Goal: Task Accomplishment & Management: Manage account settings

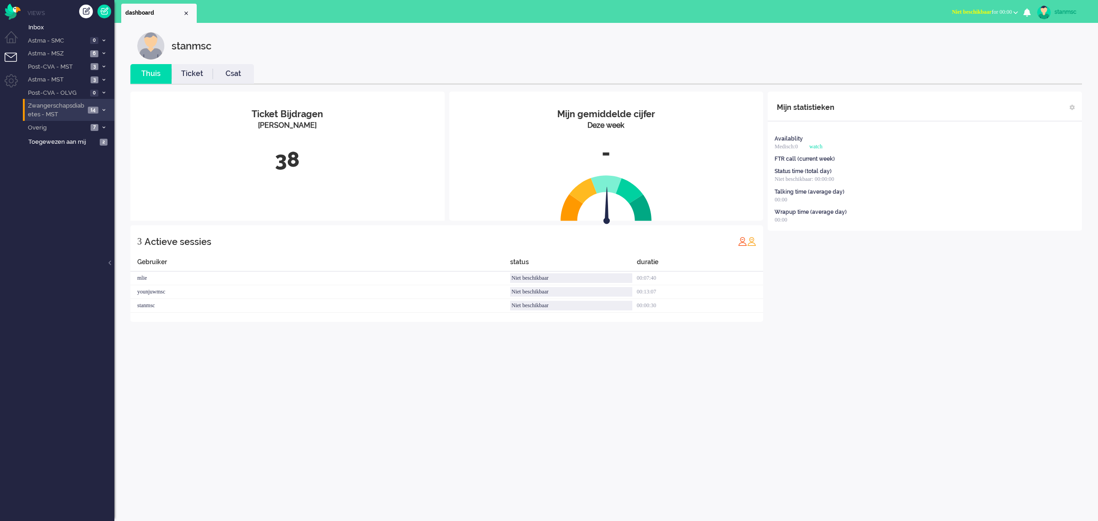
click at [58, 110] on span "Zwangerschapsdiabetes - MST" at bounding box center [56, 110] width 59 height 17
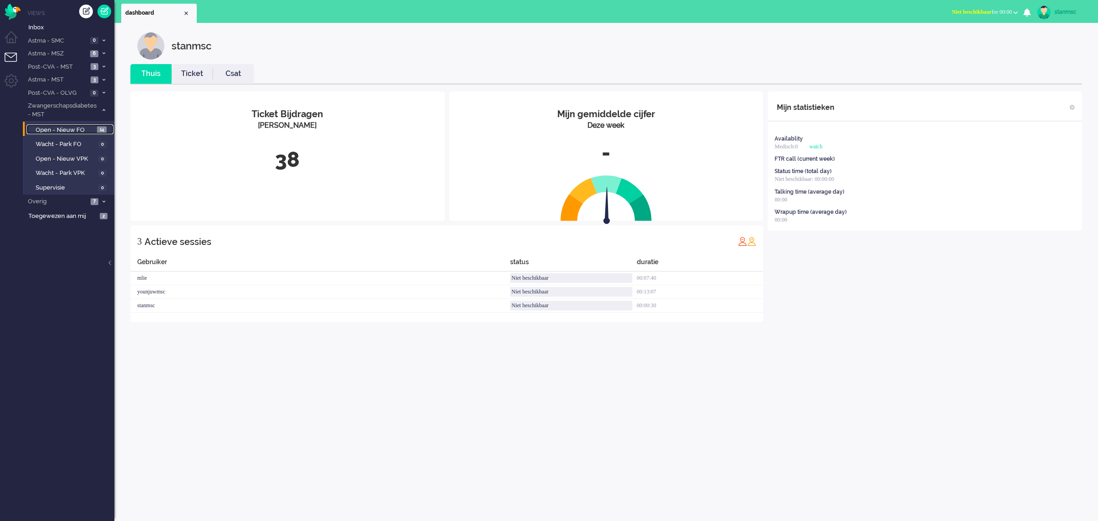
click at [65, 131] on span "Open - Nieuw FO" at bounding box center [65, 130] width 59 height 9
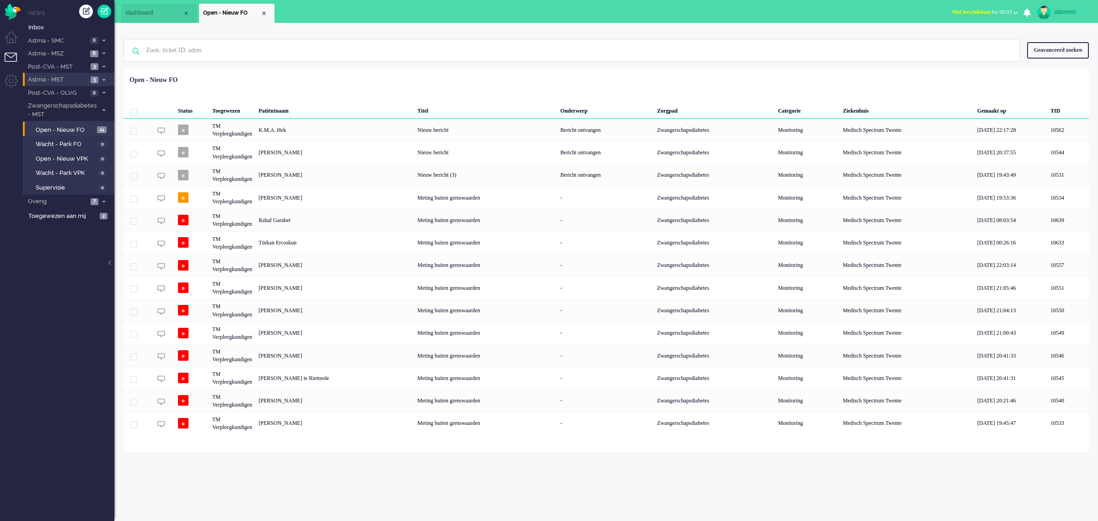
click at [62, 79] on span "Astma - MST" at bounding box center [57, 80] width 61 height 9
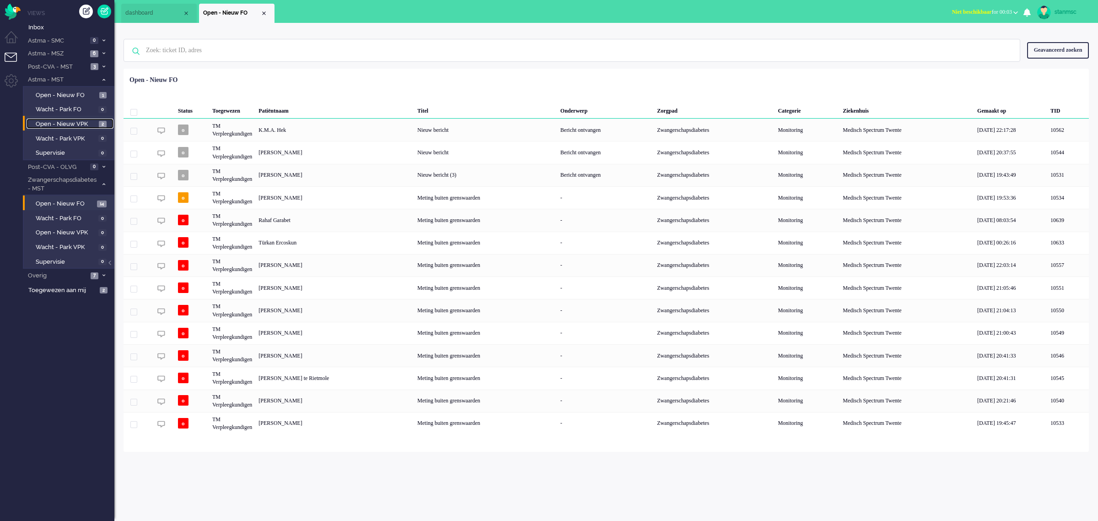
click at [75, 120] on span "Open - Nieuw VPK" at bounding box center [66, 124] width 61 height 9
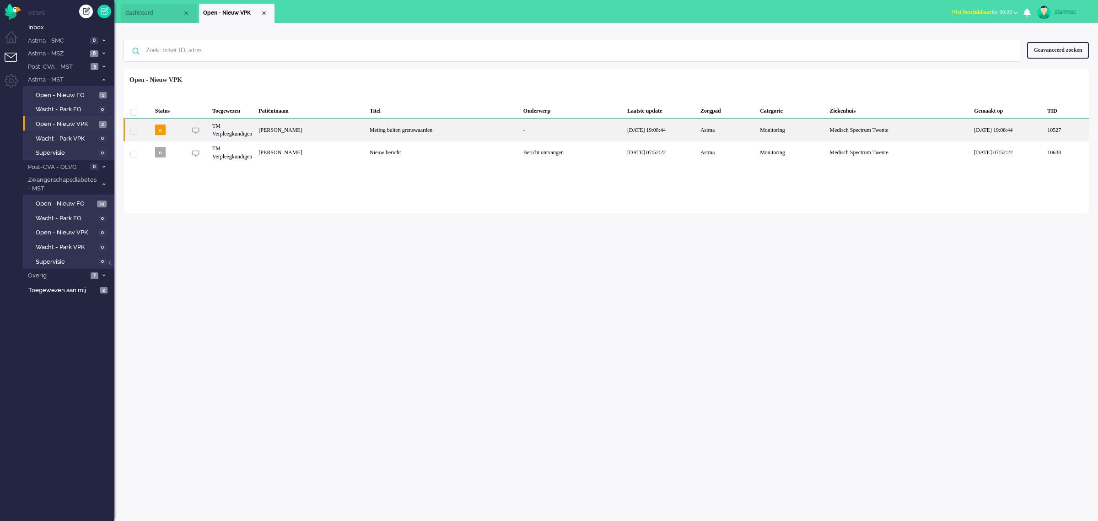
click at [331, 126] on div "Sanne Snippert" at bounding box center [310, 130] width 111 height 22
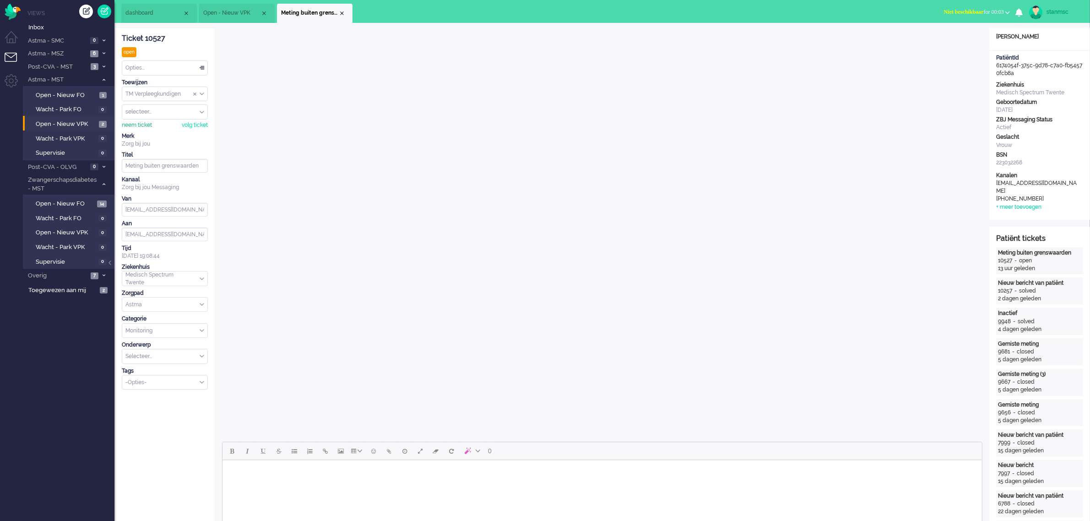
click at [136, 126] on div "neem ticket" at bounding box center [137, 125] width 30 height 8
click at [287, 467] on body "Rich Text Area. Press ALT-0 for help." at bounding box center [602, 472] width 752 height 16
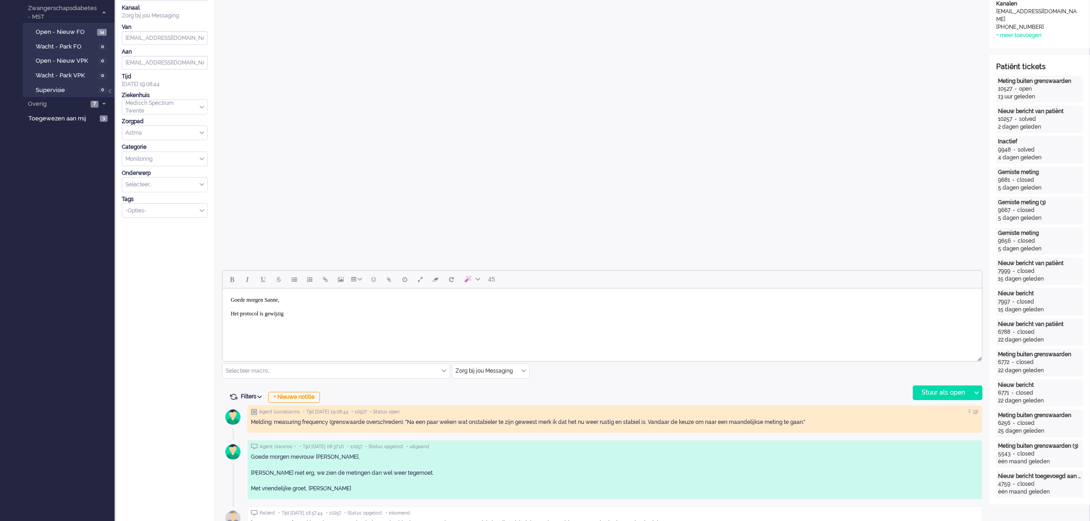
click at [321, 368] on input "text" at bounding box center [335, 371] width 227 height 14
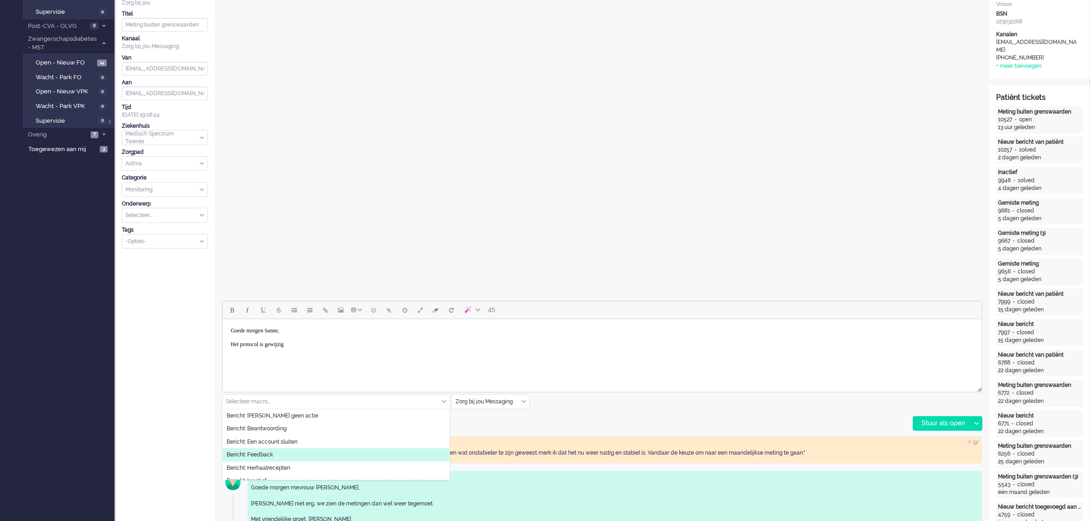
scroll to position [114, 0]
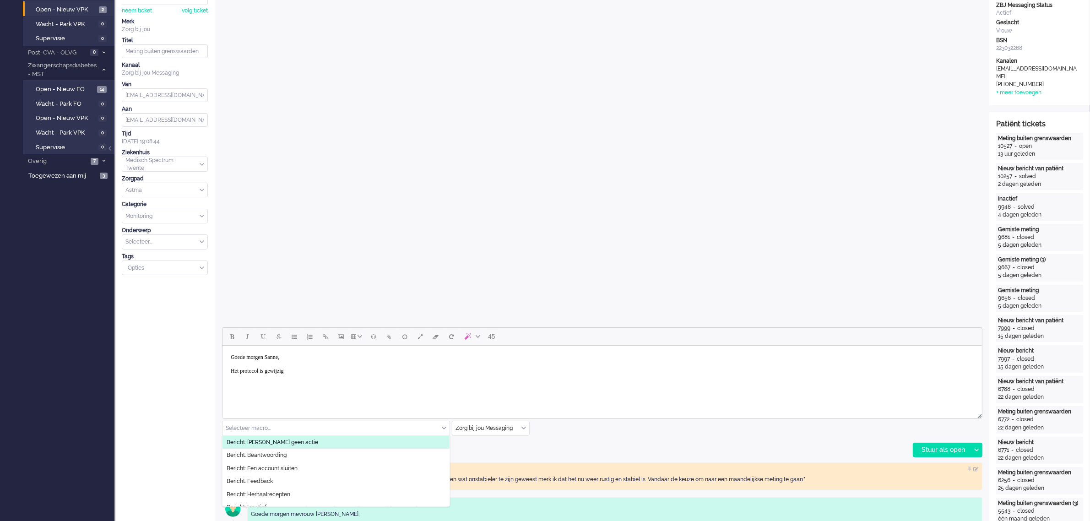
click at [301, 373] on body "Goede morgen Sanne, Het protocol is gewijzig" at bounding box center [602, 364] width 752 height 30
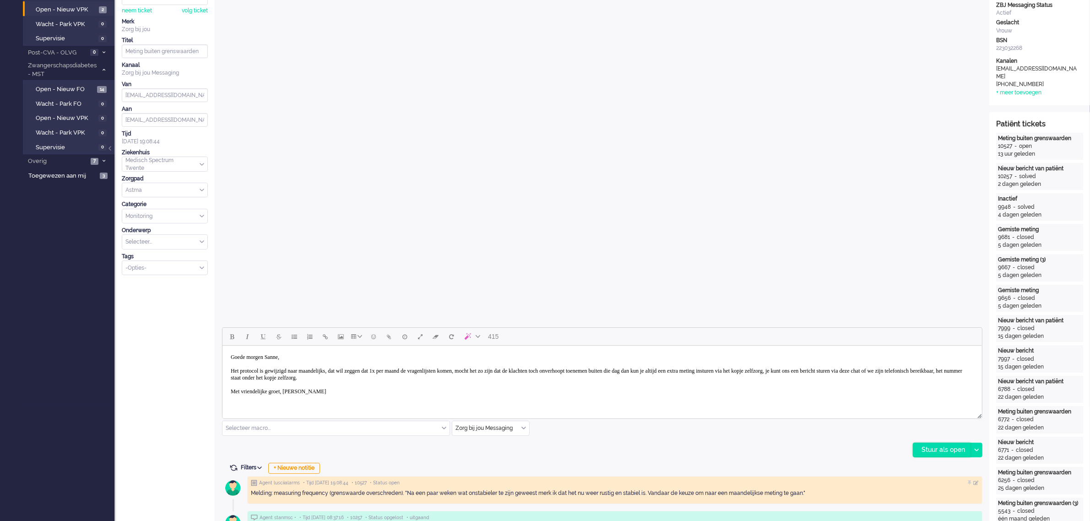
click at [937, 448] on div "Stuur als open" at bounding box center [941, 450] width 57 height 14
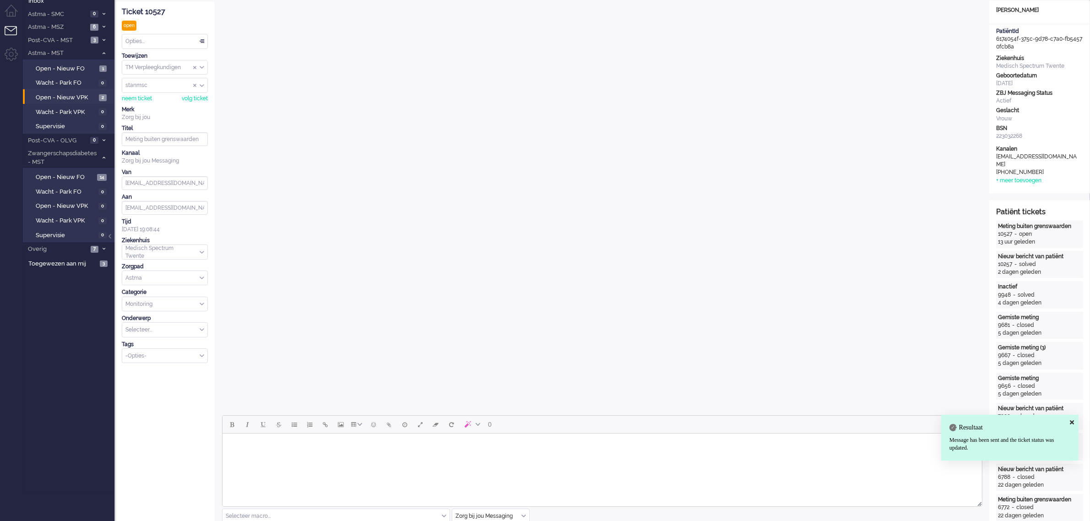
scroll to position [0, 0]
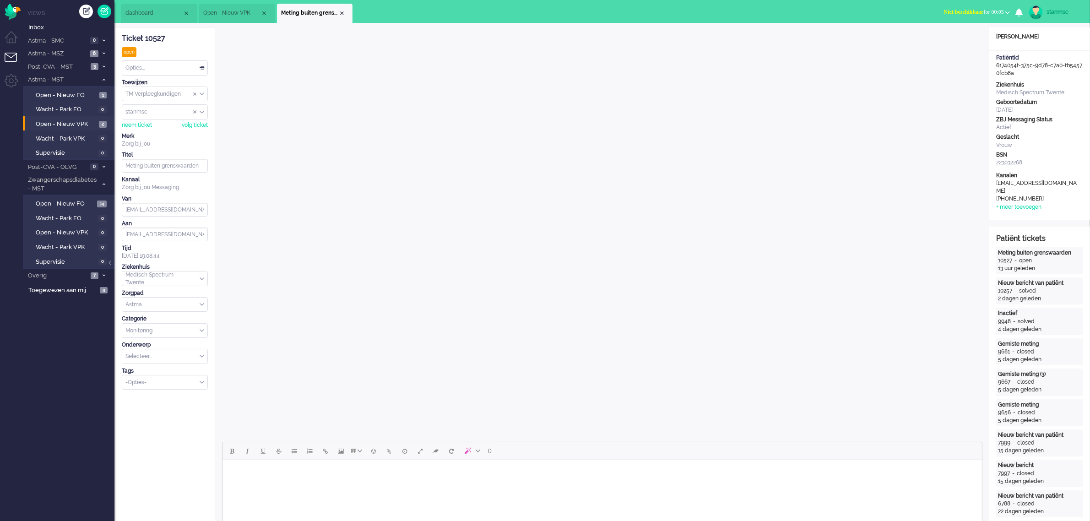
click at [159, 65] on div "Opties..." at bounding box center [164, 68] width 85 height 14
click at [151, 129] on li "Opgelost" at bounding box center [164, 132] width 85 height 13
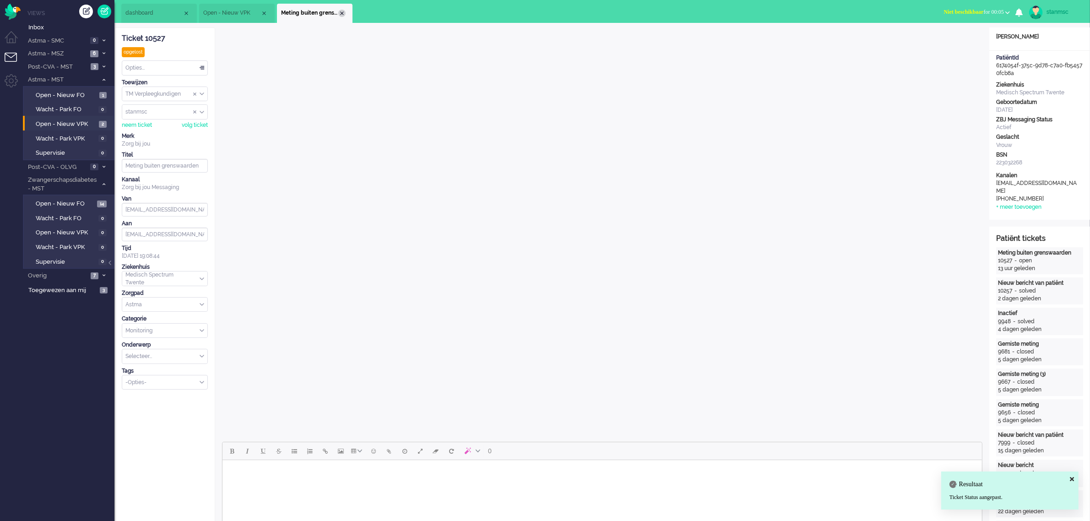
click at [341, 11] on div "Close tab" at bounding box center [341, 13] width 7 height 7
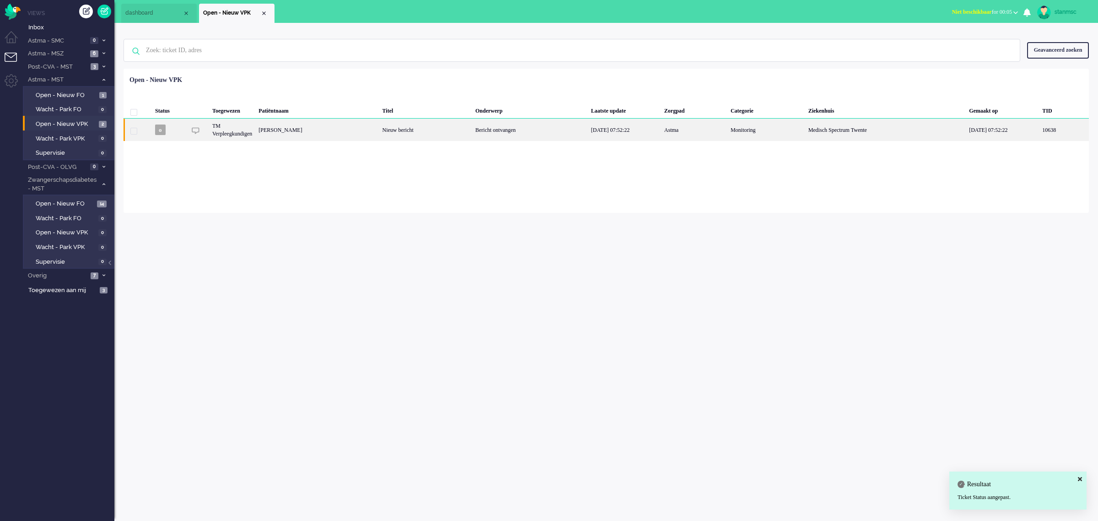
click at [267, 131] on div "Jolijn Braam" at bounding box center [317, 130] width 124 height 22
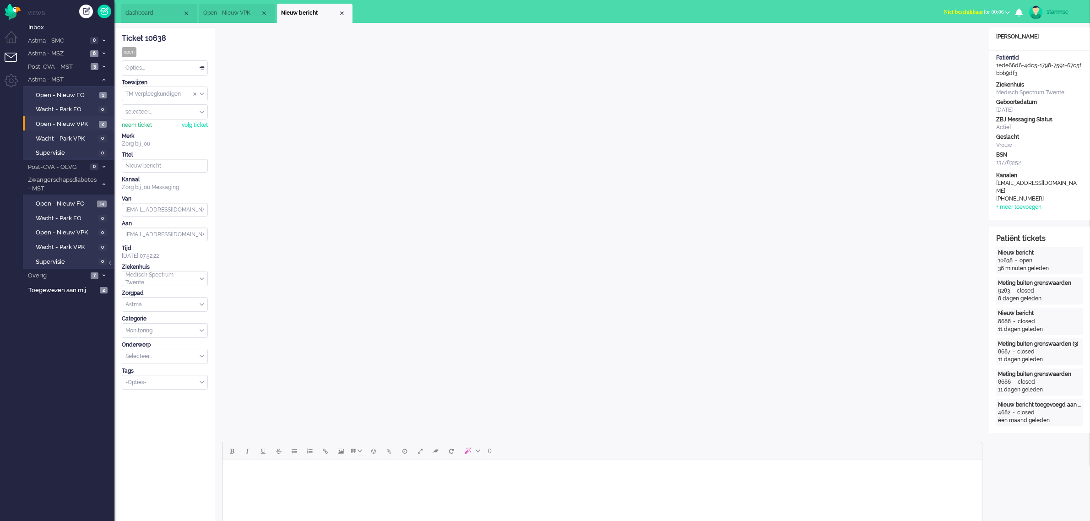
click at [140, 124] on div "neem ticket" at bounding box center [137, 125] width 30 height 8
click at [158, 69] on div "Opties..." at bounding box center [164, 68] width 85 height 14
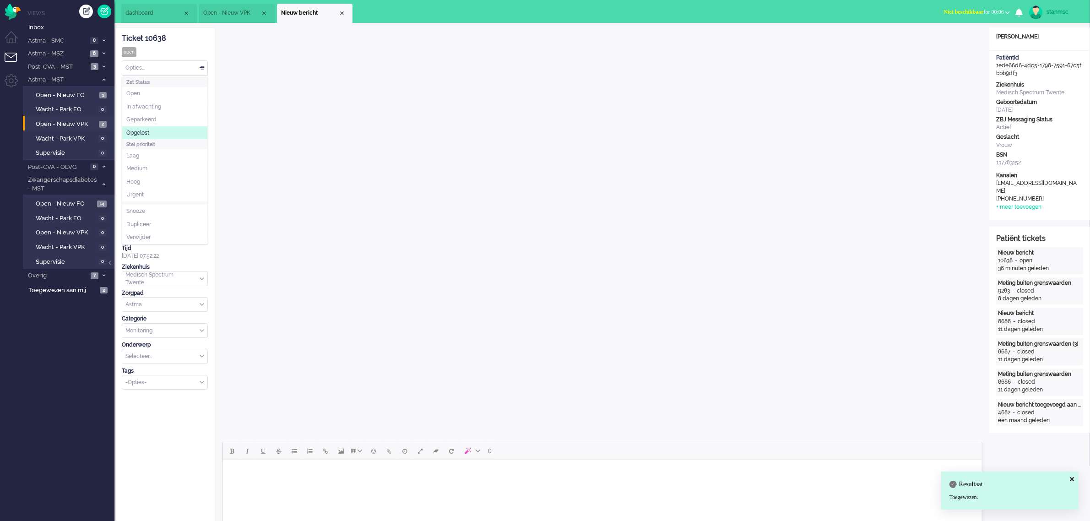
click at [154, 131] on li "Opgelost" at bounding box center [164, 132] width 85 height 13
click at [341, 12] on div "Close tab" at bounding box center [341, 13] width 7 height 7
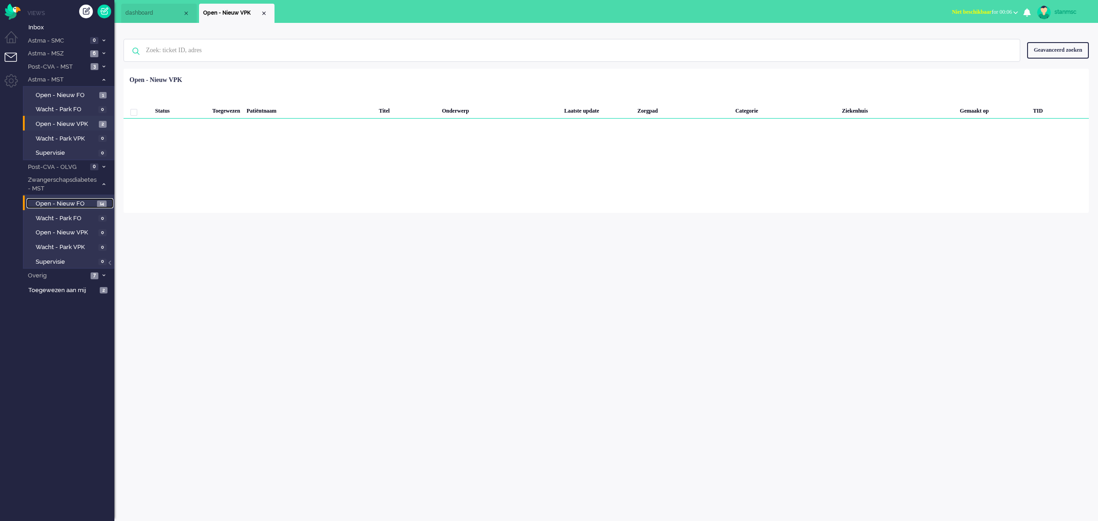
click at [74, 200] on span "Open - Nieuw FO" at bounding box center [65, 204] width 59 height 9
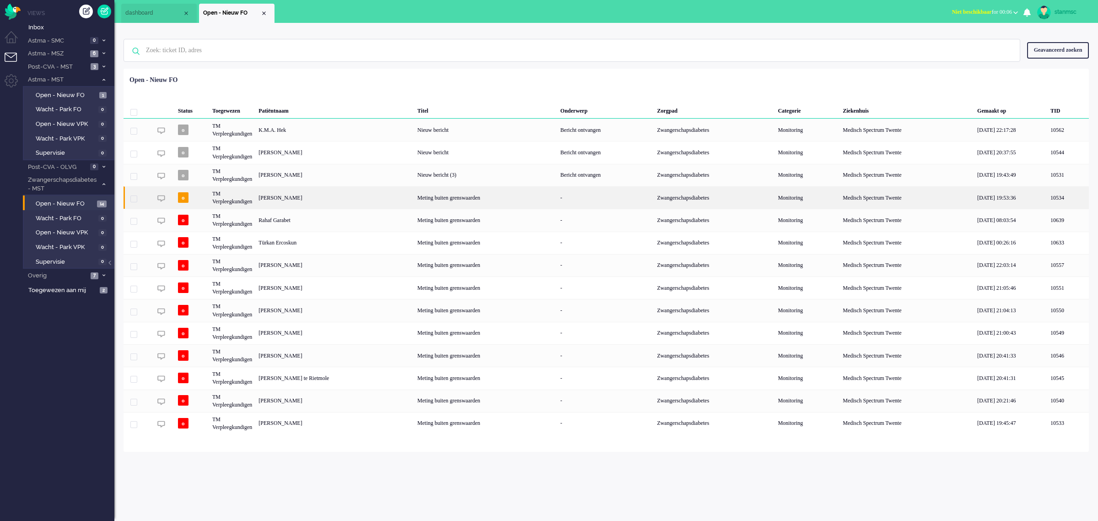
click at [307, 194] on div "Nadien Klifman" at bounding box center [334, 197] width 159 height 22
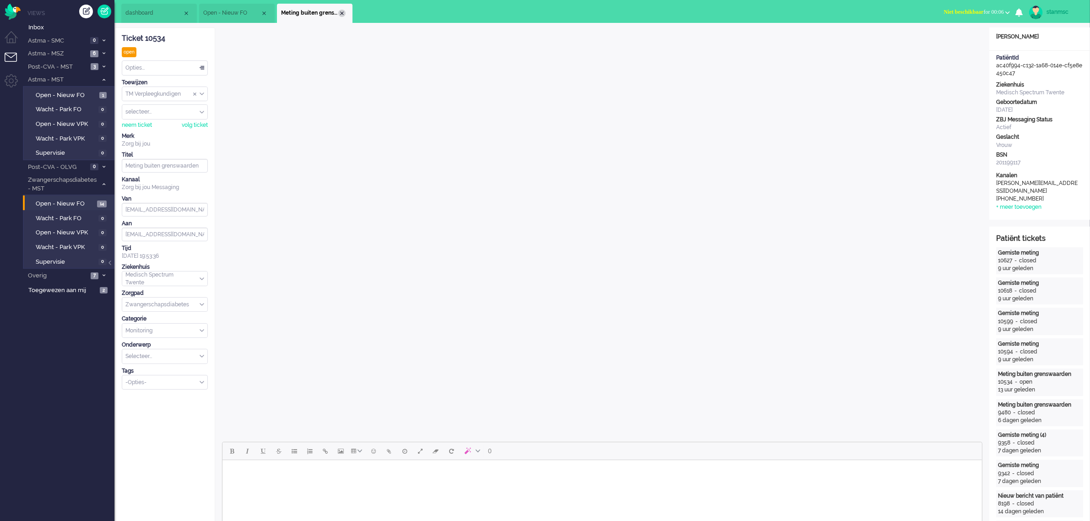
click at [340, 12] on div "Close tab" at bounding box center [341, 13] width 7 height 7
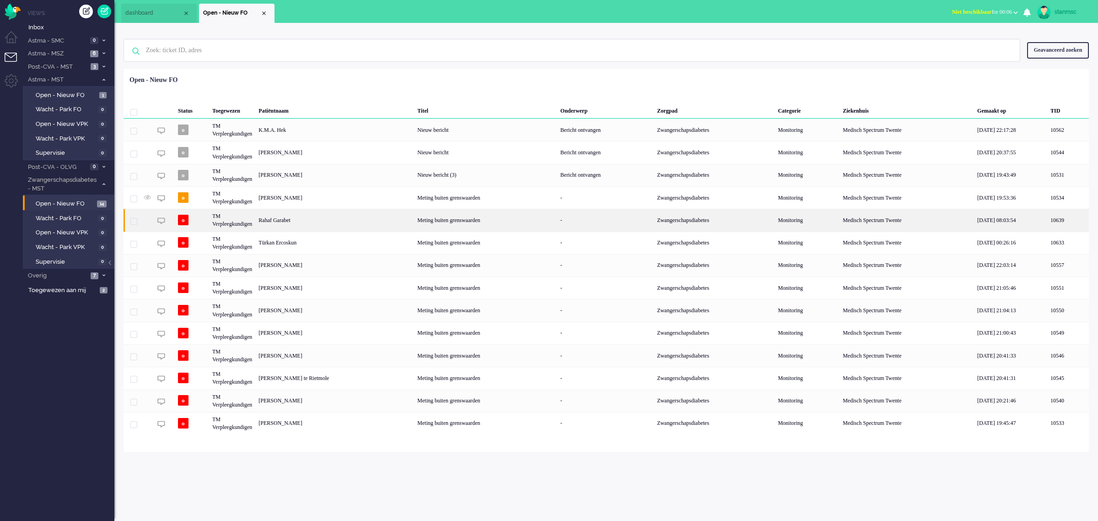
click at [298, 222] on div "Rahaf Garabet" at bounding box center [334, 220] width 159 height 22
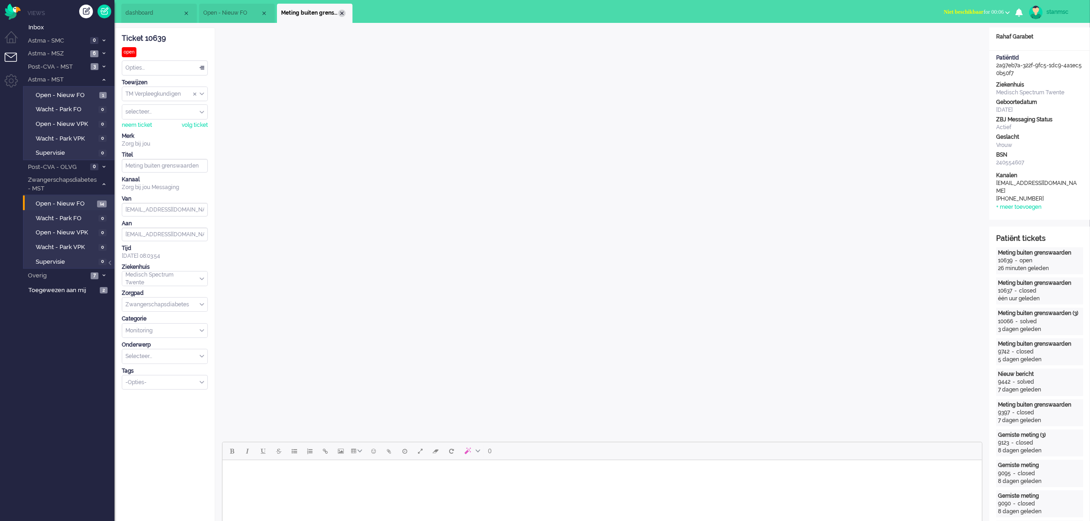
click at [342, 12] on div "Close tab" at bounding box center [341, 13] width 7 height 7
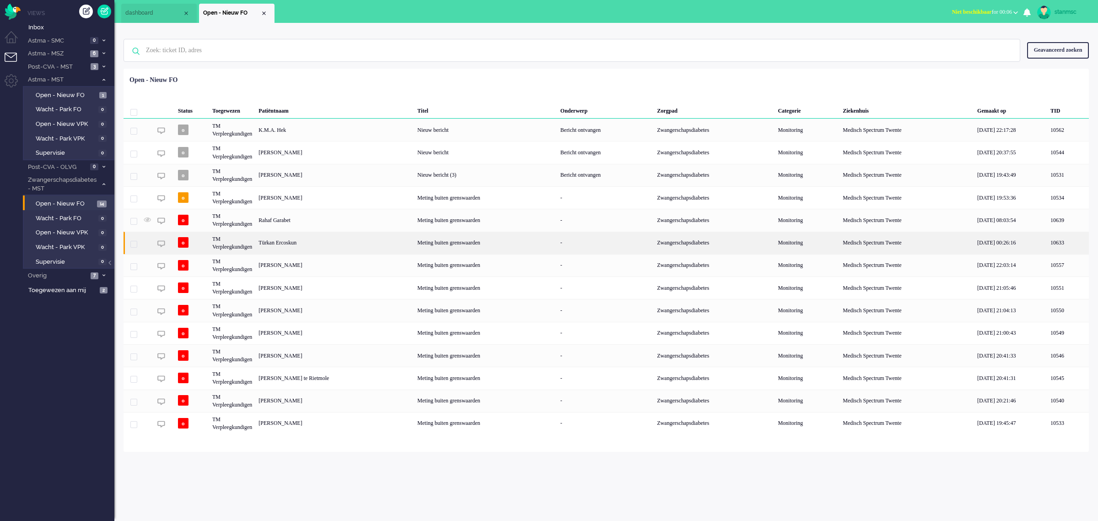
click at [303, 238] on div "Türkan Ercoskun" at bounding box center [334, 243] width 159 height 22
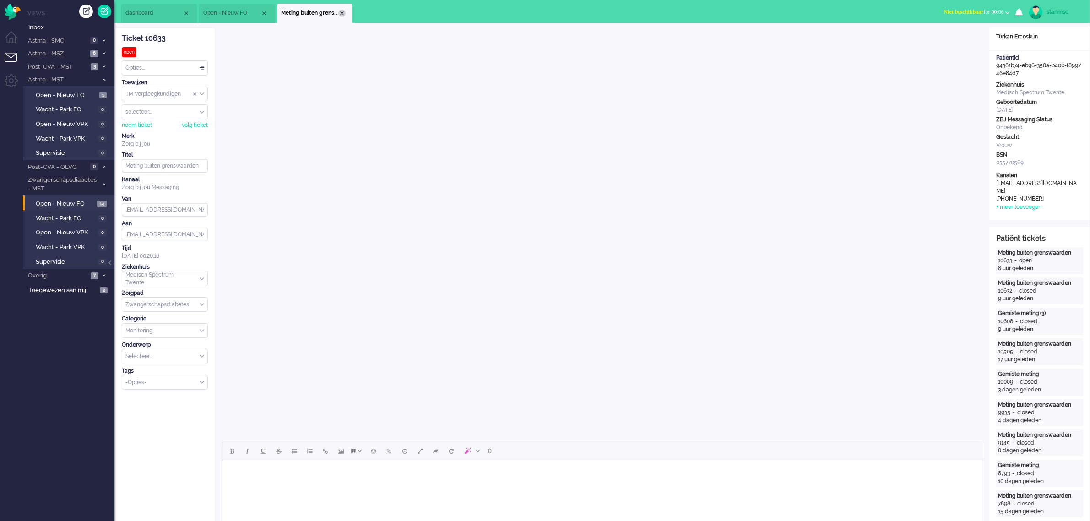
click at [339, 12] on div "Close tab" at bounding box center [341, 13] width 7 height 7
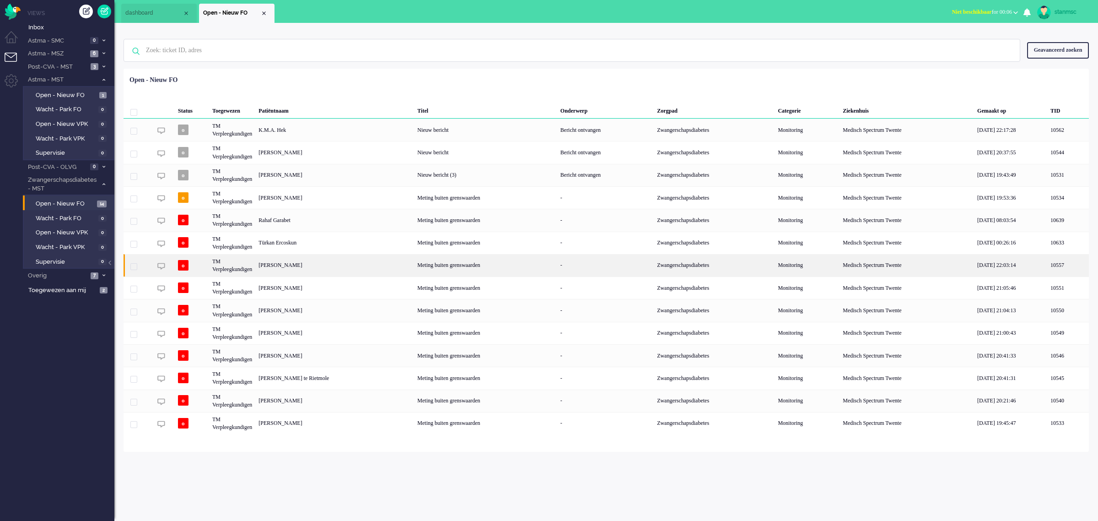
click at [299, 265] on div "Marieke Stegink" at bounding box center [334, 265] width 159 height 22
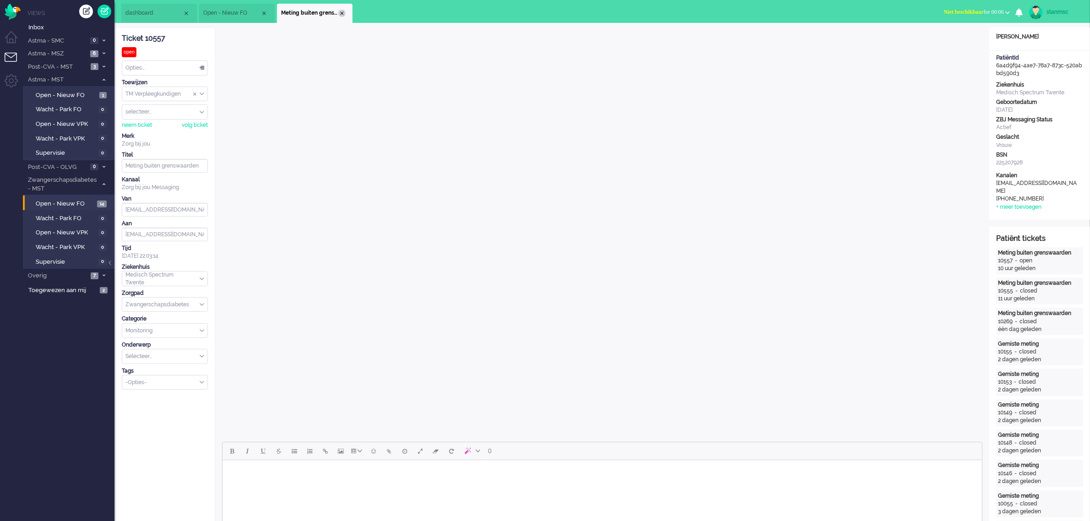
click at [341, 14] on div "Close tab" at bounding box center [341, 13] width 7 height 7
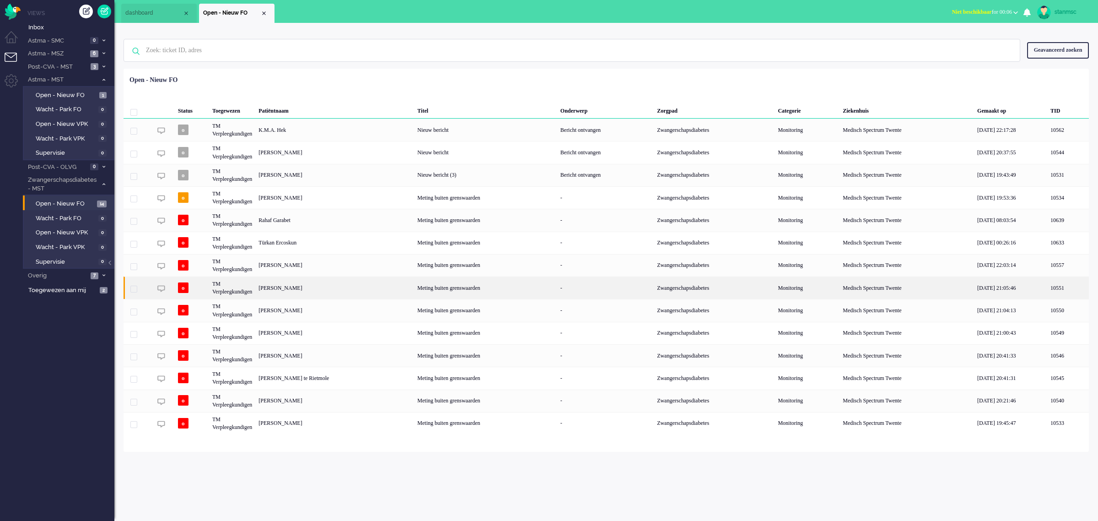
click at [297, 287] on div "Xiao Jong Hu" at bounding box center [334, 287] width 159 height 22
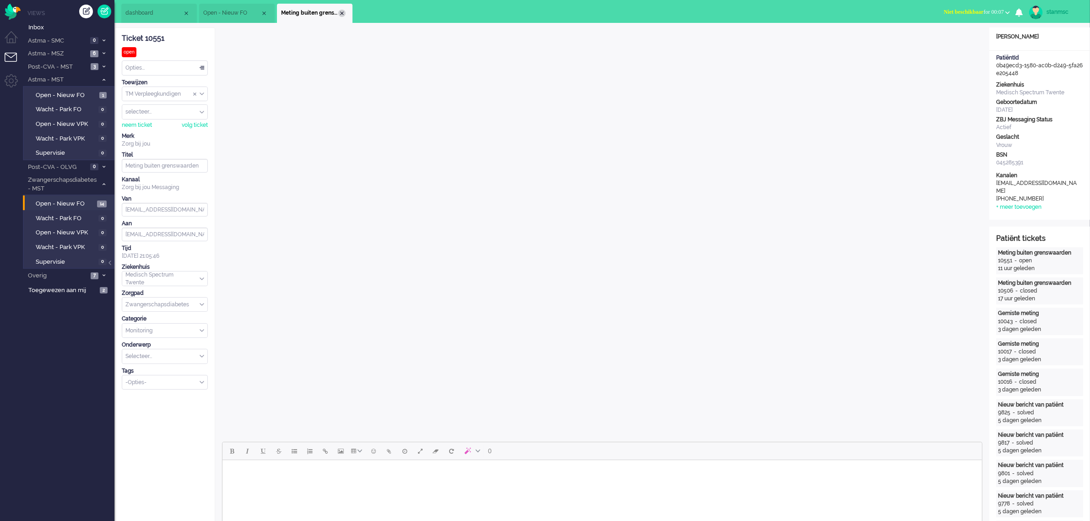
click at [341, 14] on div "Close tab" at bounding box center [341, 13] width 7 height 7
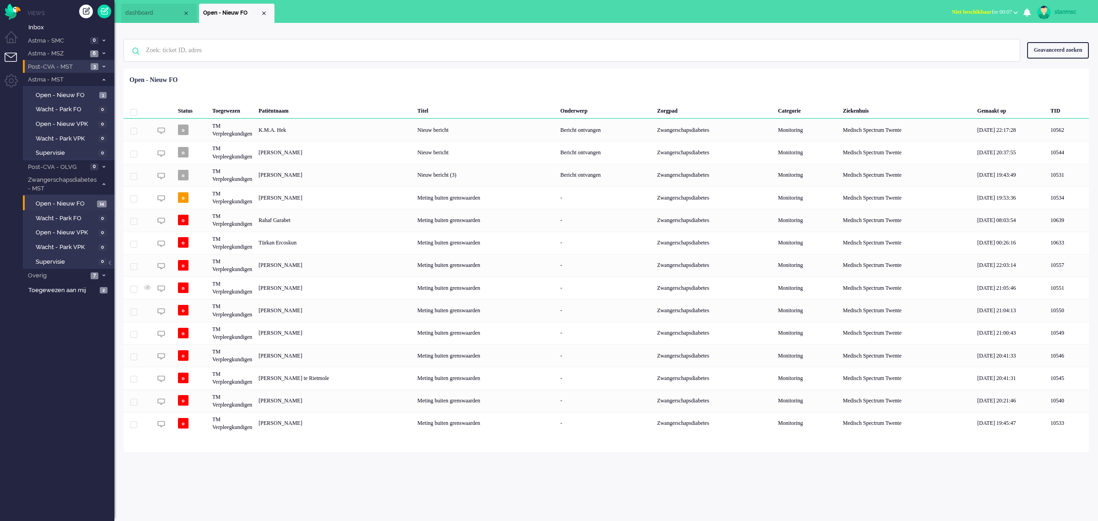
click at [73, 67] on span "Post-CVA - MST" at bounding box center [57, 67] width 61 height 9
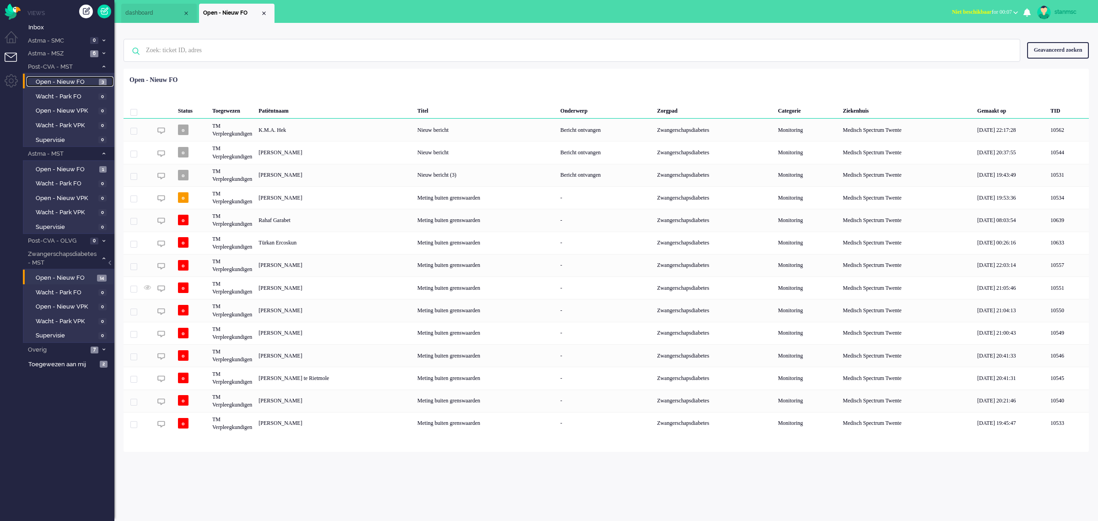
click at [72, 80] on span "Open - Nieuw FO" at bounding box center [66, 82] width 61 height 9
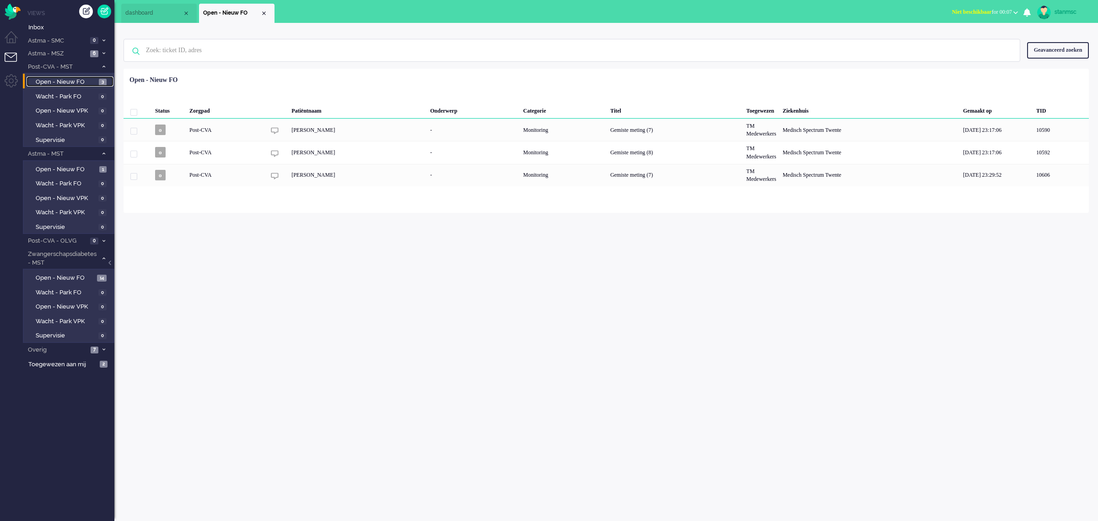
click at [54, 79] on span "Open - Nieuw FO" at bounding box center [66, 82] width 61 height 9
click at [47, 348] on span "Overig" at bounding box center [57, 349] width 61 height 9
click at [64, 407] on span "Tickets zonder patient" at bounding box center [65, 412] width 61 height 17
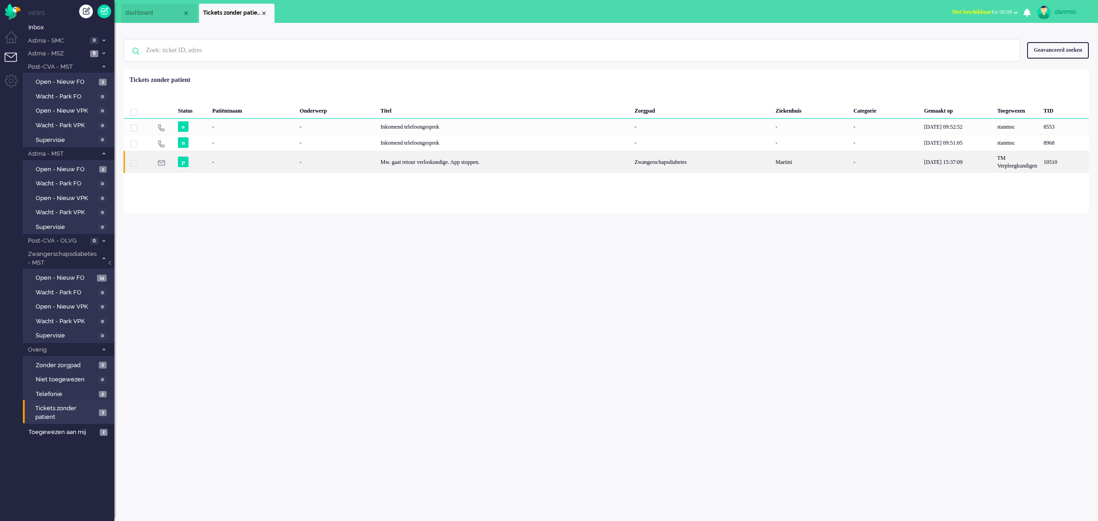
click at [251, 163] on div "-" at bounding box center [252, 162] width 87 height 22
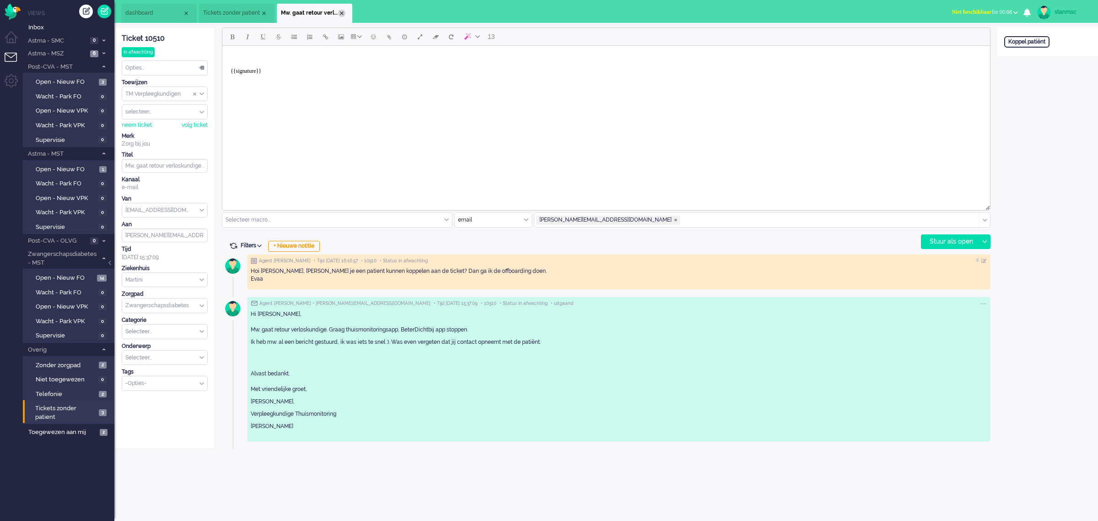
click at [342, 12] on div "Close tab" at bounding box center [341, 13] width 7 height 7
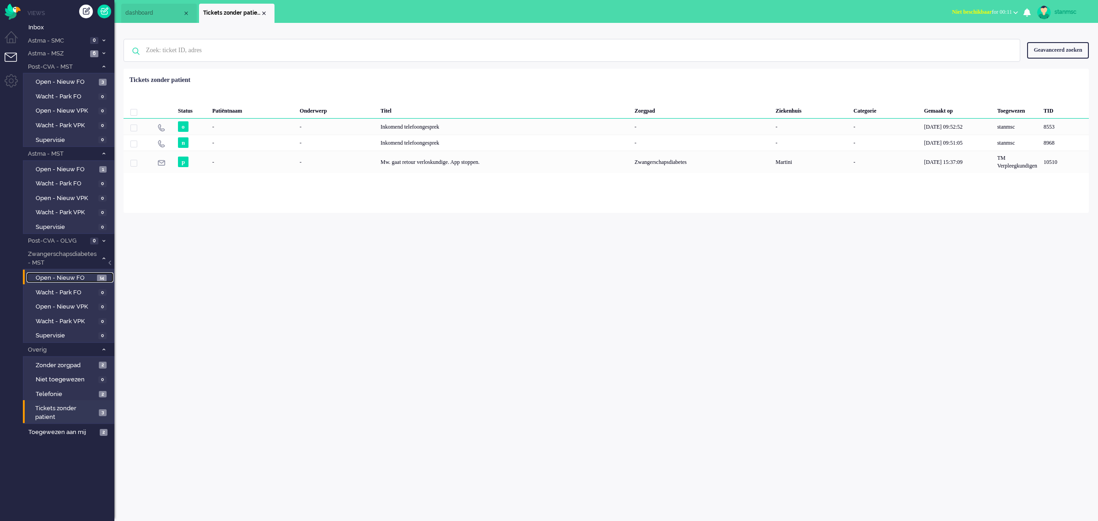
click at [71, 275] on span "Open - Nieuw FO" at bounding box center [65, 278] width 59 height 9
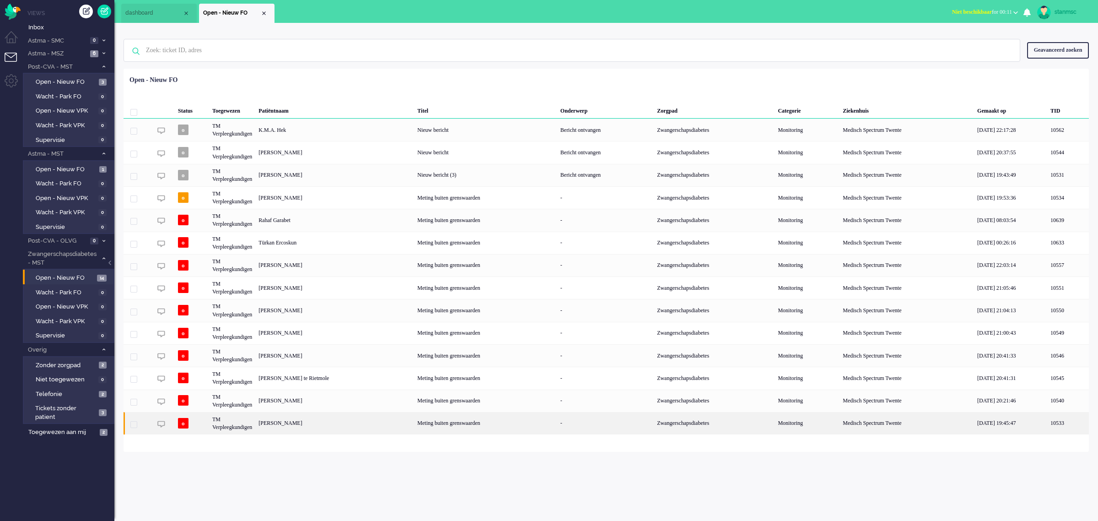
click at [292, 422] on div "Chanice Nijhof" at bounding box center [334, 423] width 159 height 22
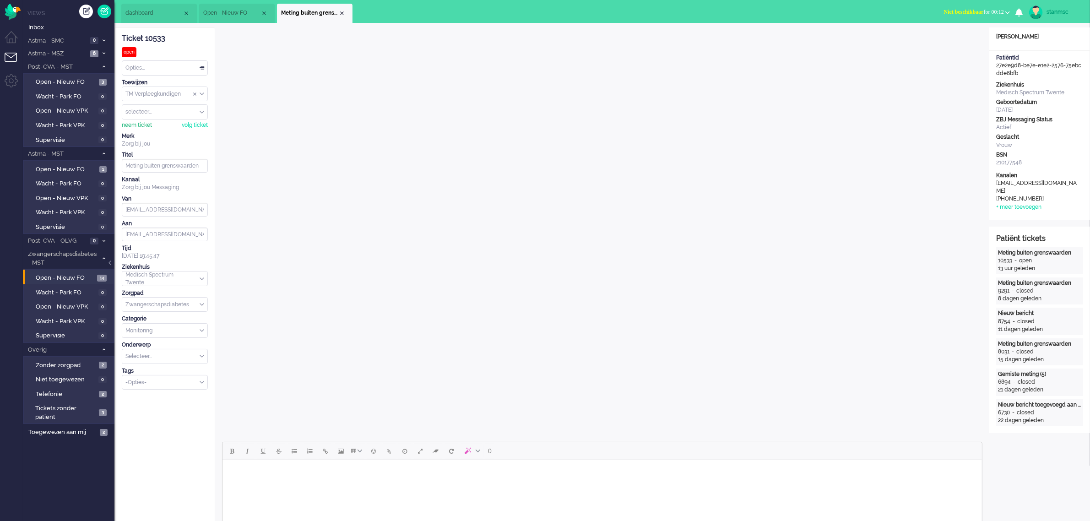
click at [140, 124] on div "neem ticket" at bounding box center [137, 125] width 30 height 8
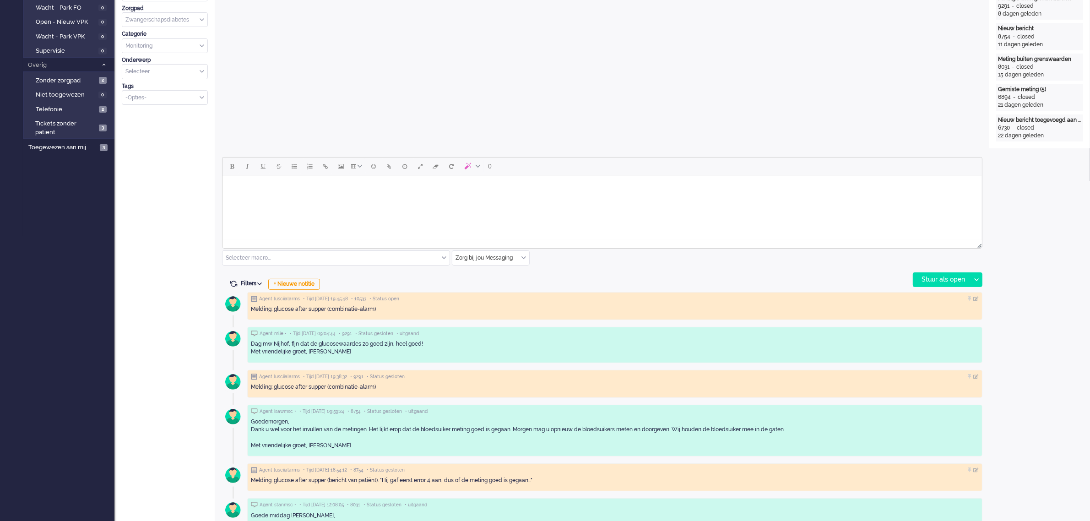
scroll to position [286, 0]
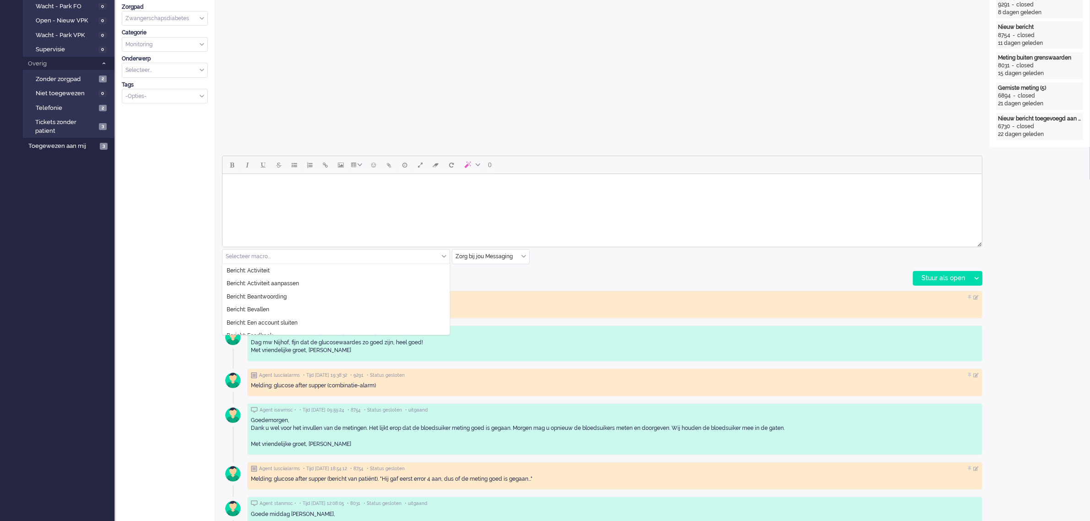
click at [442, 257] on div "Selecteer macro..." at bounding box center [335, 256] width 227 height 14
click at [302, 322] on span "Bericht: Reactie op opmerking" at bounding box center [265, 321] width 76 height 8
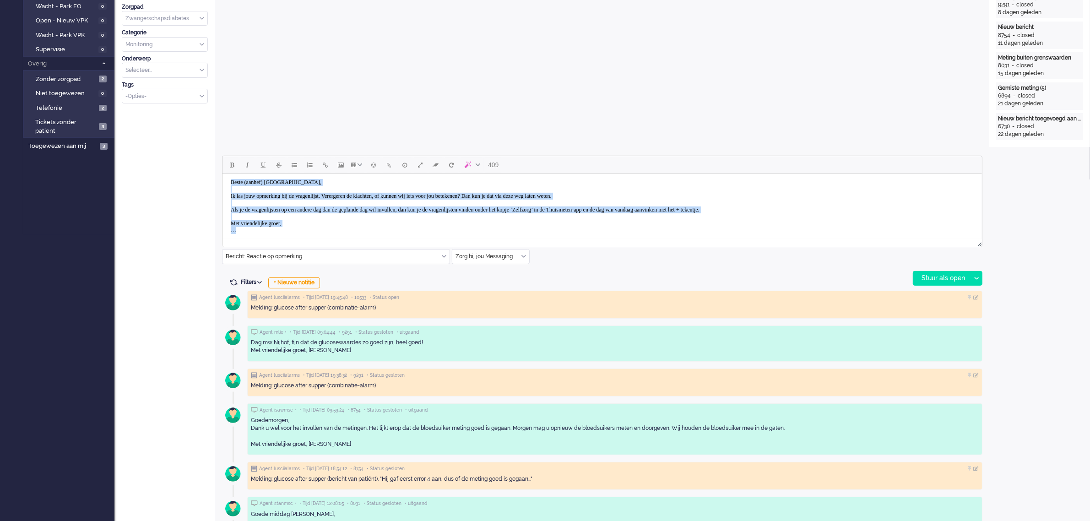
scroll to position [0, 0]
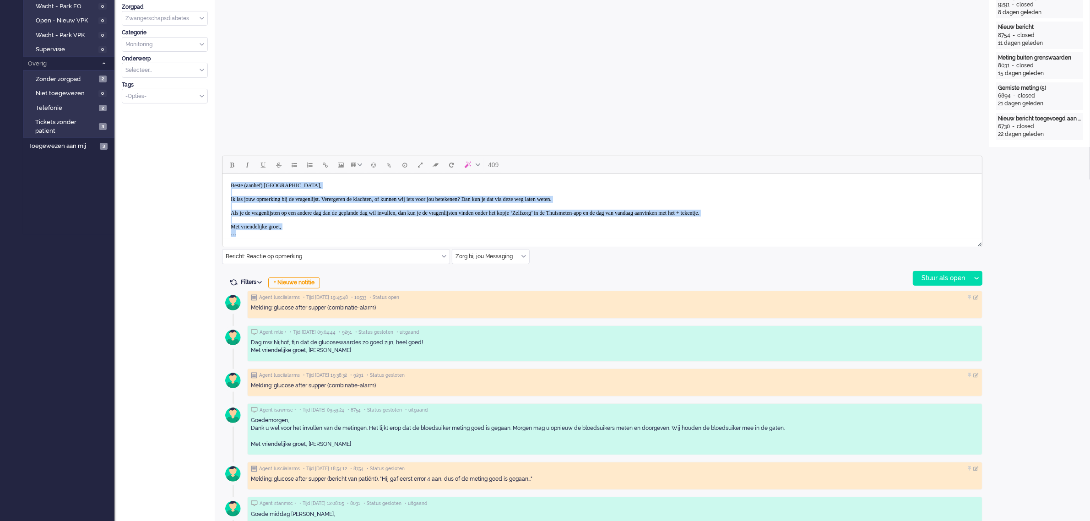
drag, startPoint x: 271, startPoint y: 234, endPoint x: 223, endPoint y: 182, distance: 71.2
click at [223, 182] on html "Beste (aanhef) Nijhof, Ik las jouw opmerking bij de vragenlijst. Verergeren de …" at bounding box center [601, 209] width 759 height 71
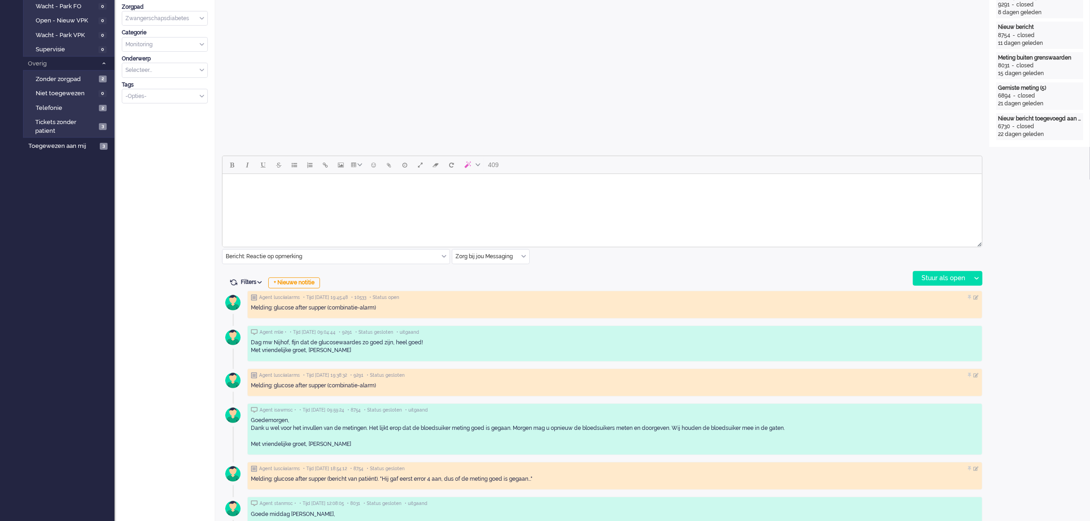
click at [443, 258] on div "Bericht: Reactie op opmerking" at bounding box center [335, 256] width 227 height 14
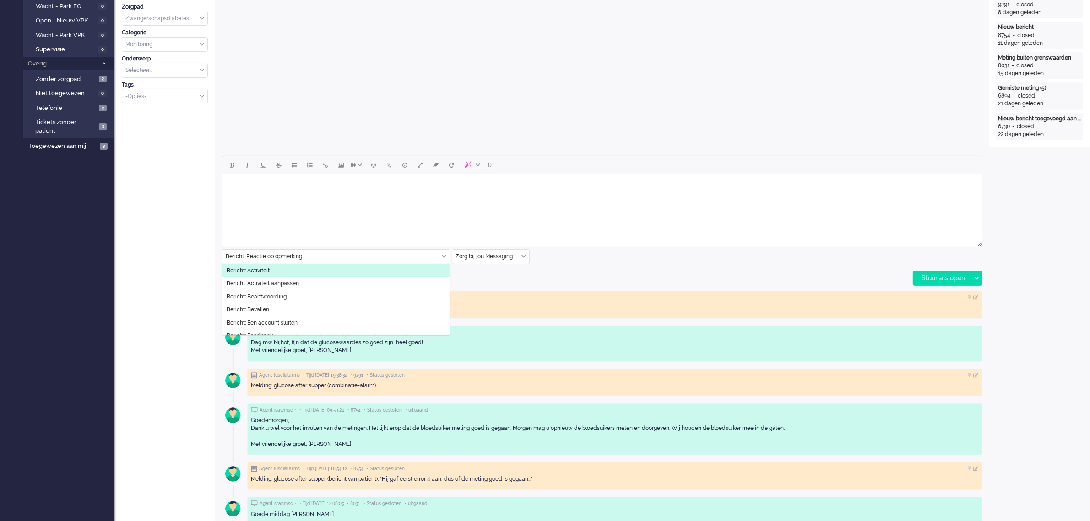
click at [274, 188] on body "Rich Text Area. Press ALT-0 for help." at bounding box center [602, 186] width 752 height 16
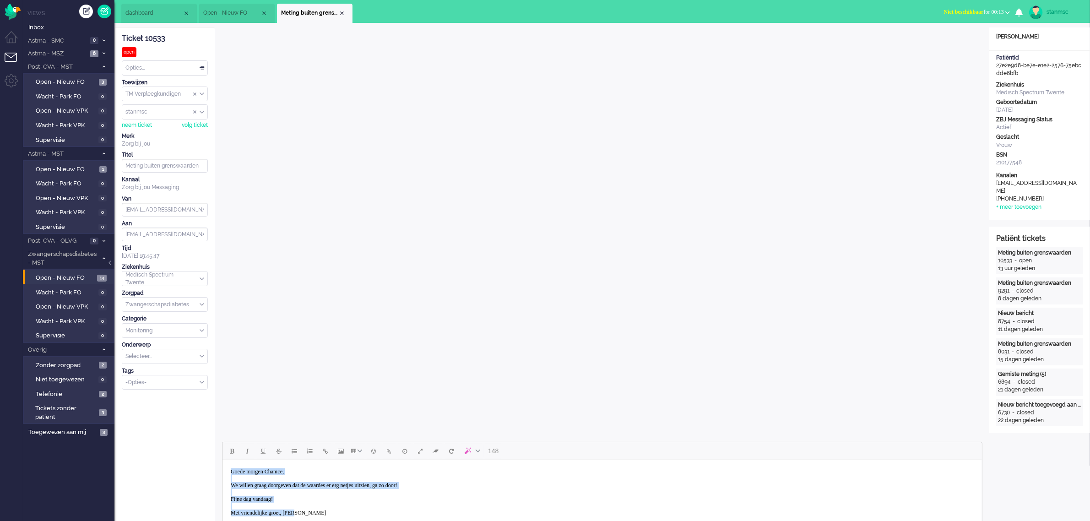
drag, startPoint x: 312, startPoint y: 513, endPoint x: 227, endPoint y: 470, distance: 95.4
click at [227, 470] on body "Goede morgen Chanice, We willen graag doorgeven dat de waardes er erg netjes ui…" at bounding box center [602, 492] width 752 height 57
copy body "Goede morgen Chanice, We willen graag doorgeven dat de waardes er erg netjes ui…"
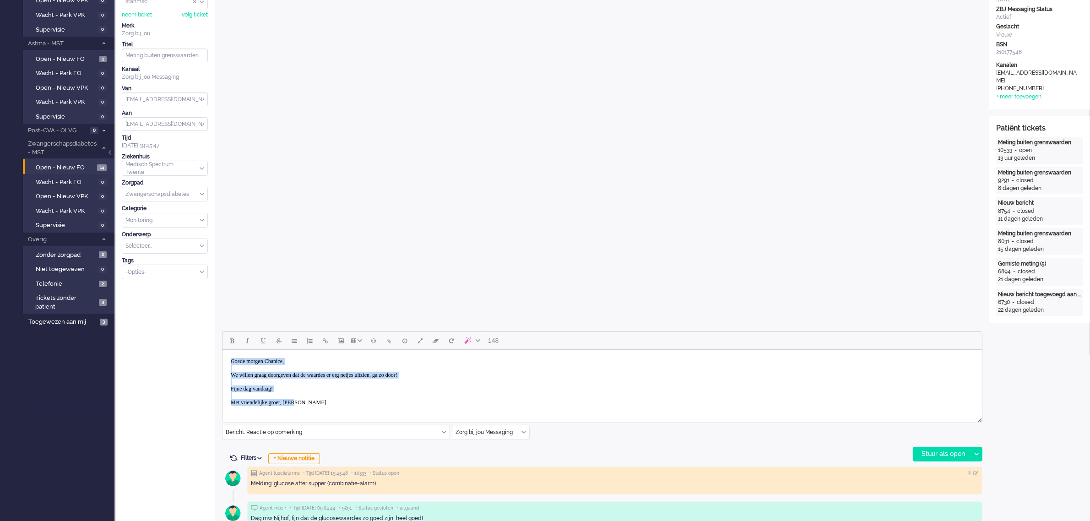
scroll to position [114, 0]
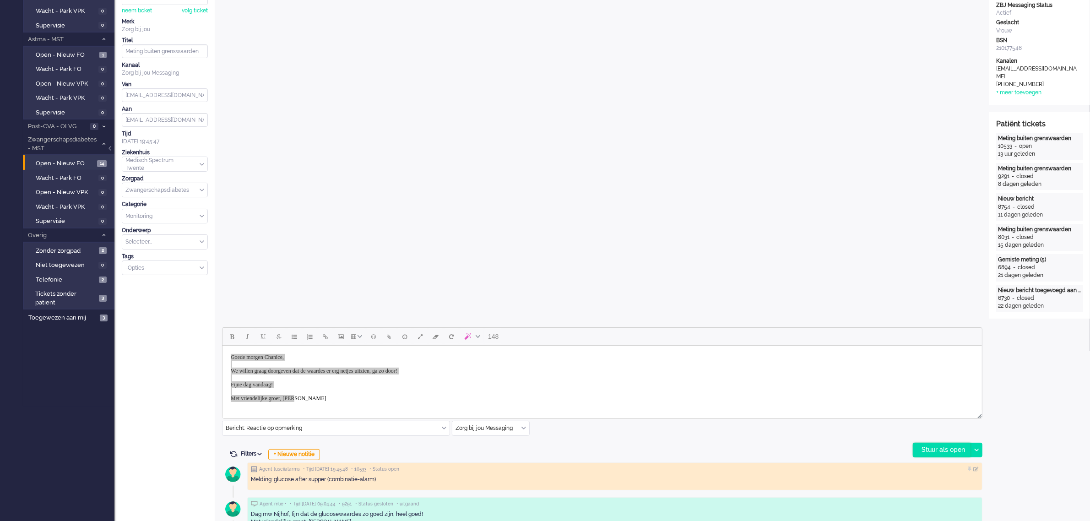
click at [941, 448] on div "Stuur als open" at bounding box center [941, 450] width 57 height 14
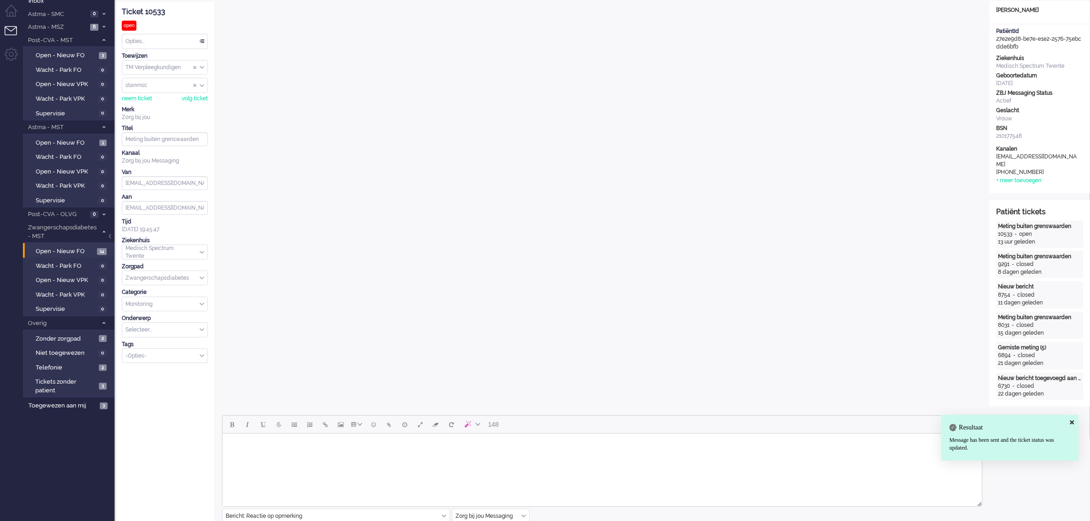
scroll to position [0, 0]
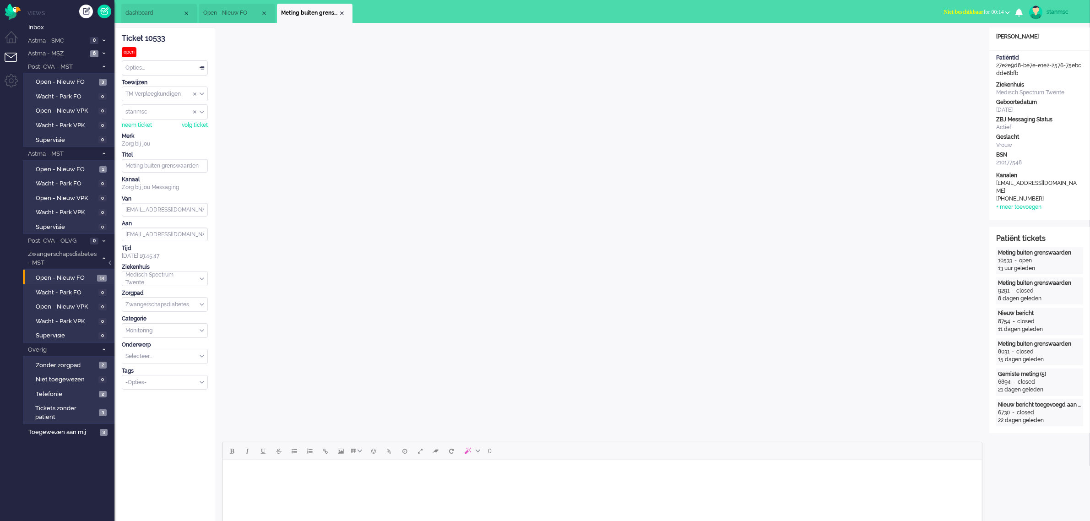
click at [172, 66] on div "Opties..." at bounding box center [164, 68] width 85 height 14
click at [153, 132] on li "Opgelost" at bounding box center [164, 132] width 85 height 13
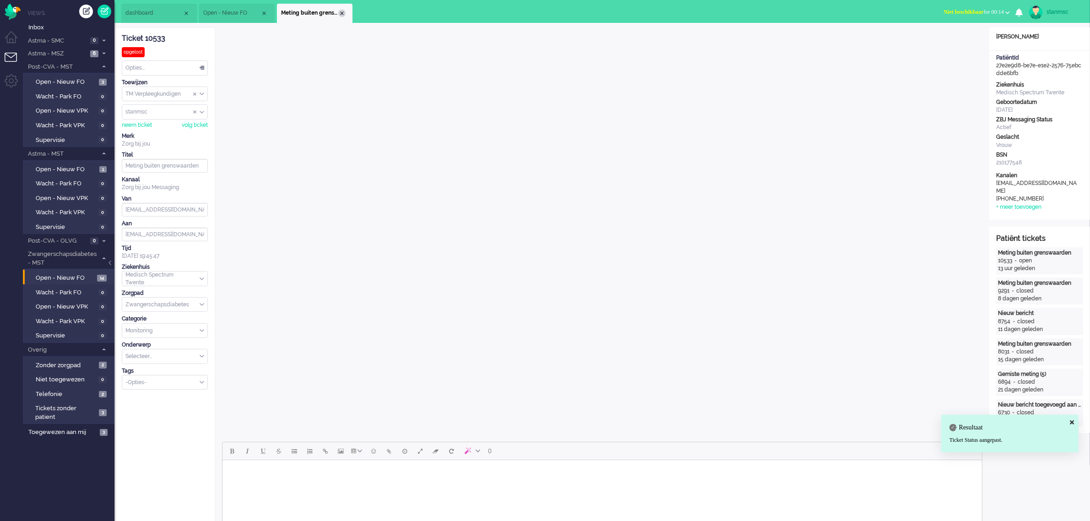
click at [344, 11] on div "Close tab" at bounding box center [341, 13] width 7 height 7
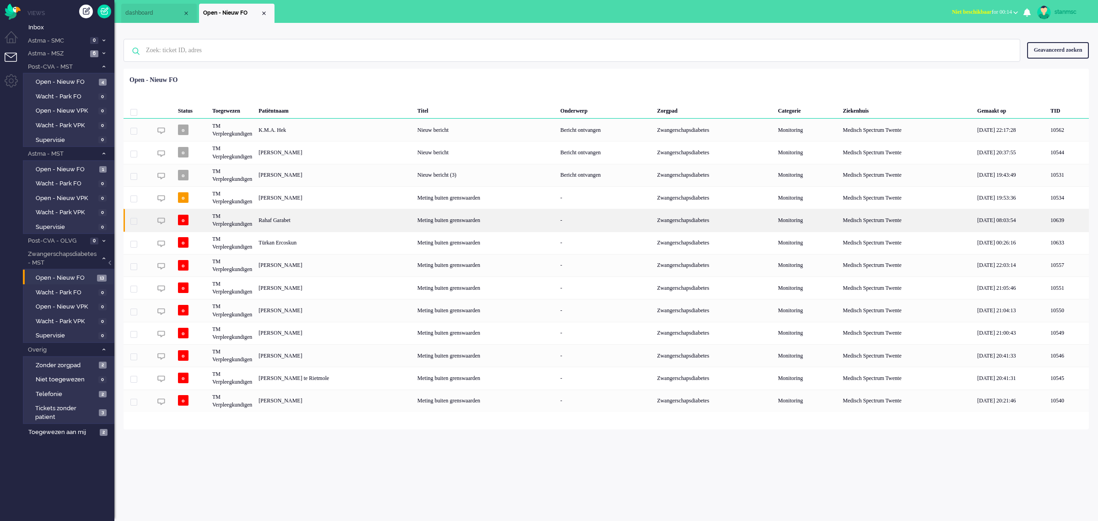
click at [291, 219] on div "Rahaf Garabet" at bounding box center [334, 220] width 159 height 22
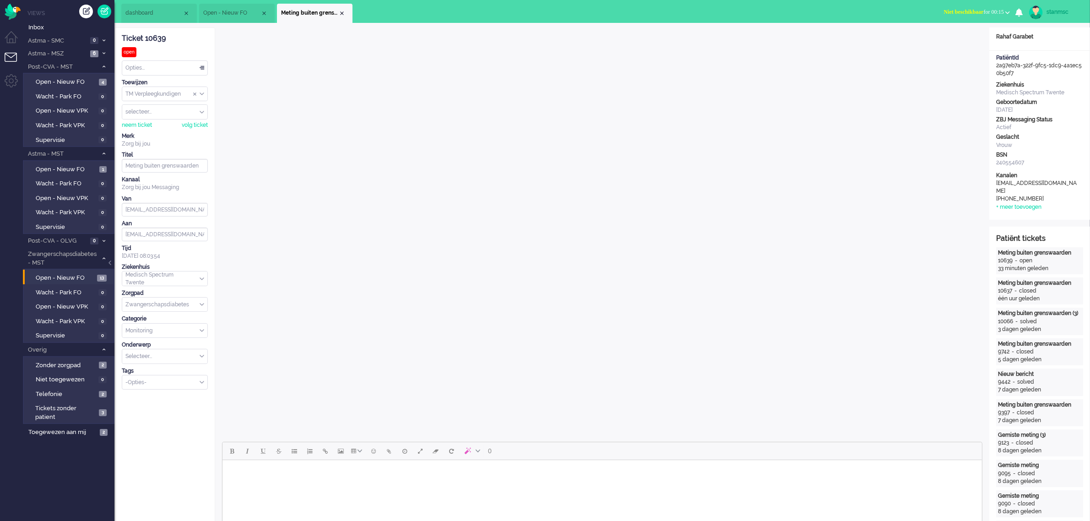
click at [237, 11] on span "Open - Nieuw FO" at bounding box center [231, 13] width 57 height 8
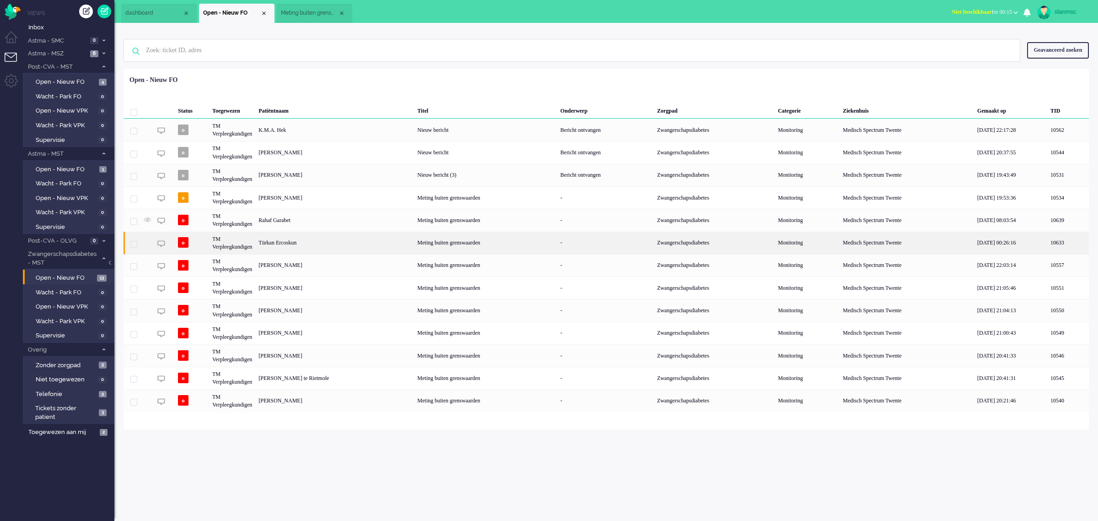
click at [304, 244] on div "Türkan Ercoskun" at bounding box center [334, 243] width 159 height 22
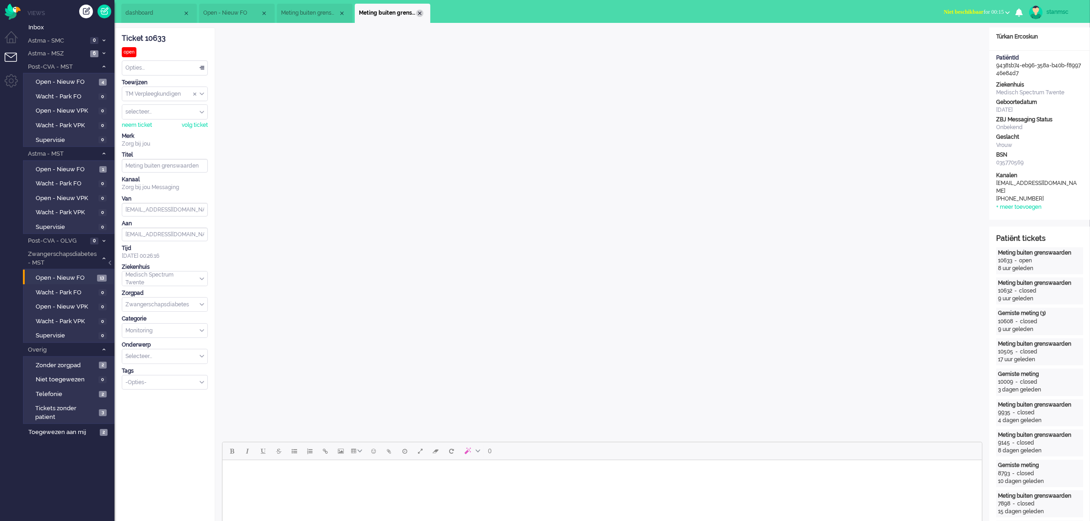
click at [421, 13] on div "Close tab" at bounding box center [419, 13] width 7 height 7
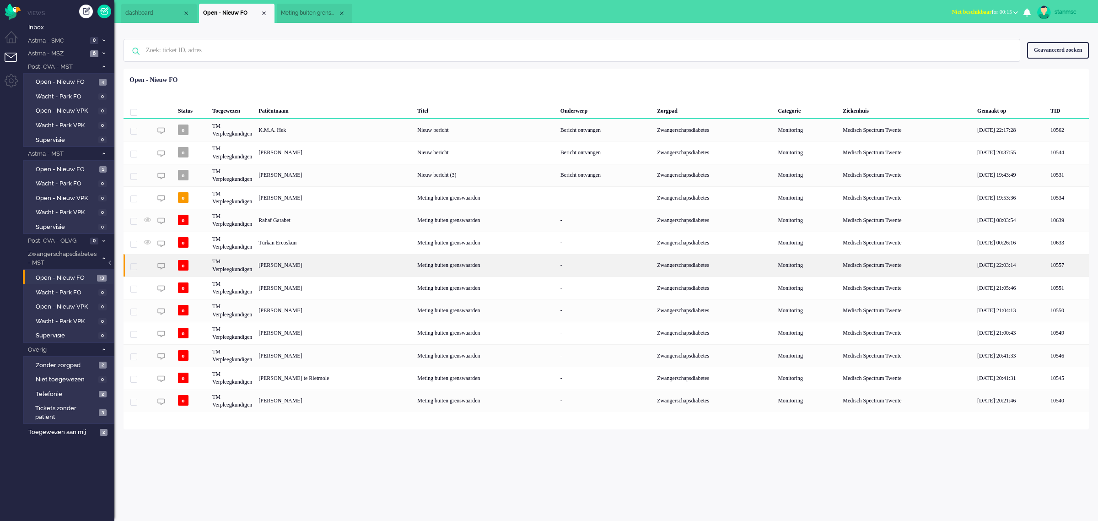
click at [300, 267] on div "Marieke Stegink" at bounding box center [334, 265] width 159 height 22
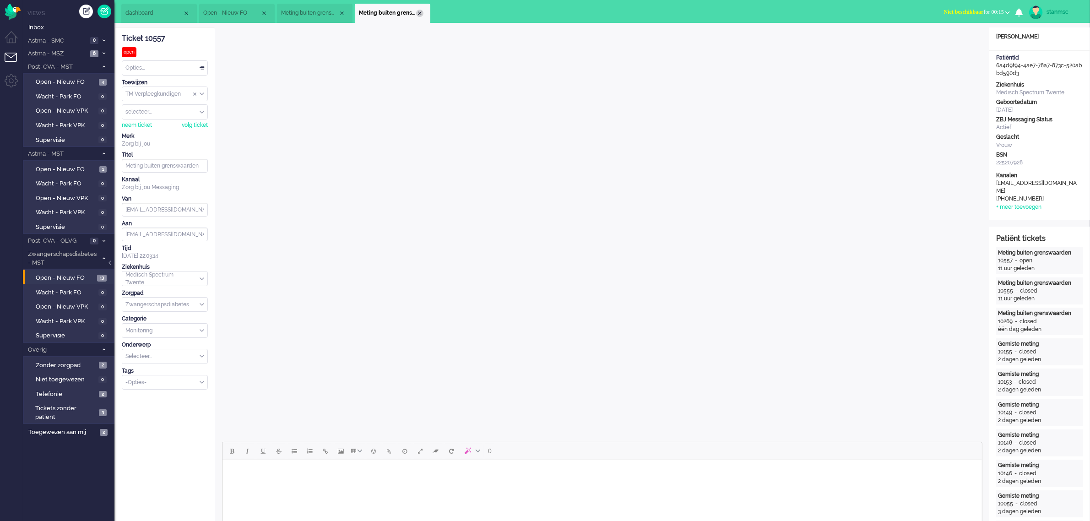
click at [419, 12] on div "Close tab" at bounding box center [419, 13] width 7 height 7
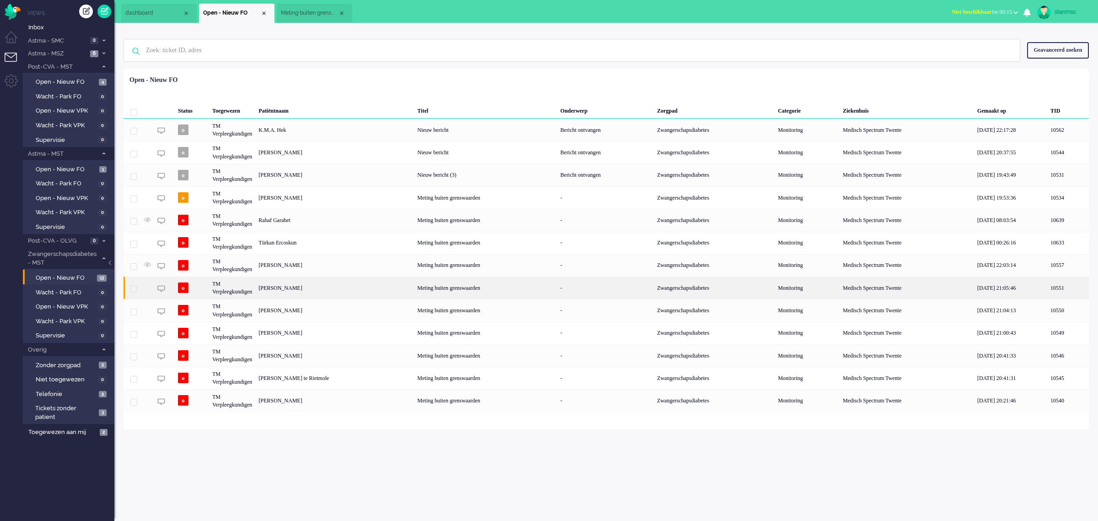
click at [305, 286] on div "Xiao Jong Hu" at bounding box center [334, 287] width 159 height 22
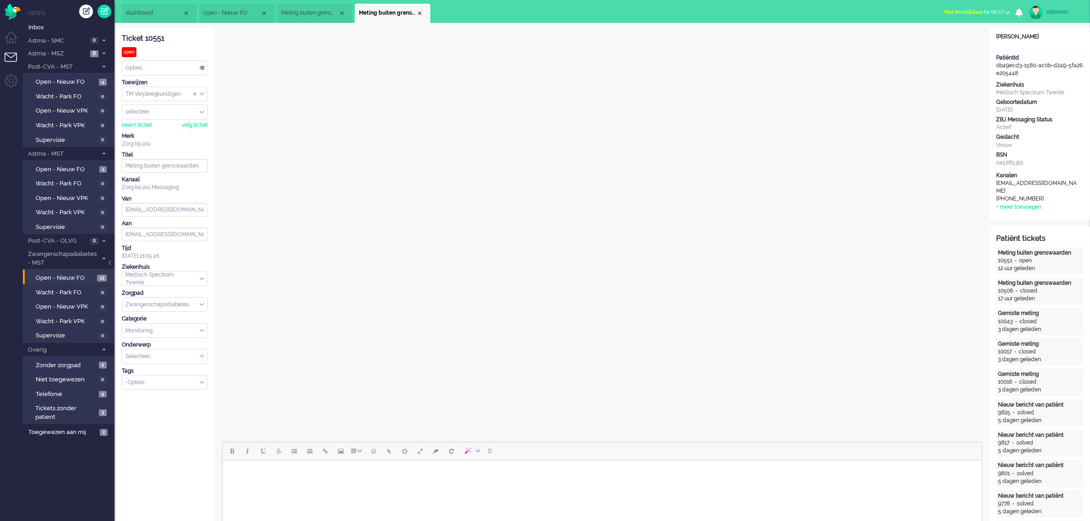
click at [364, 483] on html at bounding box center [601, 471] width 759 height 23
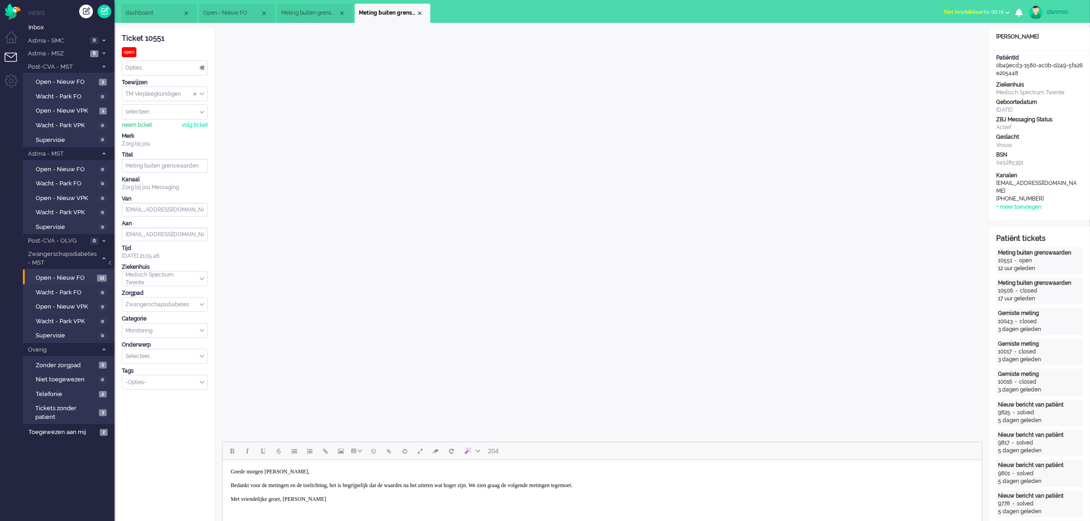
click at [142, 122] on div "neem ticket" at bounding box center [137, 125] width 30 height 8
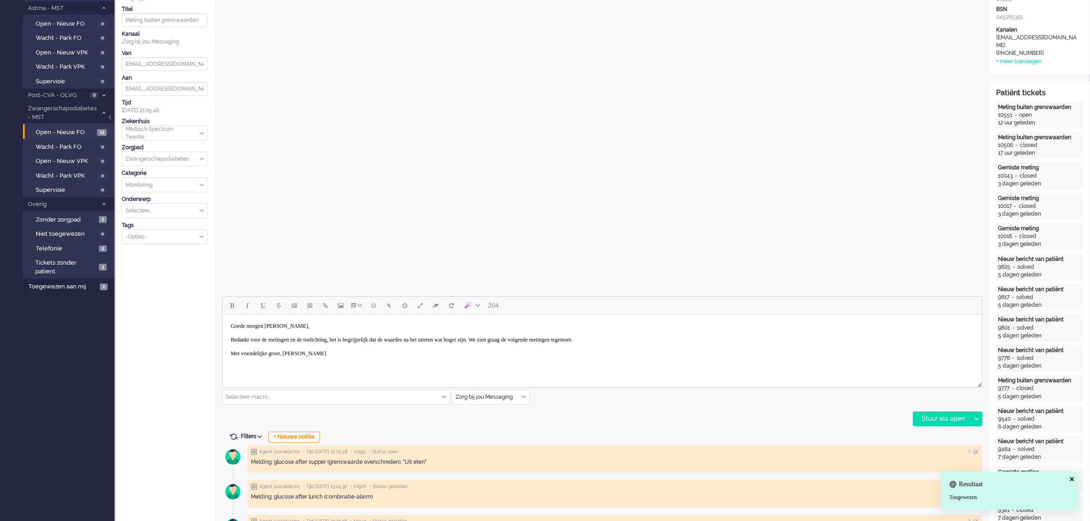
scroll to position [172, 0]
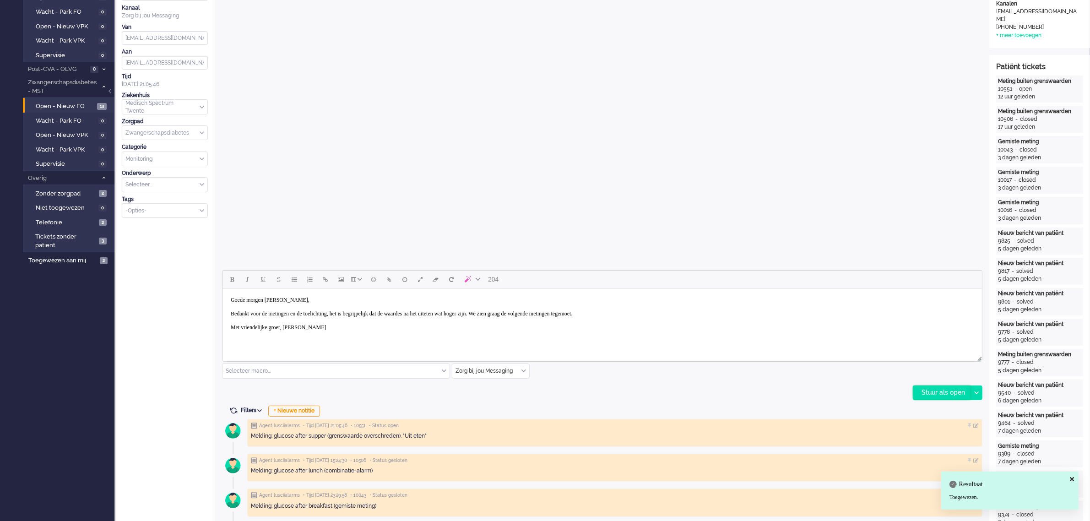
click at [920, 392] on div "Stuur als open" at bounding box center [941, 393] width 57 height 14
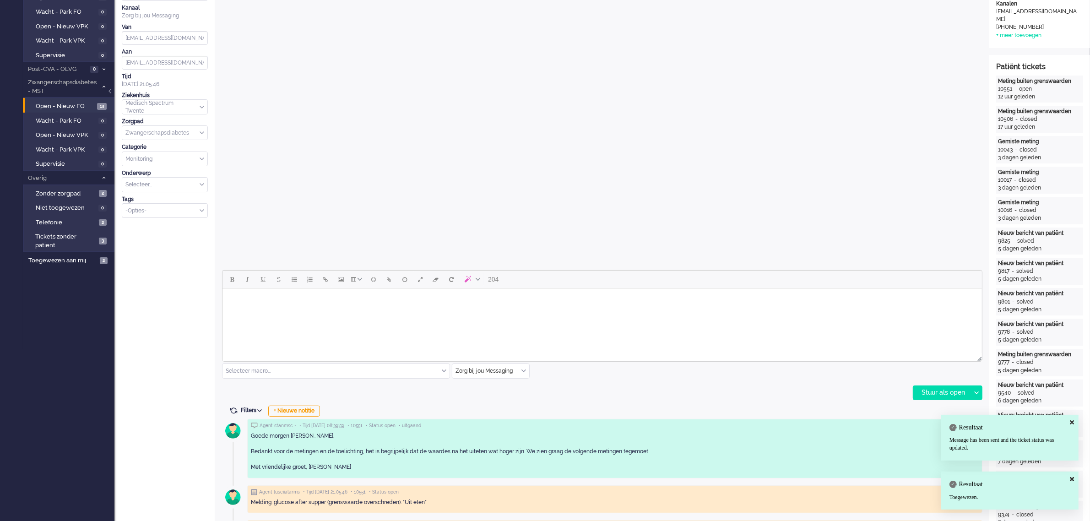
scroll to position [0, 0]
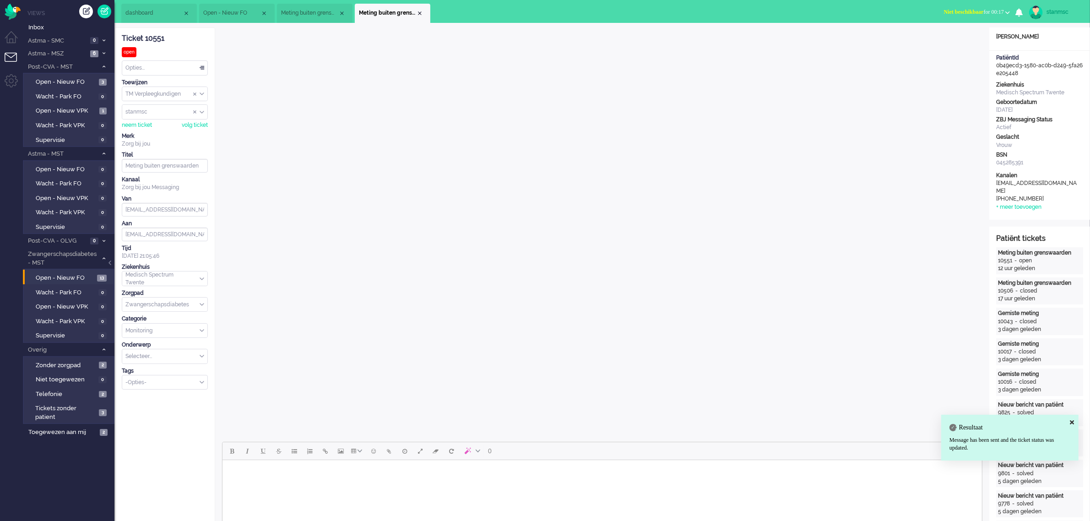
click at [151, 67] on div "Opties..." at bounding box center [164, 68] width 85 height 14
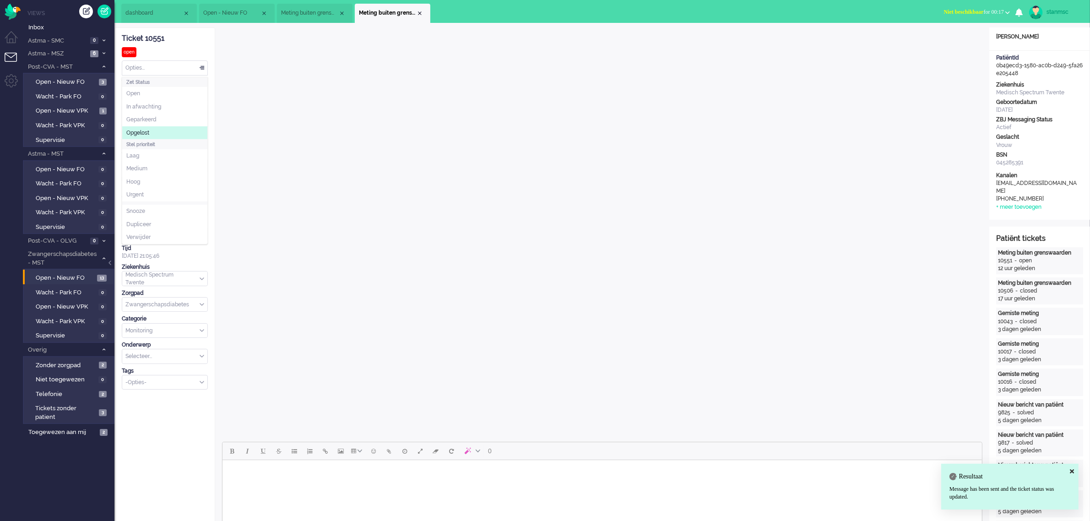
click at [147, 130] on span "Opgelost" at bounding box center [137, 133] width 23 height 8
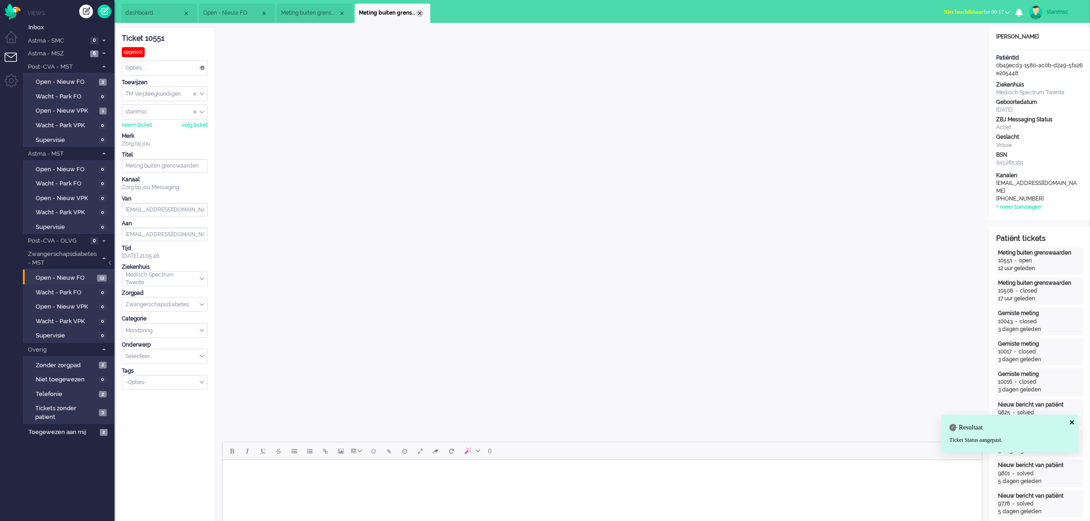
click at [420, 11] on div "Close tab" at bounding box center [419, 13] width 7 height 7
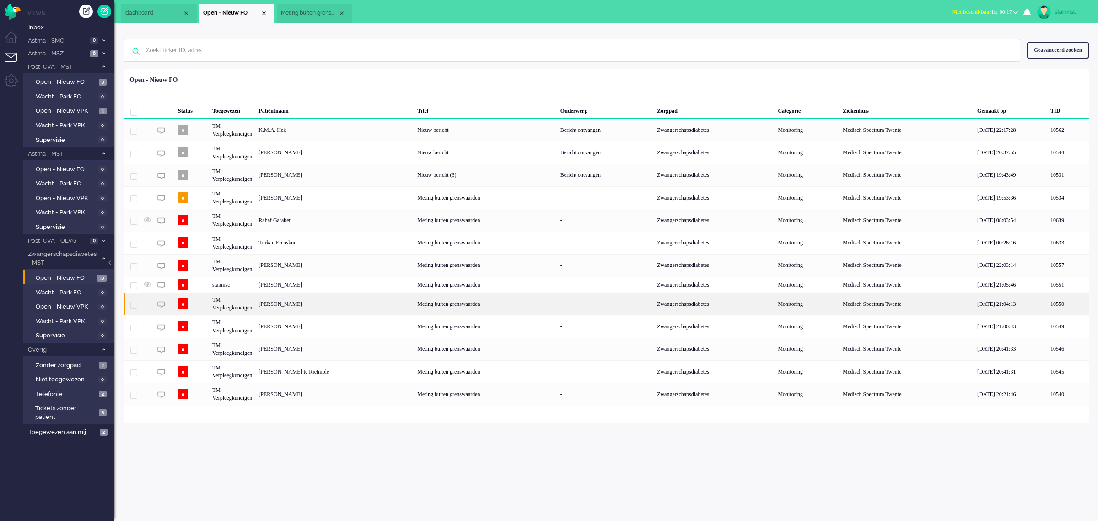
click at [299, 306] on div "Carmen Muskee" at bounding box center [334, 303] width 159 height 22
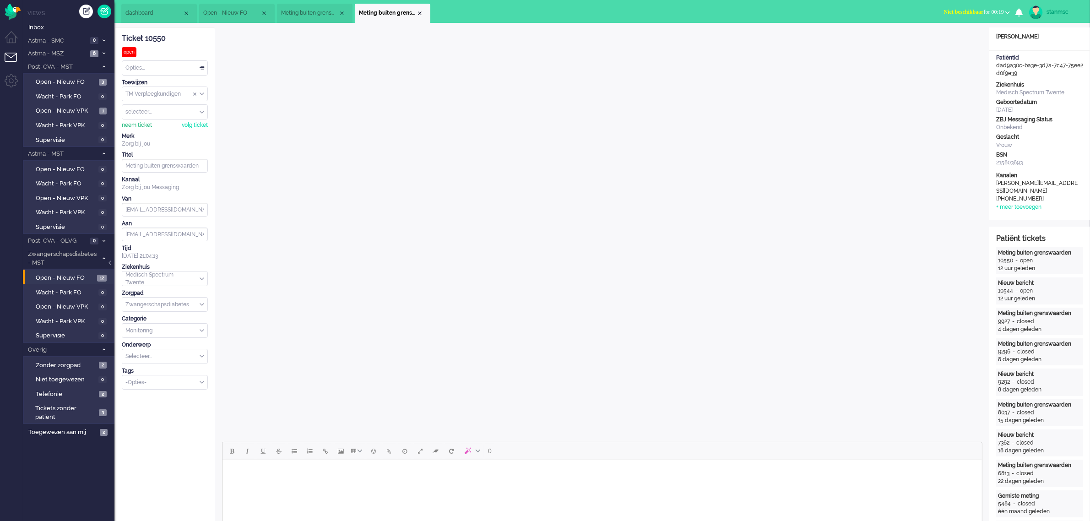
click at [143, 124] on div "neem ticket" at bounding box center [137, 125] width 30 height 8
click at [152, 70] on div "Opties..." at bounding box center [164, 68] width 85 height 14
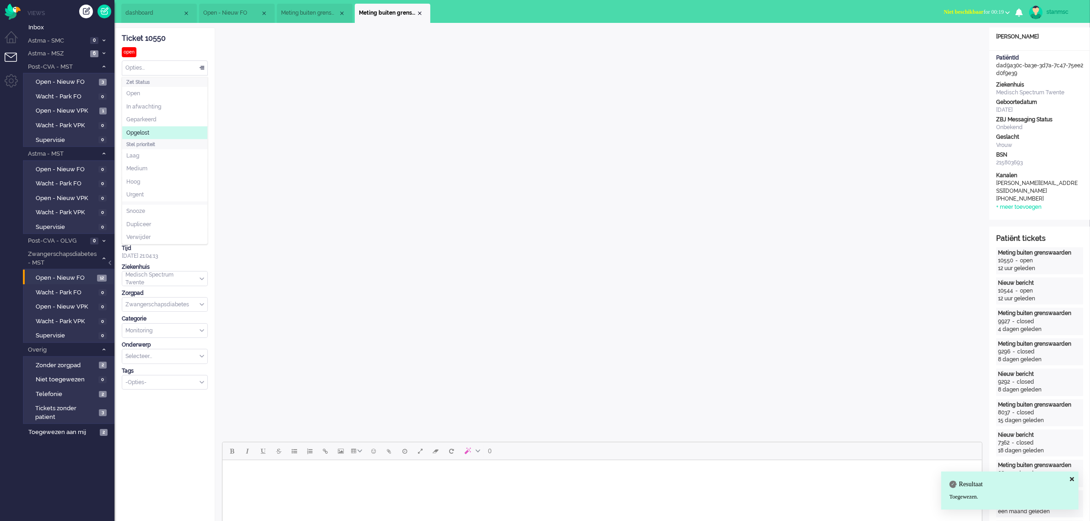
click at [149, 133] on span "Opgelost" at bounding box center [137, 133] width 23 height 8
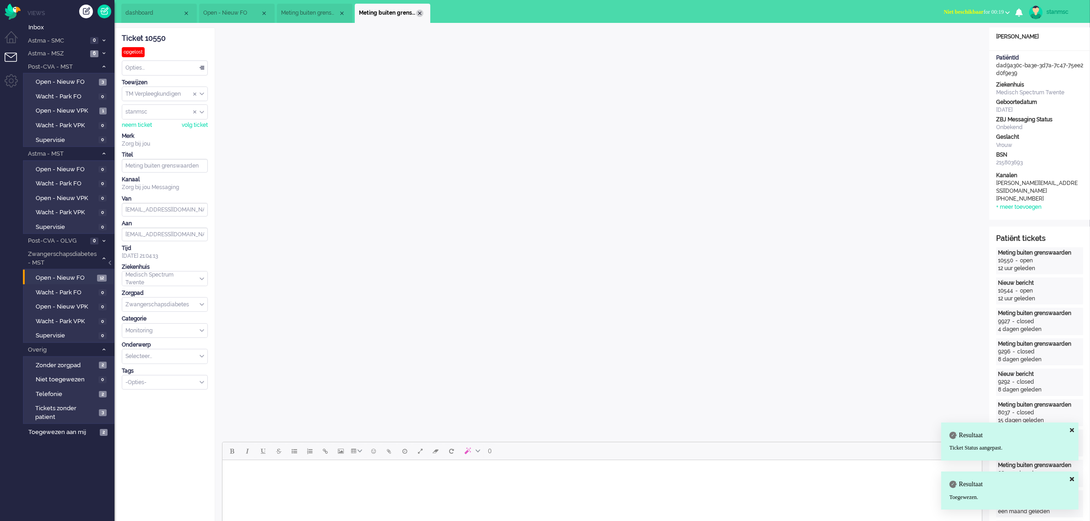
click at [419, 13] on div "Close tab" at bounding box center [419, 13] width 7 height 7
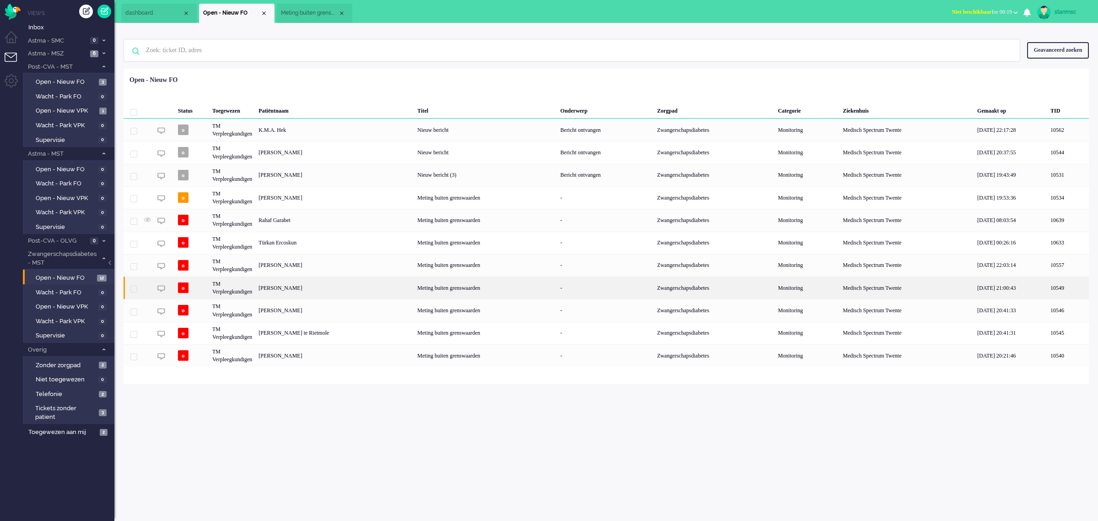
click at [303, 287] on div "Linsey Beld" at bounding box center [334, 287] width 159 height 22
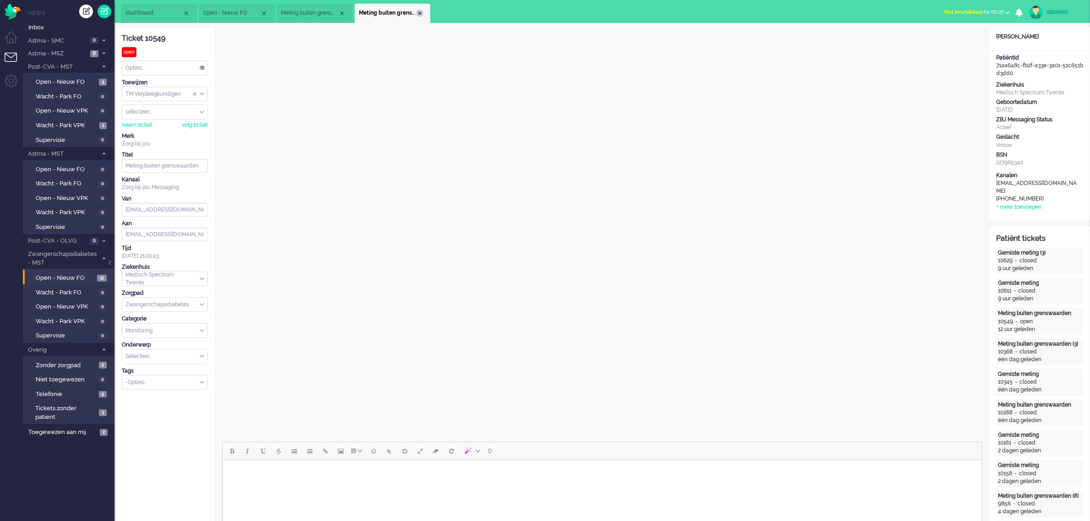
click at [419, 15] on div "Close tab" at bounding box center [419, 13] width 7 height 7
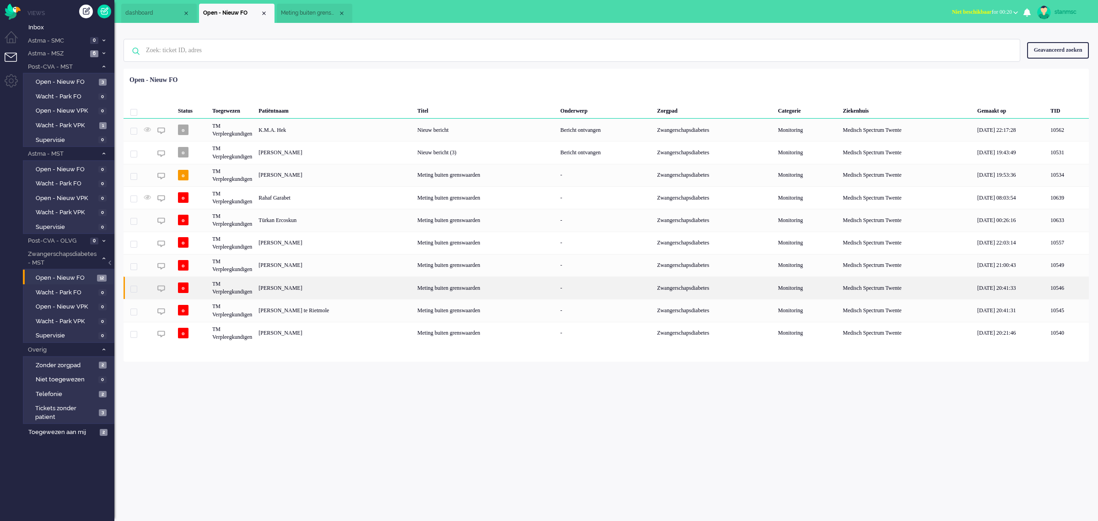
click at [310, 286] on div "Dorien Waanders" at bounding box center [334, 287] width 159 height 22
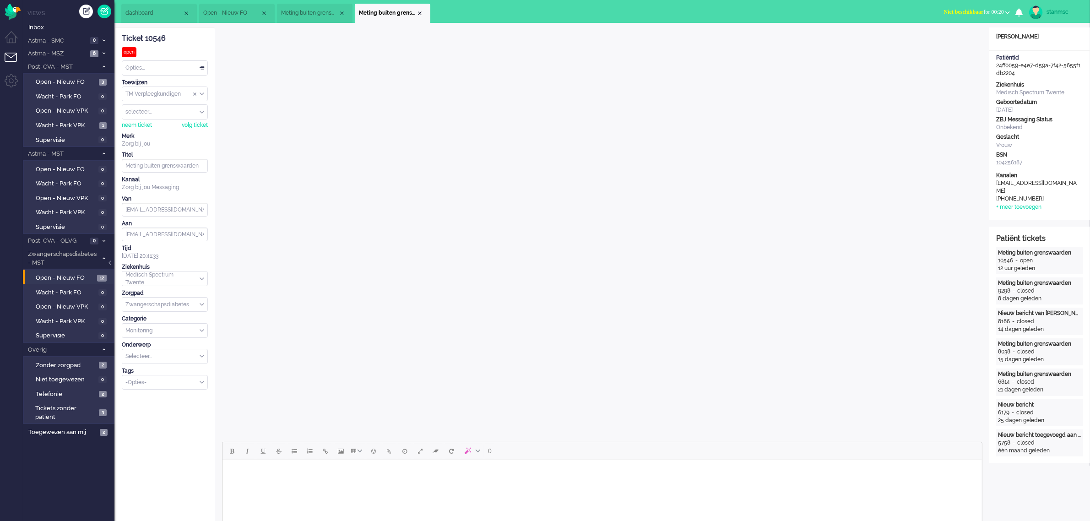
click at [300, 13] on span "Meting buiten grenswaarden" at bounding box center [309, 13] width 57 height 8
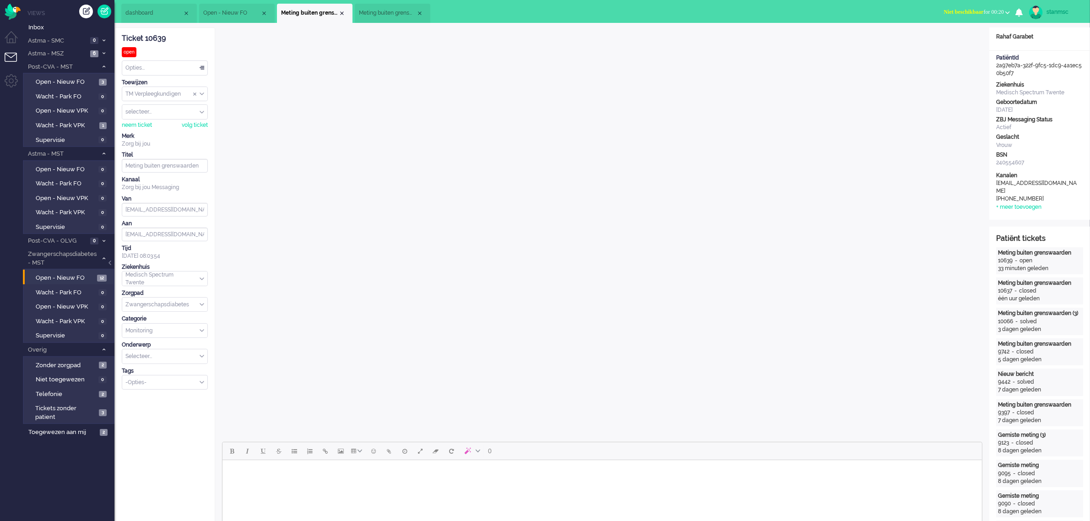
click at [230, 11] on span "Open - Nieuw FO" at bounding box center [231, 13] width 57 height 8
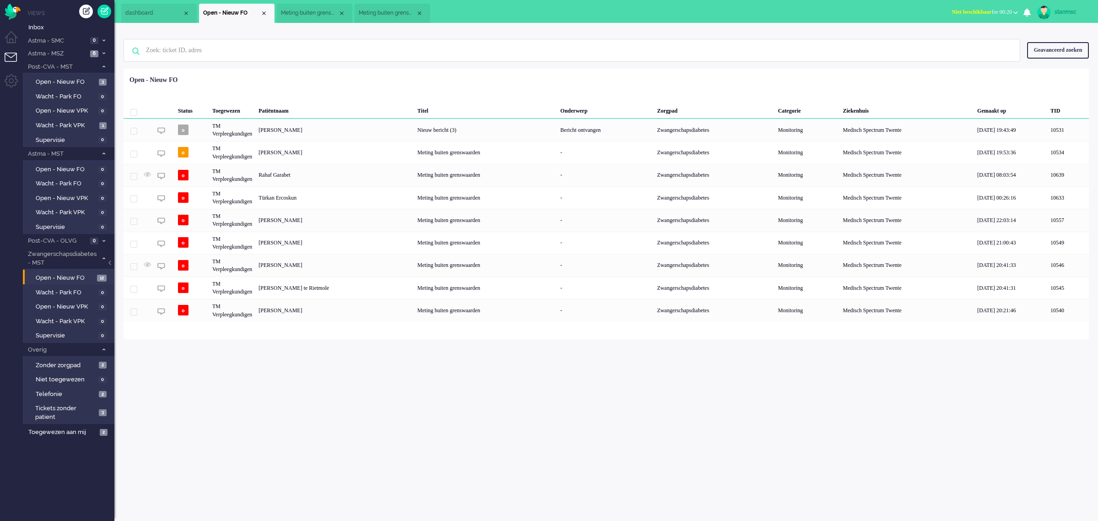
click at [1056, 11] on div "stanmsc" at bounding box center [1072, 11] width 34 height 9
click at [1046, 60] on link "Instellingen" at bounding box center [1061, 61] width 63 height 9
select select "nl"
select select "nl_NL"
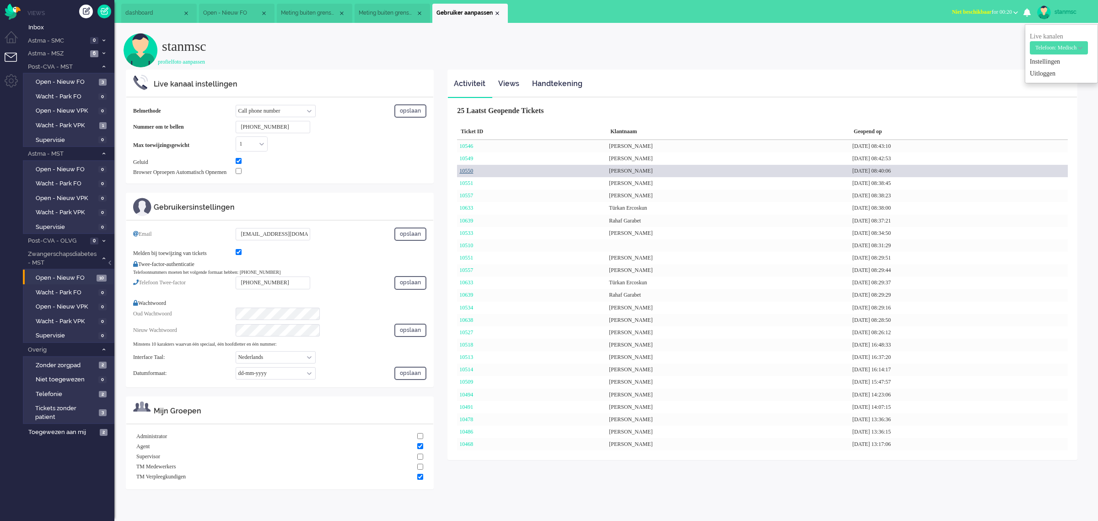
click at [473, 170] on link "10550" at bounding box center [466, 170] width 14 height 6
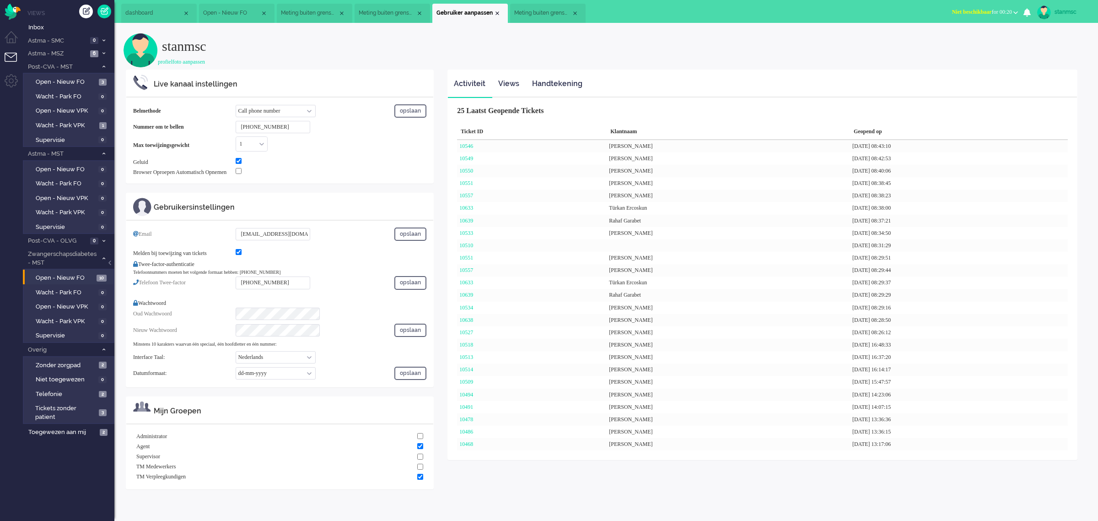
click at [547, 10] on span "Meting buiten grenswaarden" at bounding box center [542, 13] width 57 height 8
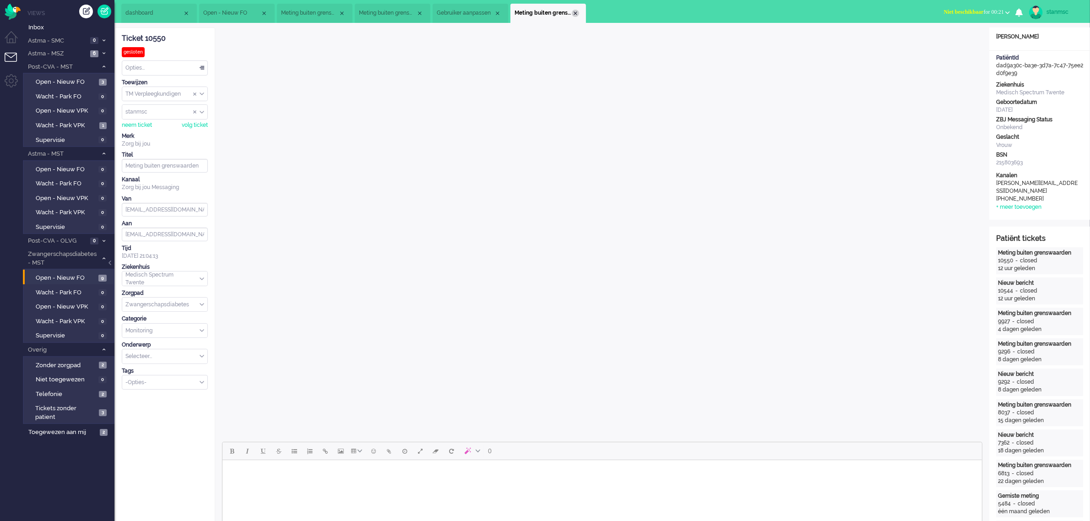
click at [575, 14] on div "Close tab" at bounding box center [575, 13] width 7 height 7
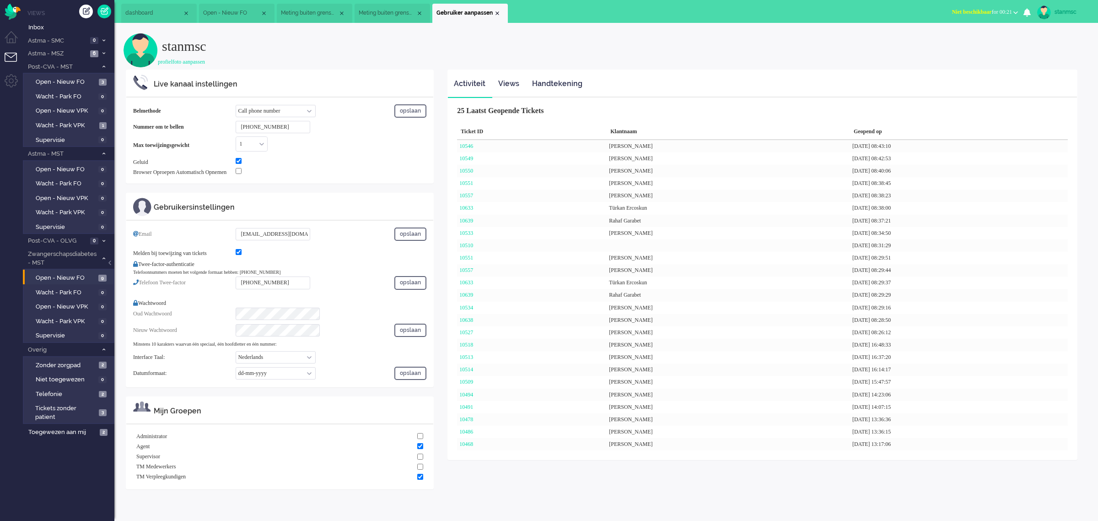
click at [497, 11] on div "Close tab" at bounding box center [497, 13] width 7 height 7
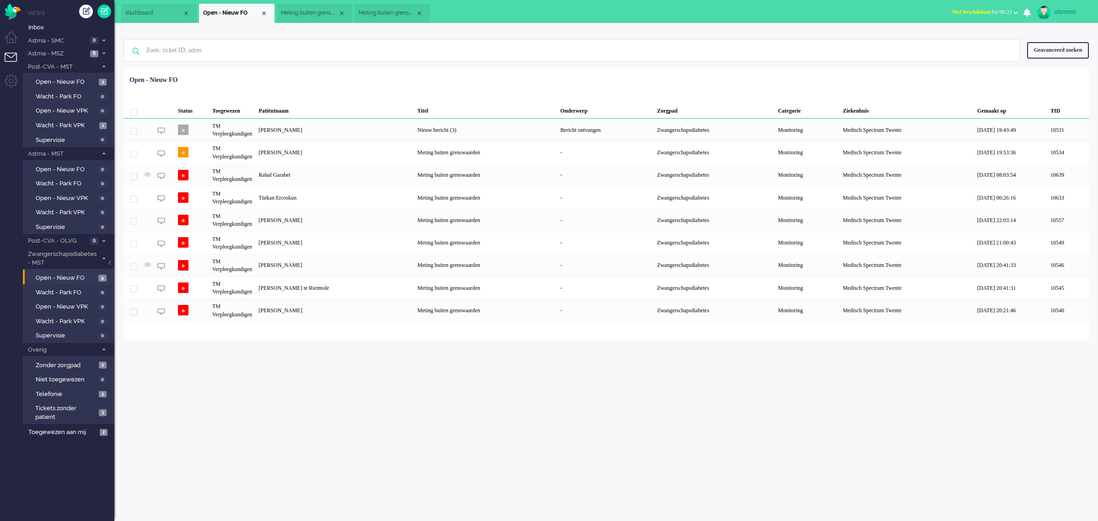
click at [321, 11] on span "Meting buiten grenswaarden" at bounding box center [309, 13] width 57 height 8
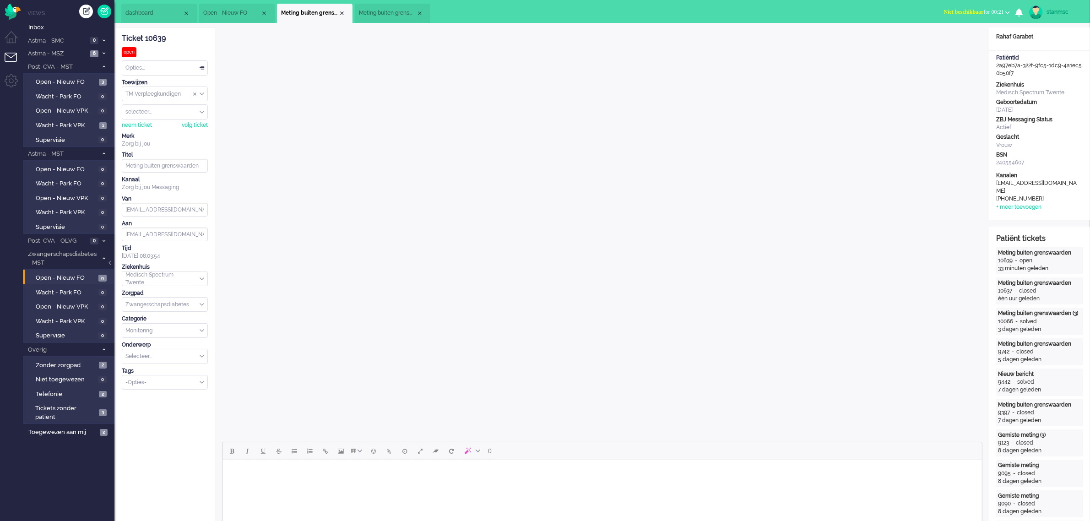
click at [374, 9] on span "Meting buiten grenswaarden" at bounding box center [387, 13] width 57 height 8
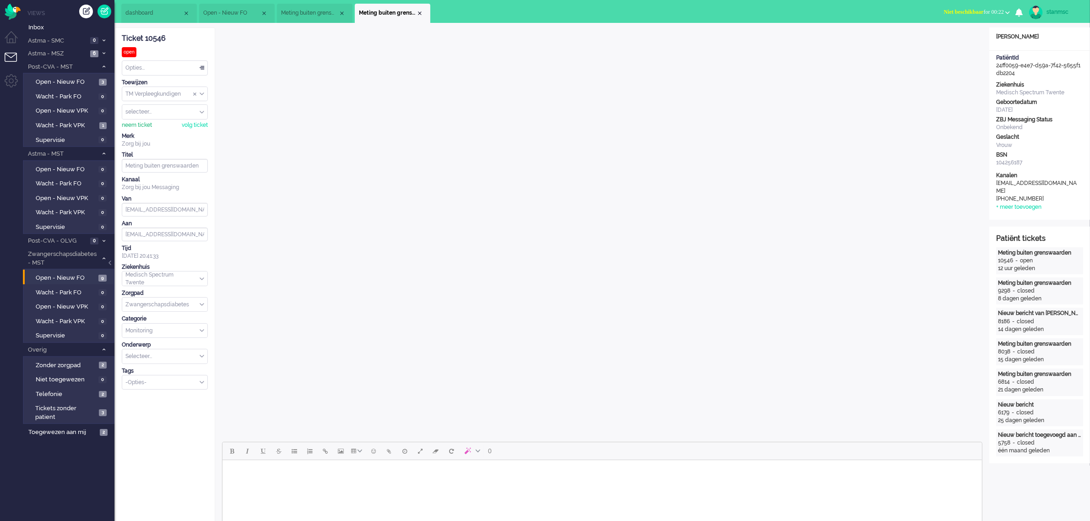
click at [140, 123] on div "neem ticket" at bounding box center [137, 125] width 30 height 8
click at [148, 67] on div "Opties..." at bounding box center [164, 68] width 85 height 14
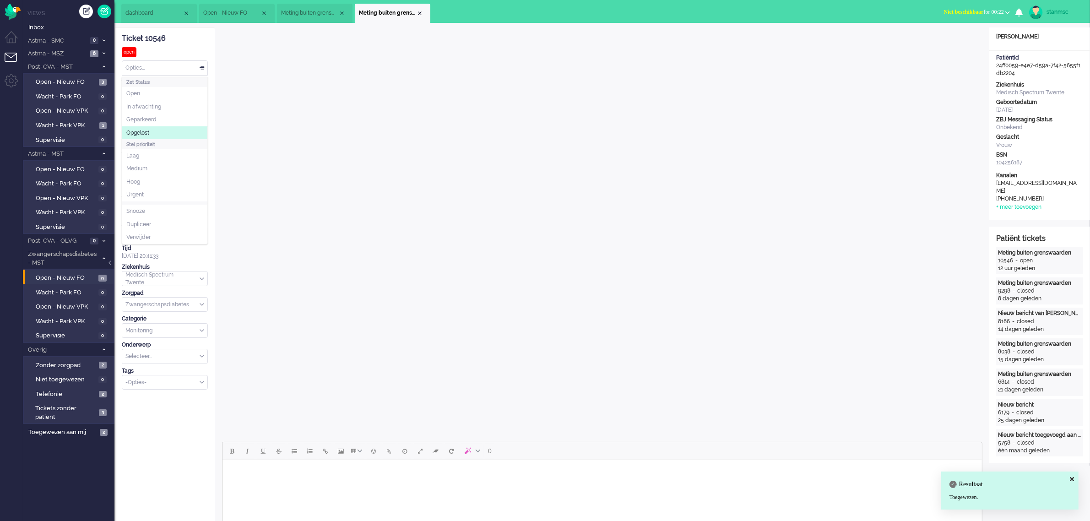
click at [149, 128] on li "Opgelost" at bounding box center [164, 132] width 85 height 13
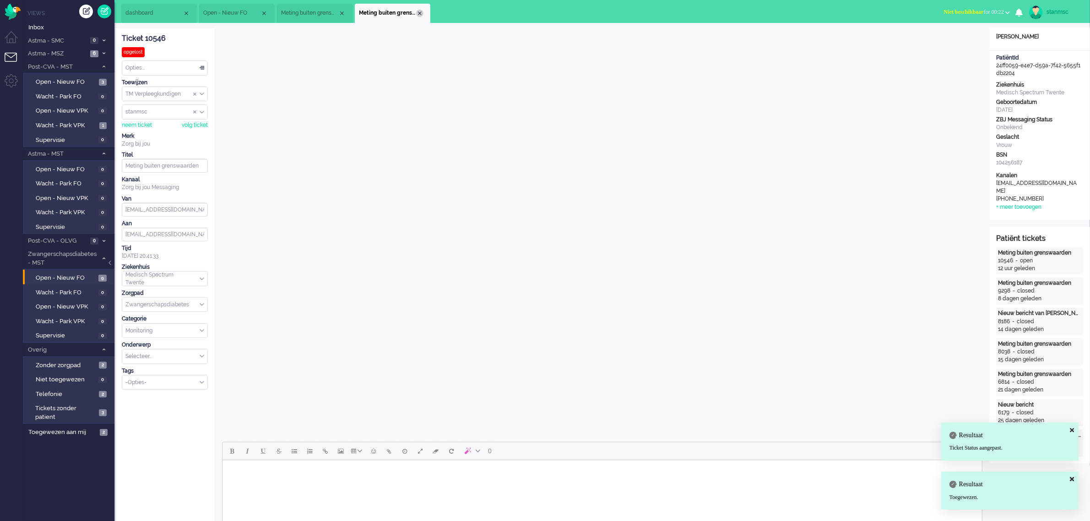
click at [420, 14] on div "Close tab" at bounding box center [419, 13] width 7 height 7
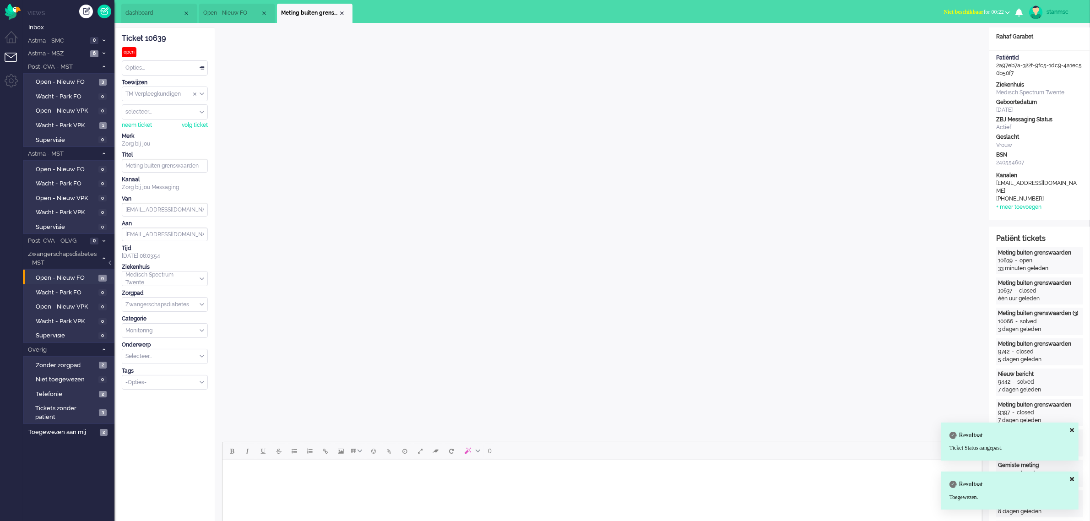
click at [234, 11] on span "Open - Nieuw FO" at bounding box center [231, 13] width 57 height 8
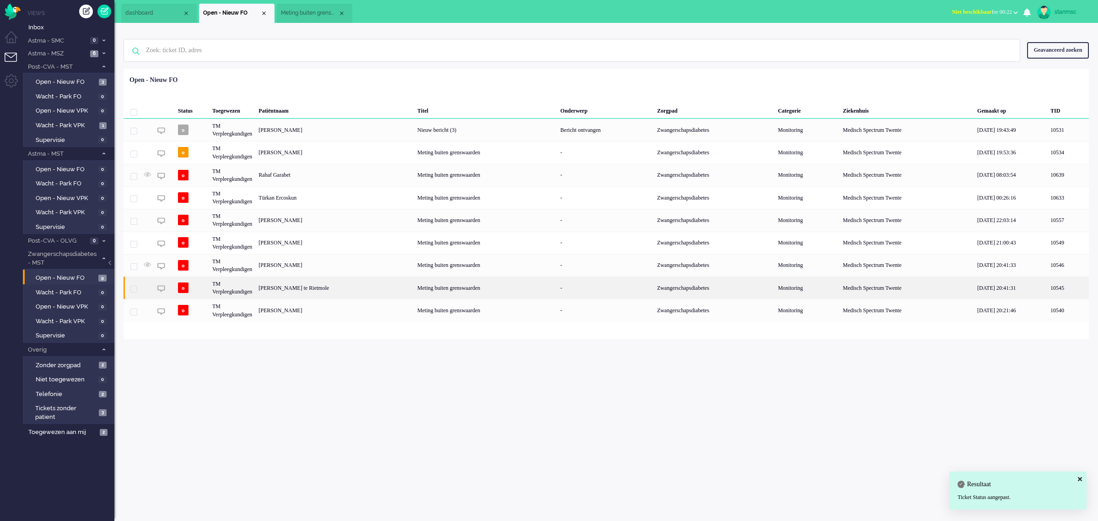
click at [305, 290] on div "Marit Yvonne te Rietmole" at bounding box center [334, 287] width 159 height 22
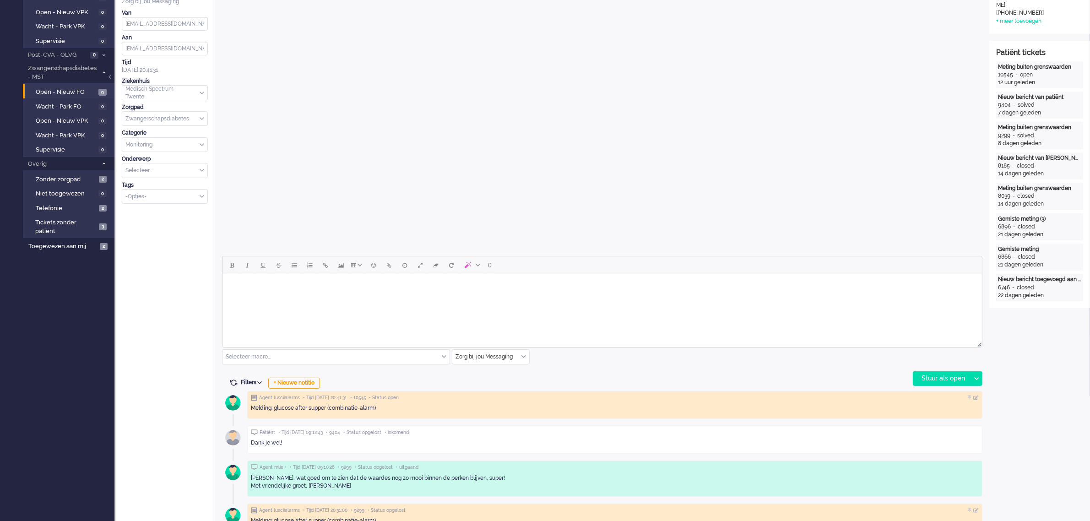
scroll to position [172, 0]
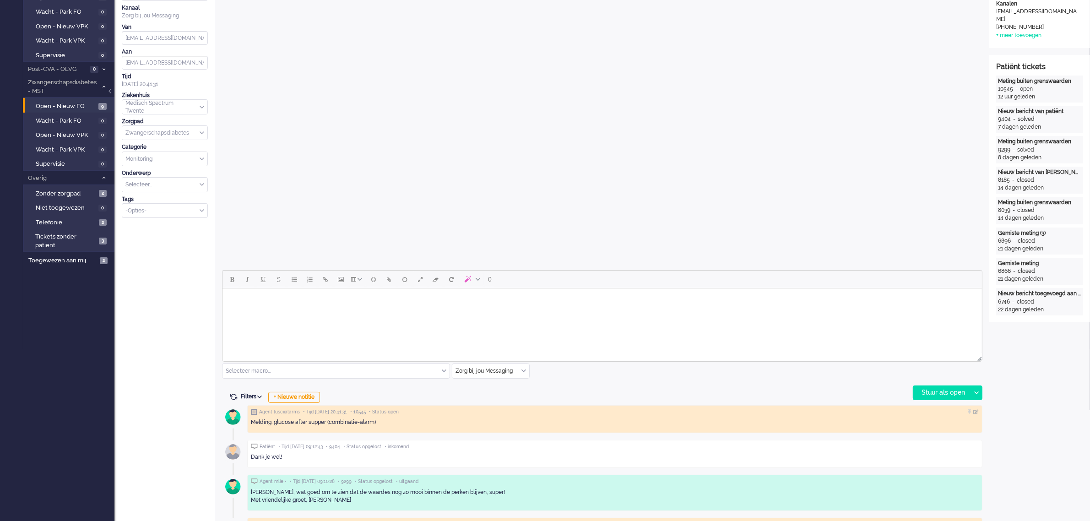
click at [308, 312] on html at bounding box center [601, 299] width 759 height 23
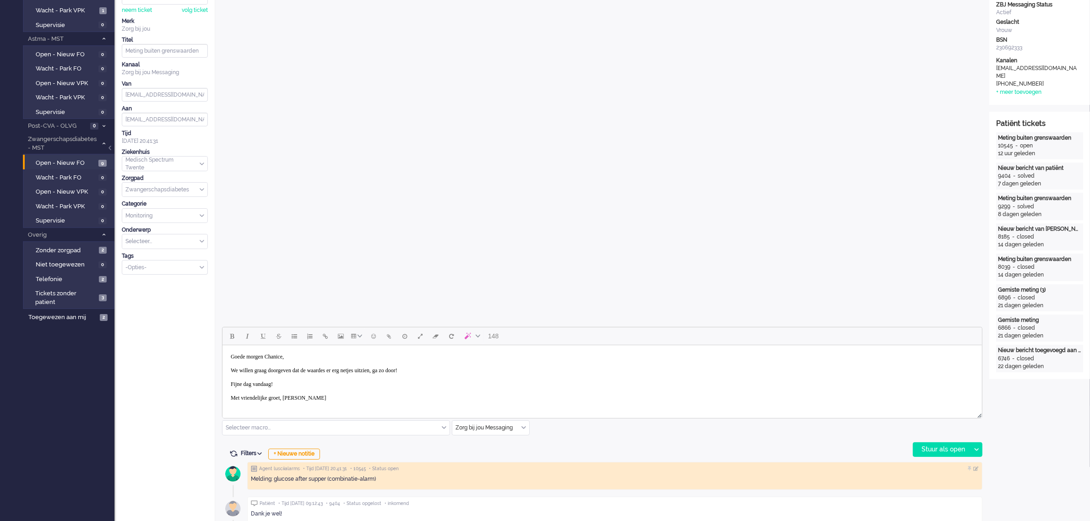
scroll to position [0, 0]
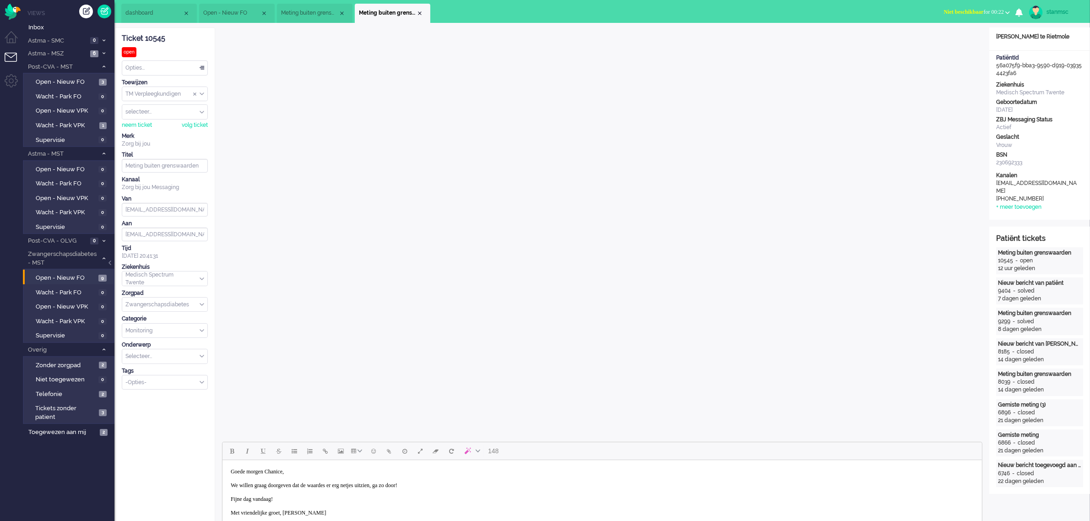
click at [296, 472] on body "Goede morgen Chanice, We willen graag doorgeven dat de waardes er erg netjes ui…" at bounding box center [602, 492] width 752 height 57
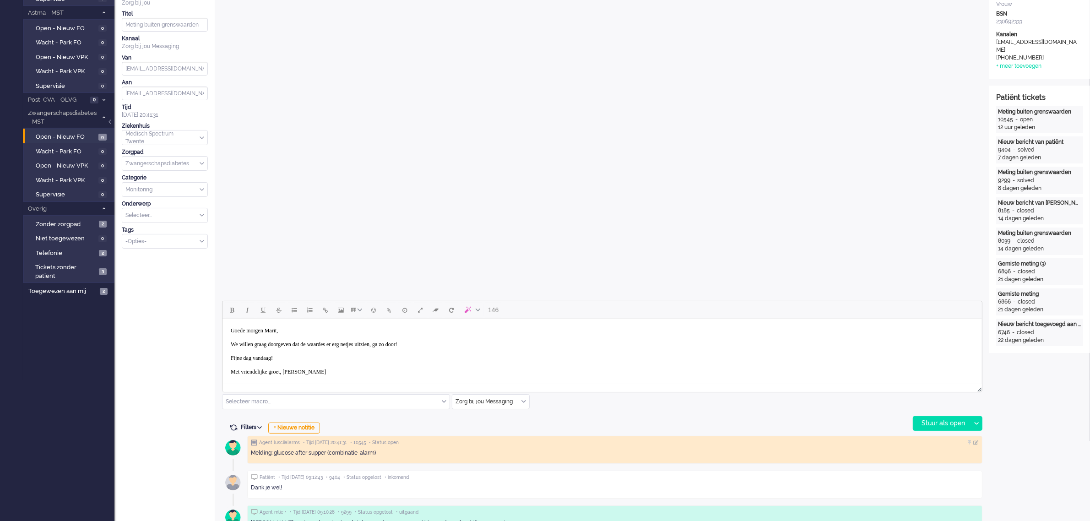
scroll to position [229, 0]
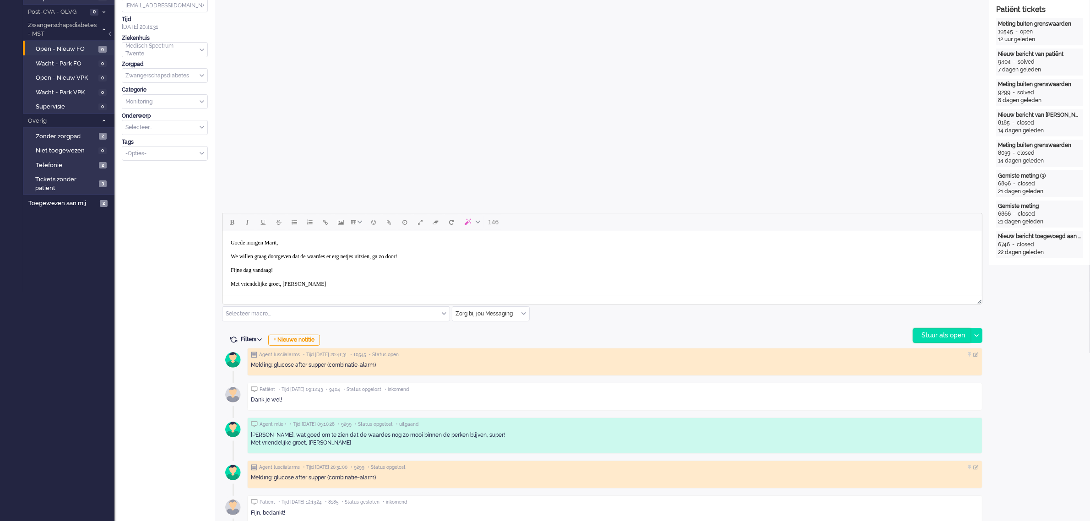
click at [930, 335] on div "Stuur als open" at bounding box center [941, 336] width 57 height 14
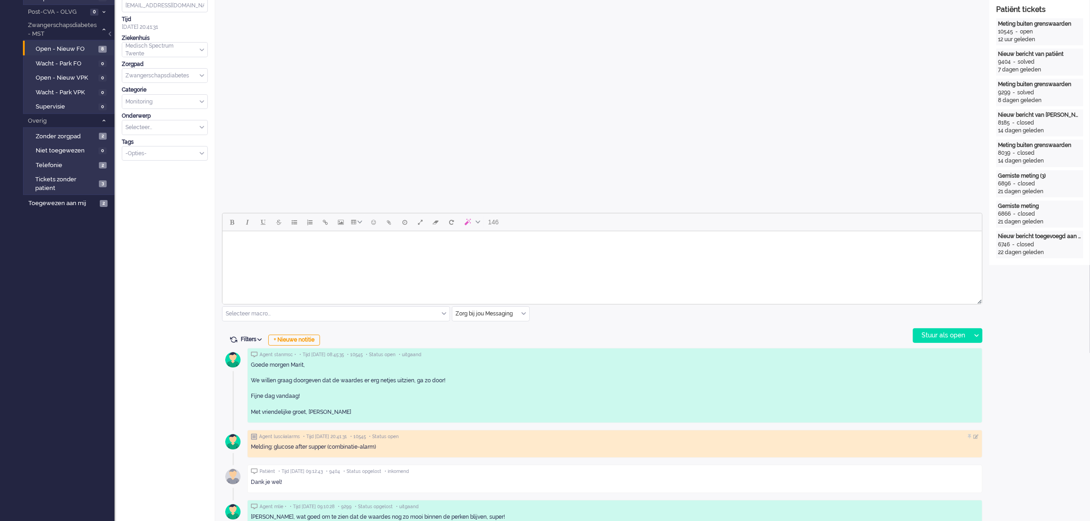
scroll to position [0, 0]
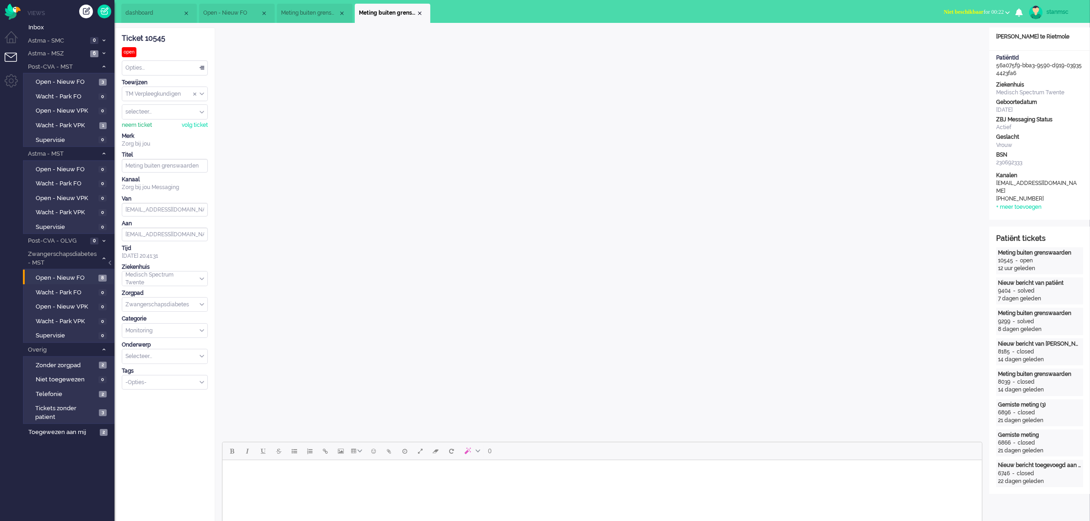
click at [140, 124] on div "neem ticket" at bounding box center [137, 125] width 30 height 8
click at [152, 70] on div "Opties..." at bounding box center [164, 68] width 85 height 14
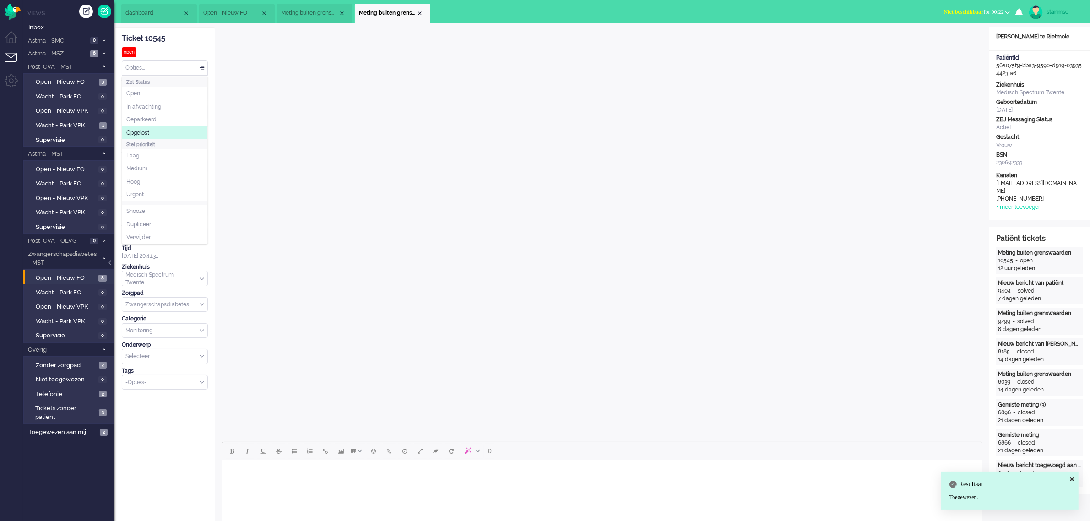
click at [152, 130] on li "Opgelost" at bounding box center [164, 132] width 85 height 13
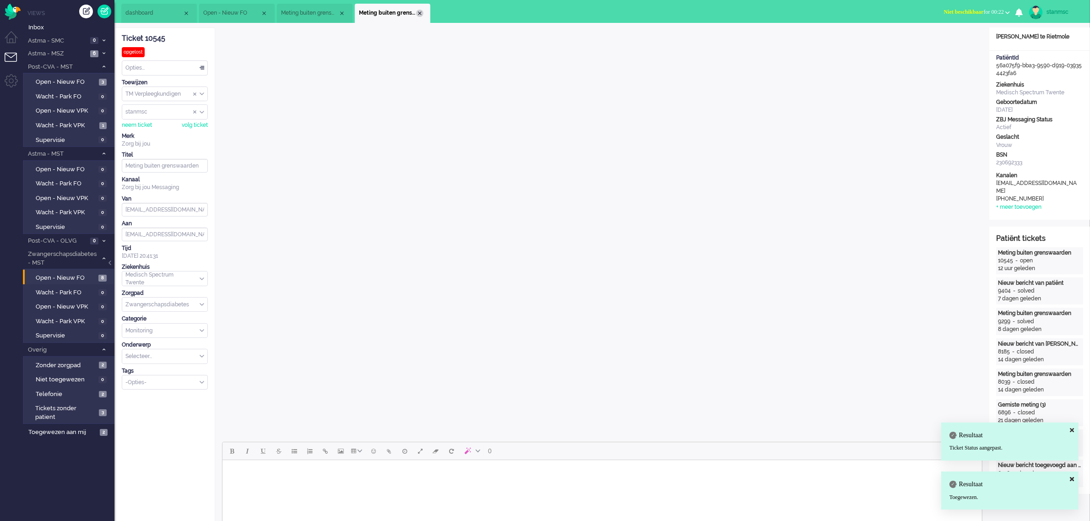
click at [420, 11] on div "Close tab" at bounding box center [419, 13] width 7 height 7
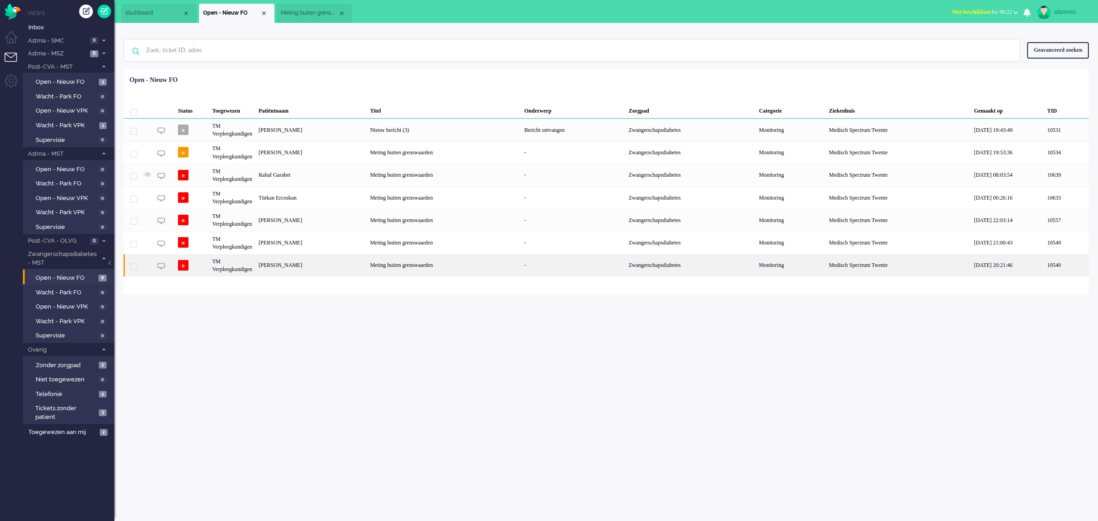
click at [296, 288] on div "Loading... Status Toegewezen Patiëntnaam Titel Onderwerp Zorgpad Categorie Ziek…" at bounding box center [607, 181] width 966 height 225
click at [296, 268] on div "Trudie Moraal" at bounding box center [311, 265] width 112 height 22
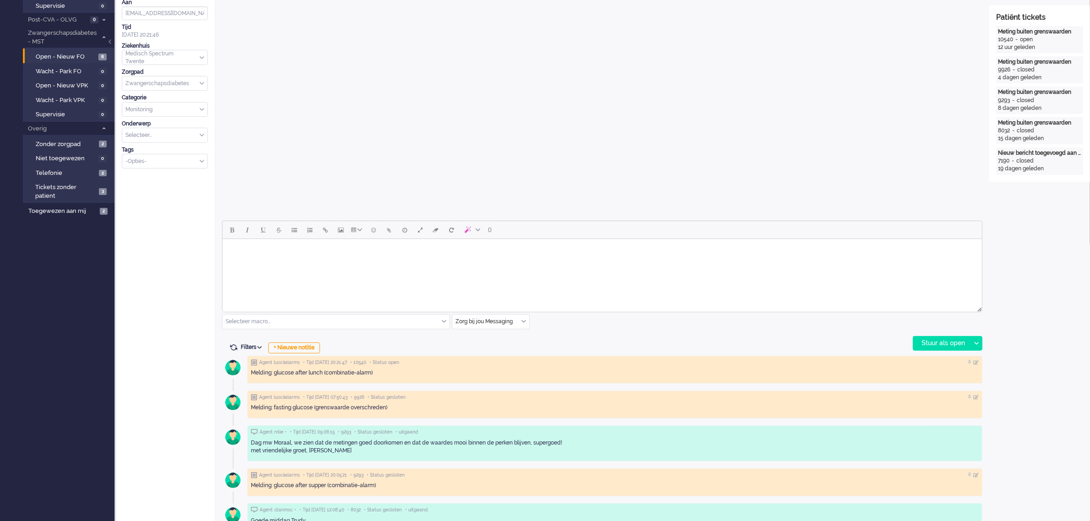
scroll to position [229, 0]
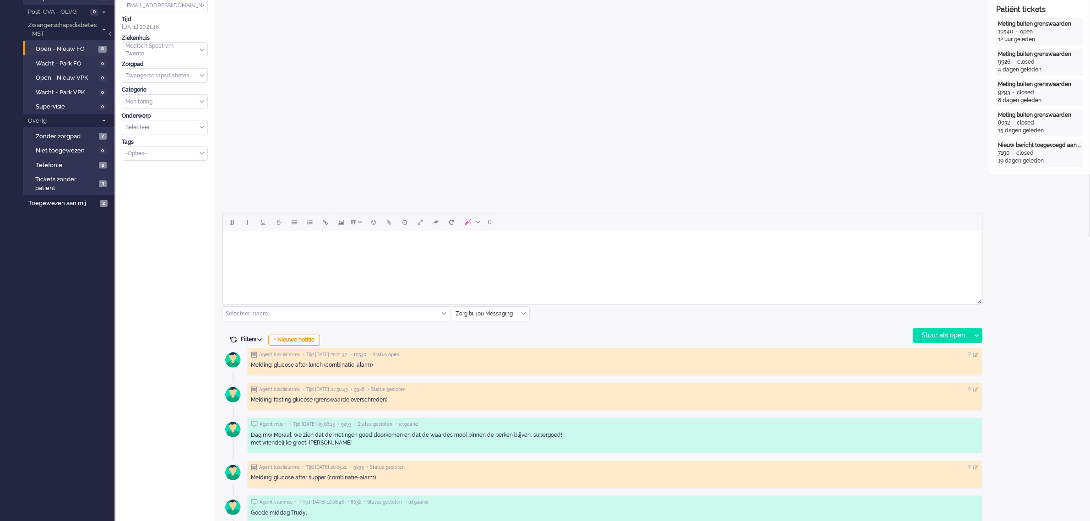
click at [314, 254] on html at bounding box center [601, 242] width 759 height 23
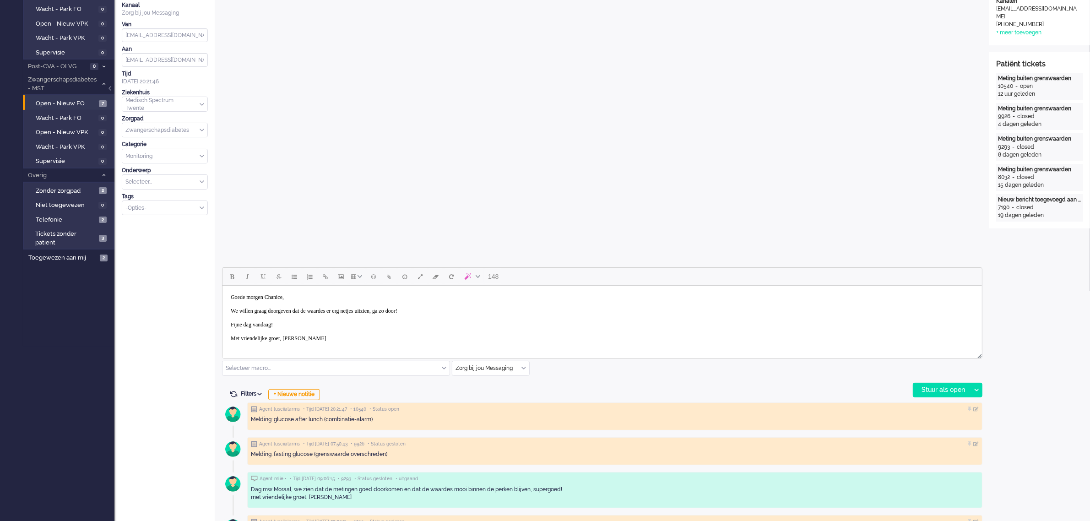
scroll to position [0, 0]
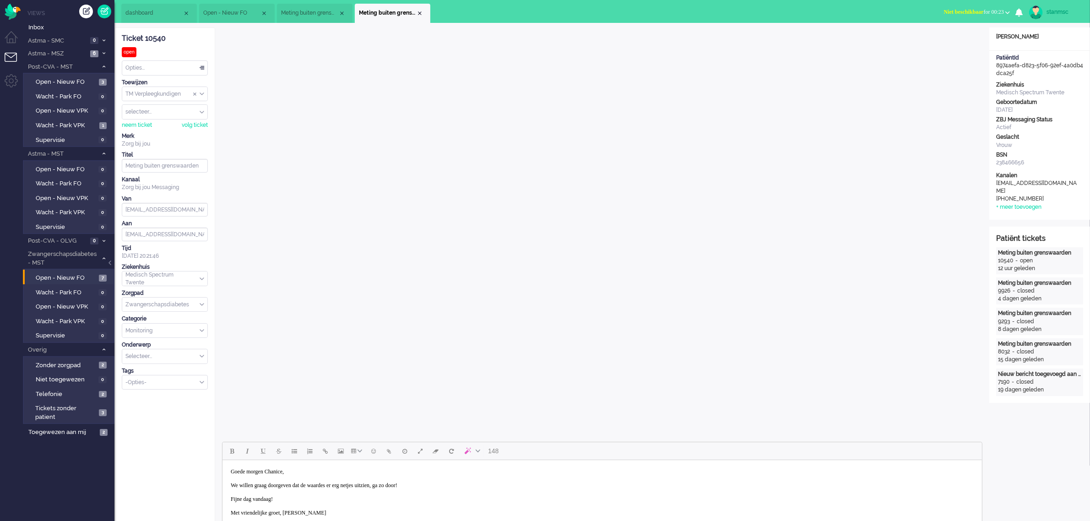
click at [294, 472] on body "Goede morgen Chanice, We willen graag doorgeven dat de waardes er erg netjes ui…" at bounding box center [602, 492] width 752 height 57
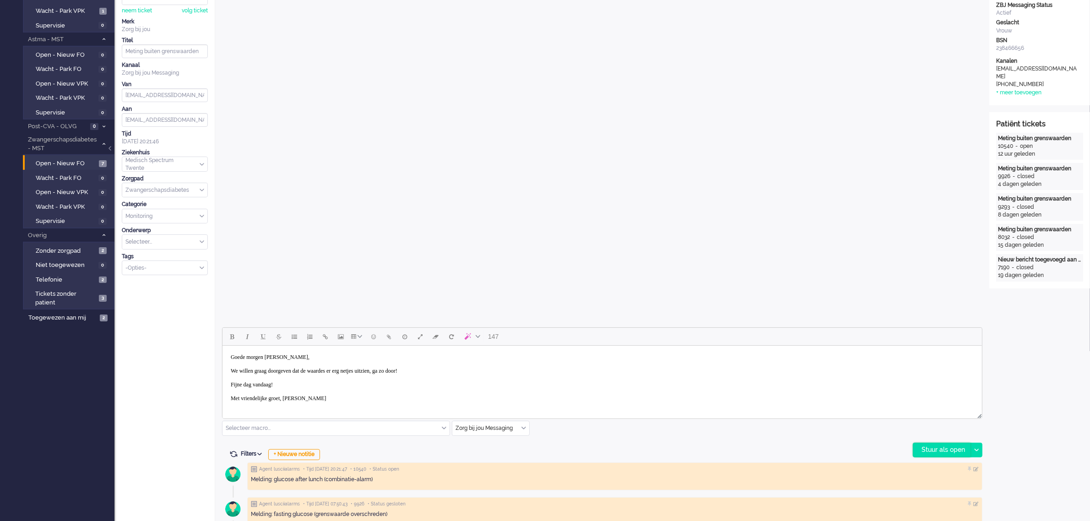
click at [934, 445] on div "Stuur als open" at bounding box center [941, 450] width 57 height 14
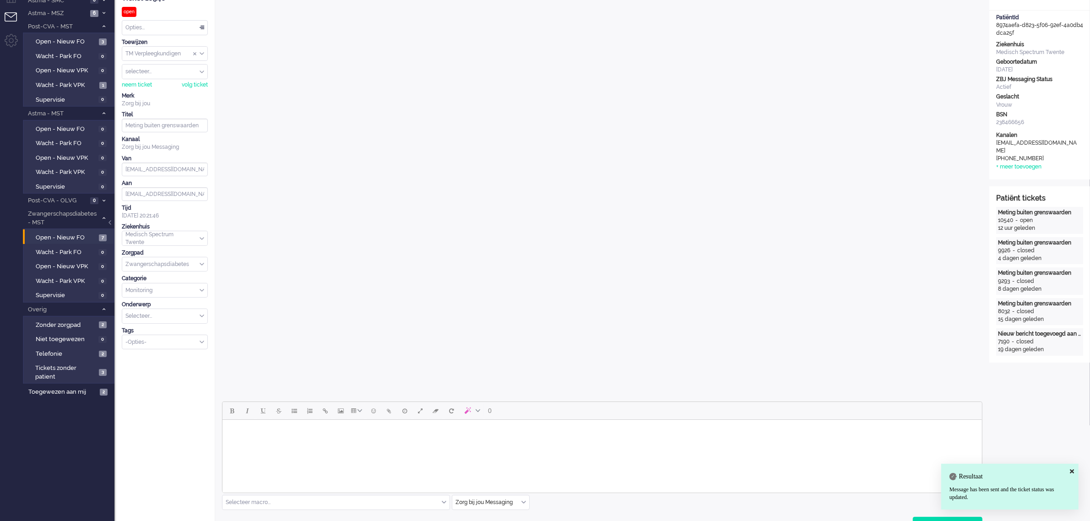
scroll to position [0, 0]
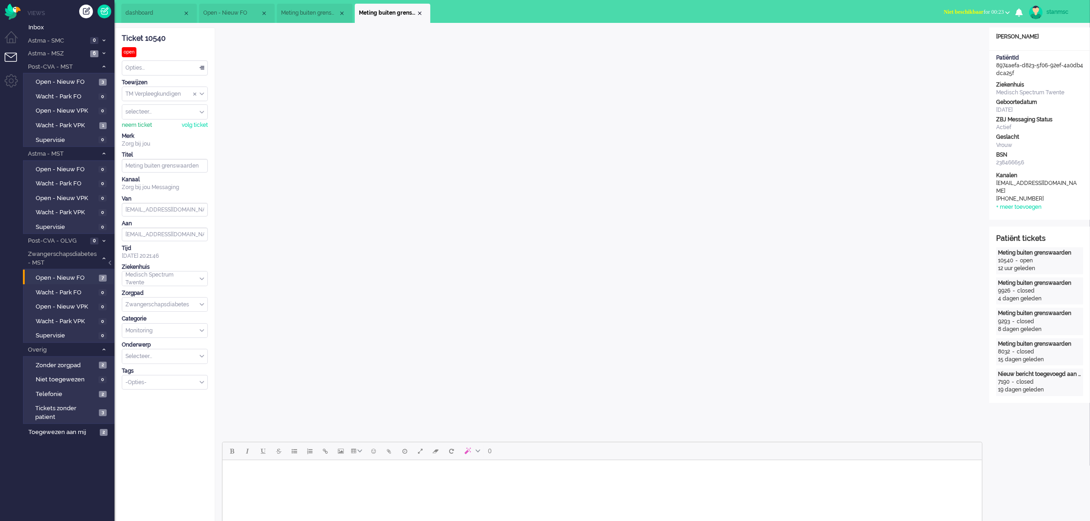
click at [140, 123] on div "neem ticket" at bounding box center [137, 125] width 30 height 8
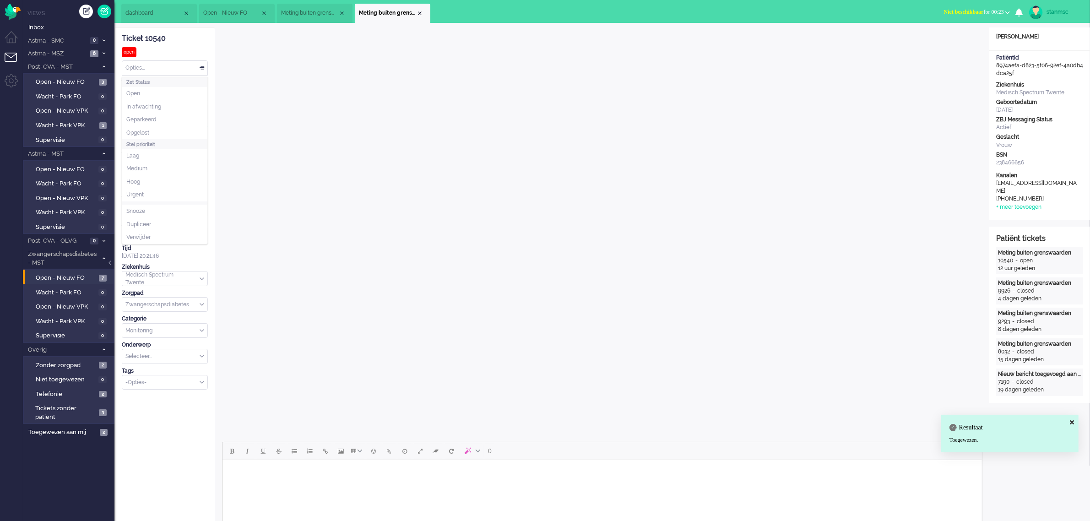
click at [163, 70] on div "Opties..." at bounding box center [164, 68] width 85 height 14
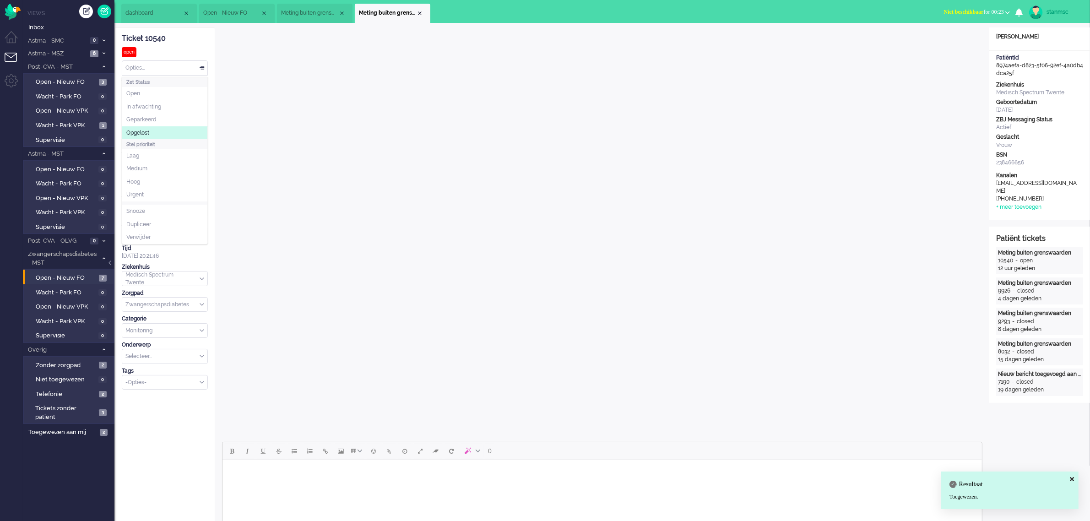
click at [147, 131] on span "Opgelost" at bounding box center [137, 133] width 23 height 8
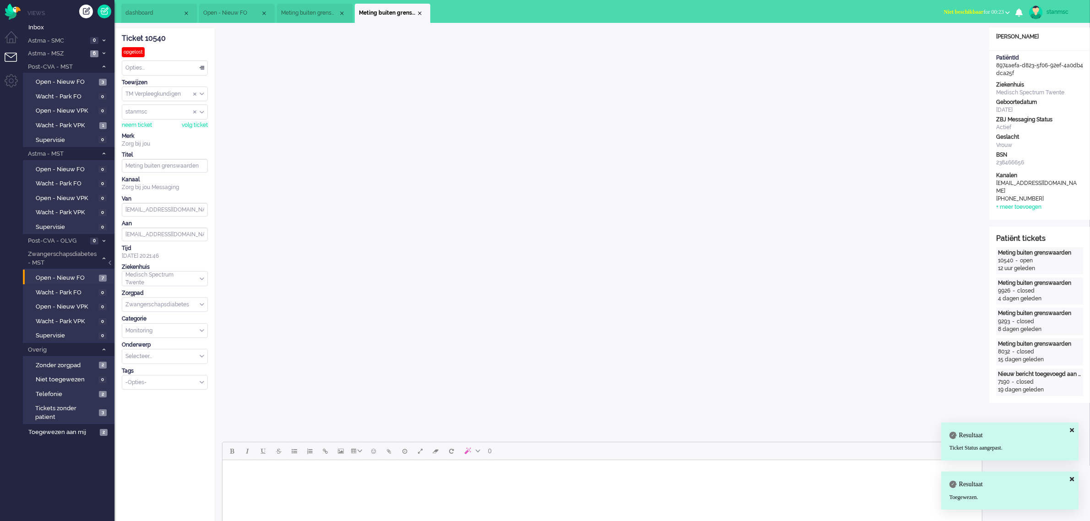
click at [422, 10] on li "Meting buiten grenswaarden" at bounding box center [393, 13] width 76 height 19
click at [419, 15] on div "Close tab" at bounding box center [419, 13] width 7 height 7
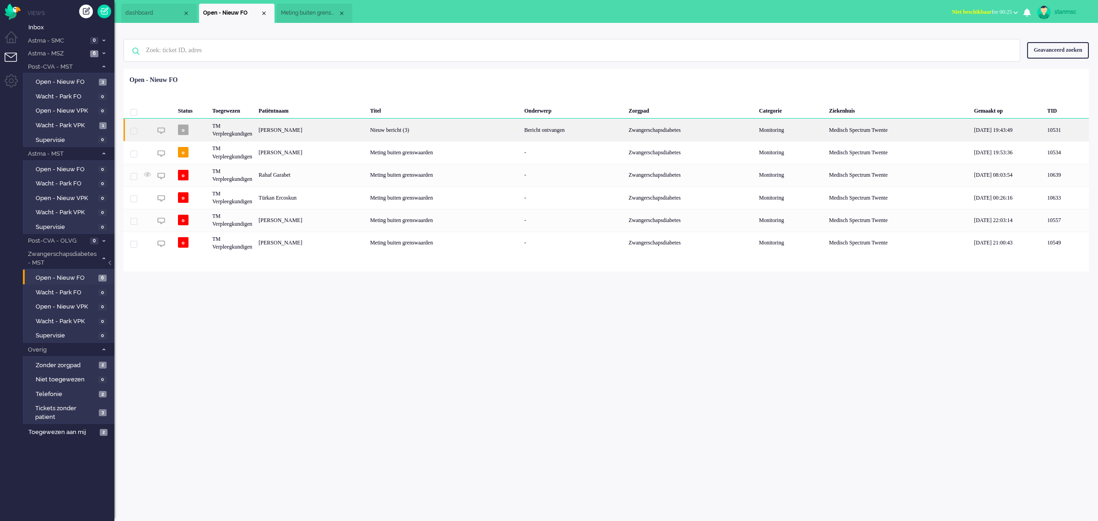
click at [317, 132] on div "Anna Boom" at bounding box center [311, 130] width 112 height 22
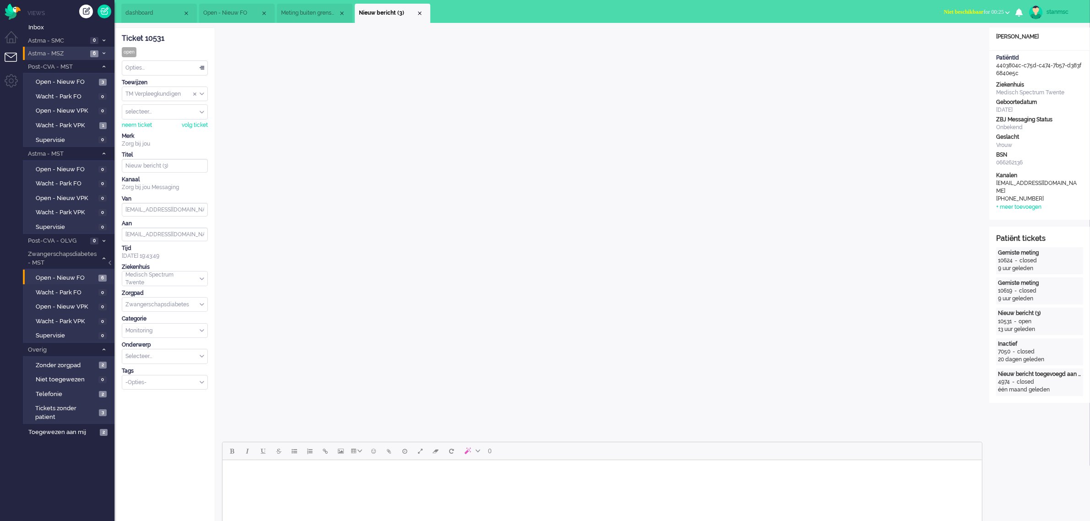
click at [70, 53] on span "Astma - MSZ" at bounding box center [57, 53] width 61 height 9
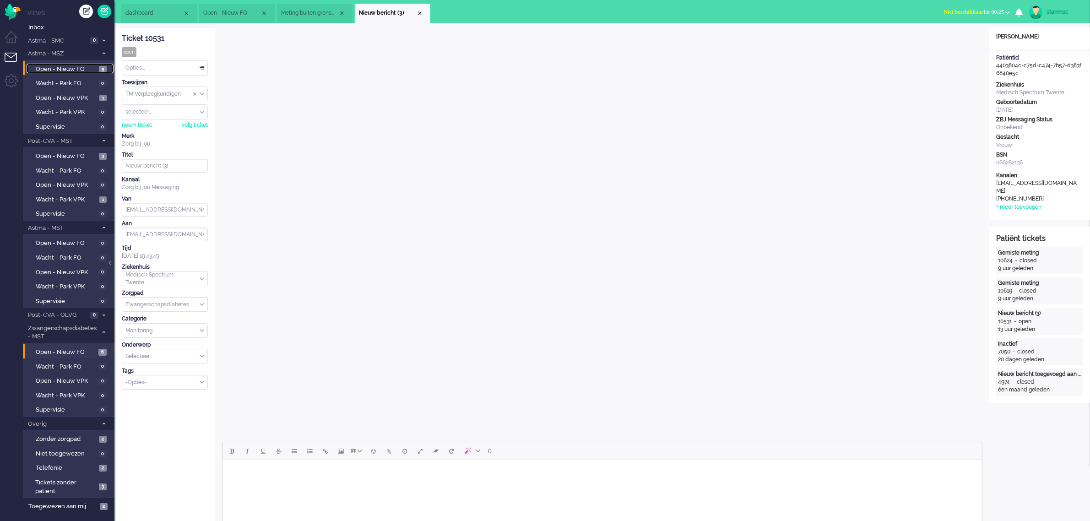
click at [72, 69] on span "Open - Nieuw FO" at bounding box center [66, 69] width 61 height 9
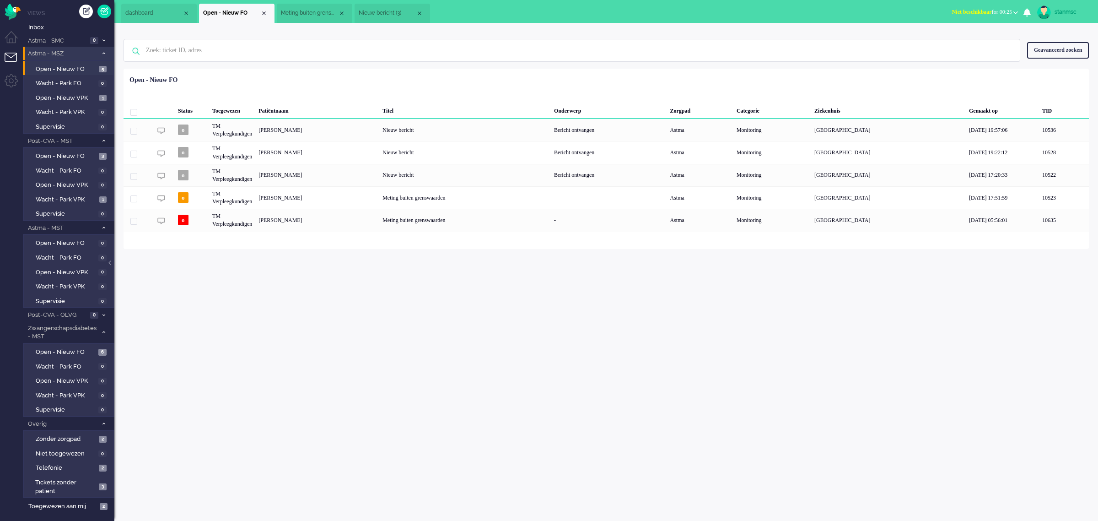
click at [72, 53] on span "Astma - MSZ" at bounding box center [62, 53] width 71 height 9
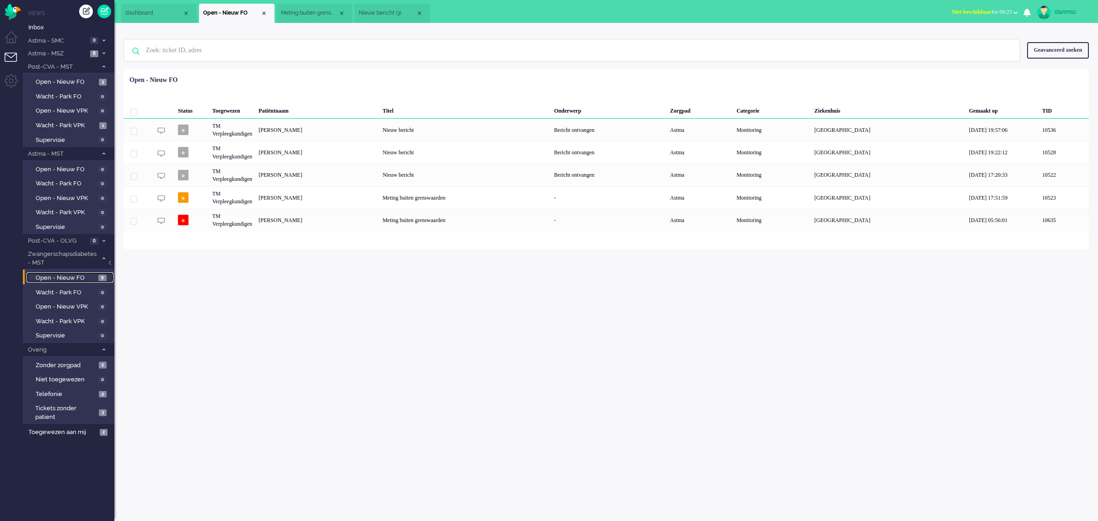
click at [71, 277] on span "Open - Nieuw FO" at bounding box center [66, 278] width 60 height 9
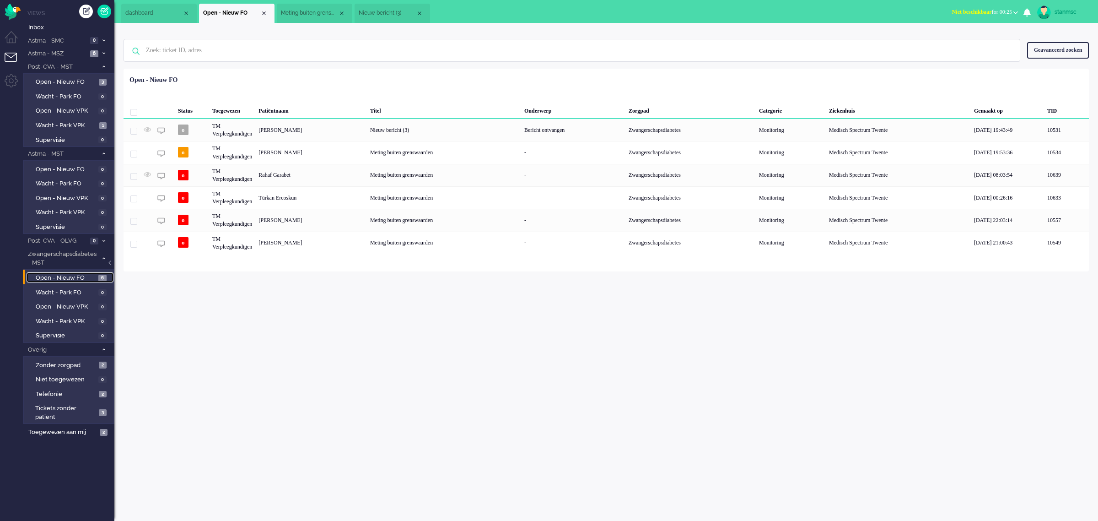
click at [378, 14] on span "Nieuw bericht (3)" at bounding box center [387, 13] width 57 height 8
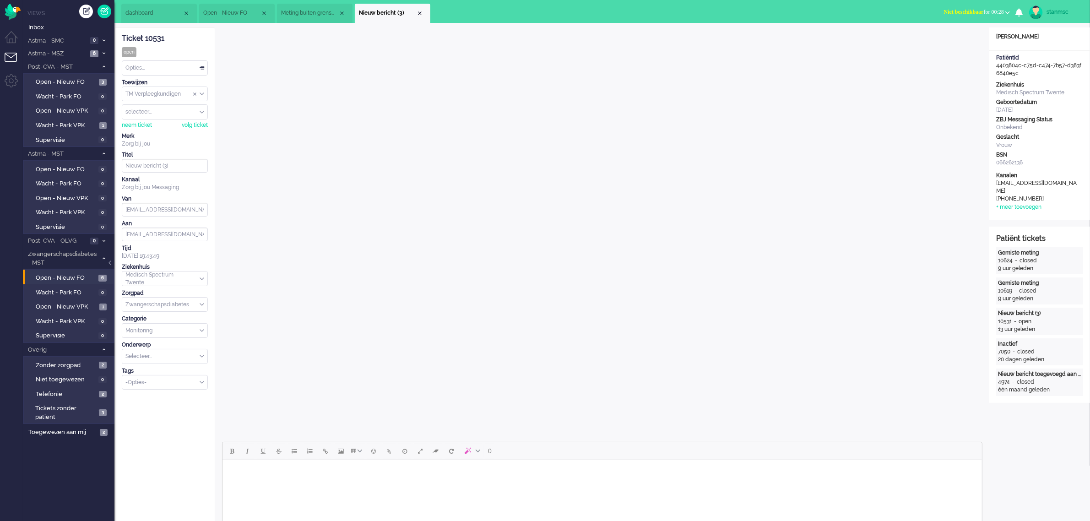
click at [979, 12] on span "Niet beschikbaar for 00:28" at bounding box center [974, 12] width 60 height 6
click at [143, 11] on span "dashboard" at bounding box center [153, 13] width 57 height 8
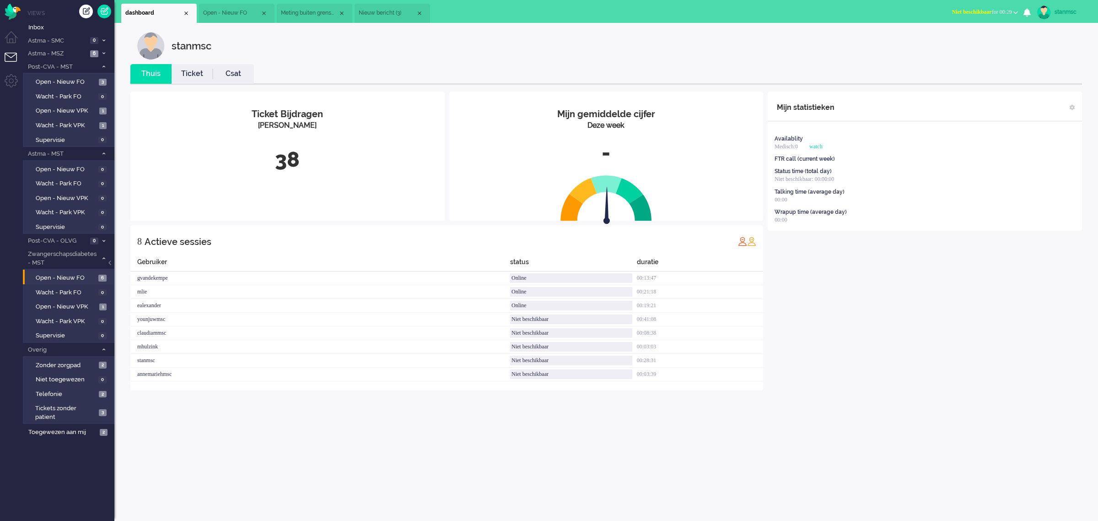
click at [197, 75] on link "Ticket" at bounding box center [192, 74] width 41 height 11
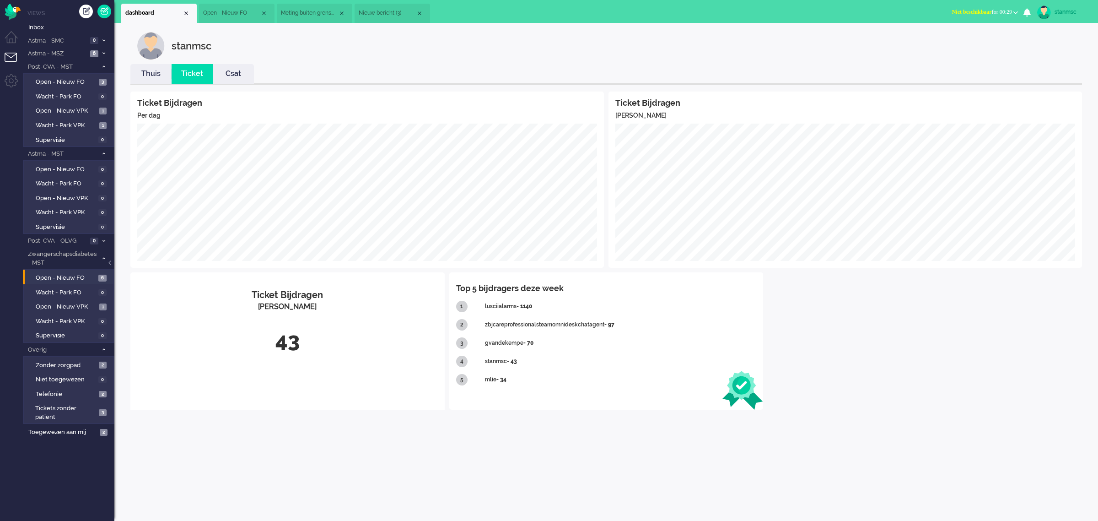
click at [157, 74] on link "Thuis" at bounding box center [150, 74] width 41 height 11
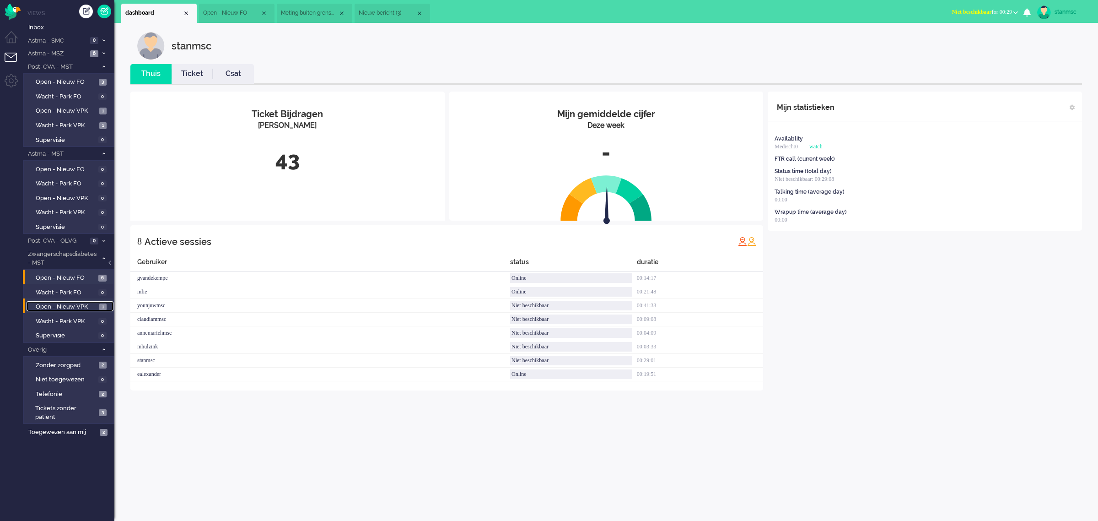
click at [67, 306] on span "Open - Nieuw VPK" at bounding box center [66, 306] width 61 height 9
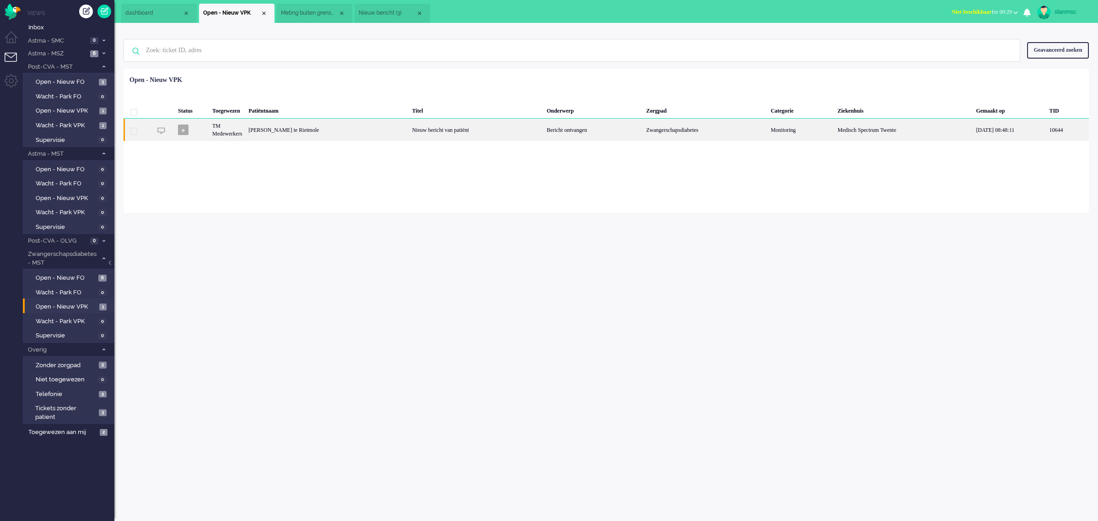
click at [339, 130] on div "Marit Yvonne te Rietmole" at bounding box center [326, 130] width 163 height 22
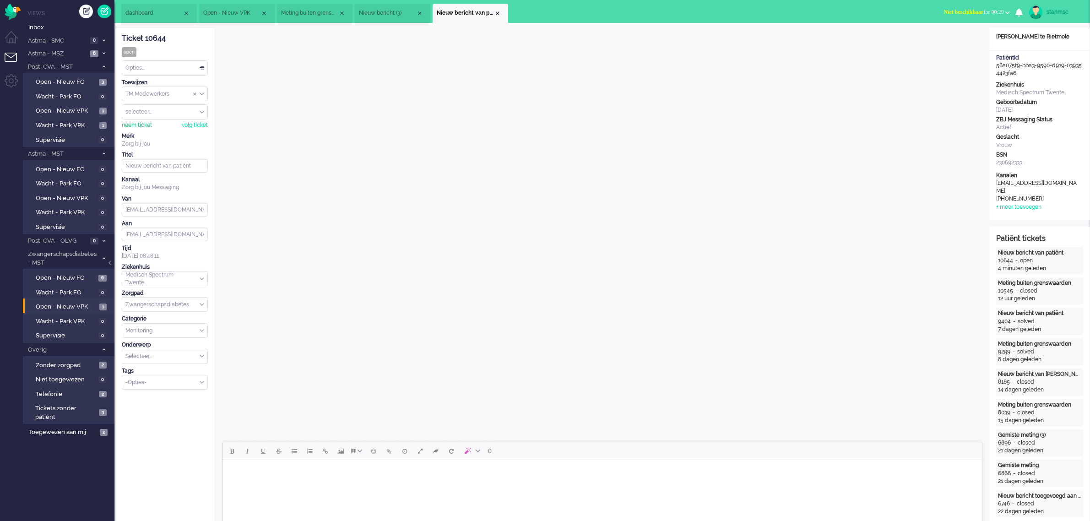
click at [145, 126] on div "neem ticket" at bounding box center [137, 125] width 30 height 8
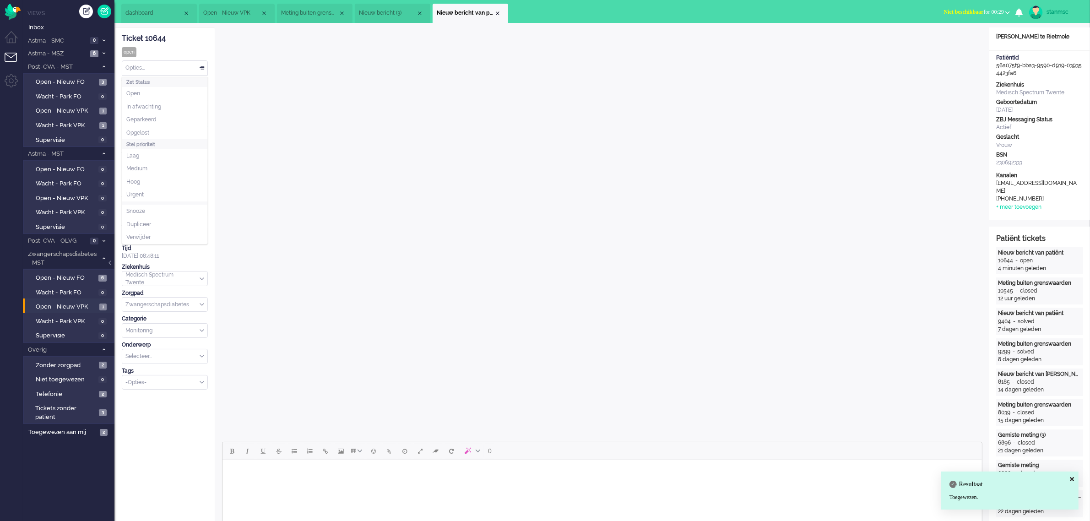
click at [172, 67] on div "Opties..." at bounding box center [164, 68] width 85 height 14
click at [155, 132] on li "Opgelost" at bounding box center [164, 132] width 85 height 13
click at [497, 11] on div "Close tab" at bounding box center [497, 13] width 7 height 7
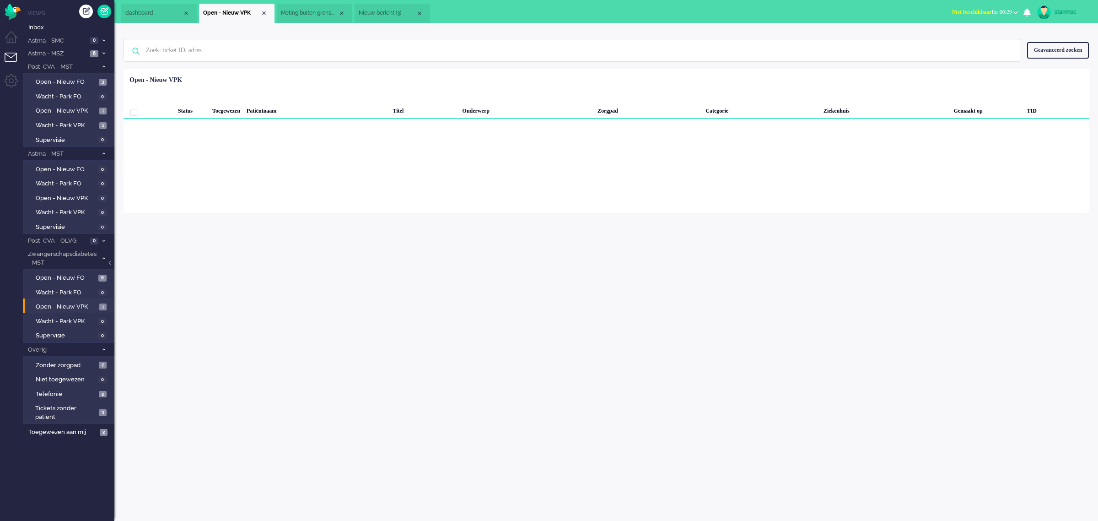
click at [385, 11] on span "Nieuw bericht (3)" at bounding box center [387, 13] width 57 height 8
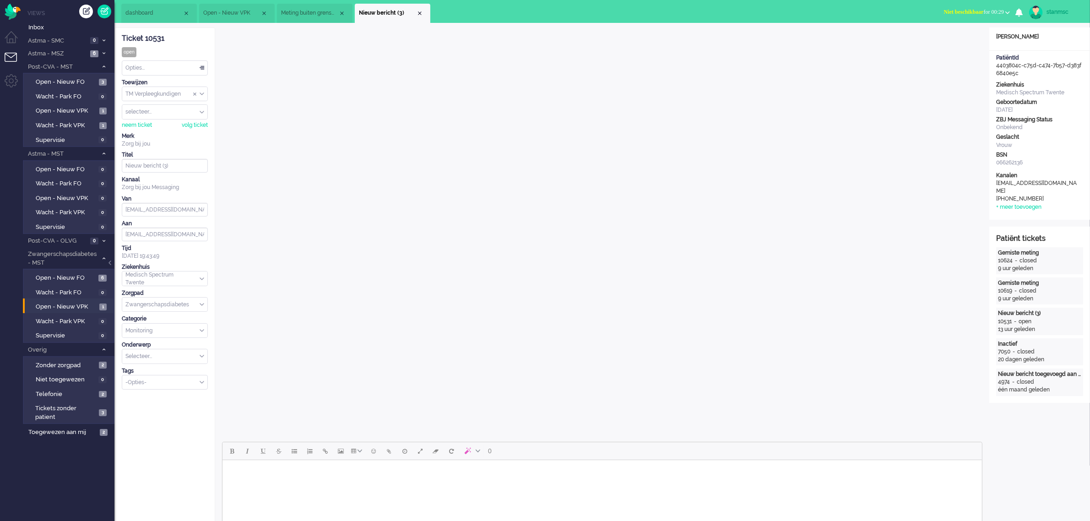
click at [237, 9] on span "Open - Nieuw VPK" at bounding box center [231, 13] width 57 height 8
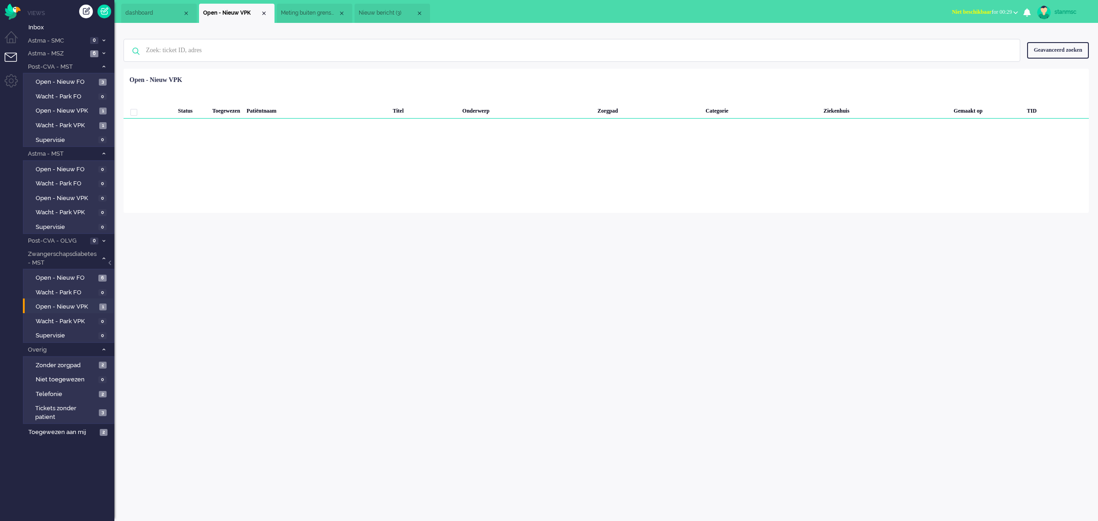
click at [373, 11] on span "Nieuw bericht (3)" at bounding box center [387, 13] width 57 height 8
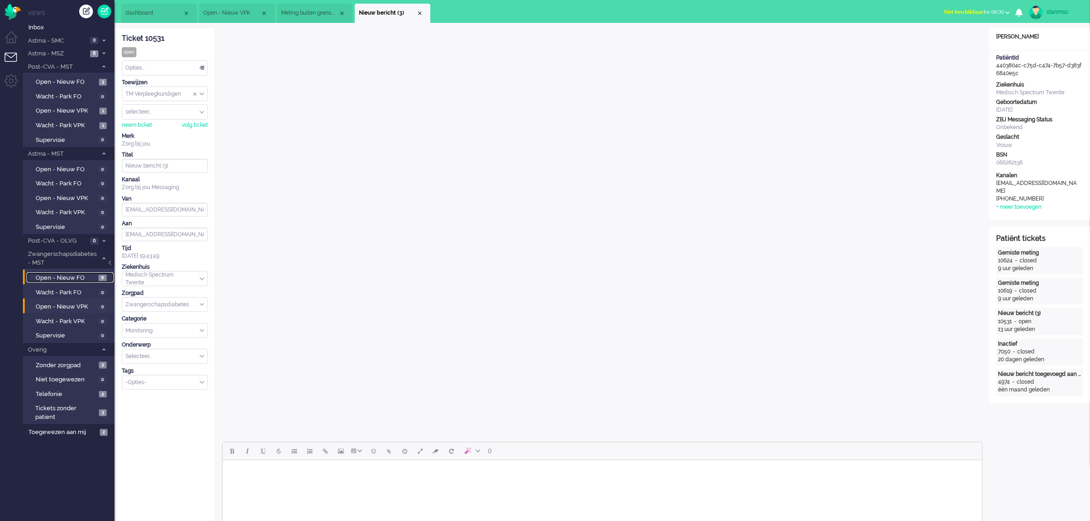
click at [60, 275] on span "Open - Nieuw FO" at bounding box center [66, 278] width 60 height 9
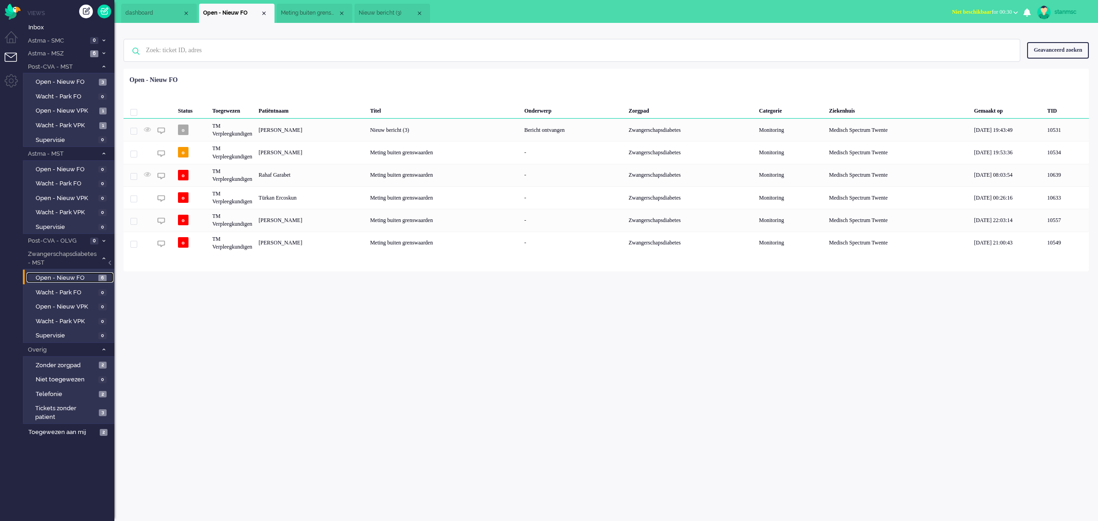
click at [144, 10] on span "dashboard" at bounding box center [153, 13] width 57 height 8
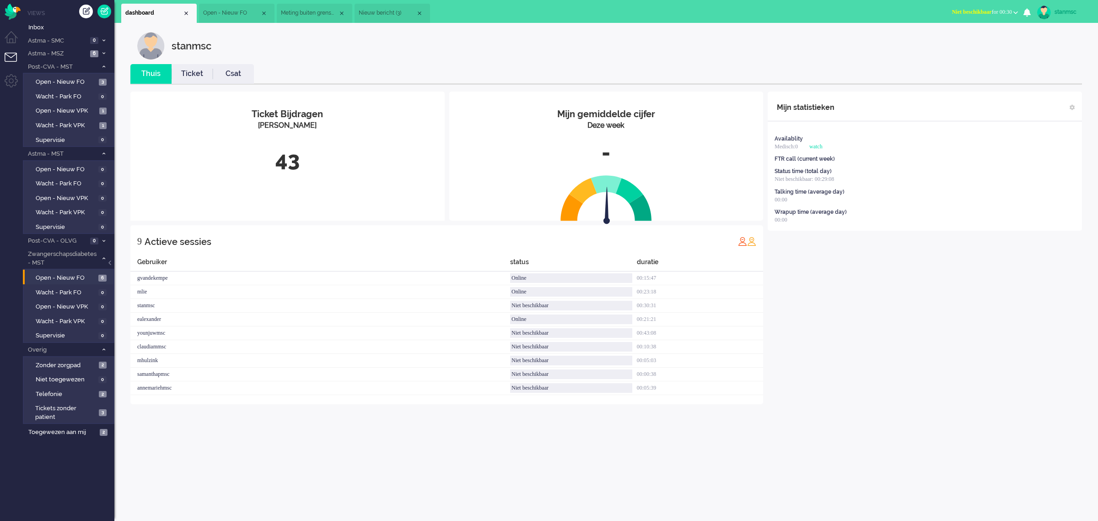
click at [1064, 11] on div "stanmsc" at bounding box center [1072, 11] width 34 height 9
click at [1046, 63] on link "Instellingen" at bounding box center [1061, 61] width 63 height 9
select select "nl"
select select "nl_NL"
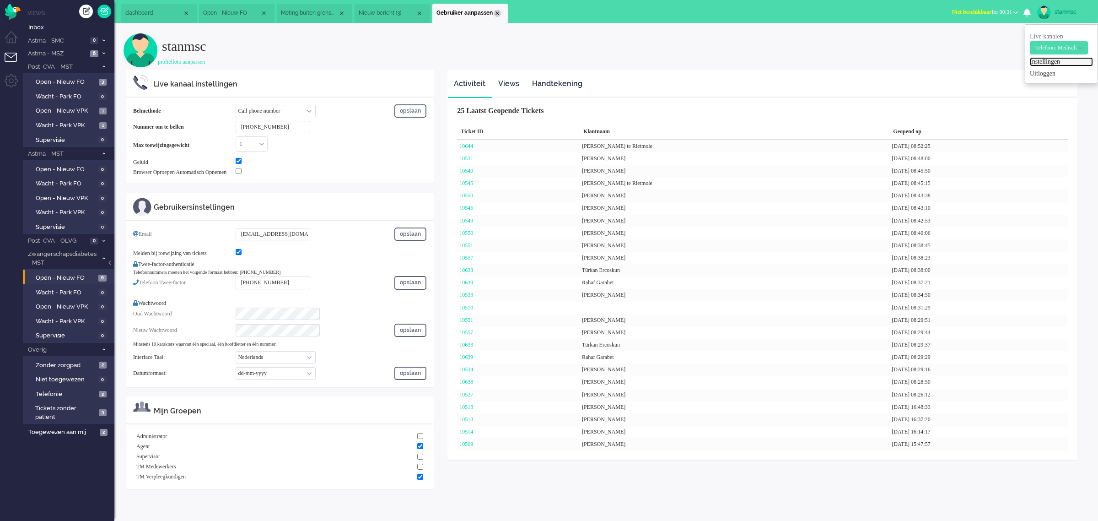
click at [494, 15] on div "Close tab" at bounding box center [497, 13] width 7 height 7
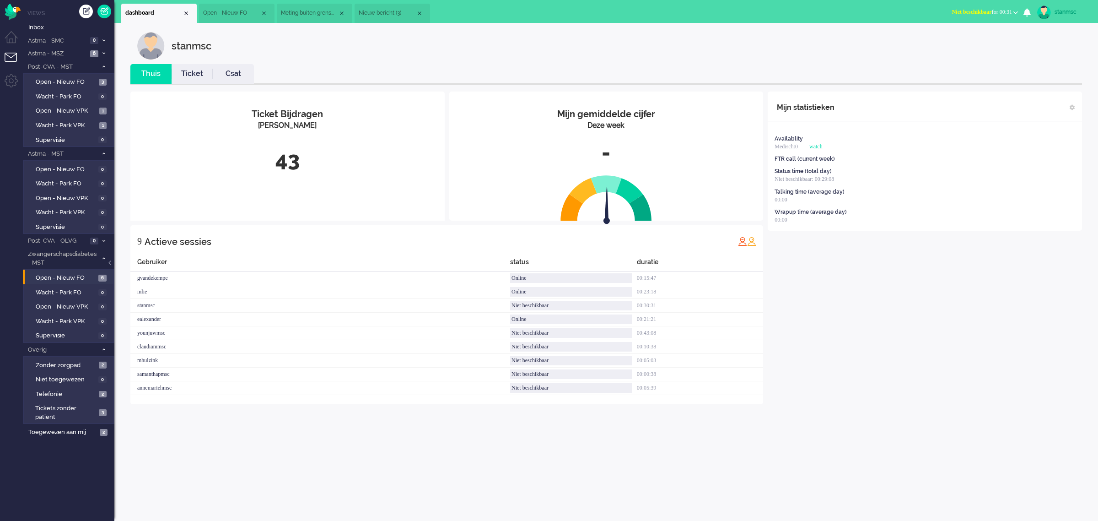
click at [383, 12] on span "Nieuw bericht (3)" at bounding box center [387, 13] width 57 height 8
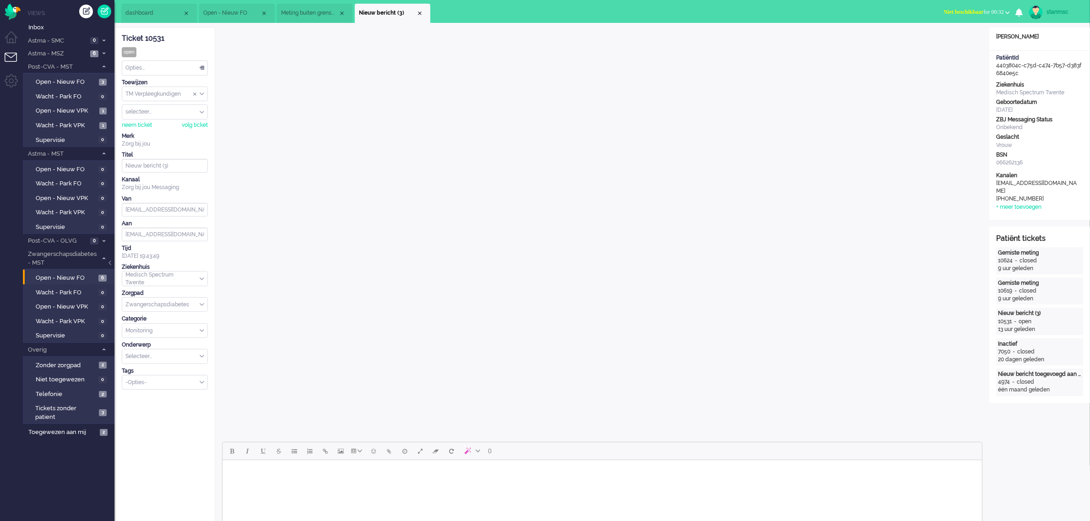
click at [959, 9] on span "Niet beschikbaar" at bounding box center [964, 12] width 40 height 6
click at [953, 42] on label "Online" at bounding box center [971, 41] width 72 height 8
click at [67, 112] on span "Open - Nieuw VPK" at bounding box center [66, 111] width 61 height 9
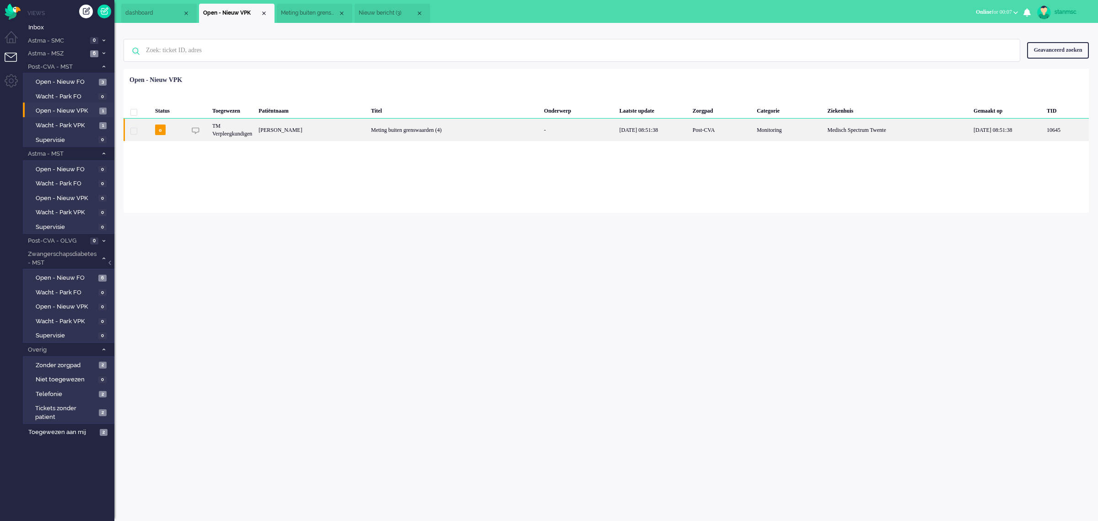
click at [332, 129] on div "Nicole Voulon" at bounding box center [311, 130] width 113 height 22
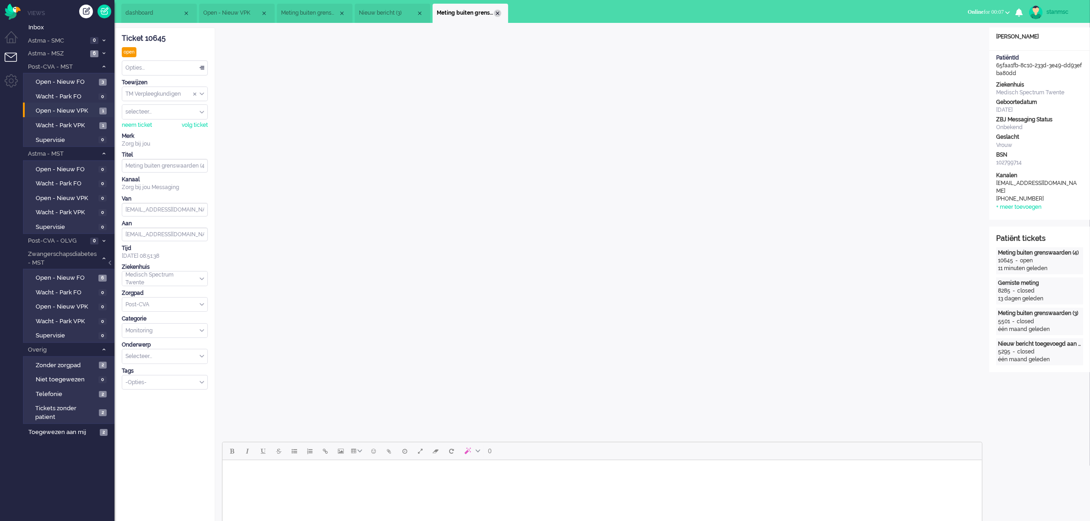
click at [495, 11] on div "Close tab" at bounding box center [497, 13] width 7 height 7
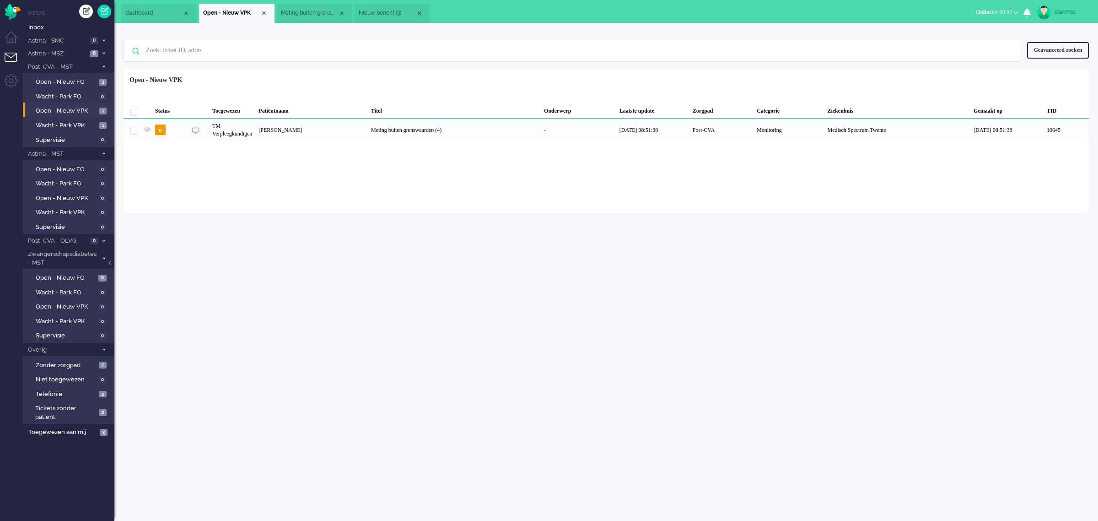
click at [378, 11] on span "Nieuw bericht (3)" at bounding box center [387, 13] width 57 height 8
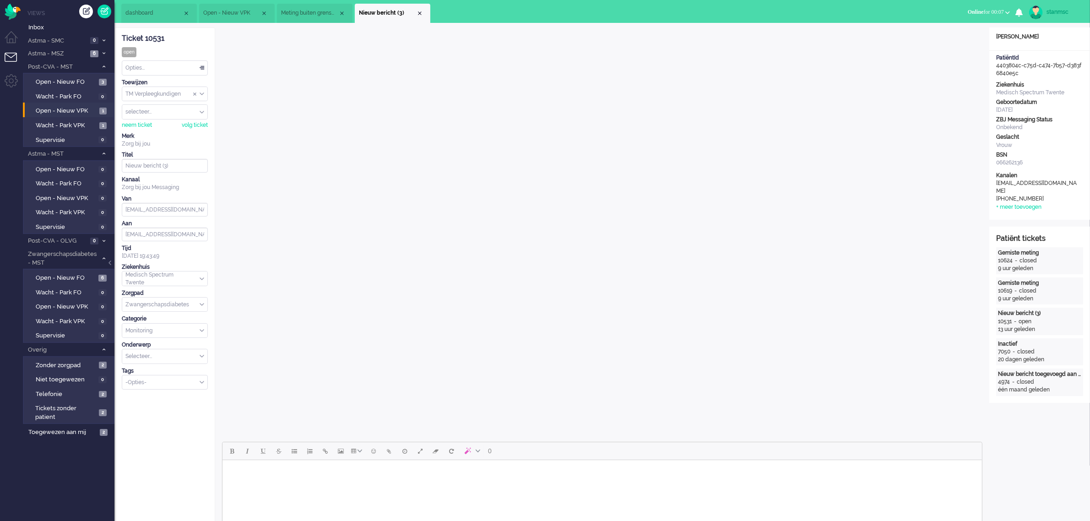
click at [308, 12] on span "Meting buiten grenswaarden" at bounding box center [309, 13] width 57 height 8
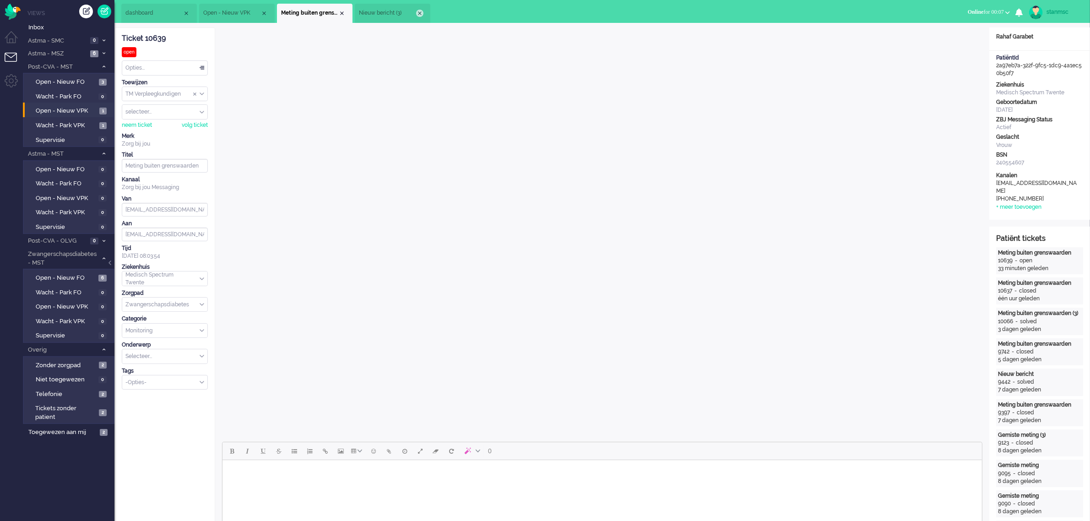
click at [421, 14] on div "Close tab" at bounding box center [419, 13] width 7 height 7
click at [341, 11] on div "Close tab" at bounding box center [341, 13] width 7 height 7
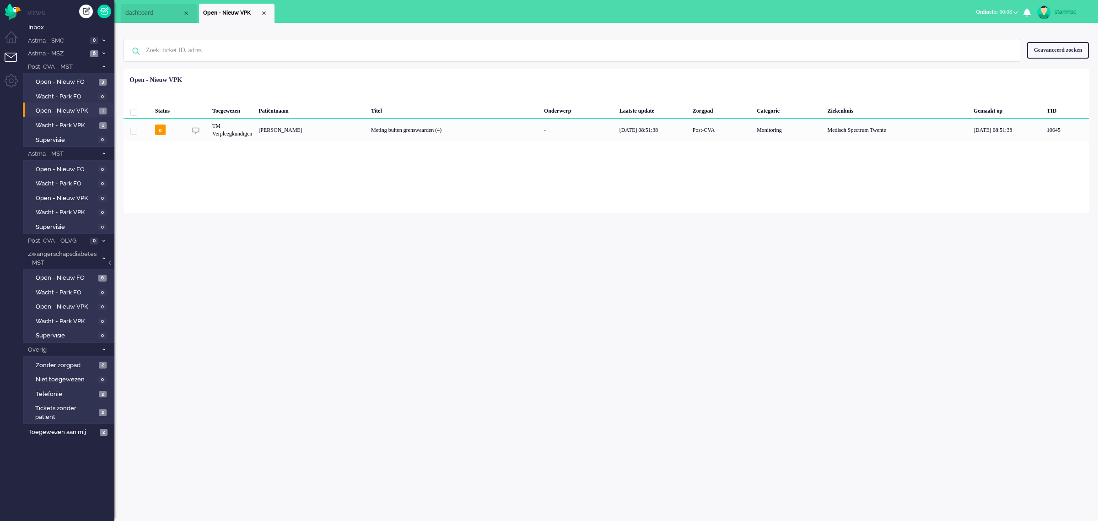
click at [261, 13] on div "Close tab" at bounding box center [263, 13] width 7 height 7
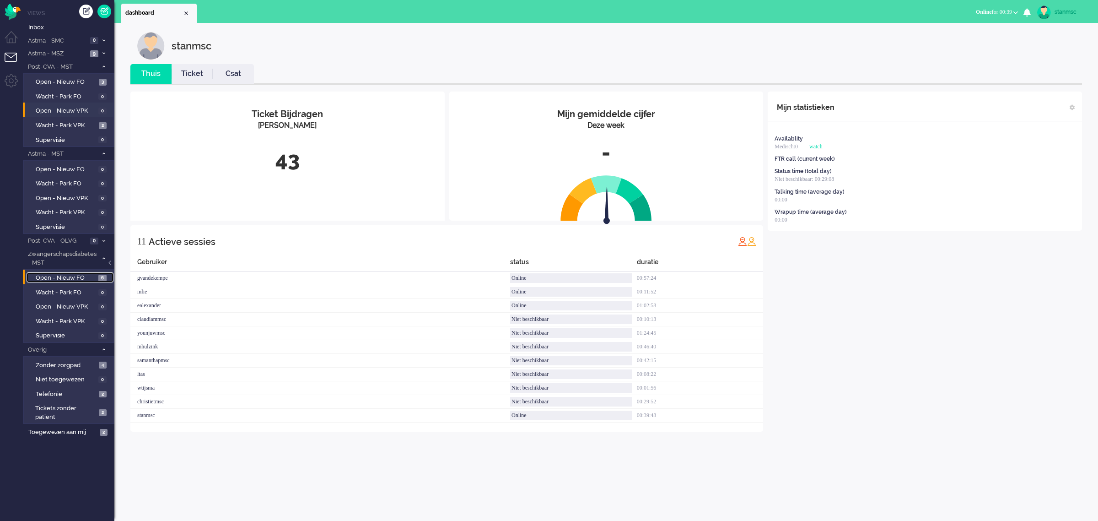
click at [64, 272] on link "Open - Nieuw FO 6" at bounding box center [70, 277] width 87 height 10
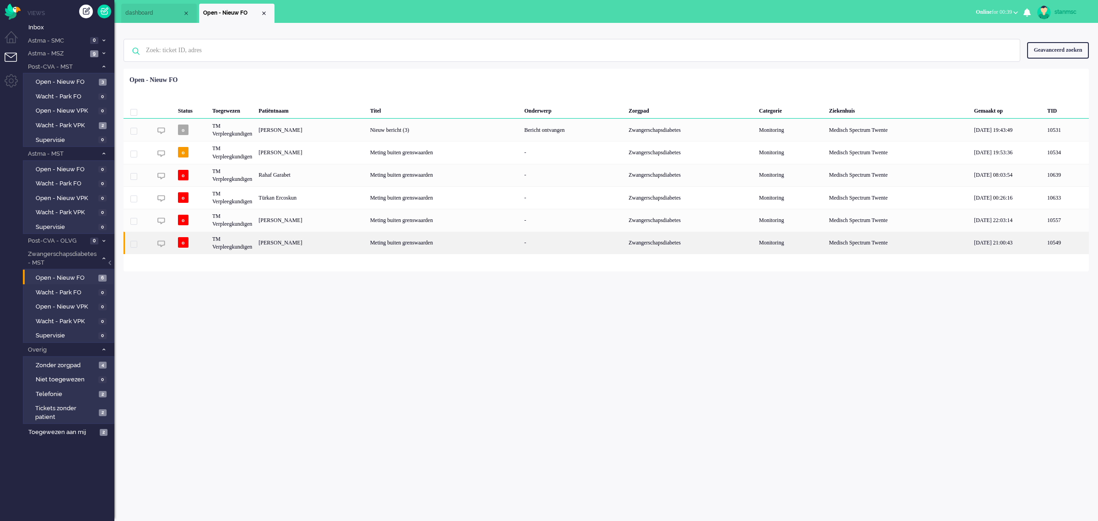
click at [322, 241] on div "Linsey Beld" at bounding box center [311, 243] width 112 height 22
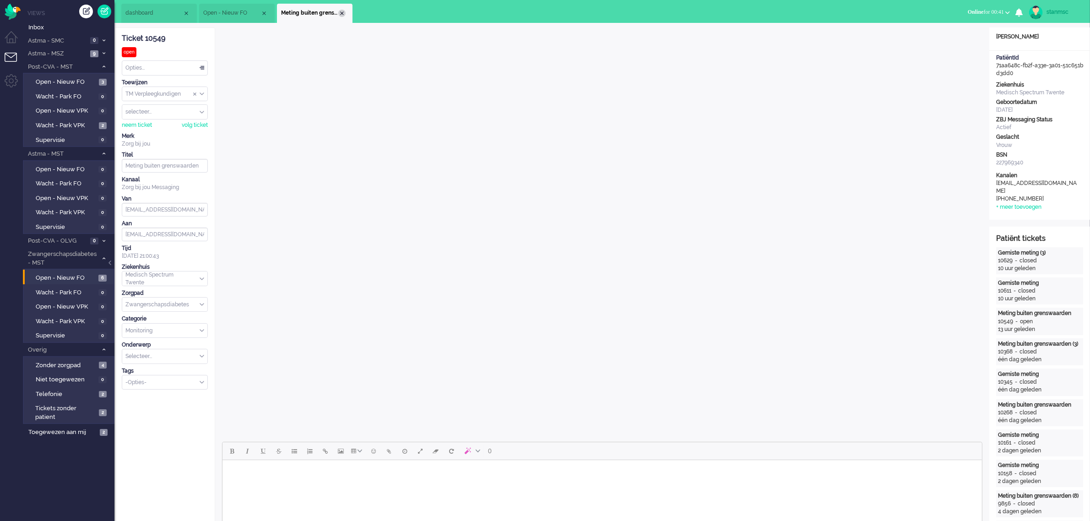
click at [340, 14] on div "Close tab" at bounding box center [341, 13] width 7 height 7
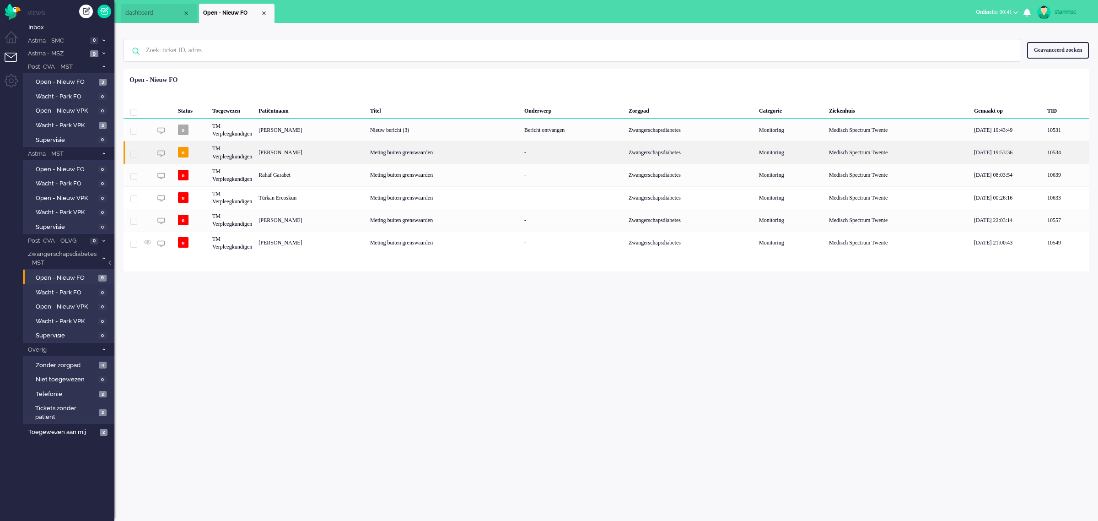
click at [294, 151] on div "Nadien Klifman" at bounding box center [311, 152] width 112 height 22
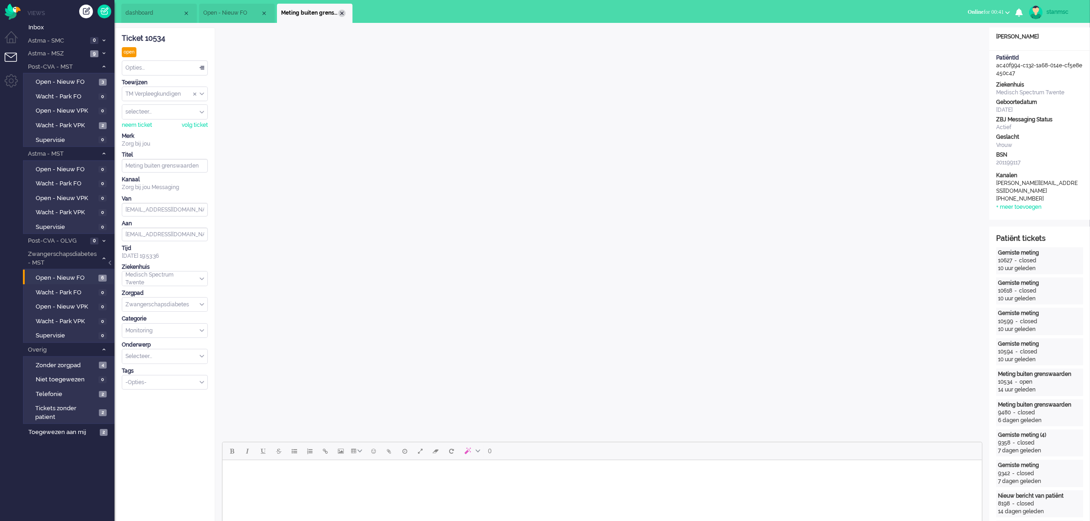
click at [340, 15] on div "Close tab" at bounding box center [341, 13] width 7 height 7
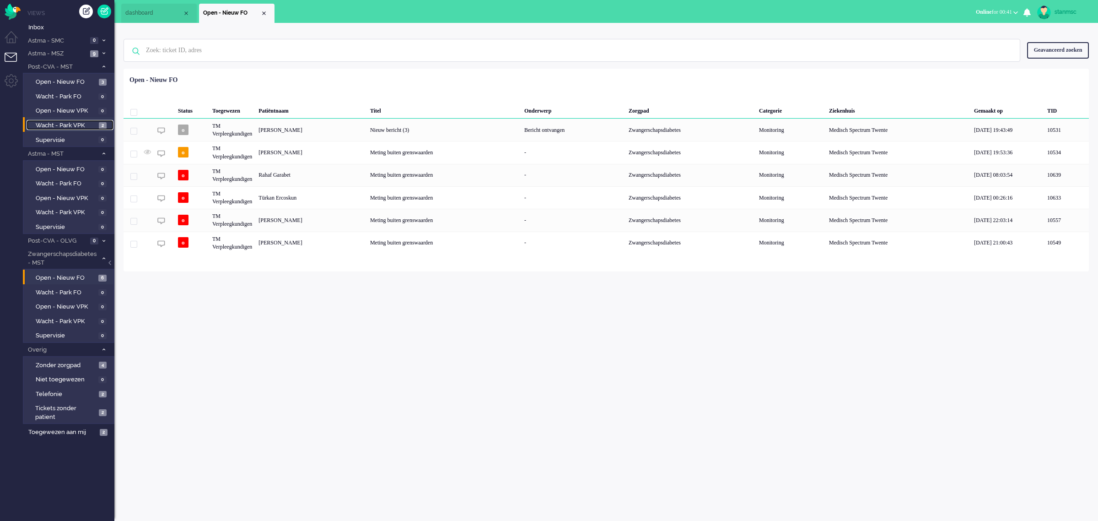
click at [51, 122] on span "Wacht - Park VPK" at bounding box center [66, 125] width 61 height 9
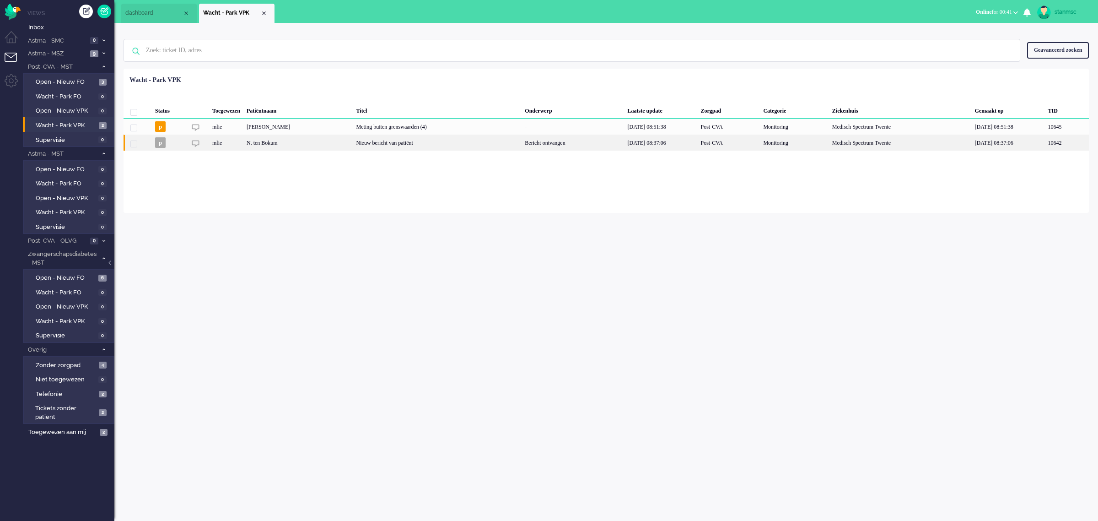
click at [318, 143] on div "N. ten Bokum" at bounding box center [298, 143] width 110 height 16
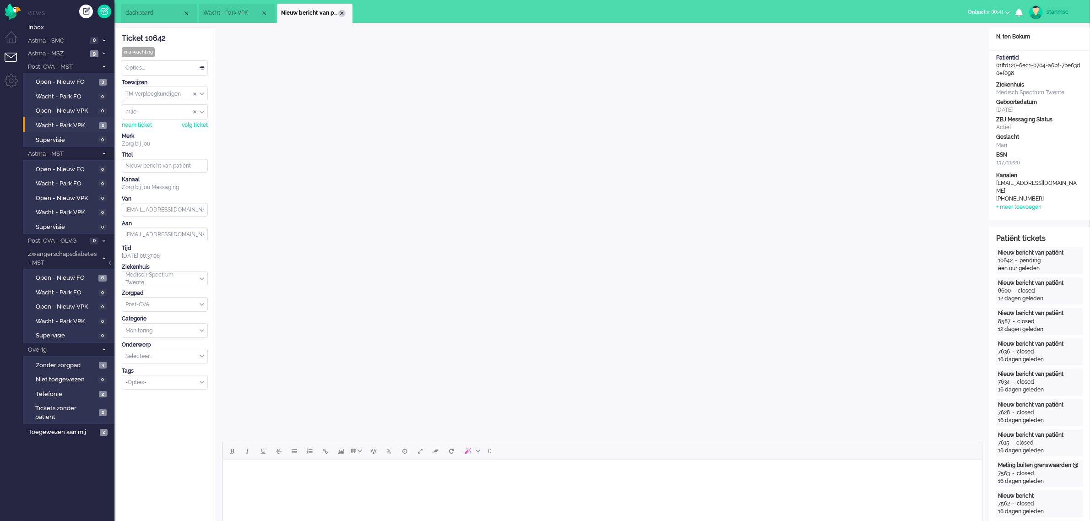
click at [340, 14] on div "Close tab" at bounding box center [341, 13] width 7 height 7
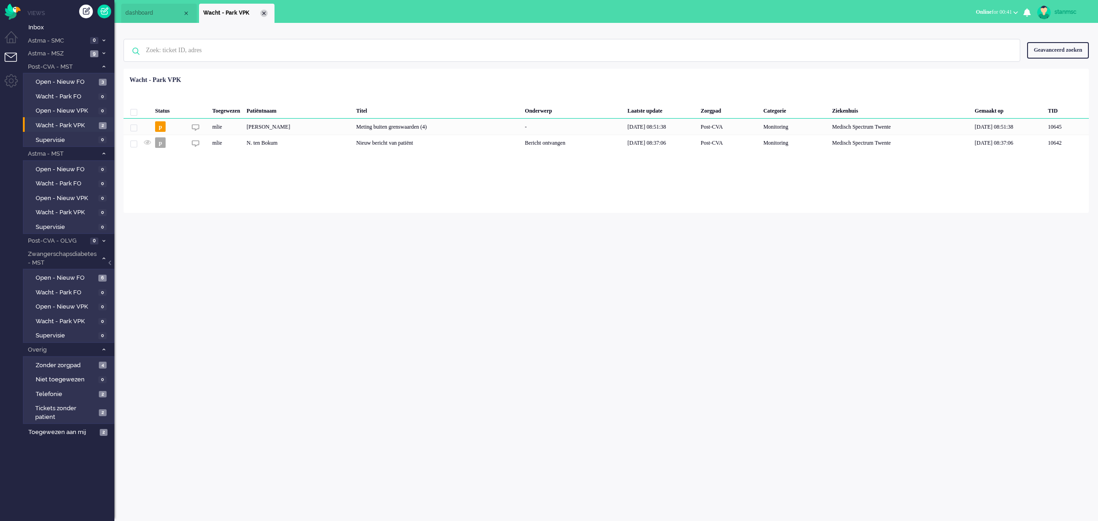
click at [264, 12] on div "Close tab" at bounding box center [263, 13] width 7 height 7
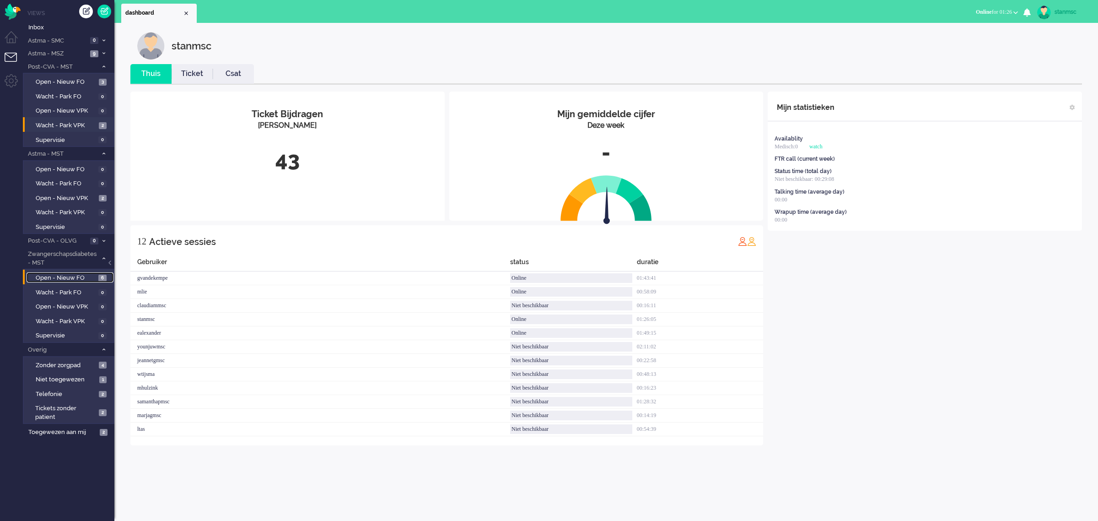
click at [67, 275] on span "Open - Nieuw FO" at bounding box center [66, 278] width 60 height 9
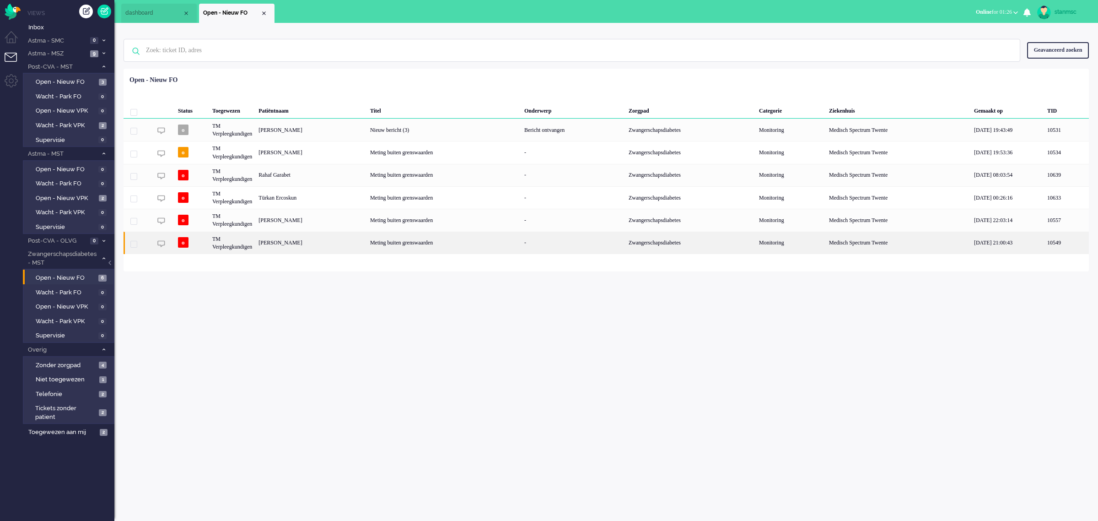
click at [295, 243] on div "Linsey Beld" at bounding box center [311, 243] width 112 height 22
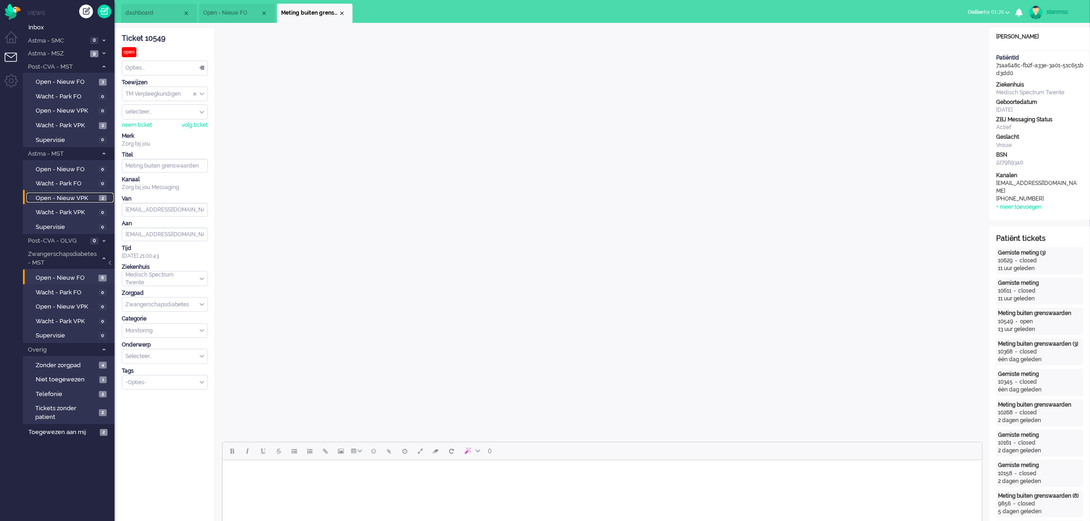
click at [64, 196] on span "Open - Nieuw VPK" at bounding box center [66, 198] width 61 height 9
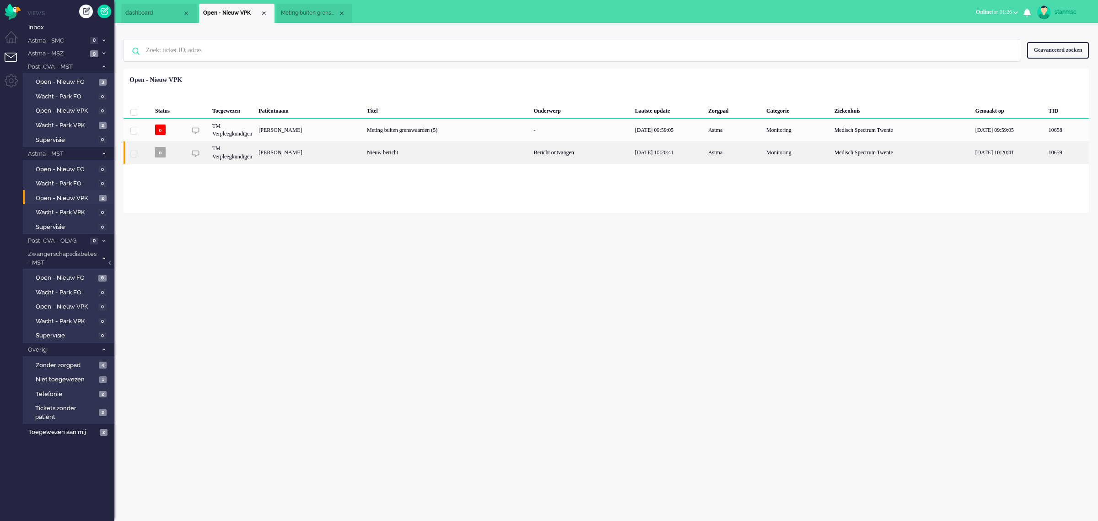
click at [312, 155] on div "Dylan Bolink" at bounding box center [309, 152] width 108 height 22
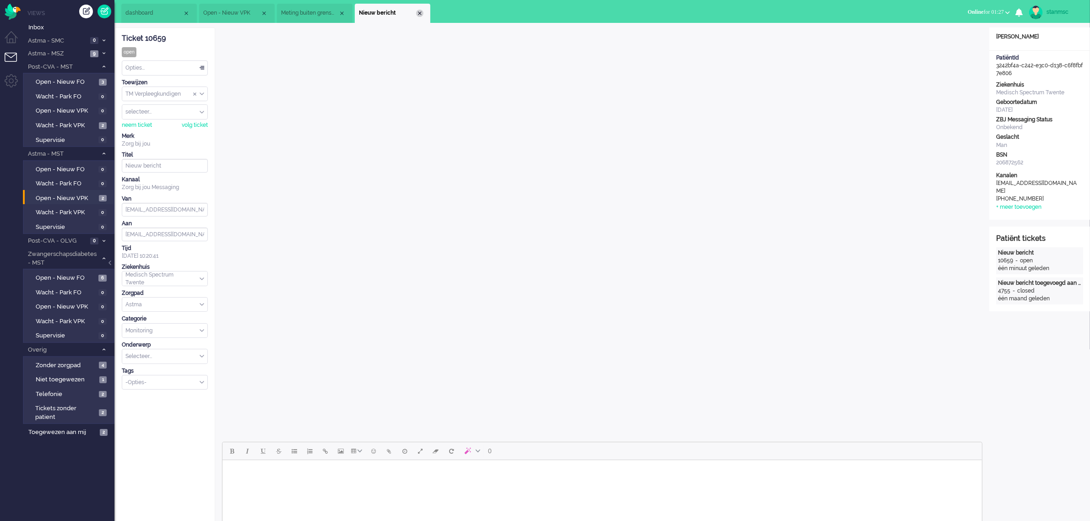
click at [421, 12] on div "Close tab" at bounding box center [419, 13] width 7 height 7
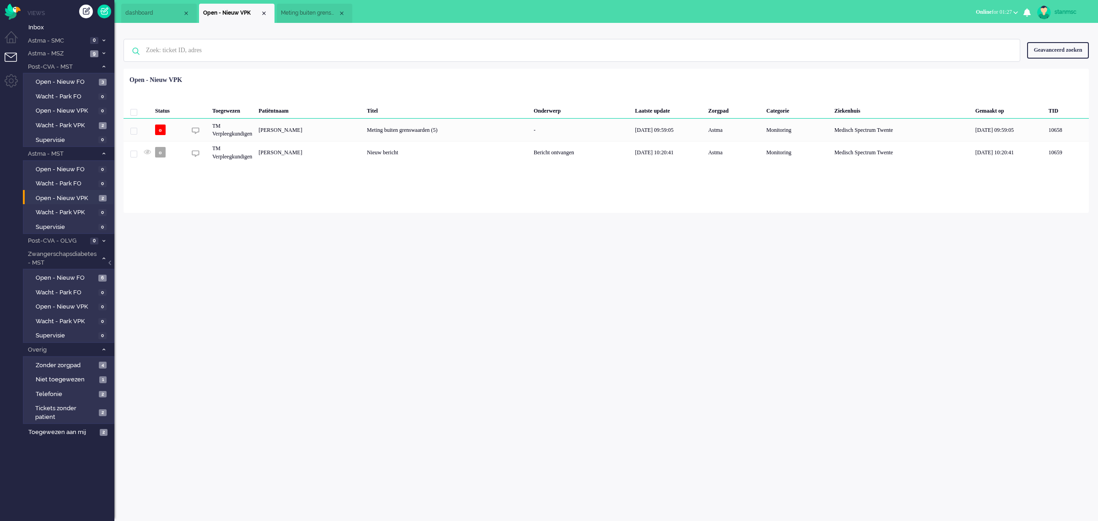
click at [313, 11] on span "Meting buiten grenswaarden" at bounding box center [309, 13] width 57 height 8
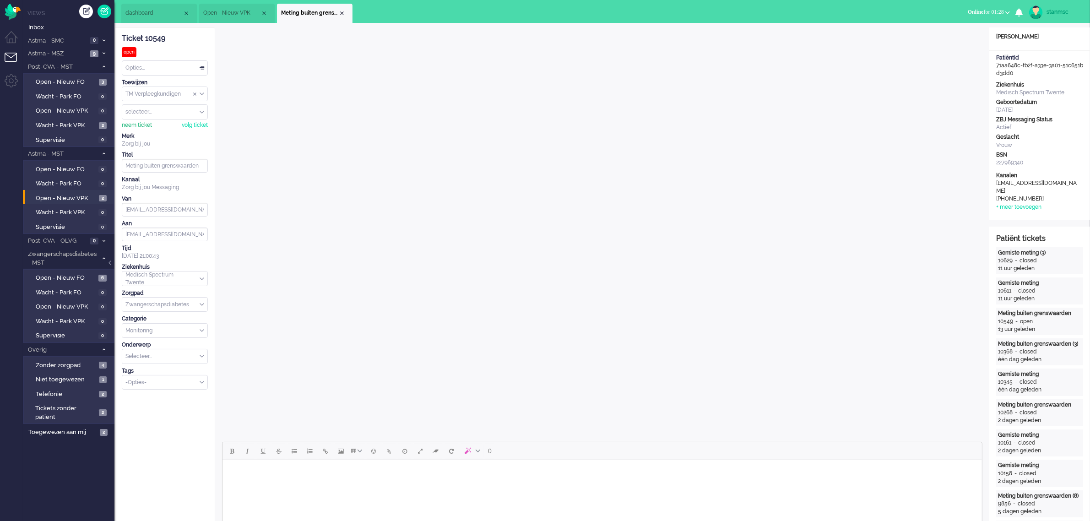
click at [143, 124] on div "neem ticket" at bounding box center [137, 125] width 30 height 8
click at [152, 69] on div "Opties..." at bounding box center [164, 68] width 85 height 14
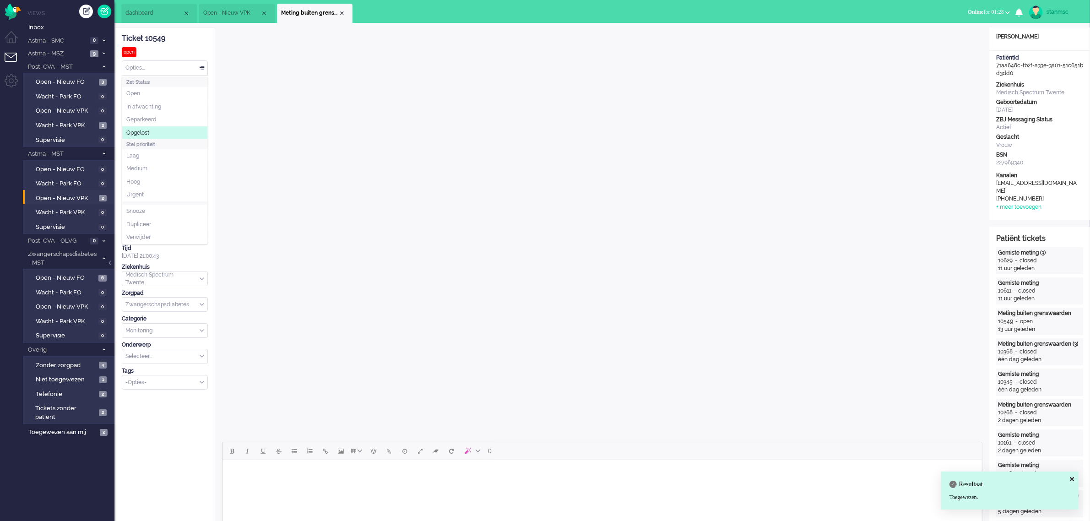
click at [163, 131] on li "Opgelost" at bounding box center [164, 132] width 85 height 13
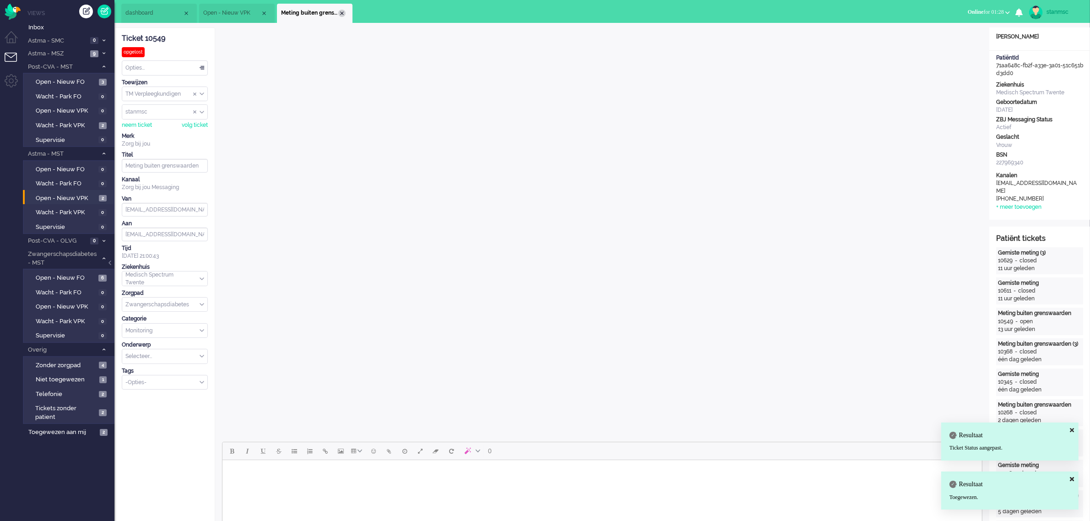
click at [341, 12] on div "Close tab" at bounding box center [341, 13] width 7 height 7
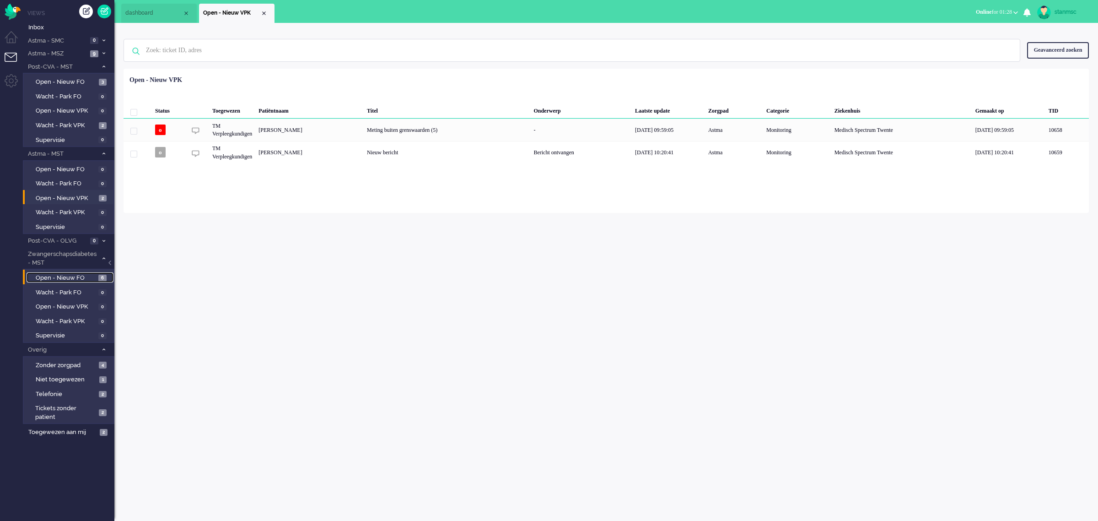
click at [79, 274] on span "Open - Nieuw FO" at bounding box center [66, 278] width 60 height 9
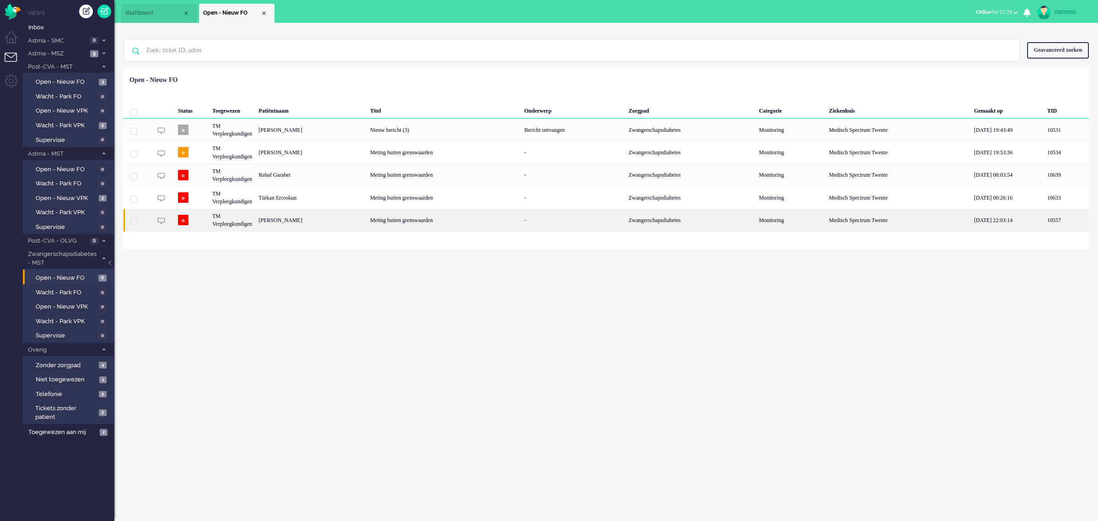
click at [307, 220] on div "Marieke Stegink" at bounding box center [311, 220] width 112 height 22
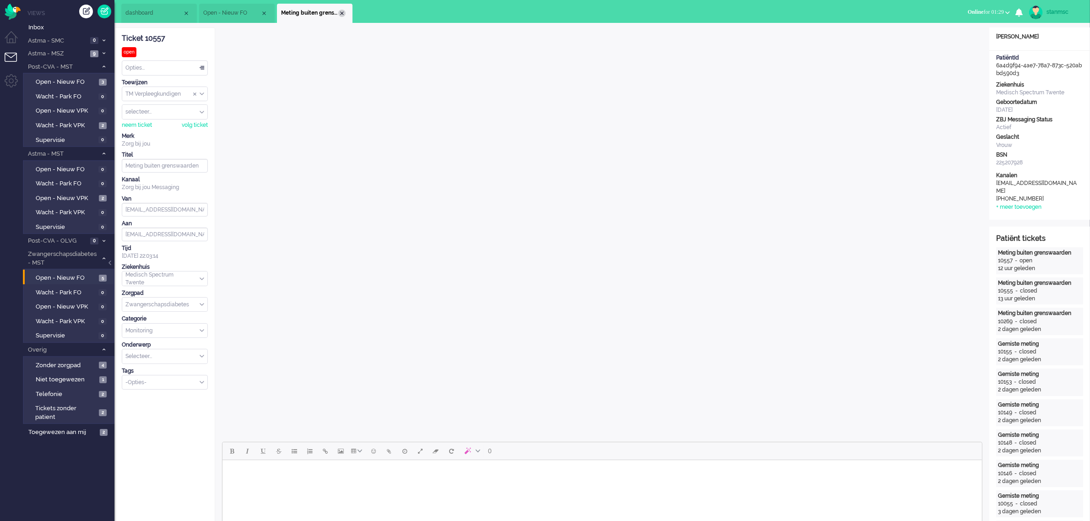
click at [340, 12] on div "Close tab" at bounding box center [341, 13] width 7 height 7
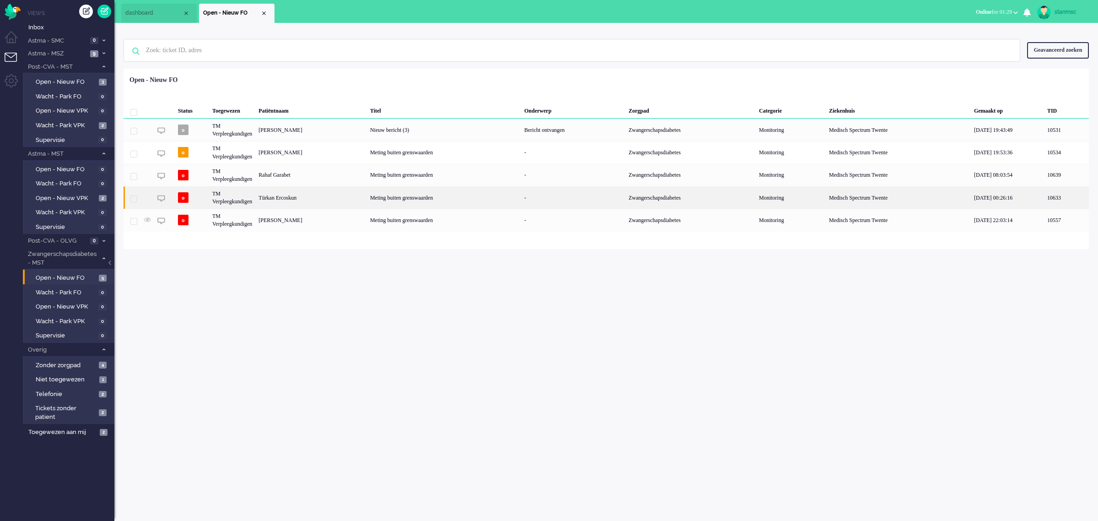
click at [298, 196] on div "Türkan Ercoskun" at bounding box center [311, 197] width 112 height 22
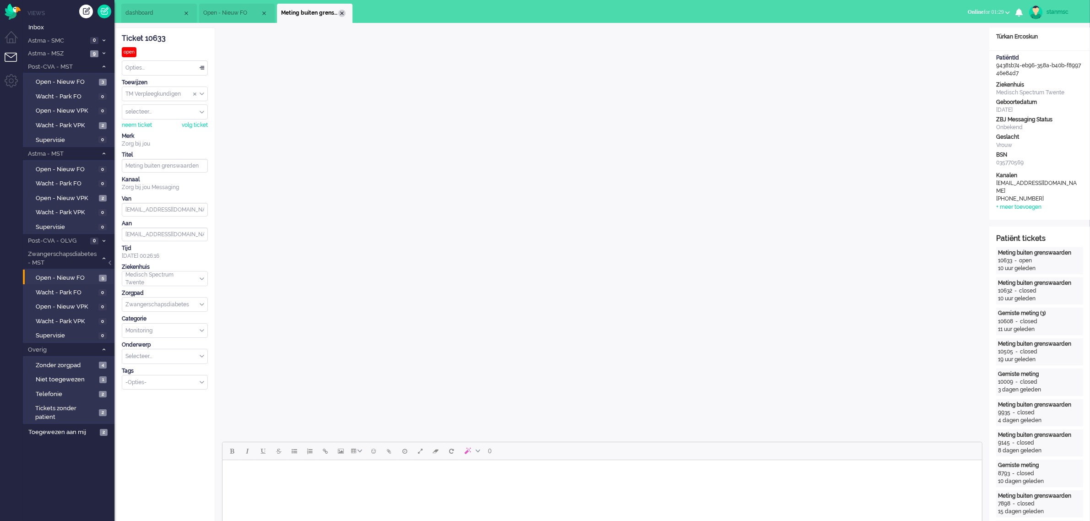
click at [342, 13] on div "Close tab" at bounding box center [341, 13] width 7 height 7
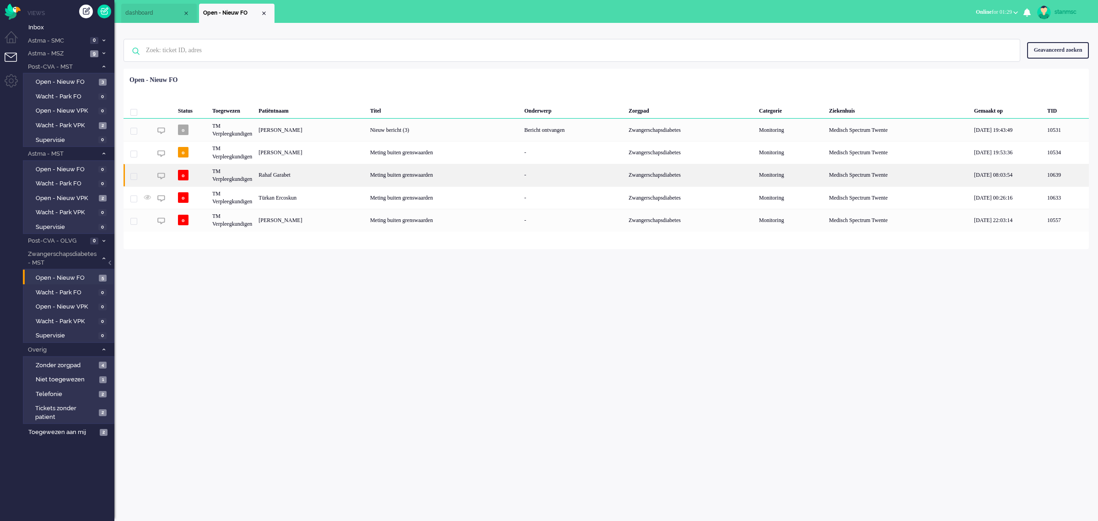
click at [297, 177] on div "Rahaf Garabet" at bounding box center [311, 175] width 112 height 22
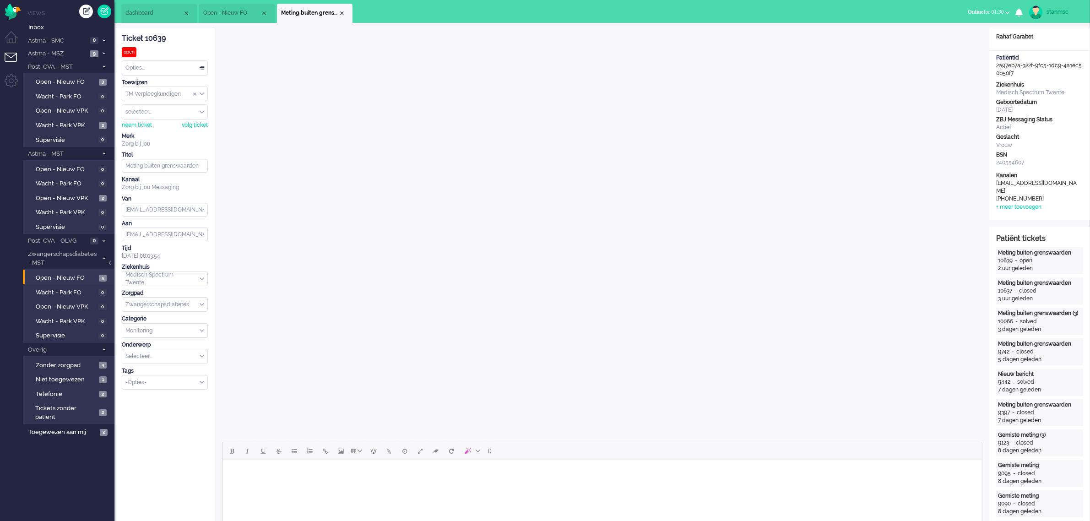
click at [465, 470] on body "Rich Text Area. Press ALT-0 for help." at bounding box center [602, 472] width 752 height 16
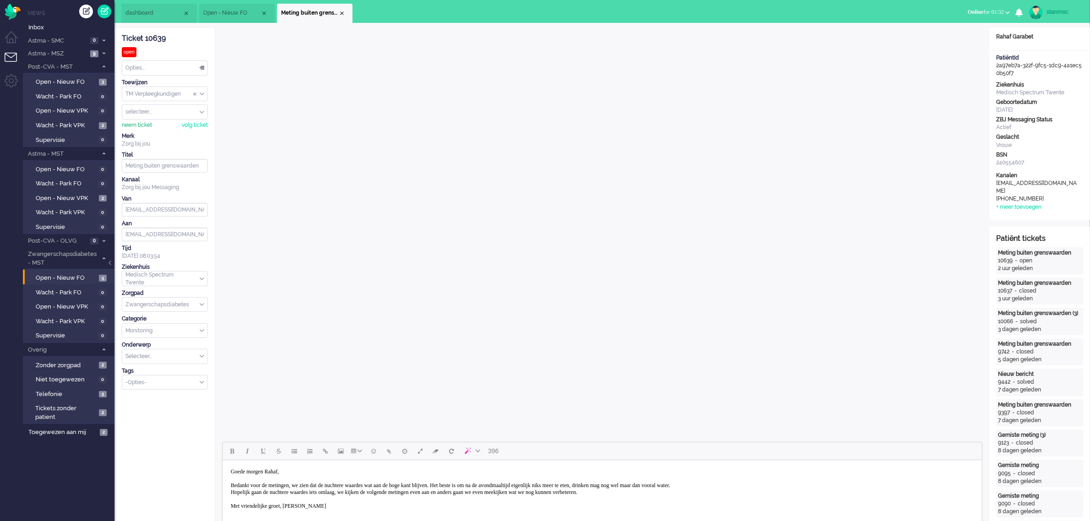
click at [138, 126] on div "neem ticket" at bounding box center [137, 125] width 30 height 8
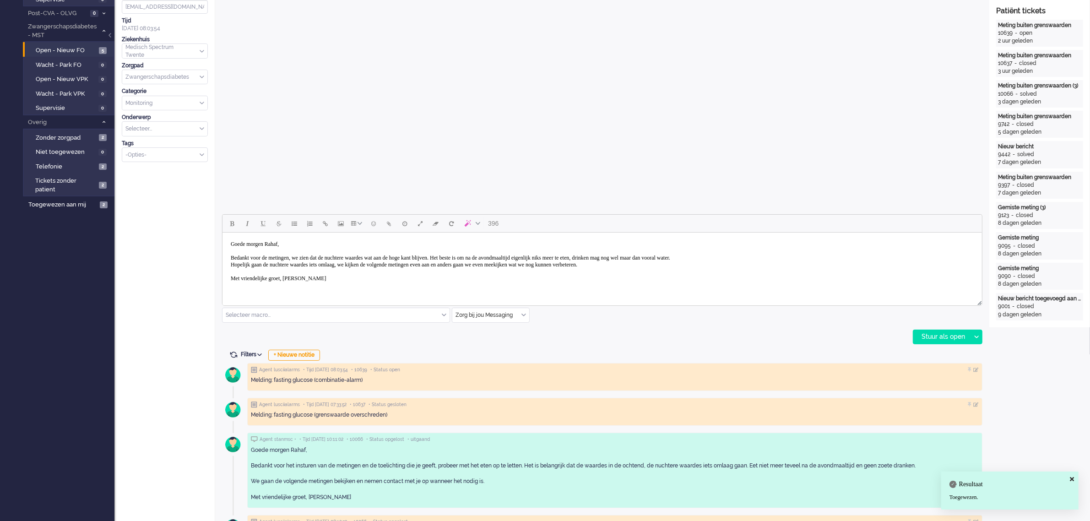
scroll to position [229, 0]
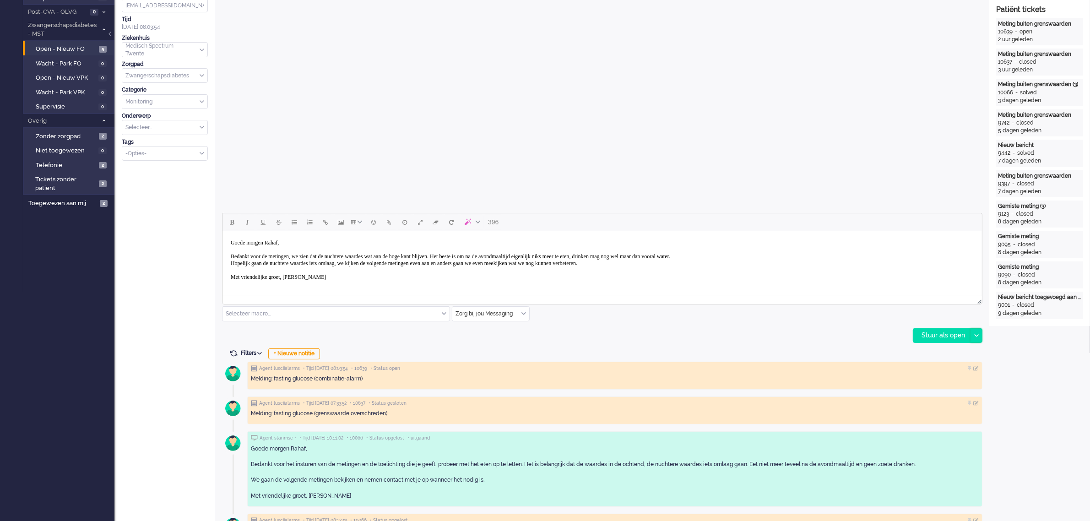
click at [976, 335] on icon at bounding box center [976, 335] width 5 height 3
click at [953, 374] on div "Stuur als opgelost" at bounding box center [951, 376] width 76 height 9
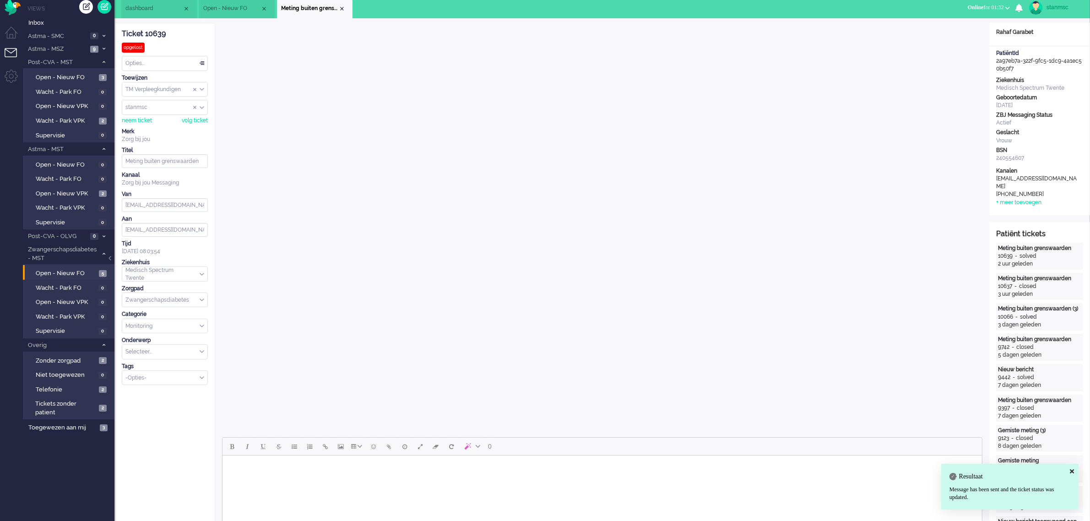
scroll to position [0, 0]
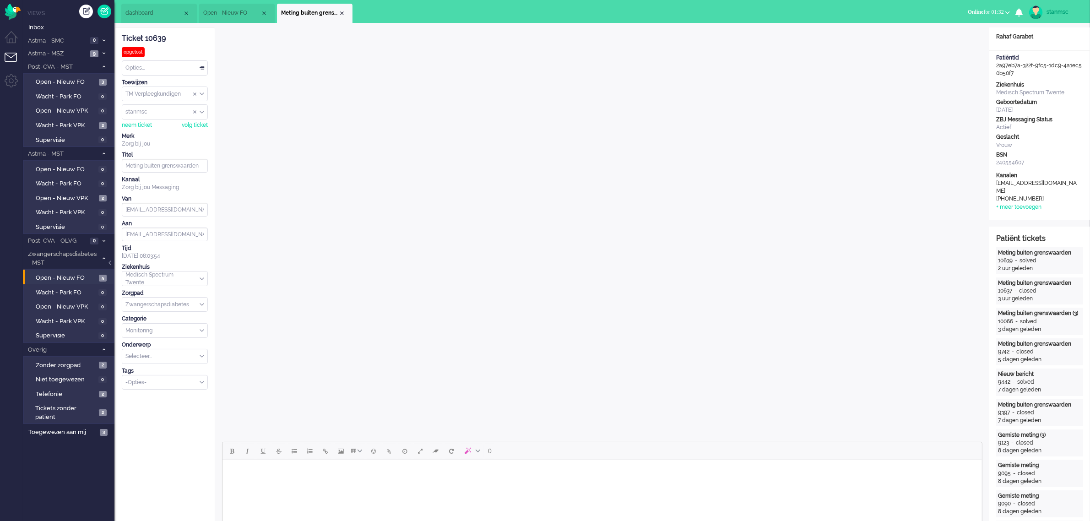
click at [341, 15] on div "Close tab" at bounding box center [341, 13] width 7 height 7
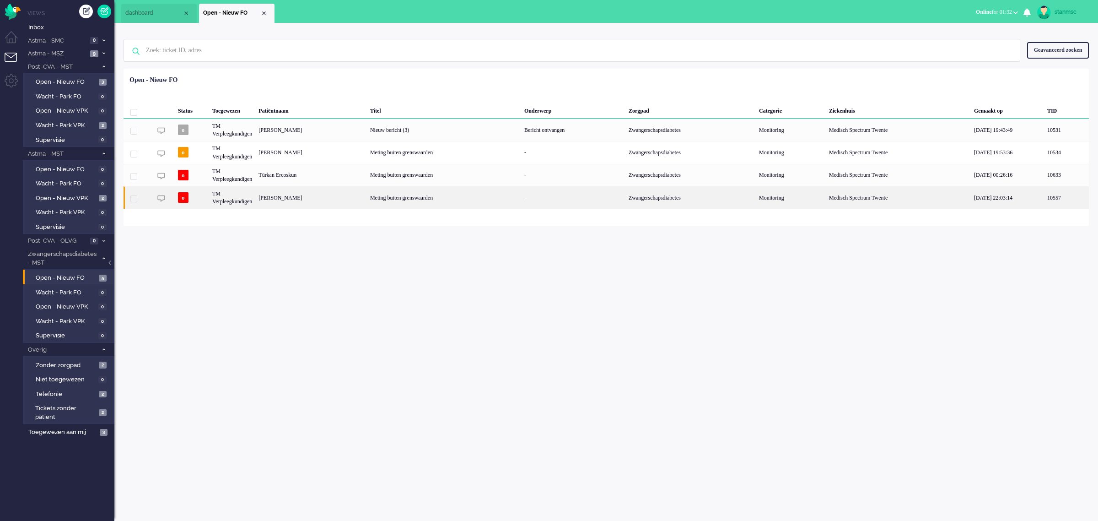
click at [293, 198] on div "Marieke Stegink" at bounding box center [311, 197] width 112 height 22
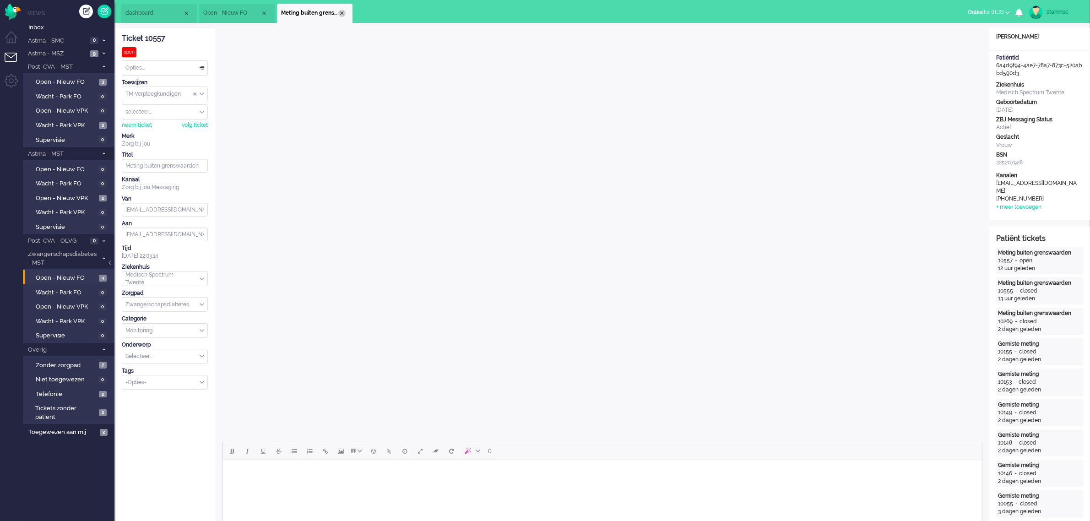
click at [340, 11] on div "Close tab" at bounding box center [341, 13] width 7 height 7
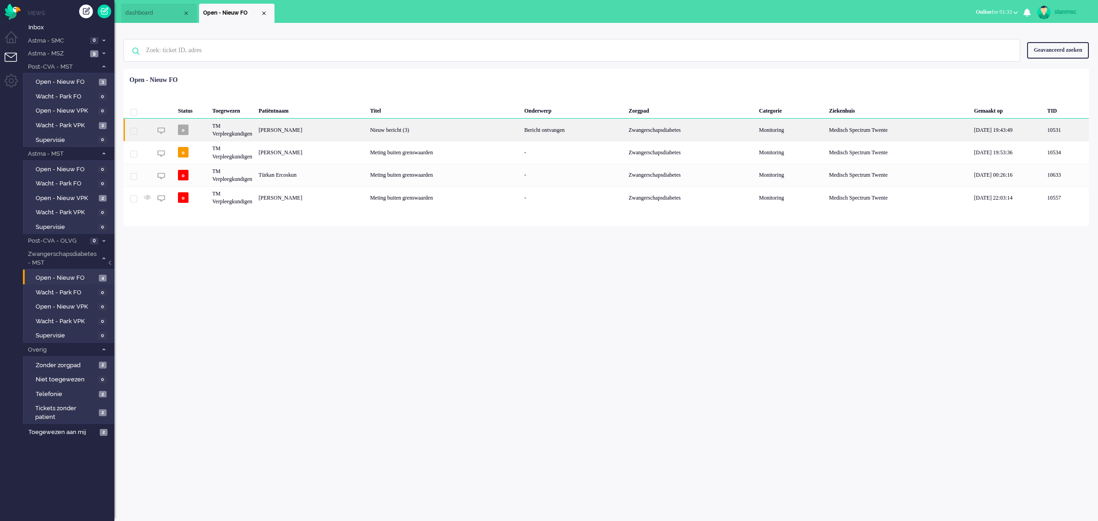
click at [280, 130] on div "Anna Boom" at bounding box center [311, 130] width 112 height 22
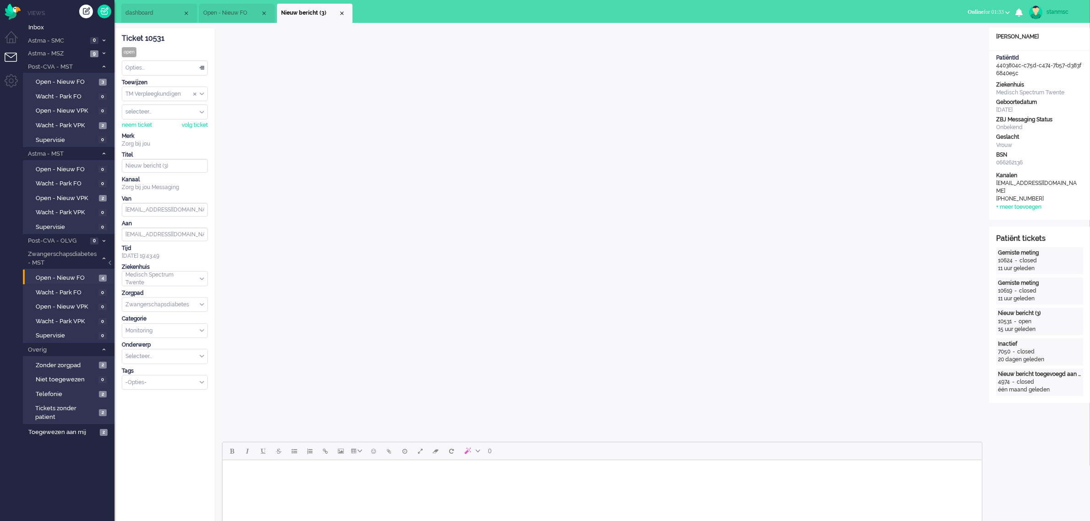
click at [237, 8] on li "Open - Nieuw FO" at bounding box center [237, 13] width 76 height 19
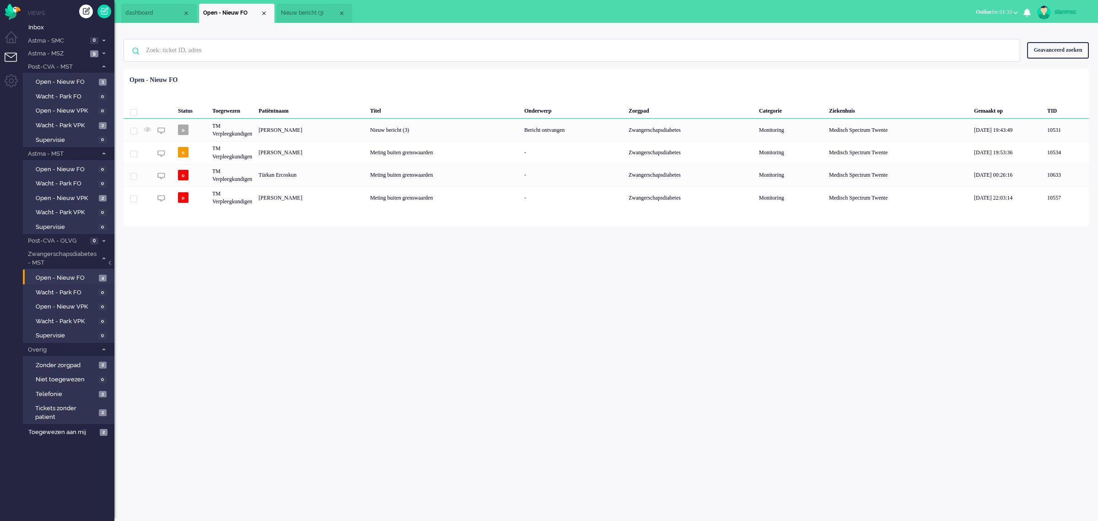
click at [316, 12] on span "Nieuw bericht (3)" at bounding box center [309, 13] width 57 height 8
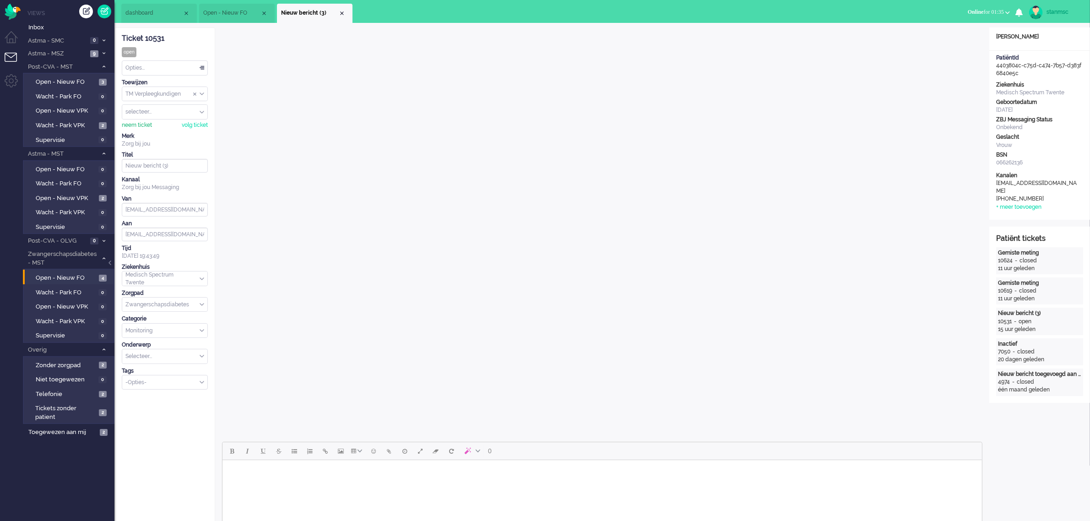
click at [140, 126] on div "neem ticket" at bounding box center [137, 125] width 30 height 8
click at [165, 65] on div "Opties..." at bounding box center [164, 68] width 85 height 14
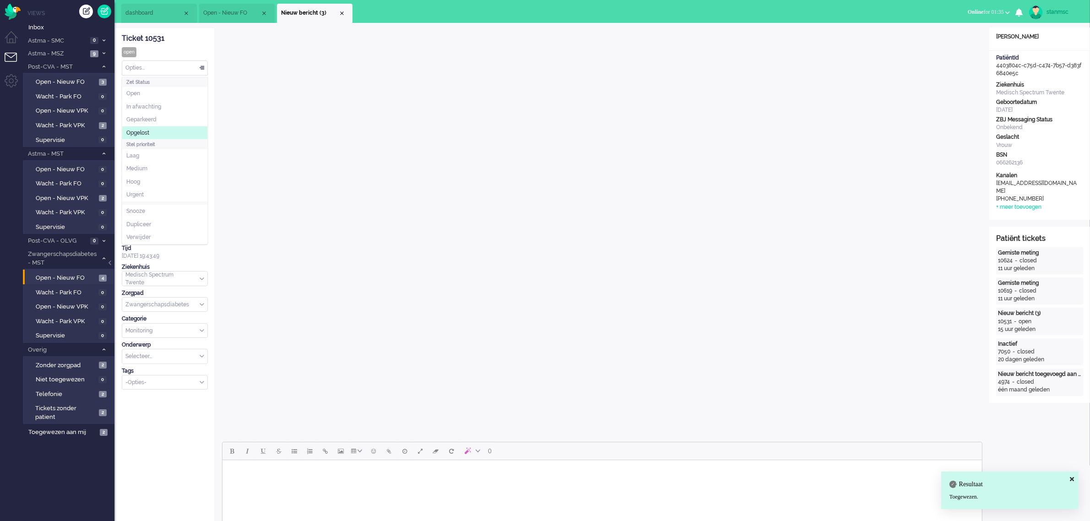
click at [152, 133] on li "Opgelost" at bounding box center [164, 132] width 85 height 13
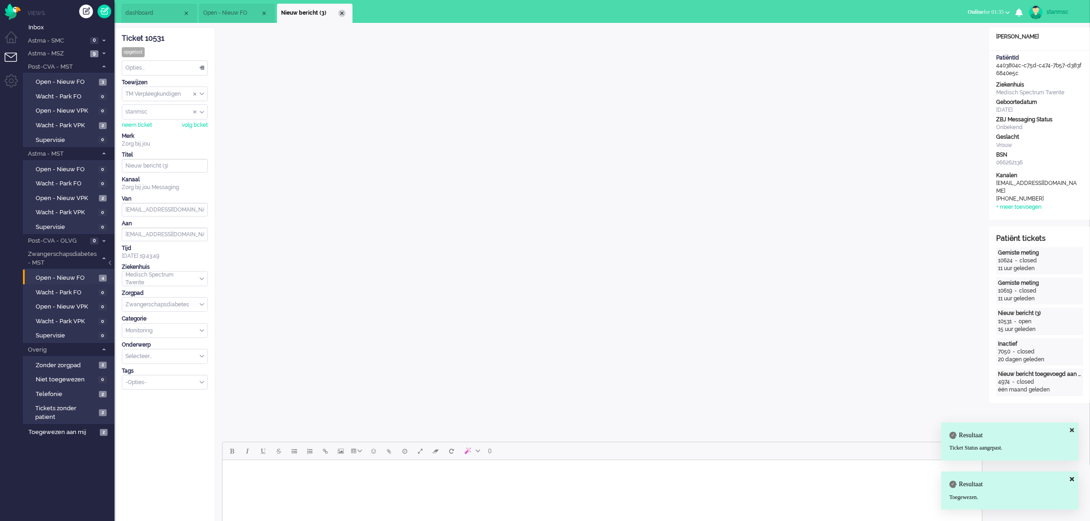
click at [341, 13] on div "Close tab" at bounding box center [341, 13] width 7 height 7
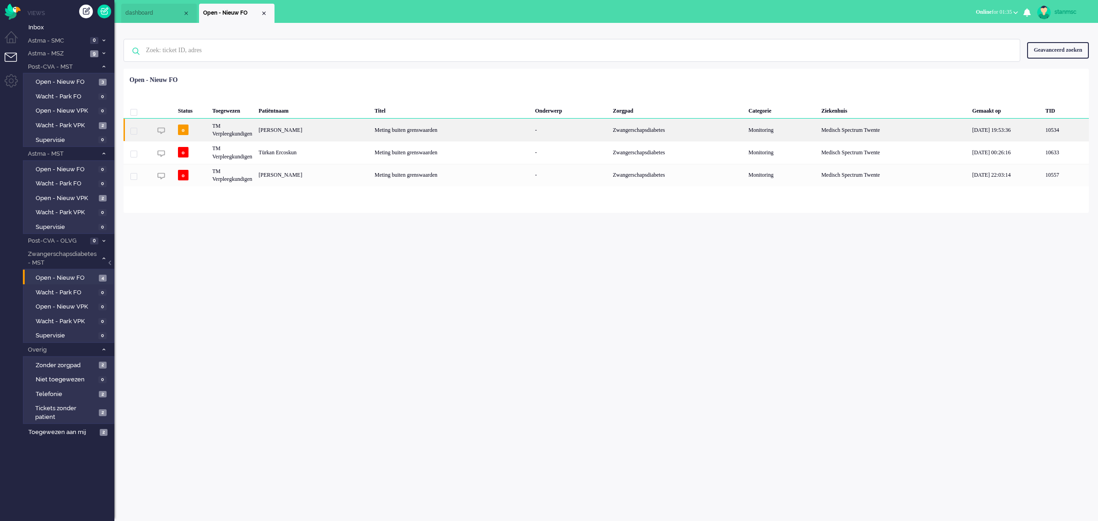
click at [321, 129] on div "Nadien Klifman" at bounding box center [313, 130] width 116 height 22
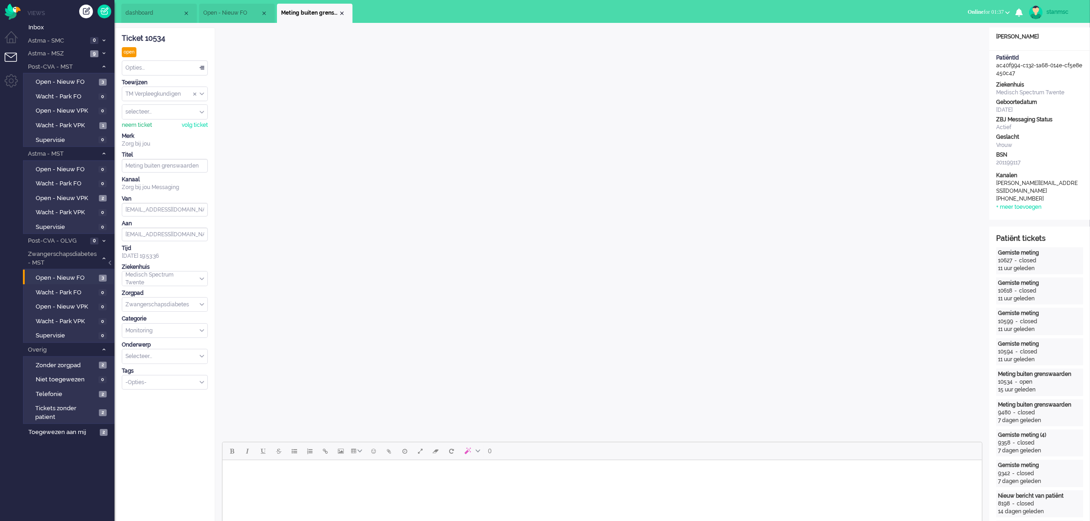
click at [142, 124] on div "neem ticket" at bounding box center [137, 125] width 30 height 8
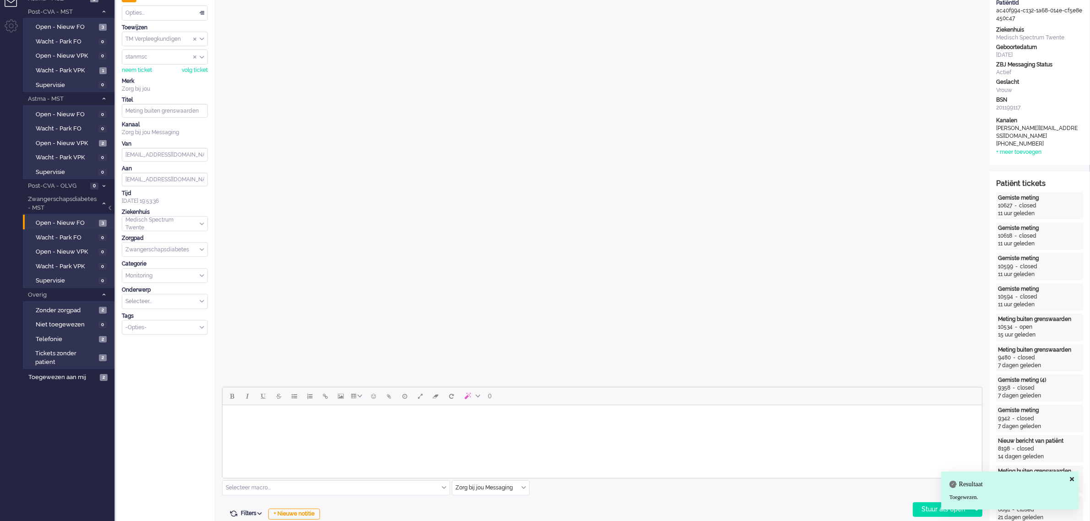
scroll to position [114, 0]
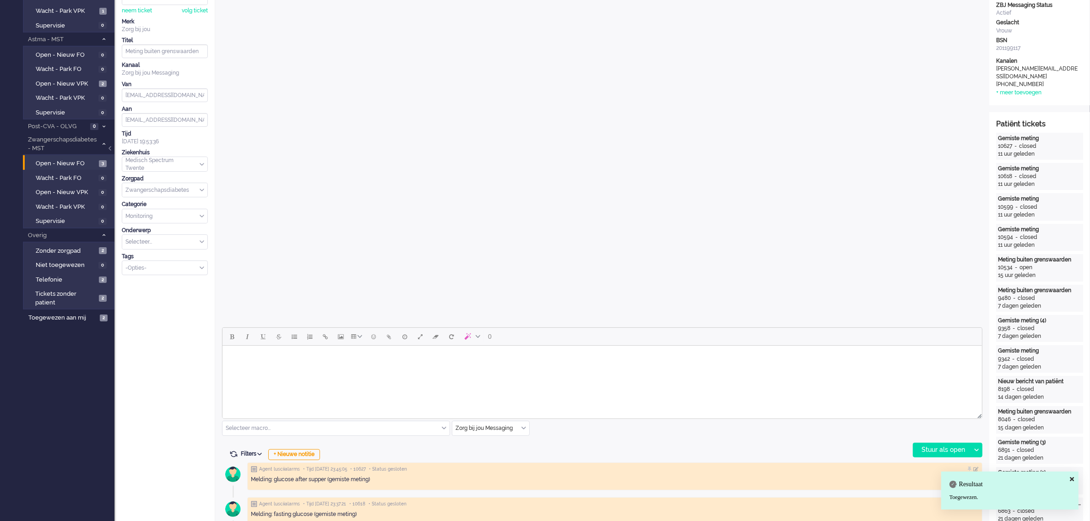
click at [444, 426] on div "Selecteer macro..." at bounding box center [335, 428] width 227 height 14
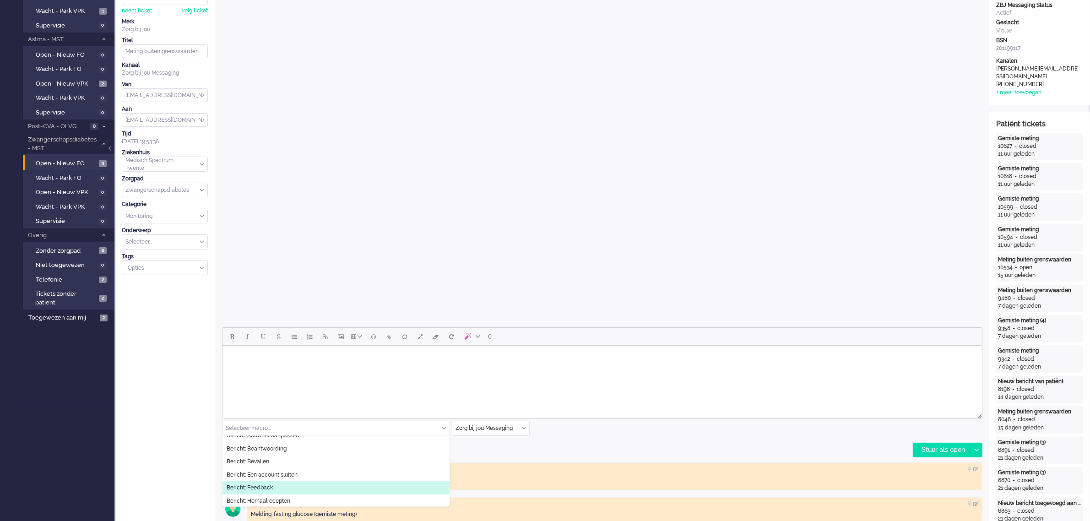
scroll to position [0, 0]
click at [262, 479] on span "Bericht: Bevallen" at bounding box center [248, 481] width 43 height 8
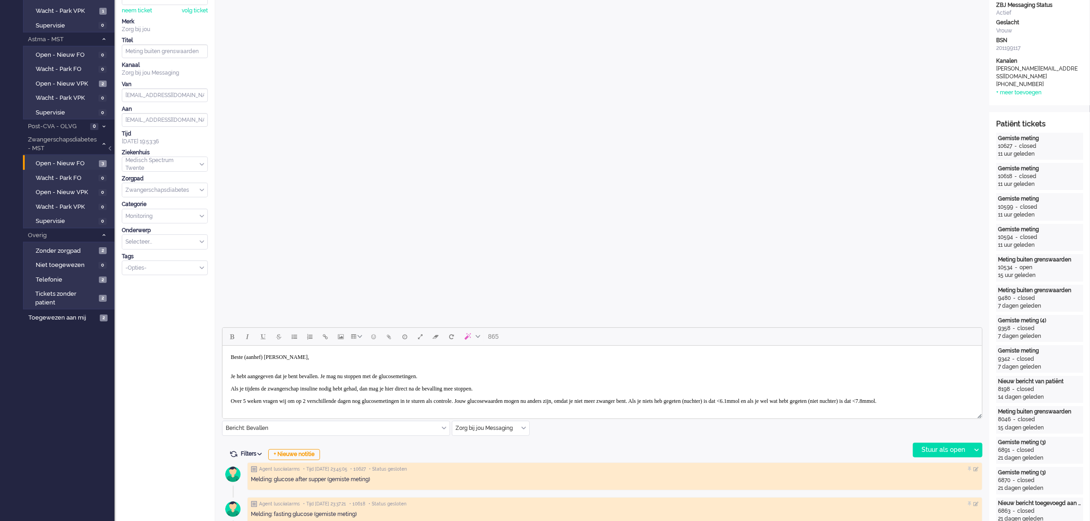
click at [268, 356] on body "Beste (aanhef) Klifman, Je hebt aangegeven dat je bent bevallen. Je mag nu stop…" at bounding box center [602, 411] width 752 height 124
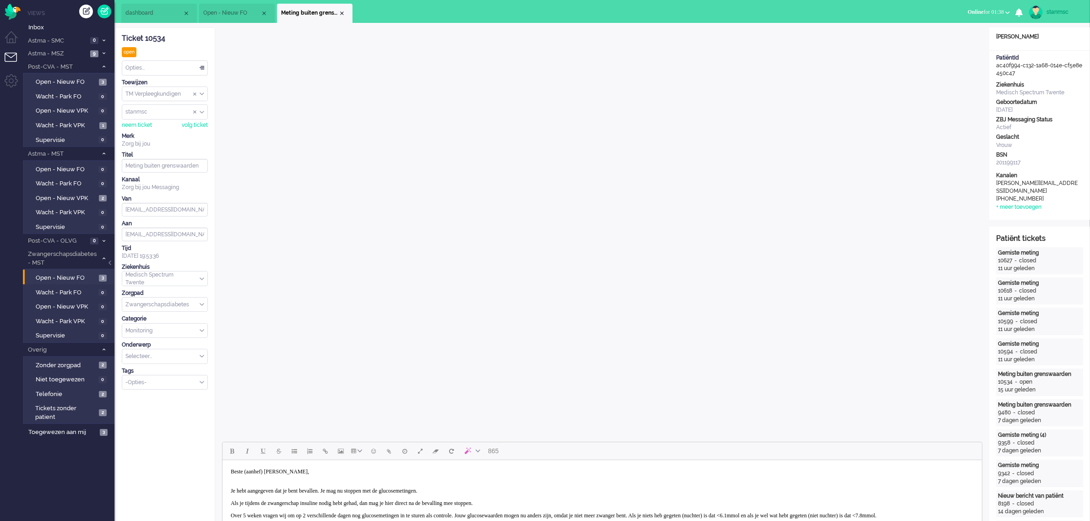
click at [292, 470] on body "Beste (aanhef) Klifman, Je hebt aangegeven dat je bent bevallen. Je mag nu stop…" at bounding box center [602, 526] width 752 height 124
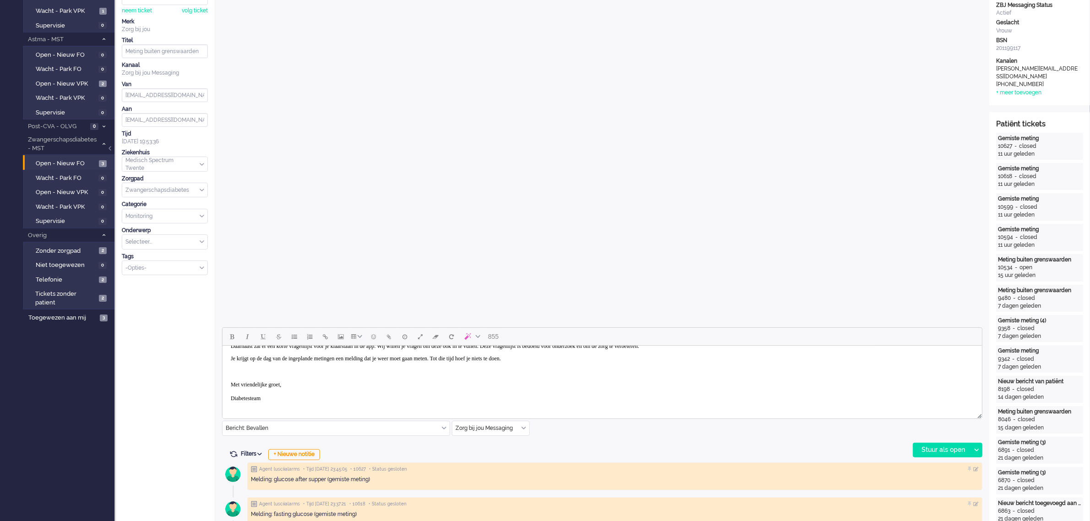
scroll to position [74, 0]
click at [270, 399] on body "Beste Nadien, Je hebt aangegeven dat je bent bevallen. Je mag nu stoppen met de…" at bounding box center [602, 344] width 752 height 124
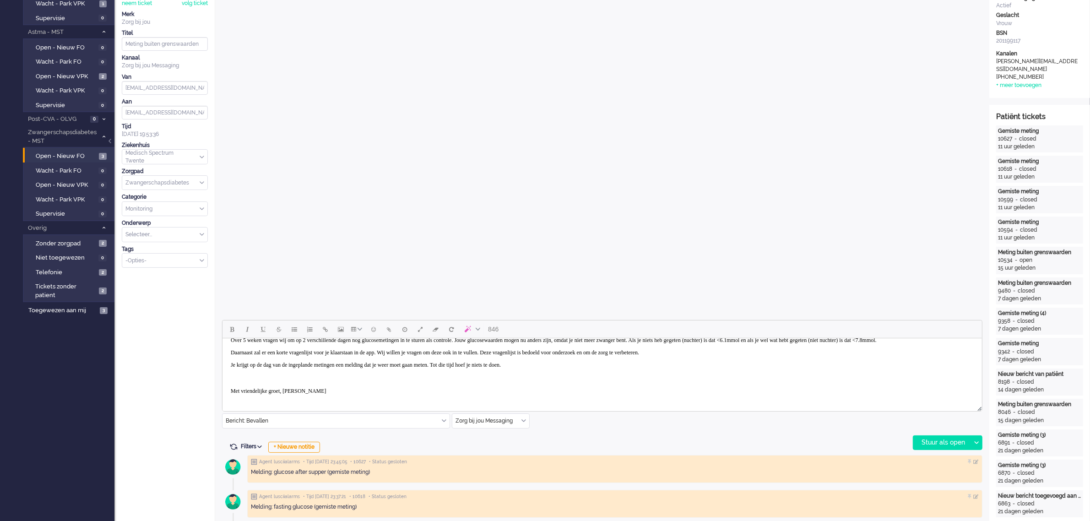
scroll to position [286, 0]
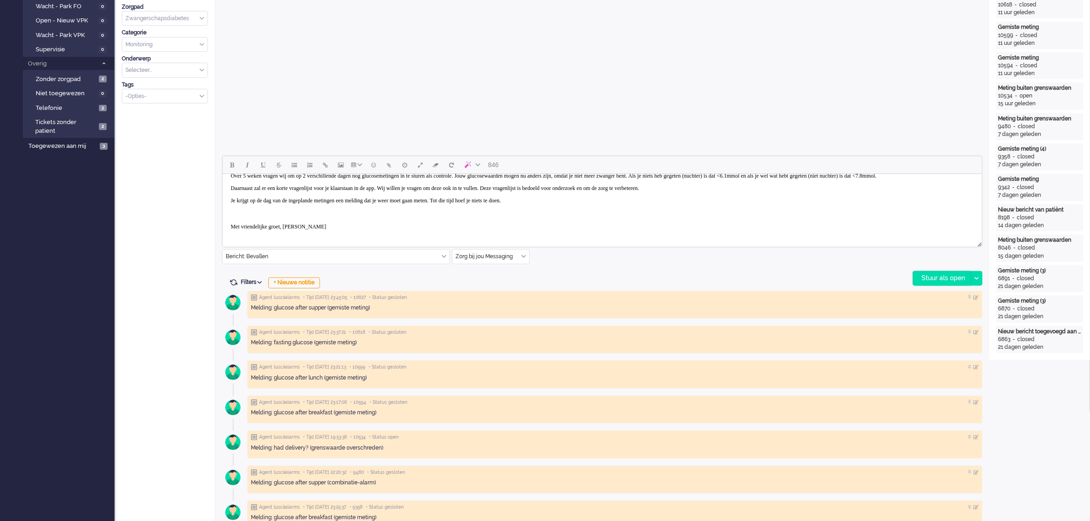
click at [938, 276] on div "Stuur als open" at bounding box center [941, 278] width 57 height 14
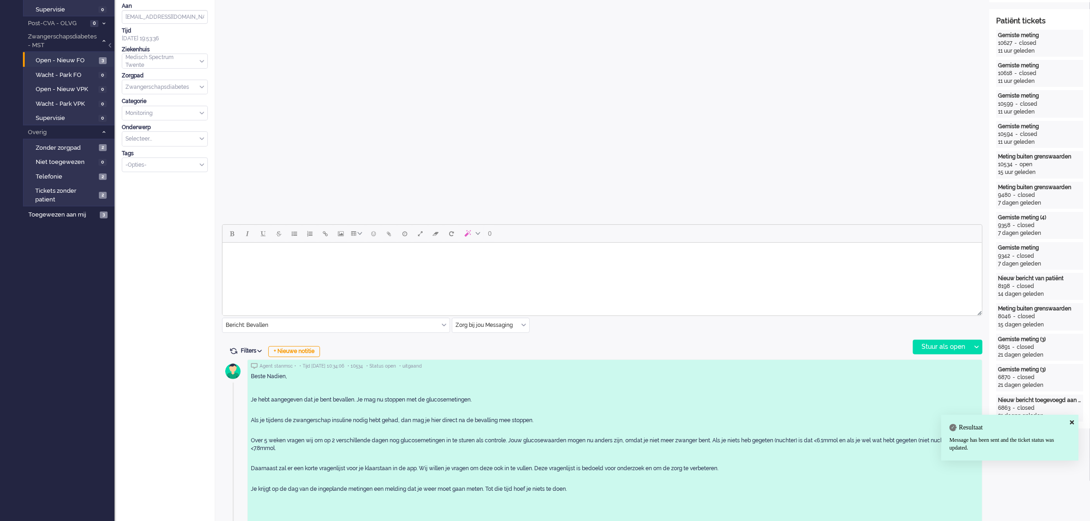
scroll to position [0, 0]
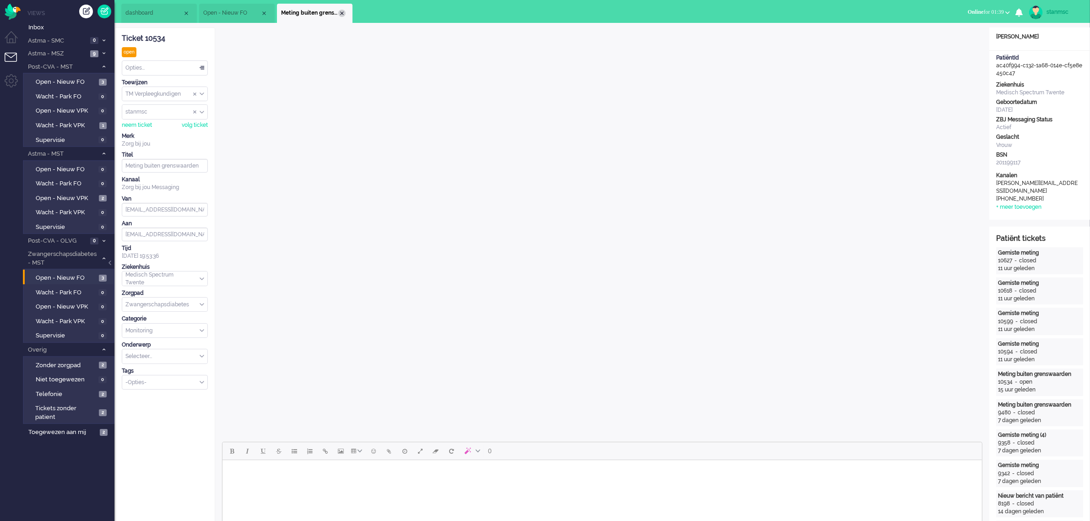
click at [341, 14] on div "Close tab" at bounding box center [341, 13] width 7 height 7
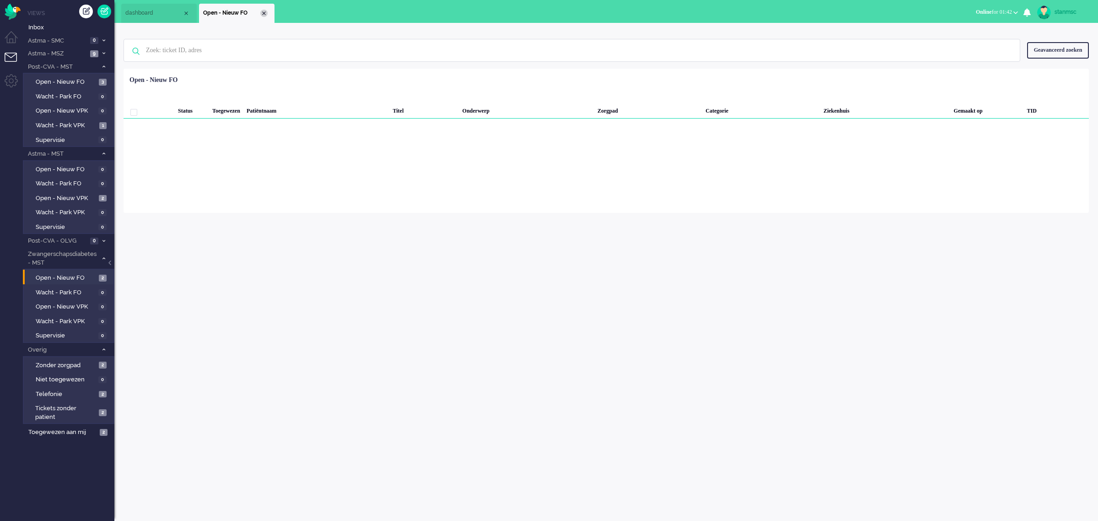
click at [265, 12] on div "Close tab" at bounding box center [263, 13] width 7 height 7
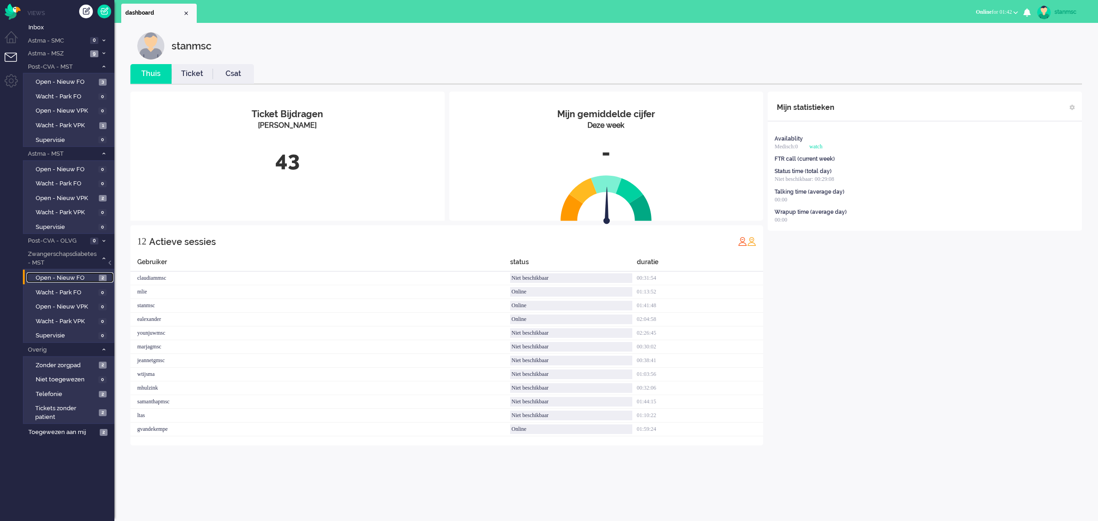
click at [75, 275] on span "Open - Nieuw FO" at bounding box center [66, 278] width 61 height 9
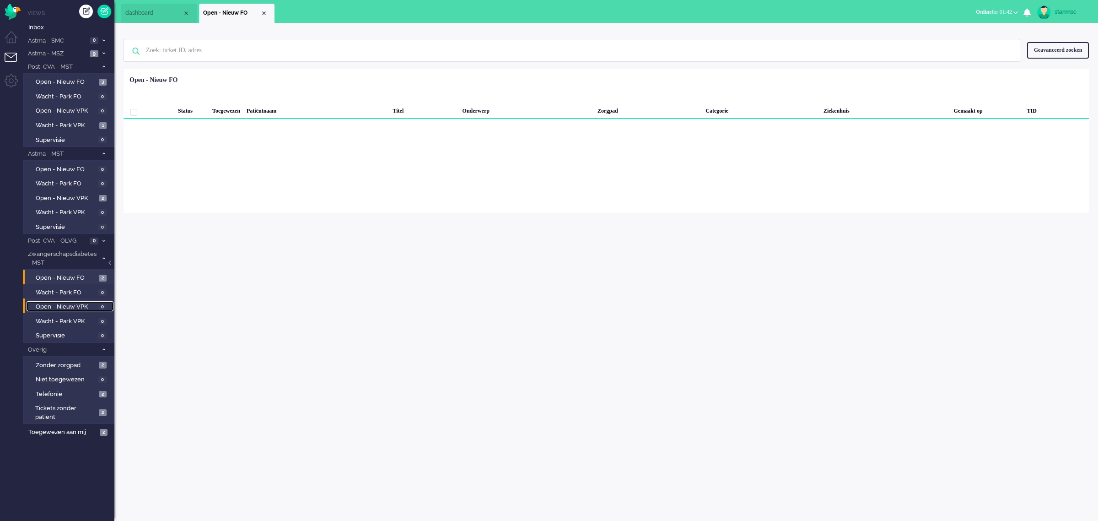
click at [59, 307] on span "Open - Nieuw VPK" at bounding box center [66, 306] width 60 height 9
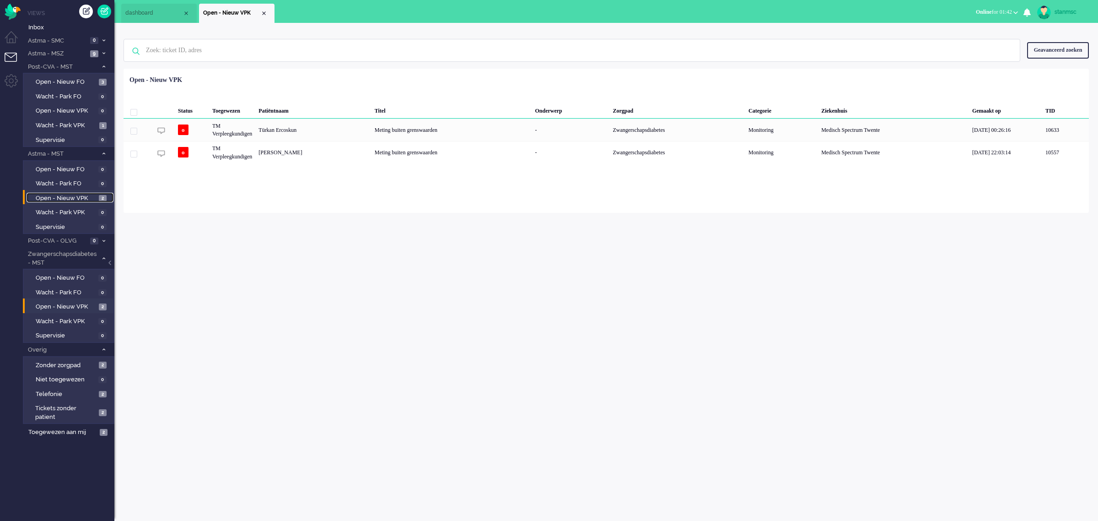
click at [81, 194] on span "Open - Nieuw VPK" at bounding box center [66, 198] width 61 height 9
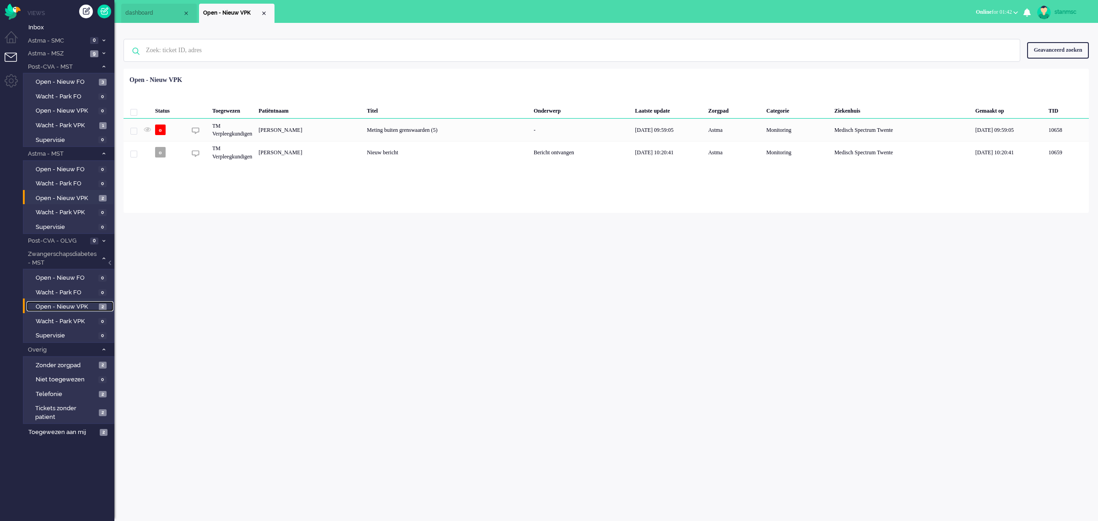
click at [76, 302] on span "Open - Nieuw VPK" at bounding box center [66, 306] width 61 height 9
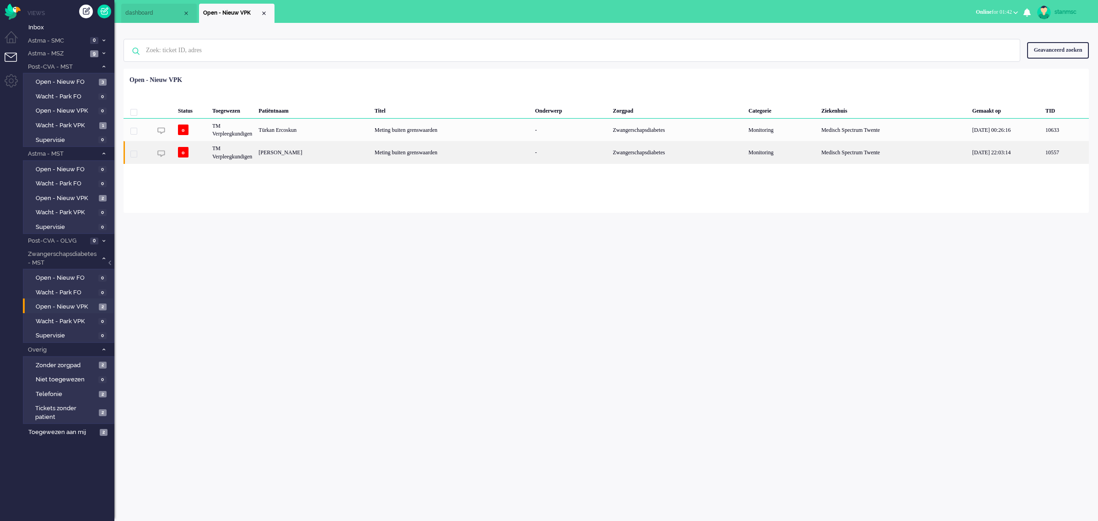
click at [345, 155] on div "Marieke Stegink" at bounding box center [313, 152] width 116 height 22
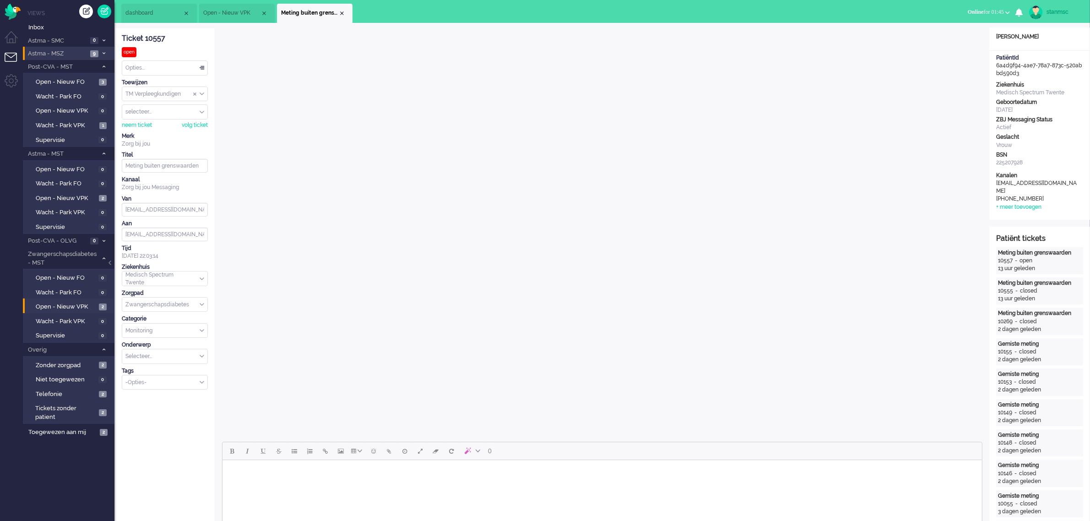
click at [69, 53] on span "Astma - MSZ" at bounding box center [57, 53] width 61 height 9
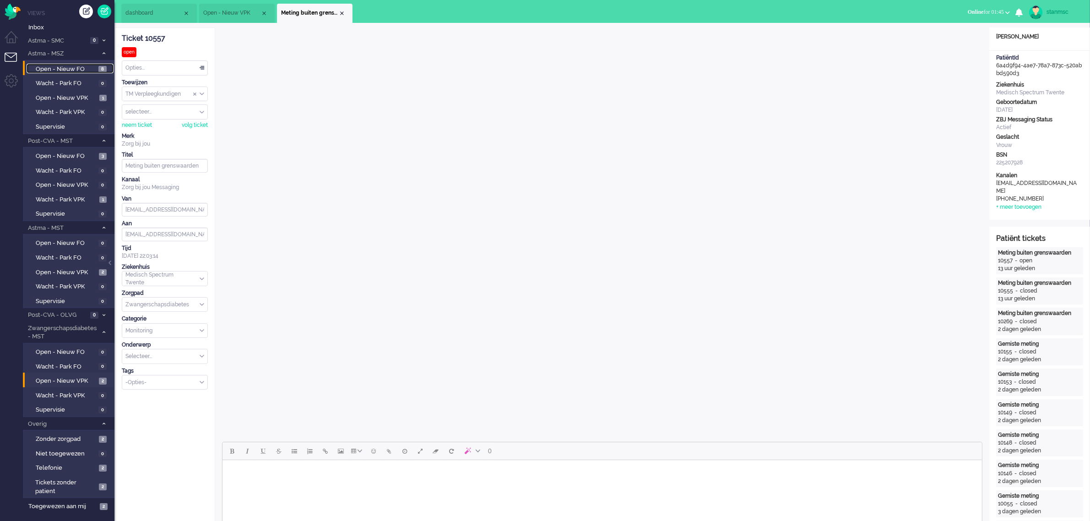
click at [76, 69] on span "Open - Nieuw FO" at bounding box center [66, 69] width 60 height 9
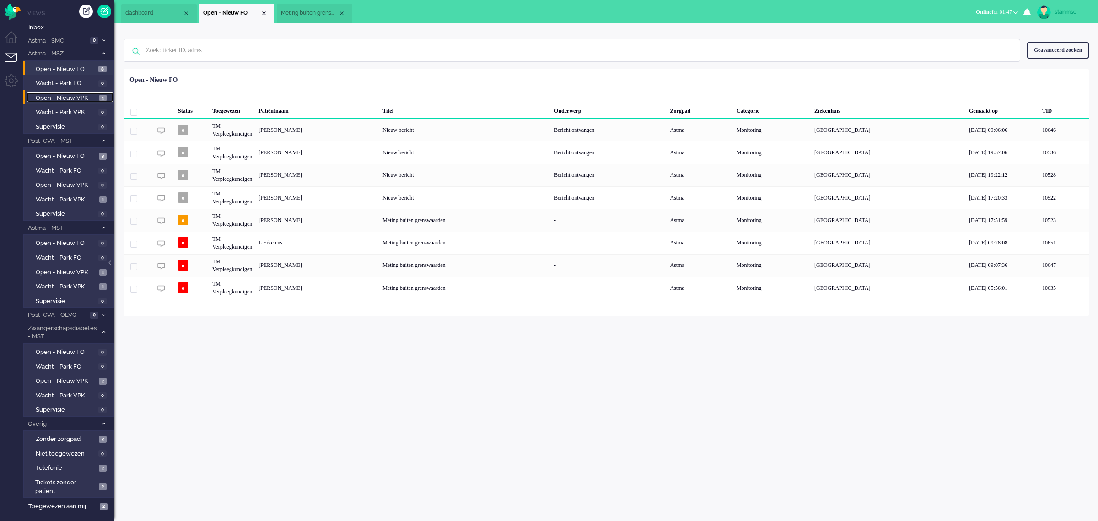
click at [76, 94] on span "Open - Nieuw VPK" at bounding box center [66, 98] width 61 height 9
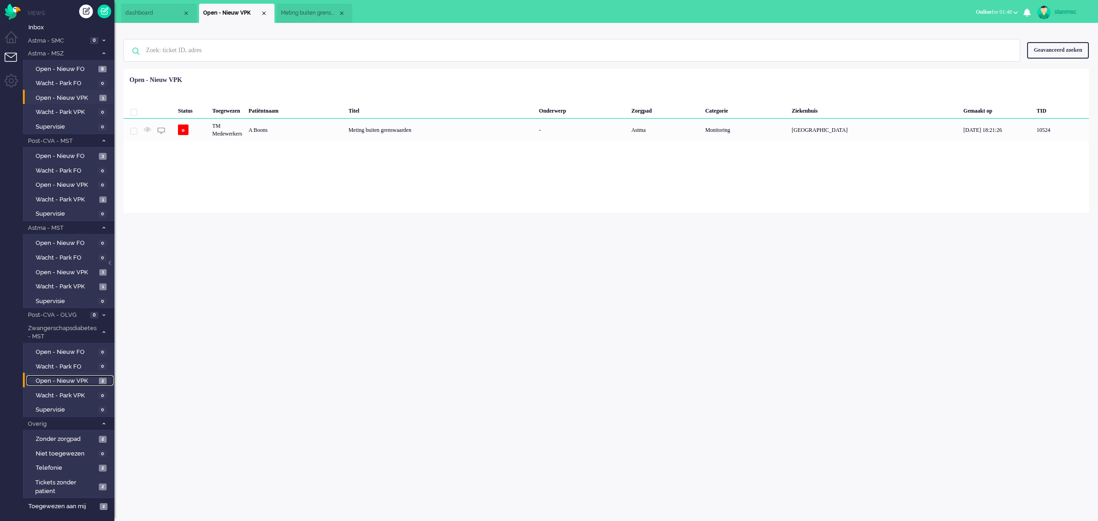
click at [63, 379] on span "Open - Nieuw VPK" at bounding box center [66, 381] width 61 height 9
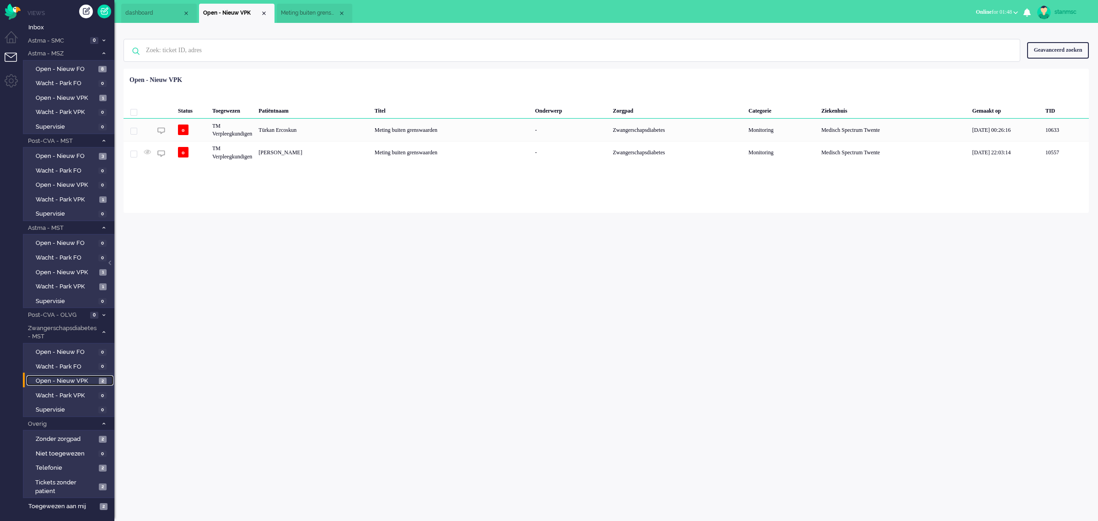
click at [310, 12] on span "Meting buiten grenswaarden" at bounding box center [309, 13] width 57 height 8
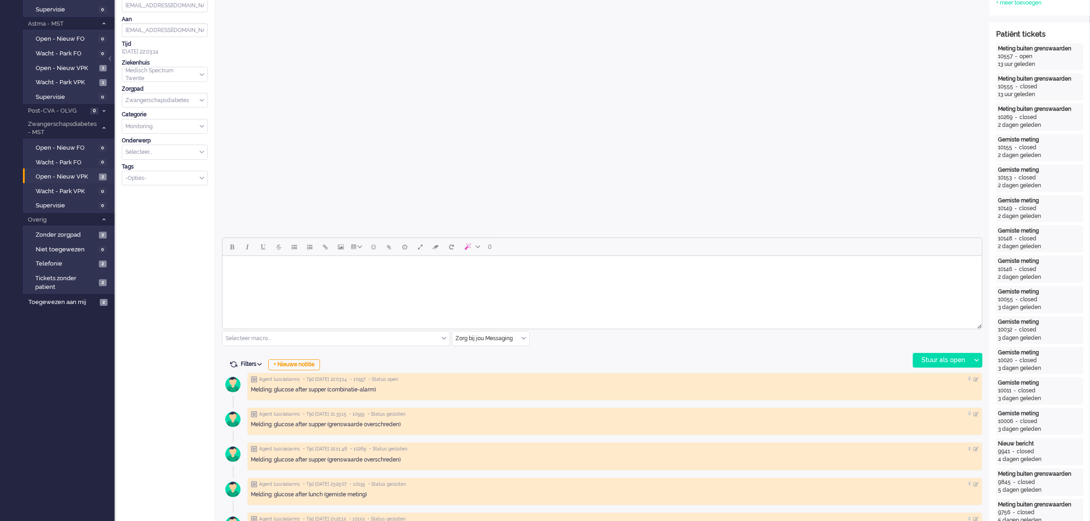
scroll to position [229, 0]
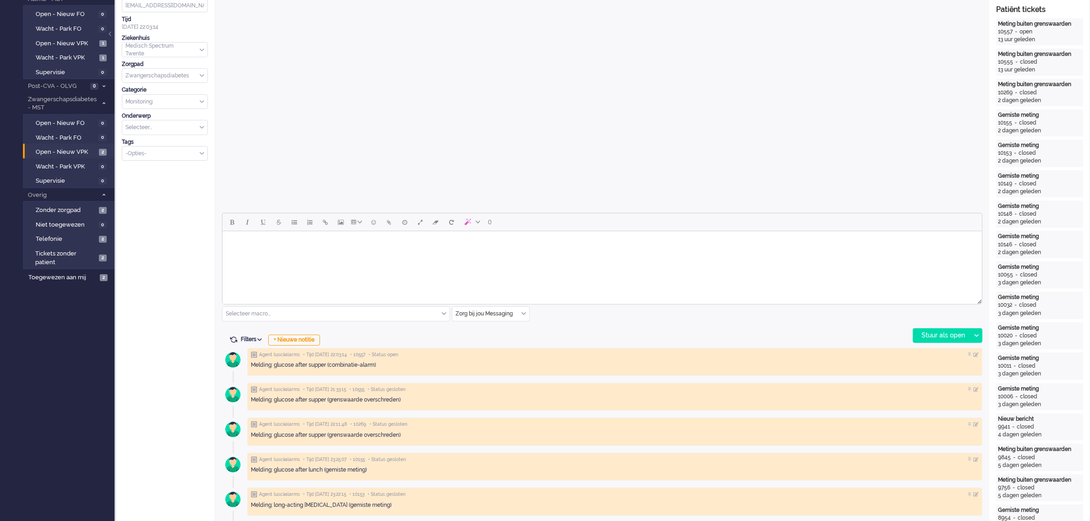
click at [523, 313] on div "Zorg bij jou Messaging" at bounding box center [490, 314] width 77 height 14
click at [500, 339] on span "uitgaand telefoon" at bounding box center [478, 341] width 45 height 8
click at [936, 335] on div "Stuur als open" at bounding box center [941, 336] width 57 height 14
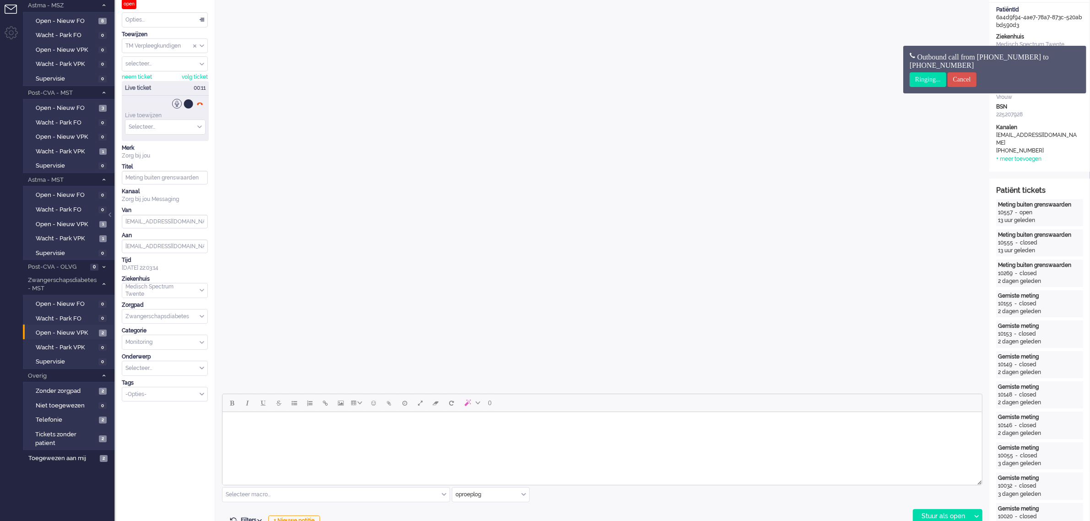
scroll to position [0, 0]
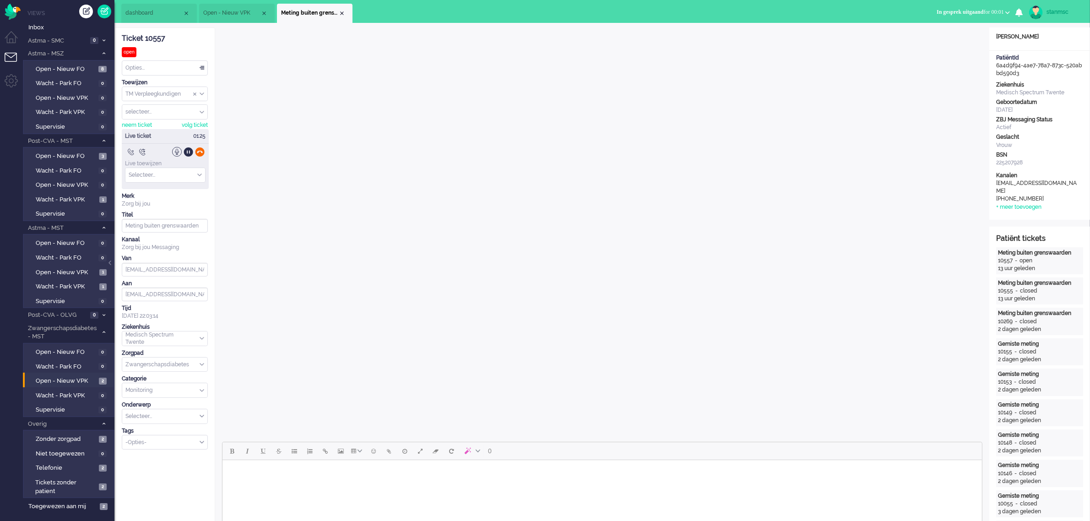
click at [201, 151] on div at bounding box center [200, 152] width 10 height 10
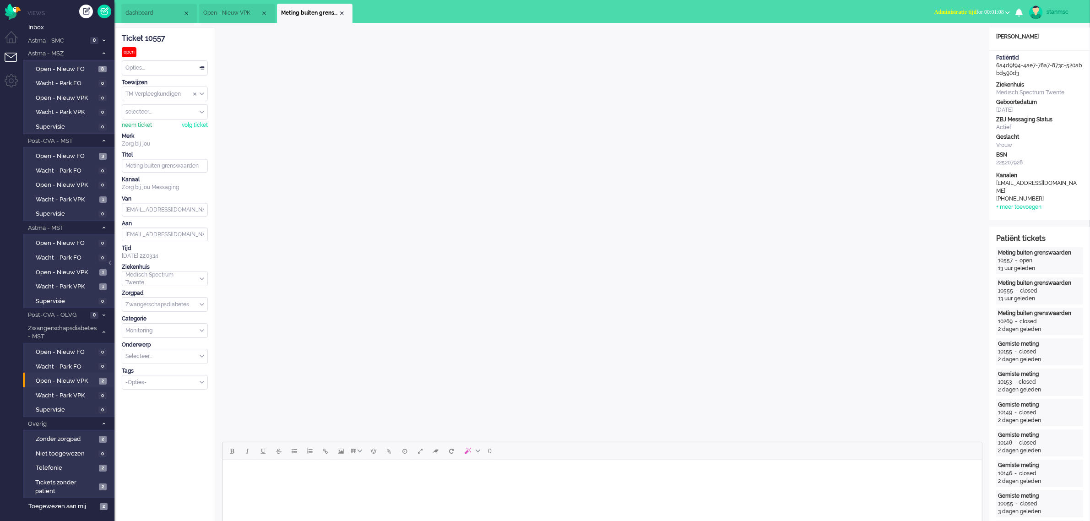
click at [135, 127] on div "neem ticket" at bounding box center [137, 125] width 30 height 8
click at [168, 71] on div "Opties..." at bounding box center [164, 68] width 85 height 14
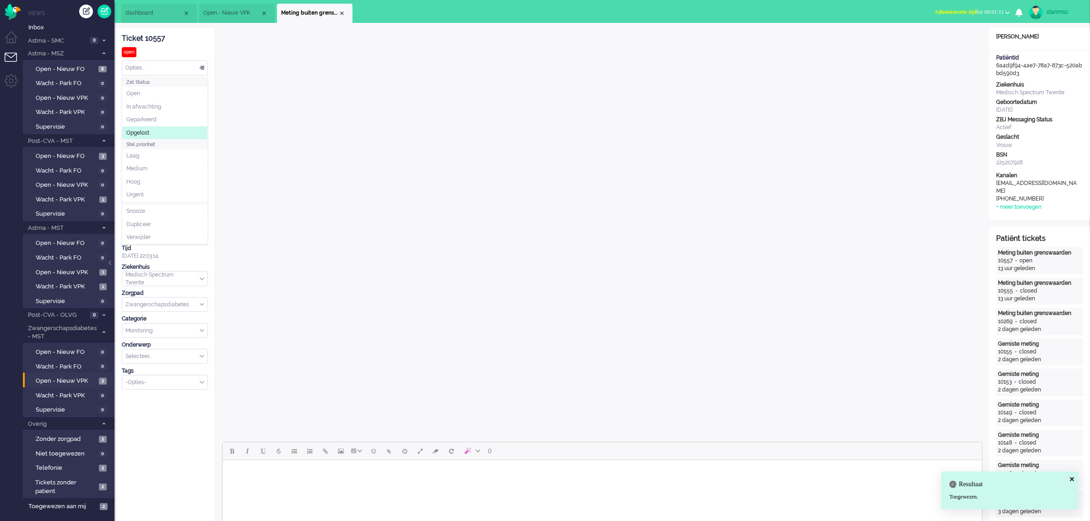
click at [162, 131] on li "Opgelost" at bounding box center [164, 132] width 85 height 13
click at [341, 14] on div "Close tab" at bounding box center [341, 13] width 7 height 7
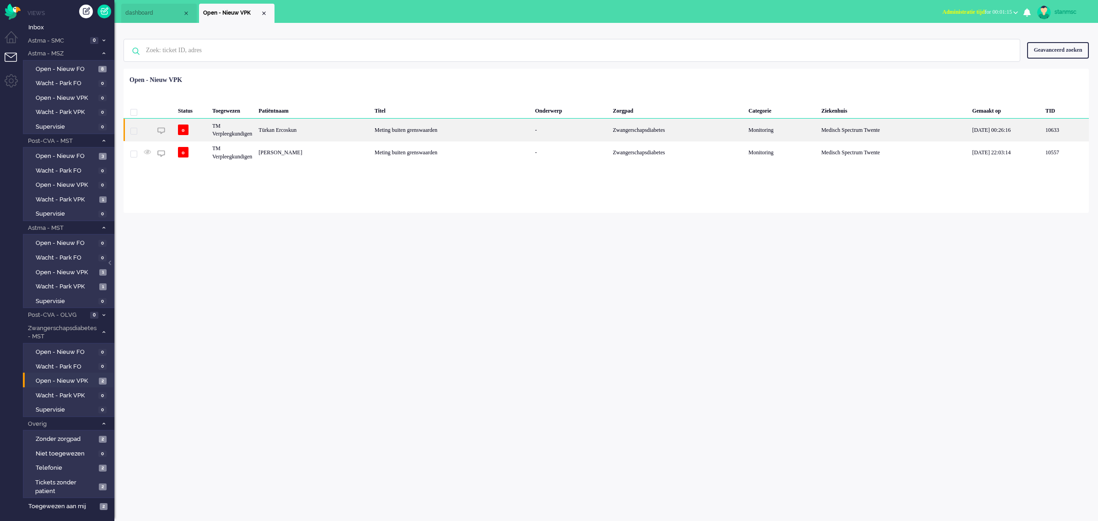
click at [328, 129] on div "Türkan Ercoskun" at bounding box center [313, 130] width 116 height 22
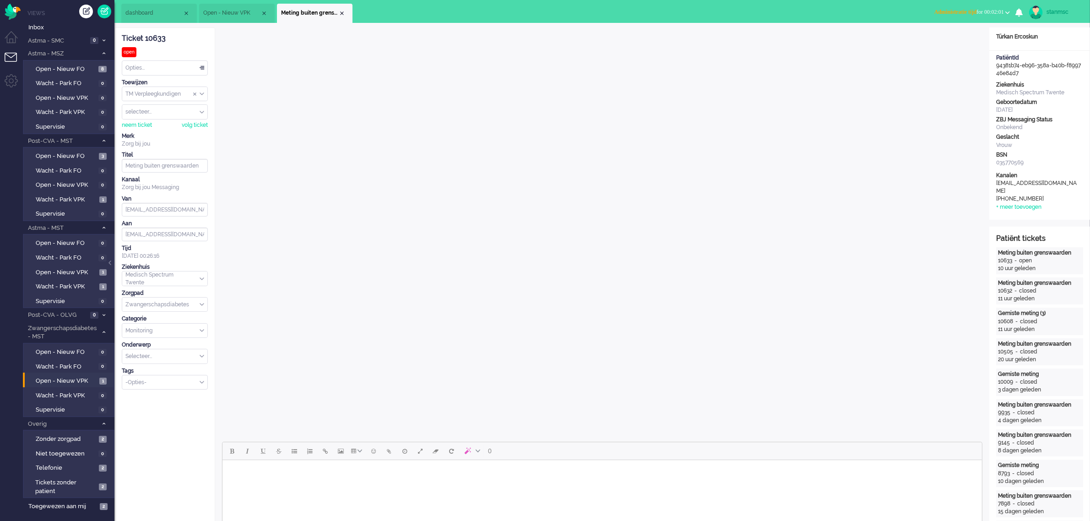
click at [999, 11] on span "Administratie tijd for 00:02:01" at bounding box center [969, 12] width 70 height 6
click at [961, 38] on label "Online" at bounding box center [971, 41] width 72 height 8
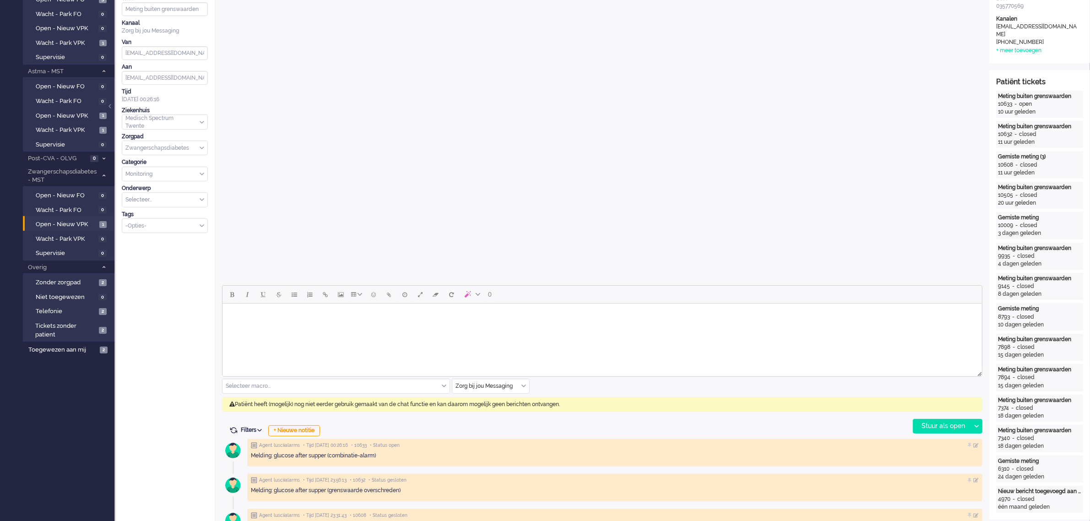
scroll to position [172, 0]
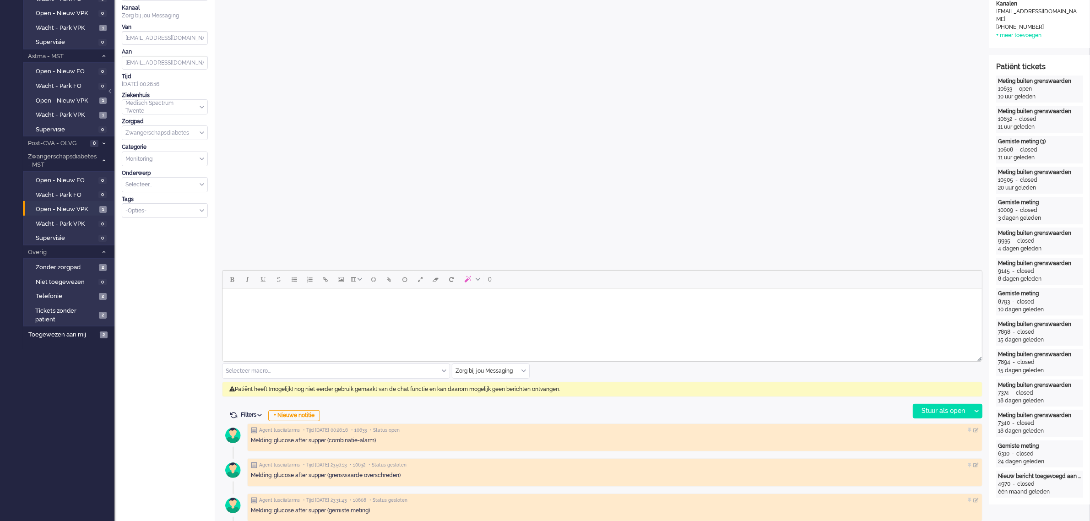
click at [522, 370] on div "Zorg bij jou Messaging" at bounding box center [490, 371] width 77 height 14
click at [488, 396] on span "uitgaand telefoon" at bounding box center [478, 398] width 45 height 8
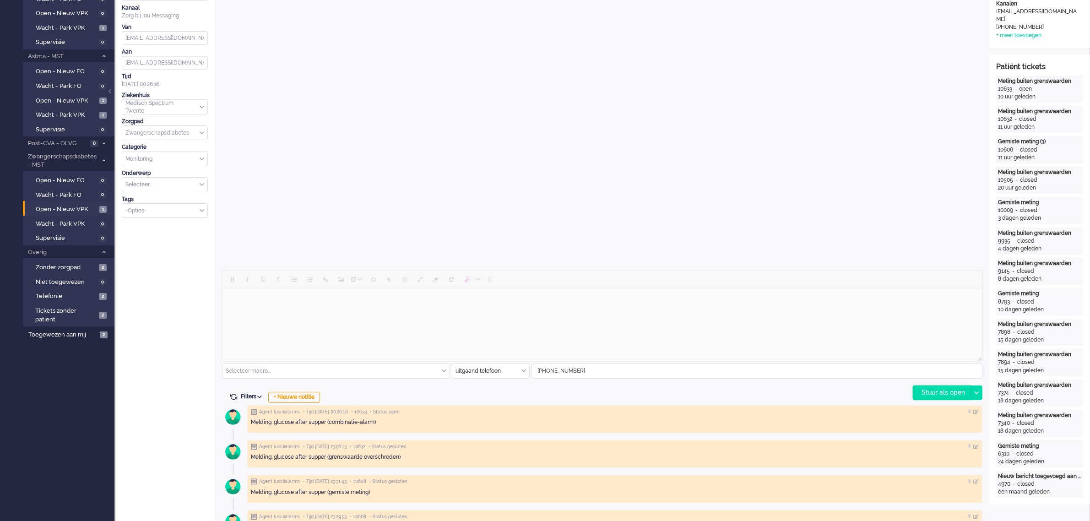
click at [939, 393] on div "Stuur als open" at bounding box center [941, 393] width 57 height 14
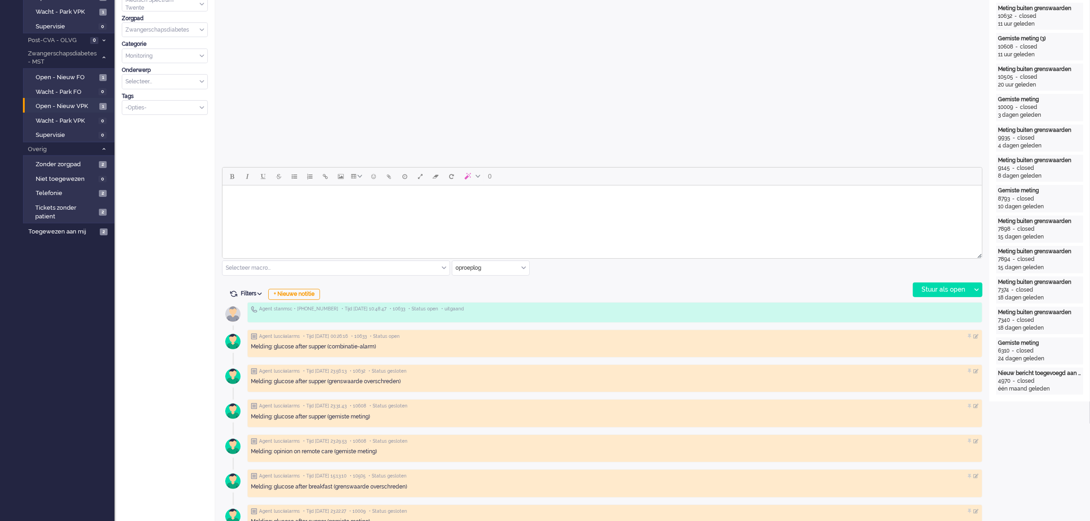
scroll to position [286, 0]
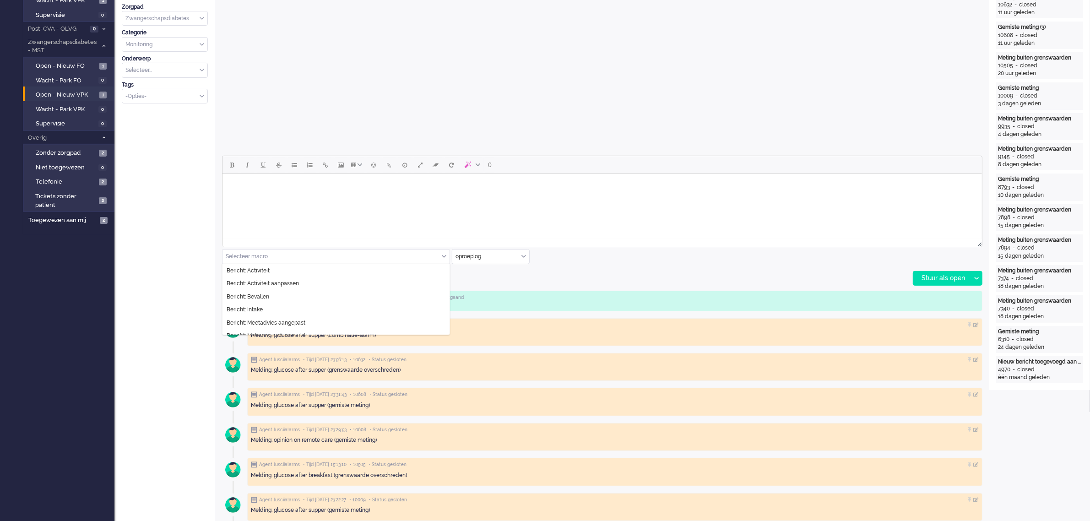
click at [443, 258] on div "Selecteer macro..." at bounding box center [335, 256] width 227 height 14
click at [617, 277] on div "0 Selecteer macro... Bericht: Activiteit Bericht: Activiteit aanpassen Bericht:…" at bounding box center [602, 221] width 760 height 130
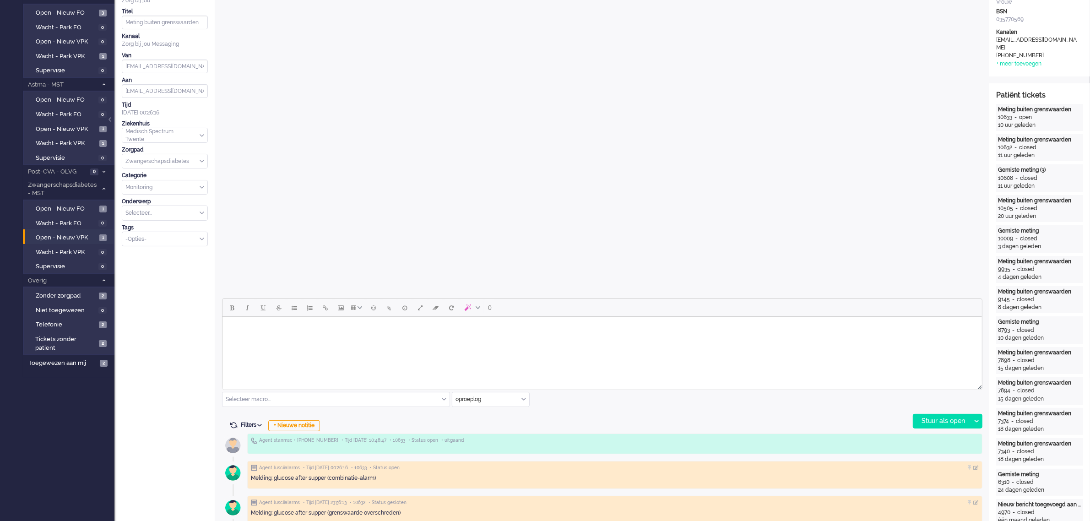
scroll to position [0, 0]
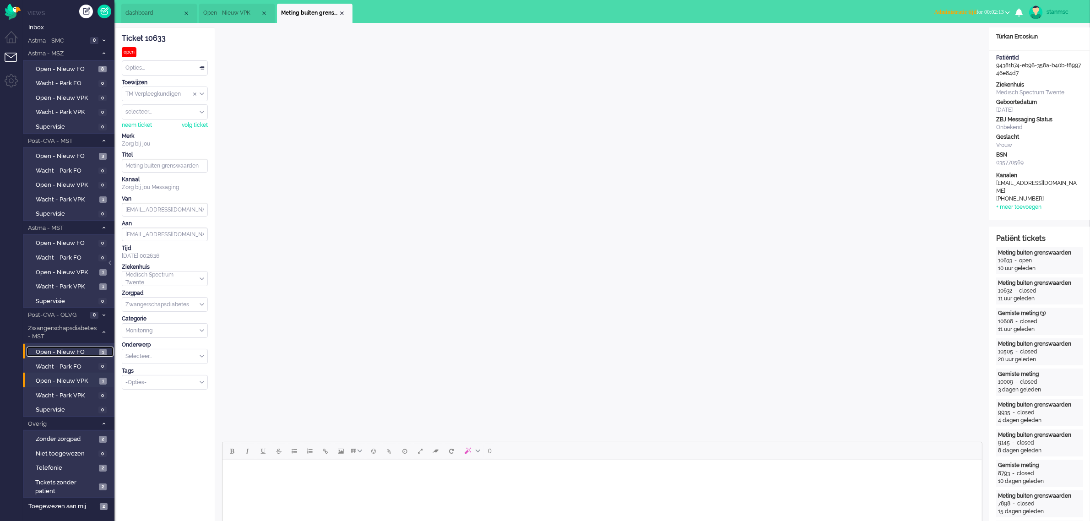
click at [60, 349] on span "Open - Nieuw FO" at bounding box center [66, 352] width 61 height 9
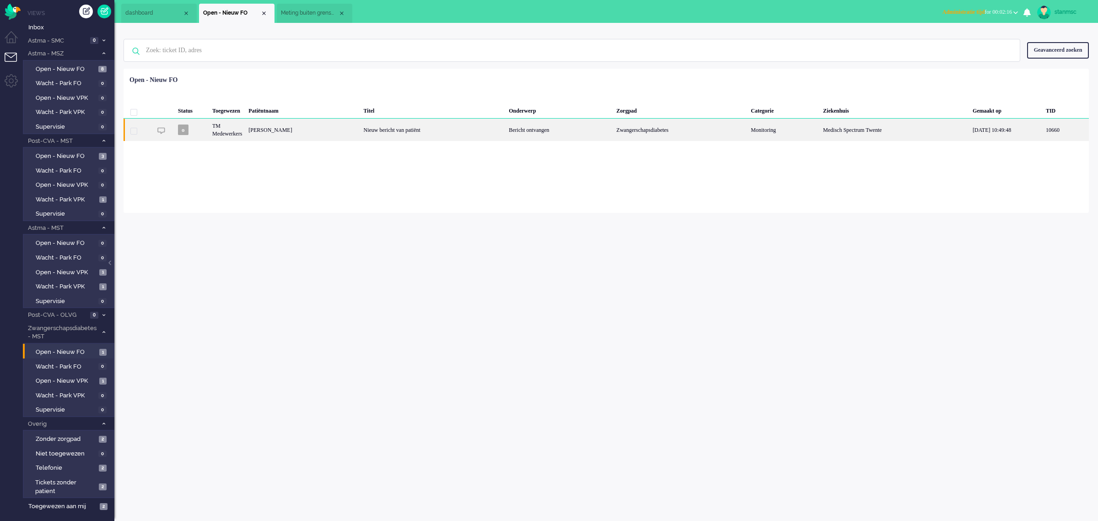
click at [305, 130] on div "Anna Boom" at bounding box center [302, 130] width 115 height 22
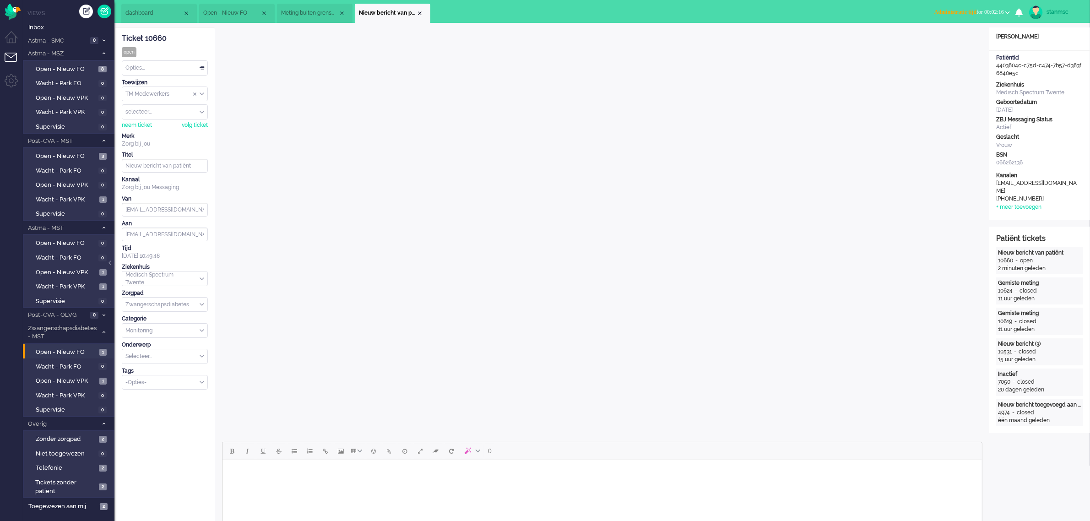
click at [988, 9] on span "Administratie tijd for 00:02:16" at bounding box center [969, 12] width 70 height 6
click at [960, 40] on label "Online" at bounding box center [971, 41] width 72 height 8
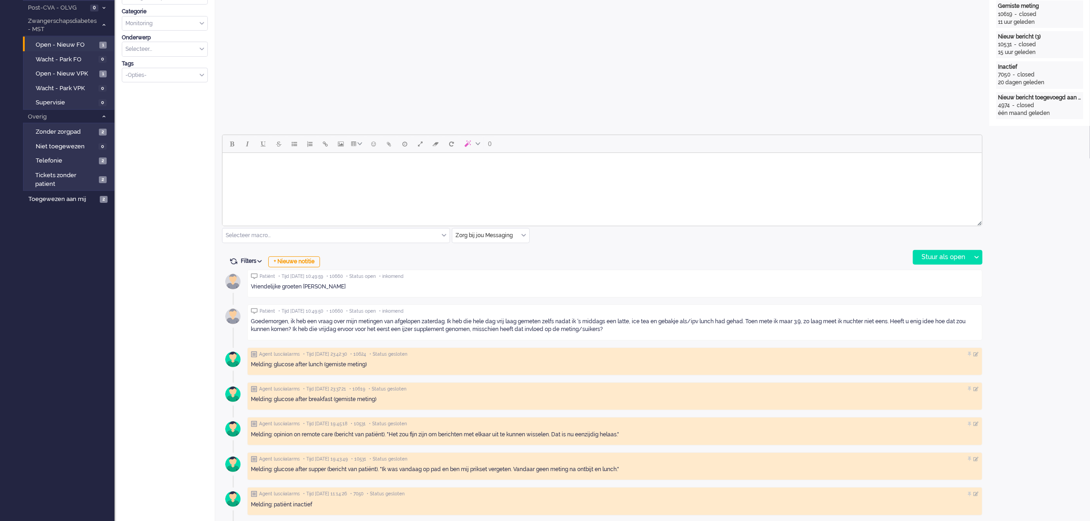
scroll to position [343, 0]
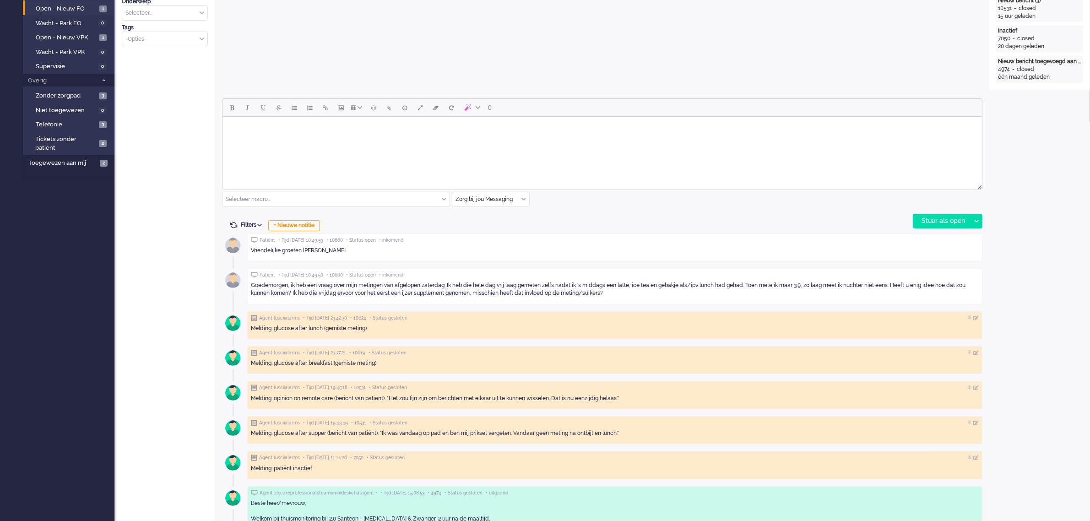
click at [408, 135] on body "Rich Text Area. Press ALT-0 for help." at bounding box center [602, 128] width 752 height 16
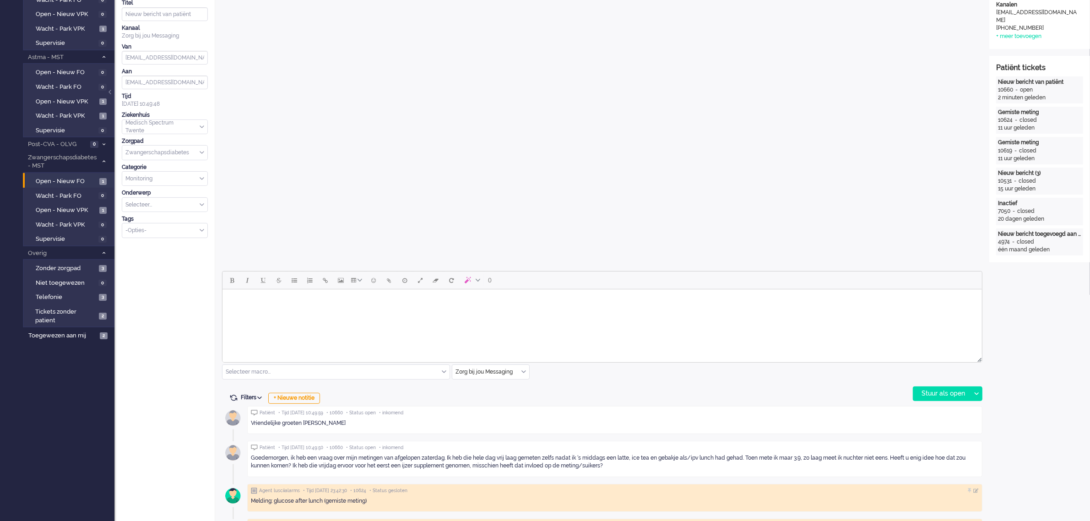
scroll to position [229, 0]
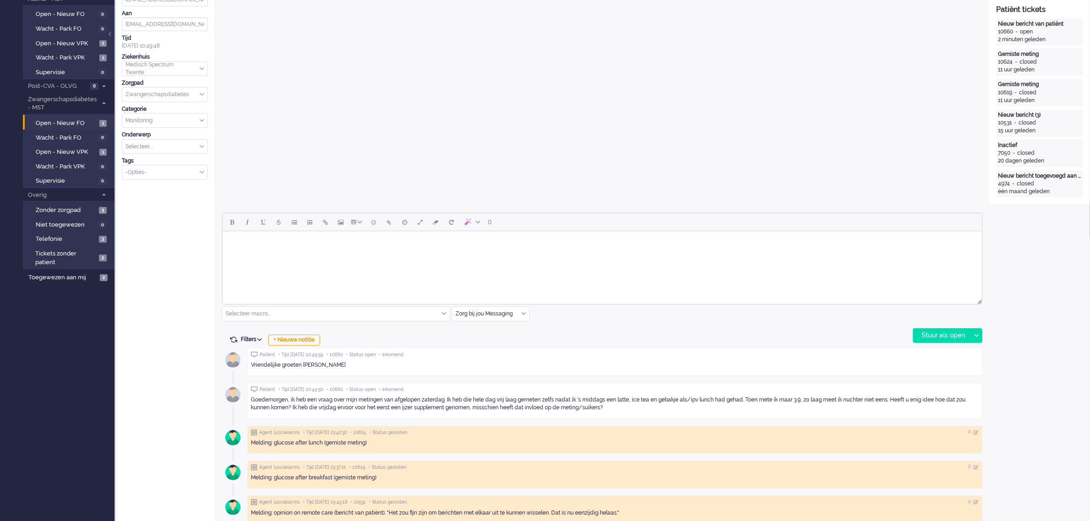
click at [429, 254] on html at bounding box center [601, 242] width 759 height 23
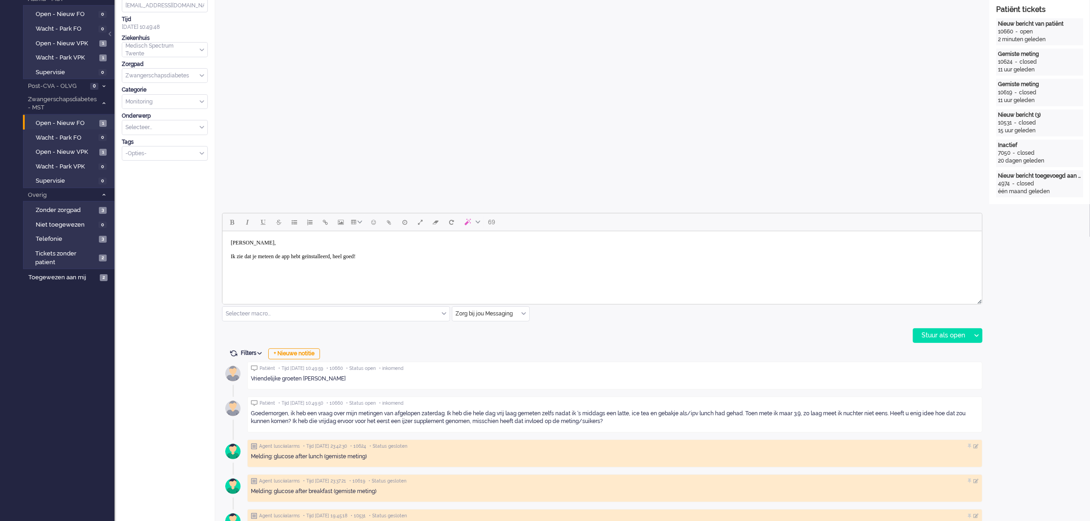
click at [403, 257] on body "Hoi Anna, Ik zie dat je meteen de app hebt geïnstalleerd, heel goed!" at bounding box center [602, 250] width 752 height 30
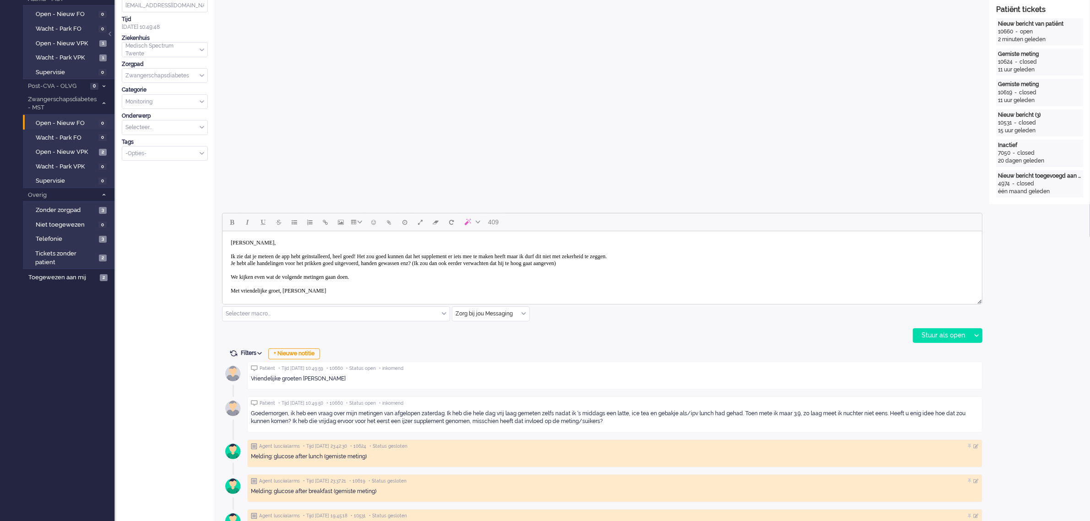
click at [719, 255] on body "Hoi Anna, Ik zie dat je meteen de app hebt geïnstalleerd, heel goed! Het zou go…" at bounding box center [602, 267] width 752 height 64
click at [930, 332] on div "Stuur als open" at bounding box center [941, 336] width 57 height 14
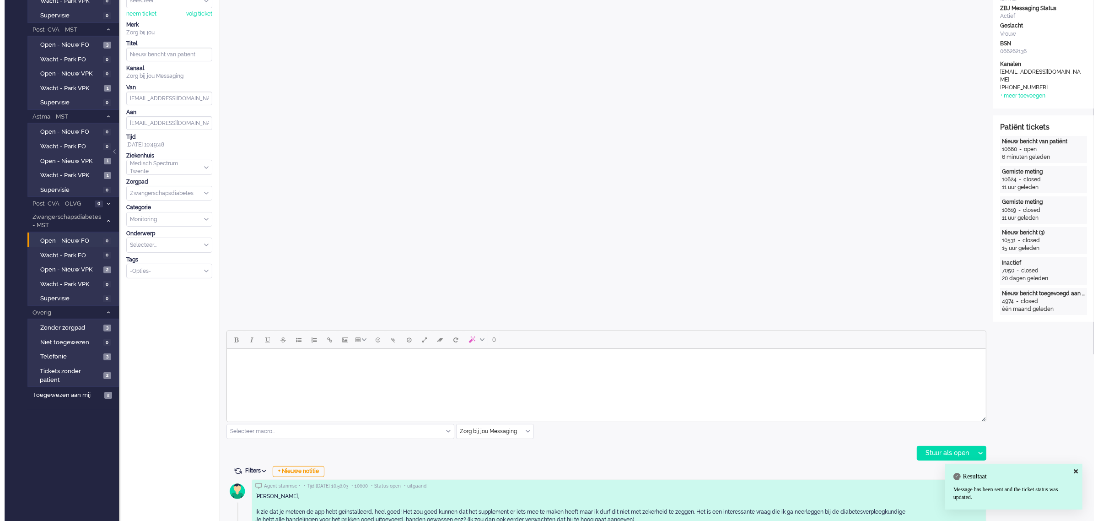
scroll to position [0, 0]
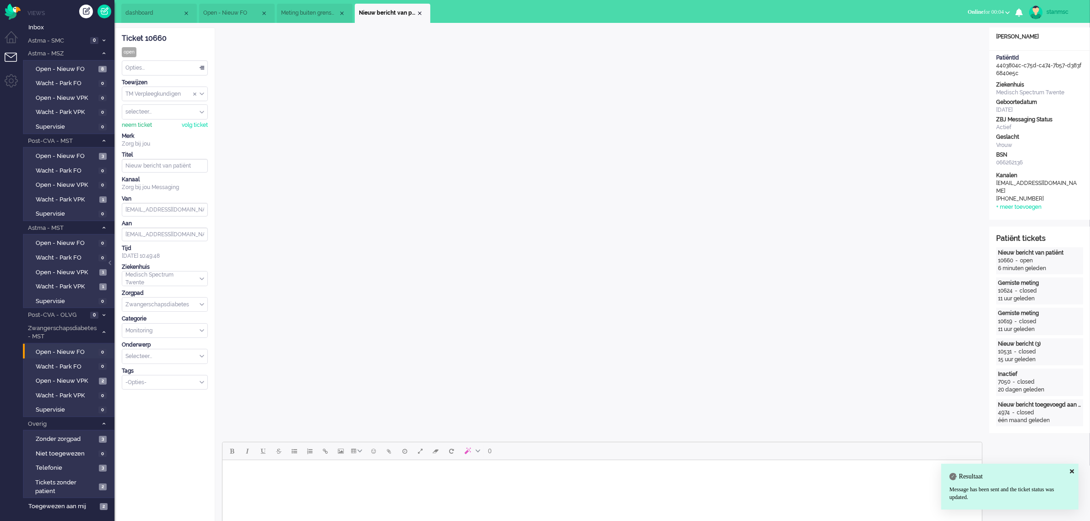
click at [139, 123] on div "neem ticket" at bounding box center [137, 125] width 30 height 8
click at [140, 67] on div "Opties..." at bounding box center [164, 68] width 85 height 14
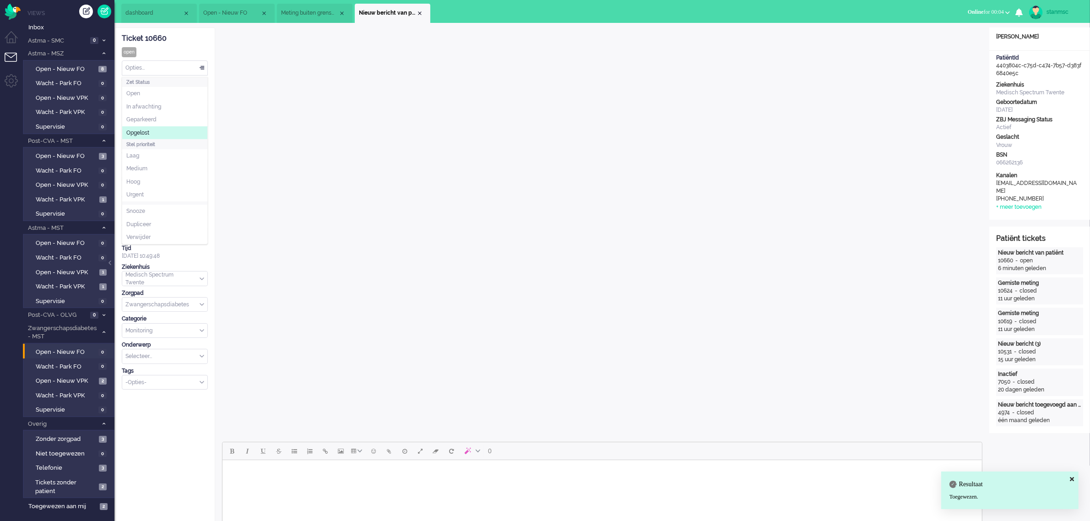
click at [147, 130] on span "Opgelost" at bounding box center [137, 133] width 23 height 8
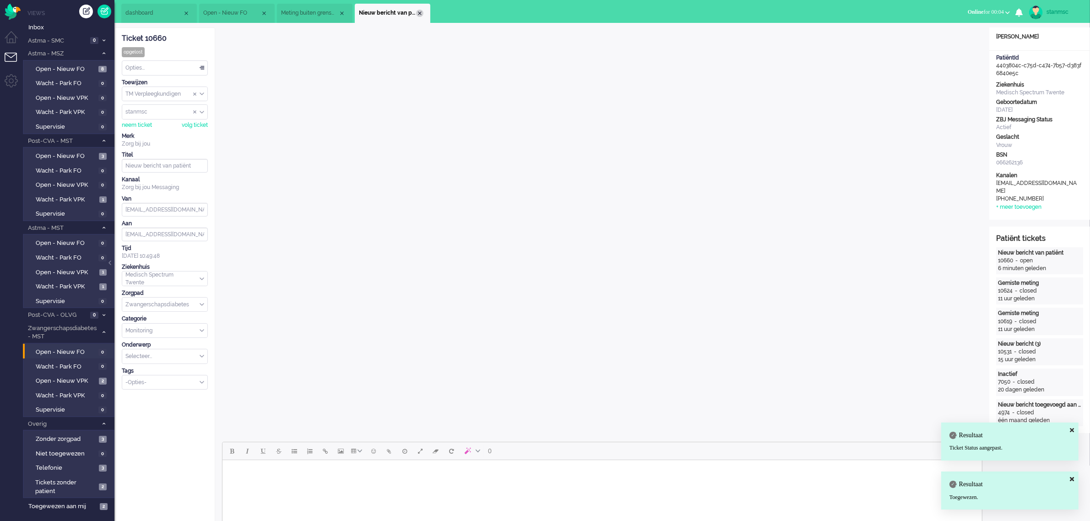
click at [419, 11] on div "Close tab" at bounding box center [419, 13] width 7 height 7
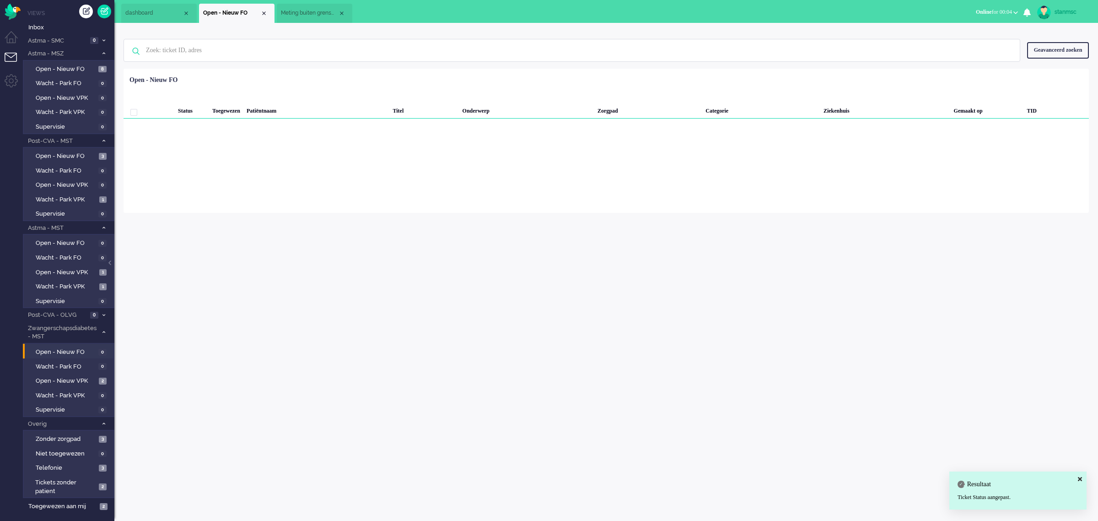
click at [301, 14] on span "Meting buiten grenswaarden" at bounding box center [309, 13] width 57 height 8
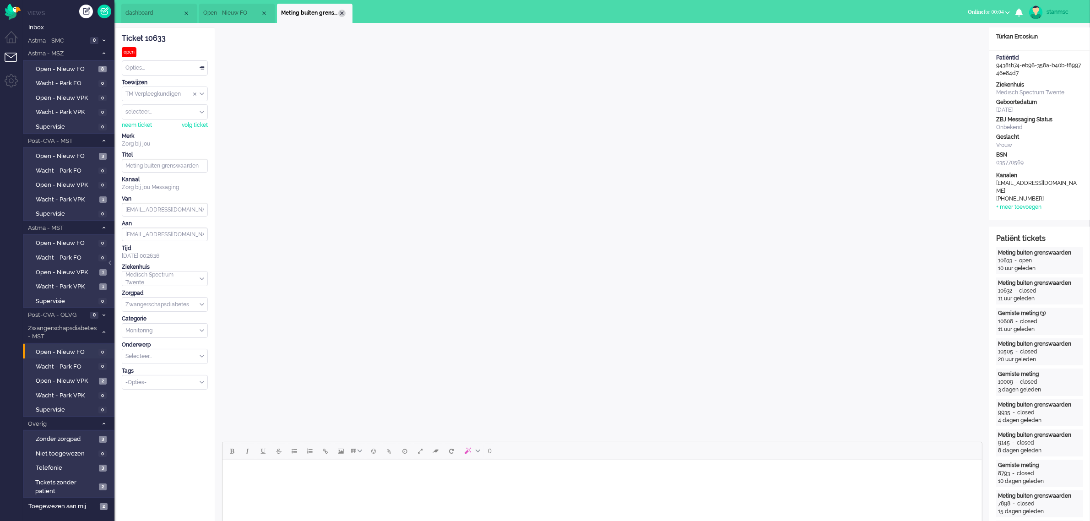
click at [345, 14] on div "Close tab" at bounding box center [341, 13] width 7 height 7
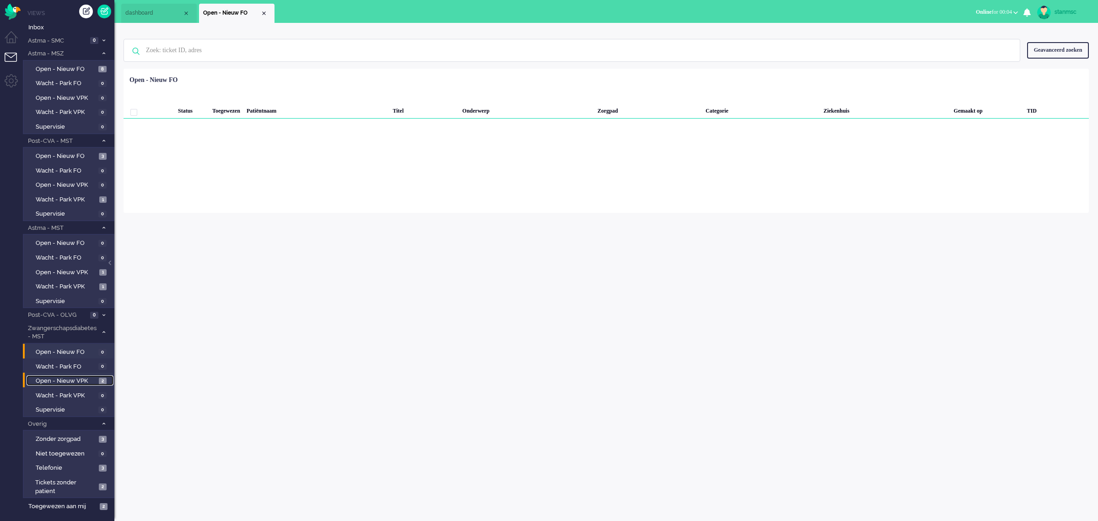
click at [60, 377] on span "Open - Nieuw VPK" at bounding box center [66, 381] width 61 height 9
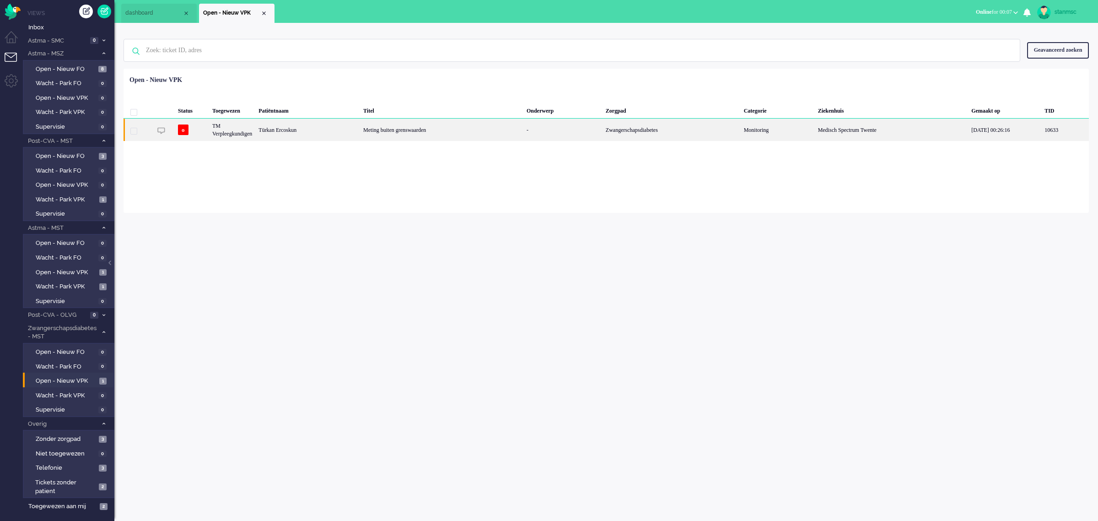
click at [327, 129] on div "Türkan Ercoskun" at bounding box center [307, 130] width 105 height 22
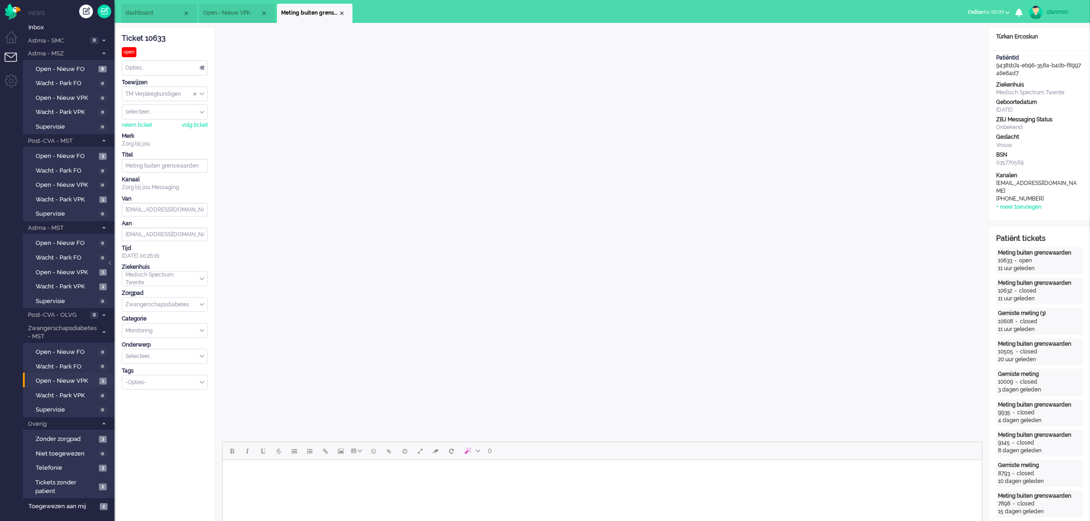
click at [154, 11] on span "dashboard" at bounding box center [153, 13] width 57 height 8
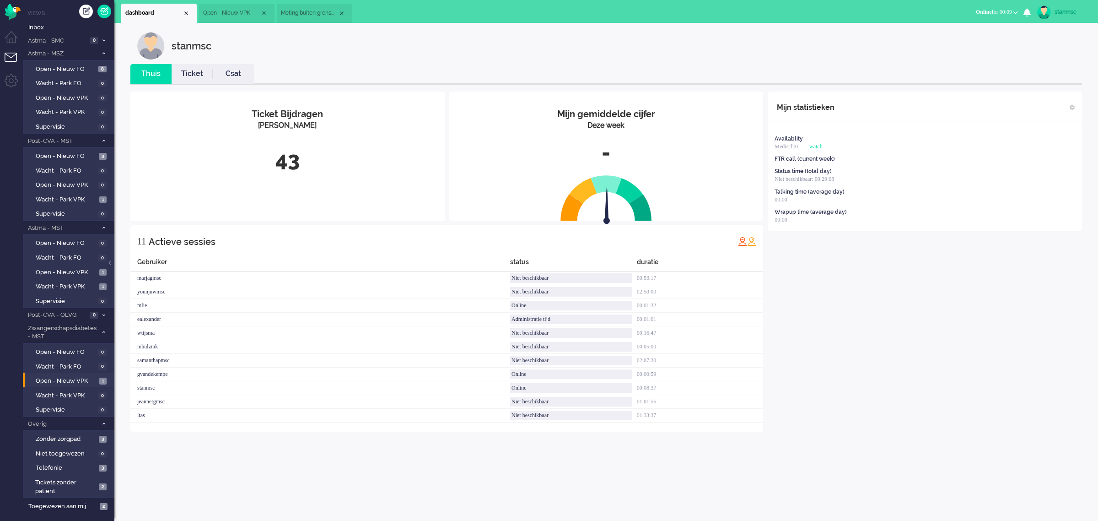
click at [1056, 12] on div "stanmsc" at bounding box center [1072, 11] width 34 height 9
click at [1049, 60] on link "Instellingen" at bounding box center [1061, 61] width 63 height 9
select select "nl"
select select "nl_NL"
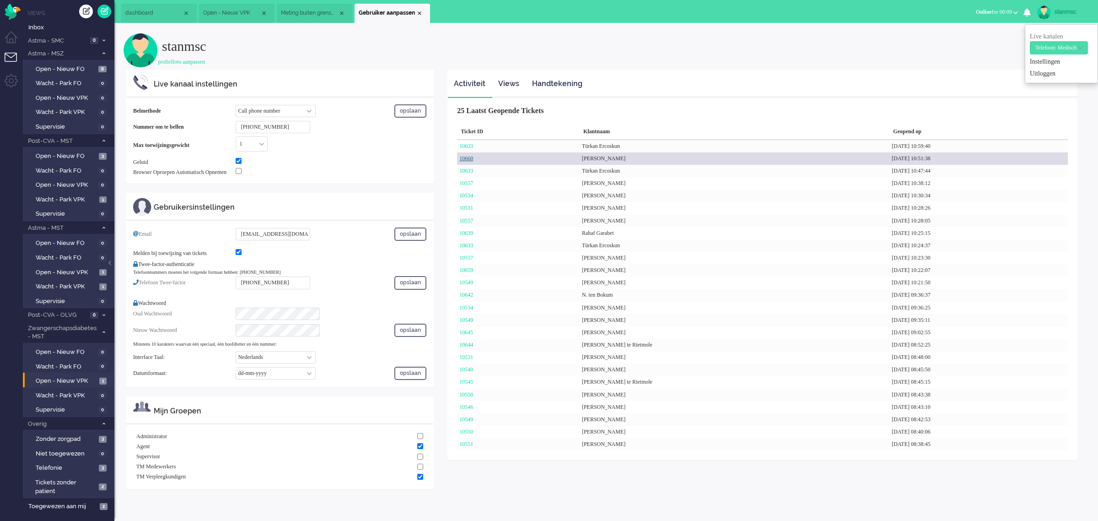
click at [470, 160] on link "10660" at bounding box center [466, 158] width 14 height 6
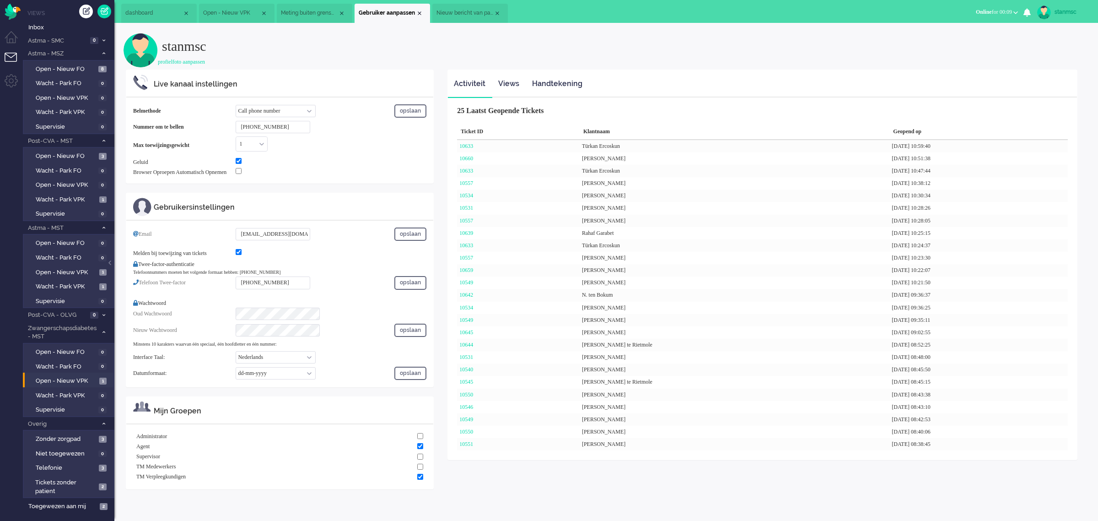
click at [466, 14] on span "Nieuw bericht van patiënt" at bounding box center [465, 13] width 57 height 8
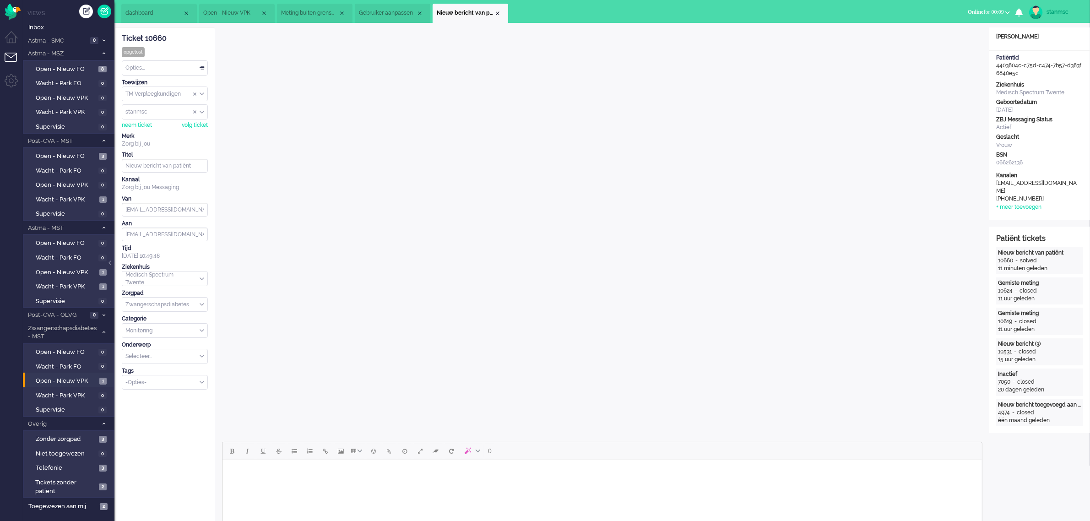
click at [376, 11] on span "Gebruiker aanpassen" at bounding box center [387, 13] width 57 height 8
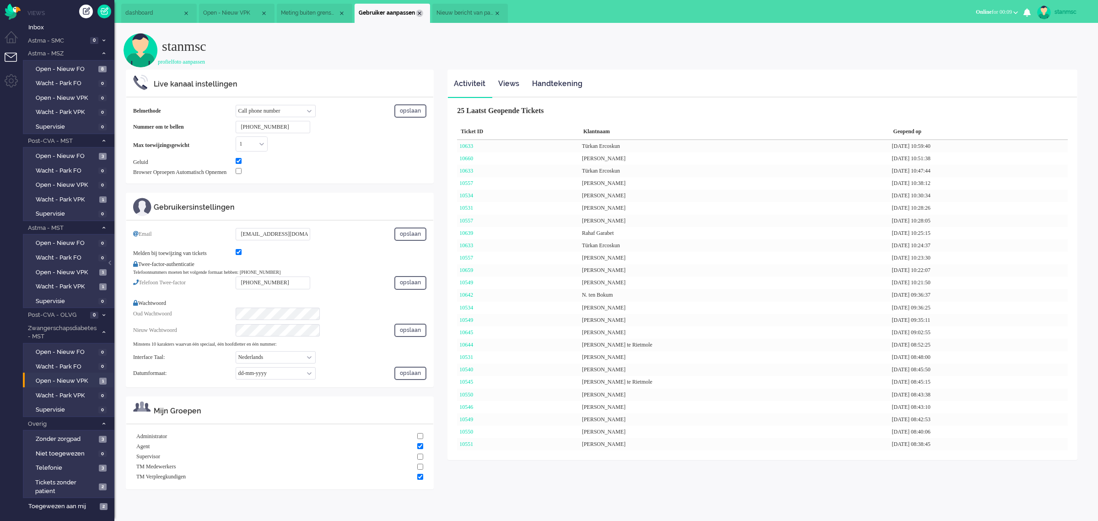
click at [420, 14] on div "Close tab" at bounding box center [419, 13] width 7 height 7
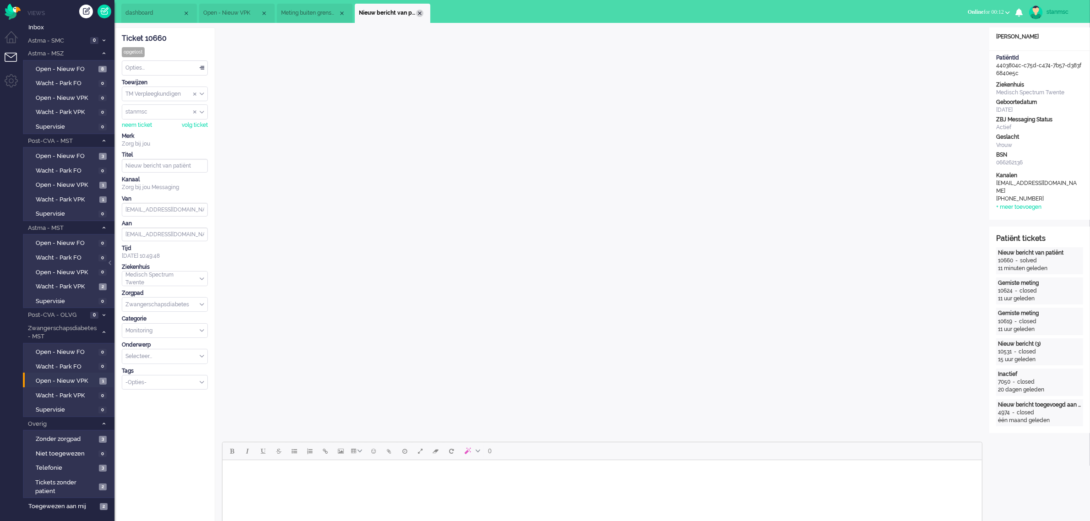
click at [418, 15] on div "Close tab" at bounding box center [419, 13] width 7 height 7
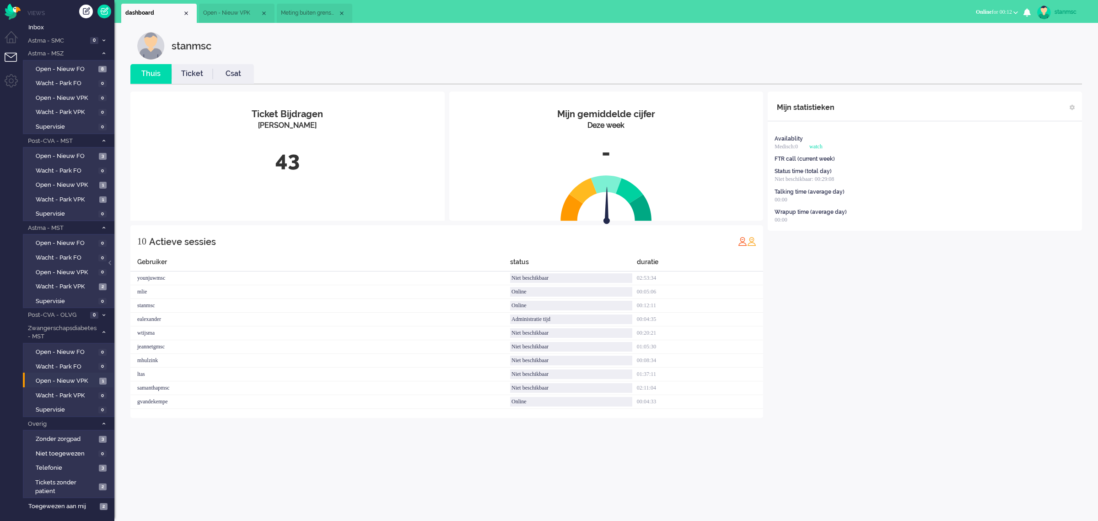
click at [313, 15] on span "Meting buiten grenswaarden" at bounding box center [309, 13] width 57 height 8
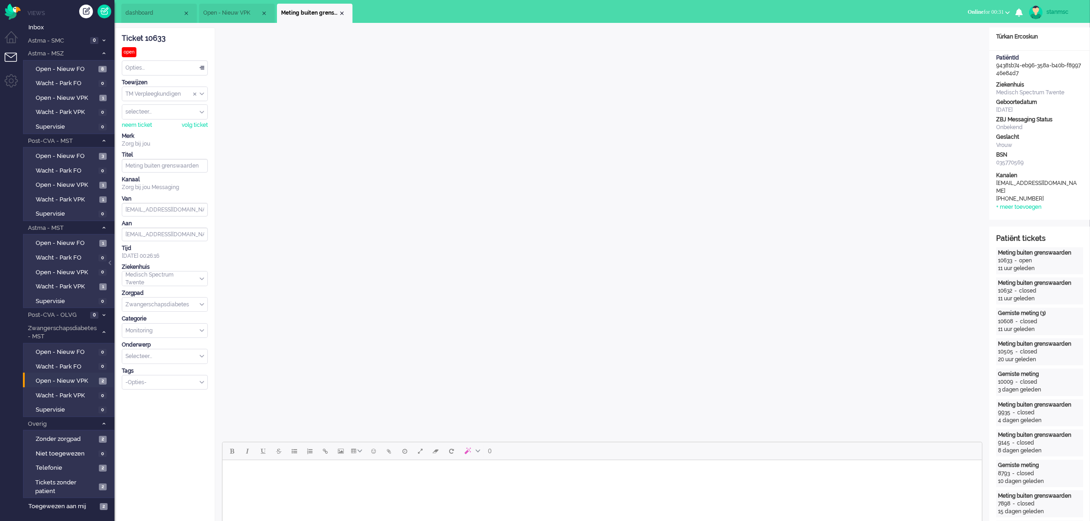
click at [243, 11] on span "Open - Nieuw VPK" at bounding box center [231, 13] width 57 height 8
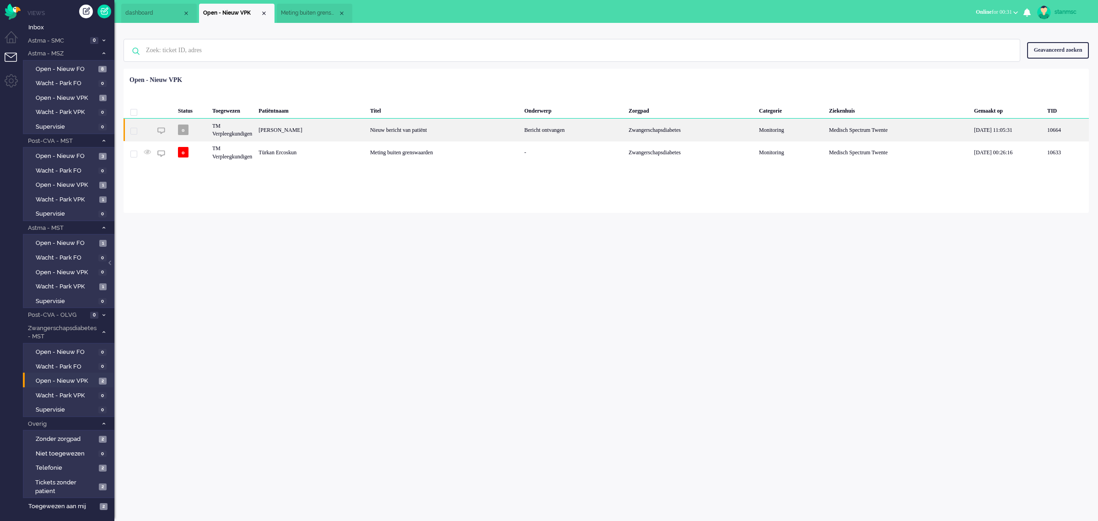
click at [332, 131] on div "Anna Boom" at bounding box center [311, 130] width 112 height 22
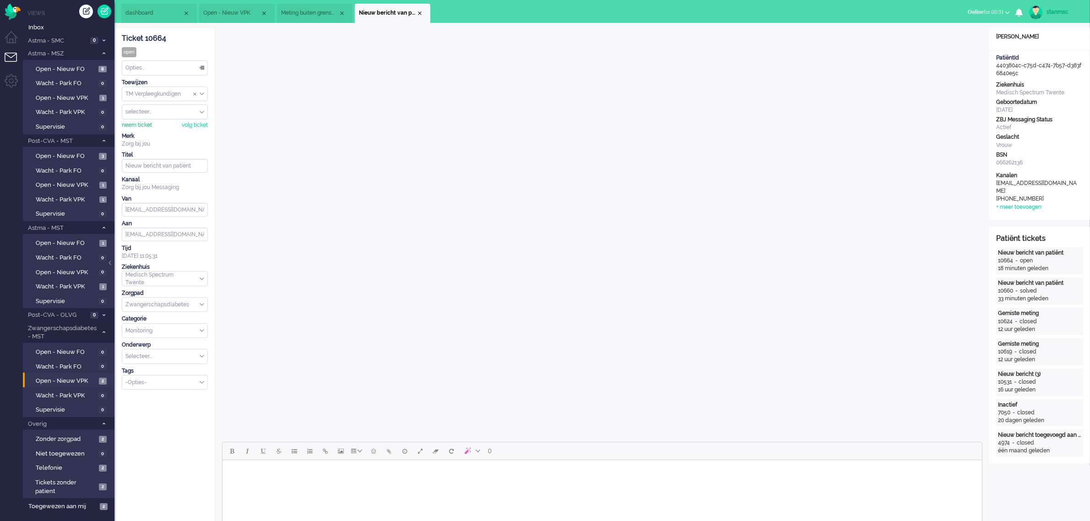
click at [142, 126] on div "neem ticket" at bounding box center [137, 125] width 30 height 8
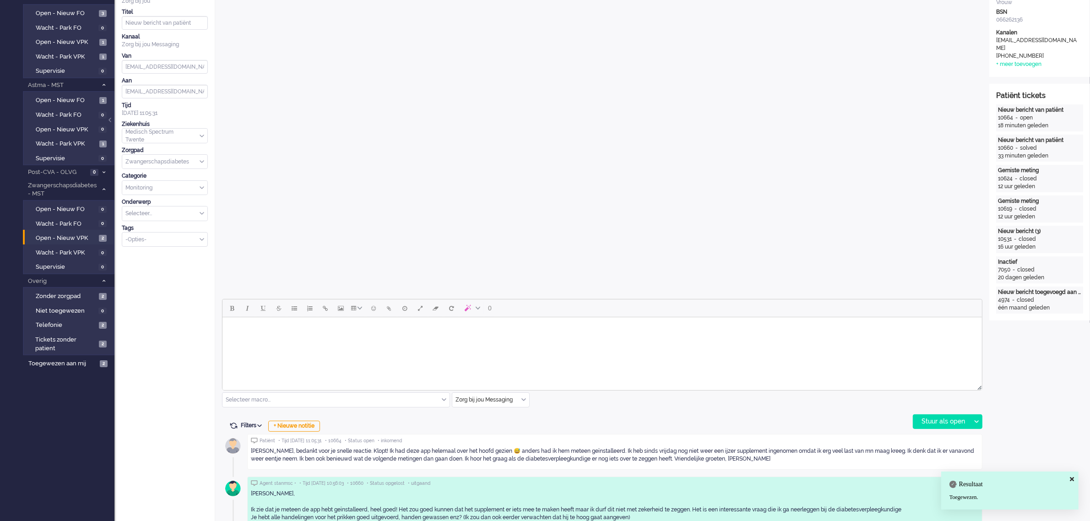
scroll to position [343, 0]
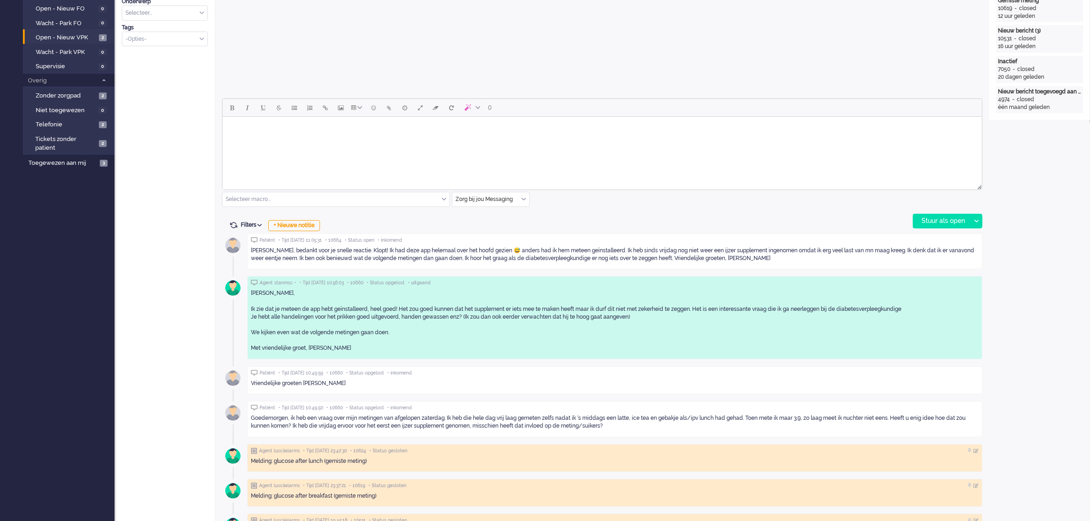
click at [299, 140] on html at bounding box center [601, 128] width 759 height 23
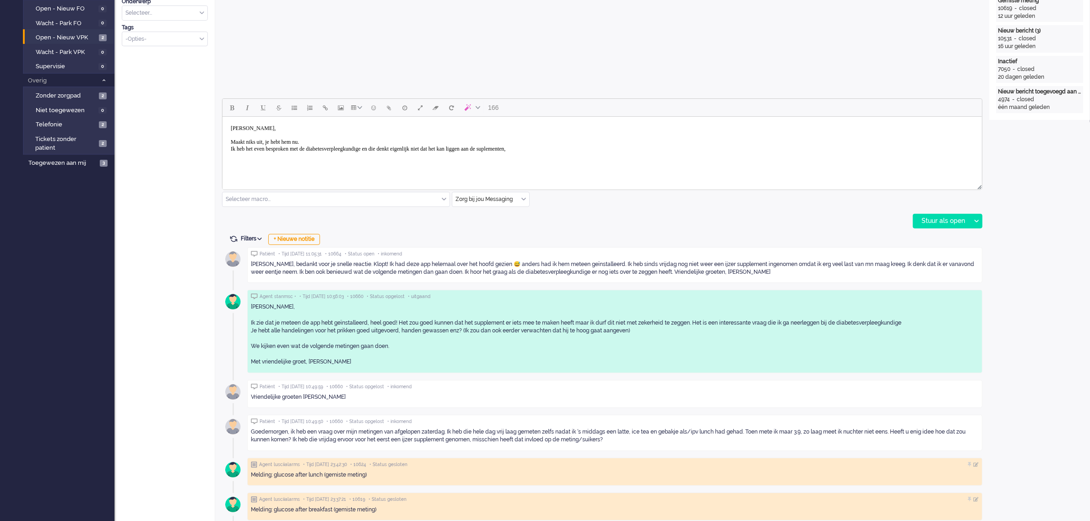
click at [551, 149] on body "Hoi Anna, Maakt niks uit, je hebt hem nu. Ik heb het even besproken met de diab…" at bounding box center [602, 138] width 752 height 37
click at [591, 149] on body "Hoi Anna, Maakt niks uit, je hebt hem nu. Ik heb het even besproken met de diab…" at bounding box center [602, 138] width 752 height 37
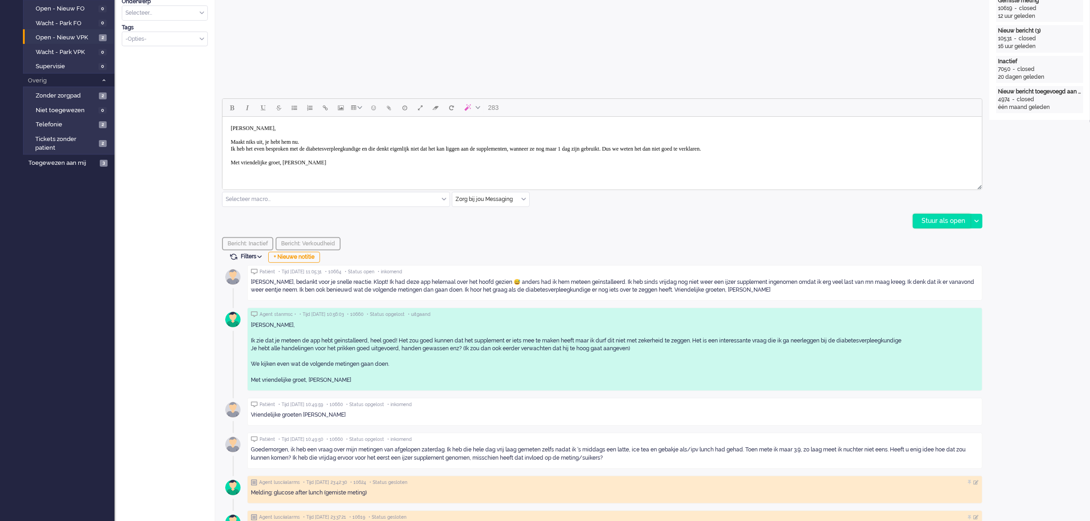
click at [948, 221] on div "Stuur als open" at bounding box center [941, 221] width 57 height 14
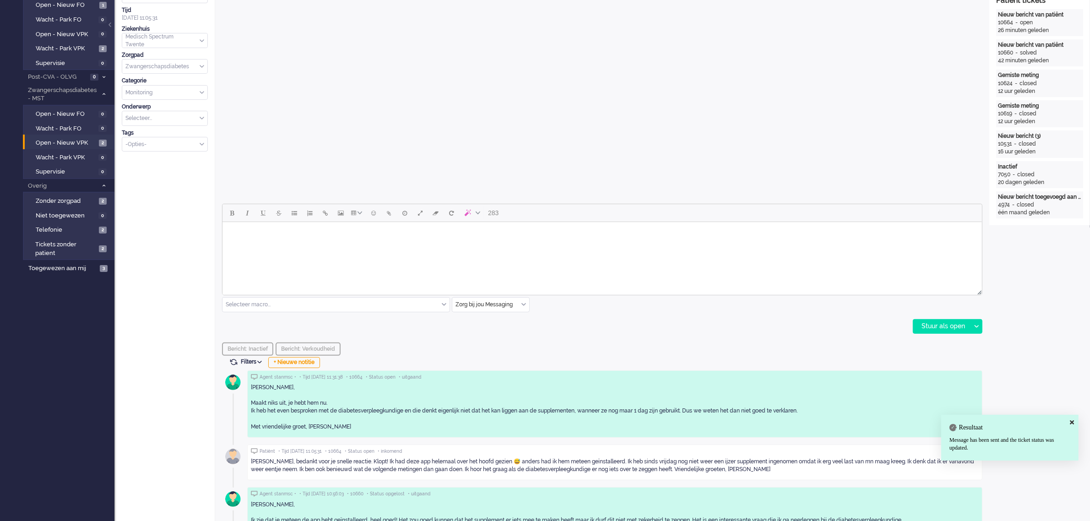
scroll to position [0, 0]
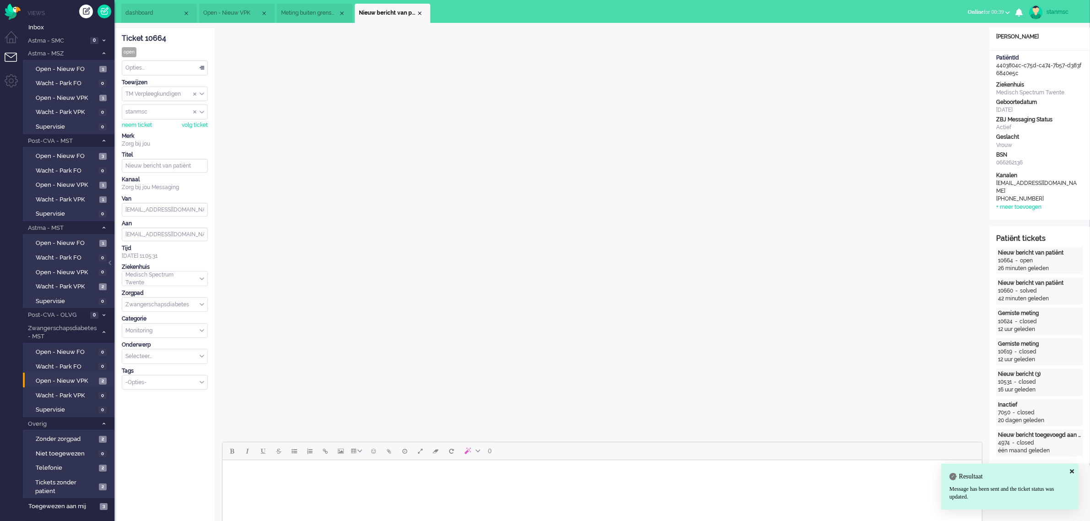
click at [151, 69] on div "Opties..." at bounding box center [164, 68] width 85 height 14
click at [147, 131] on span "Opgelost" at bounding box center [137, 133] width 23 height 8
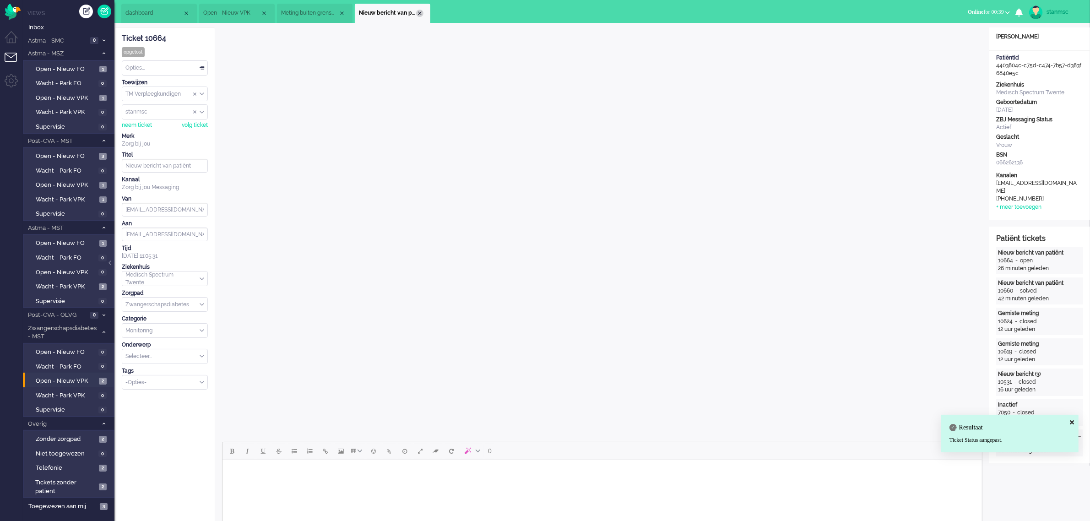
click at [420, 10] on div "Close tab" at bounding box center [419, 13] width 7 height 7
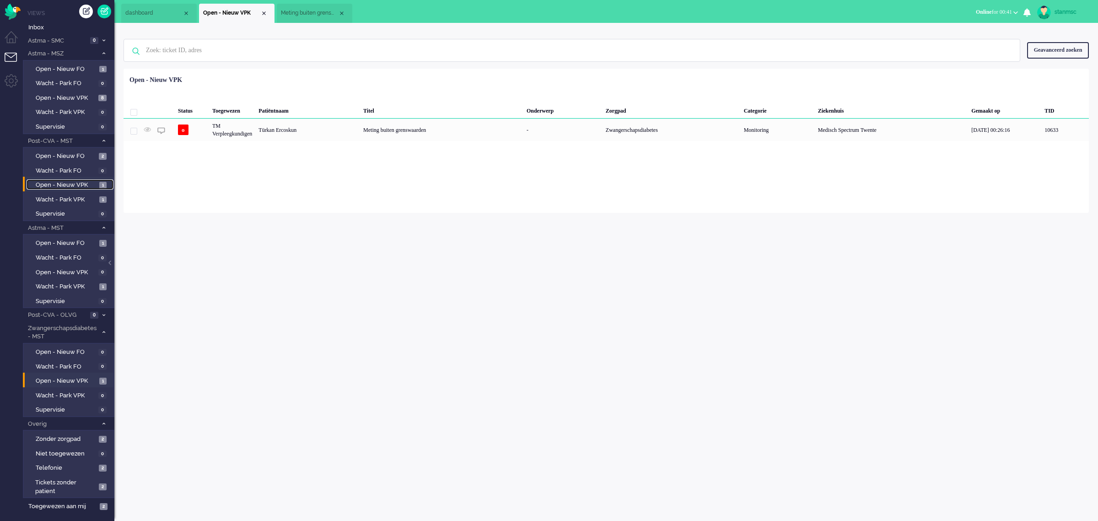
click at [80, 184] on span "Open - Nieuw VPK" at bounding box center [66, 185] width 61 height 9
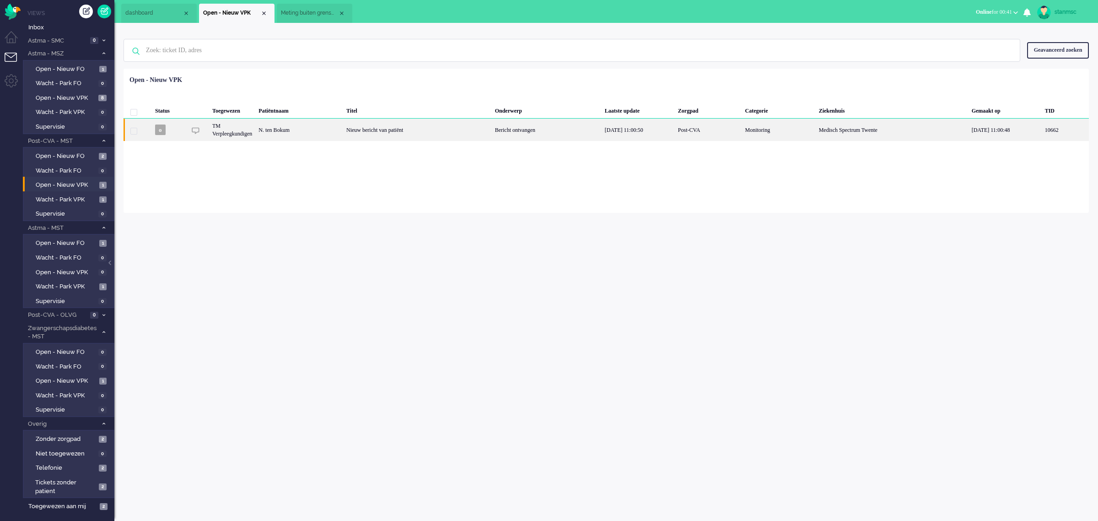
click at [336, 127] on div "N. ten Bokum" at bounding box center [299, 130] width 88 height 22
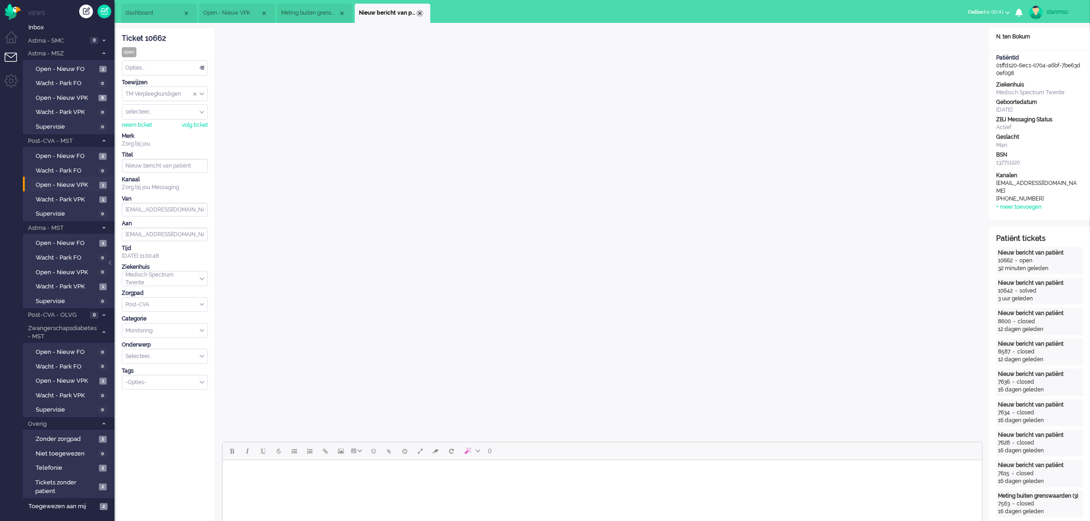
click at [420, 11] on div "Close tab" at bounding box center [419, 13] width 7 height 7
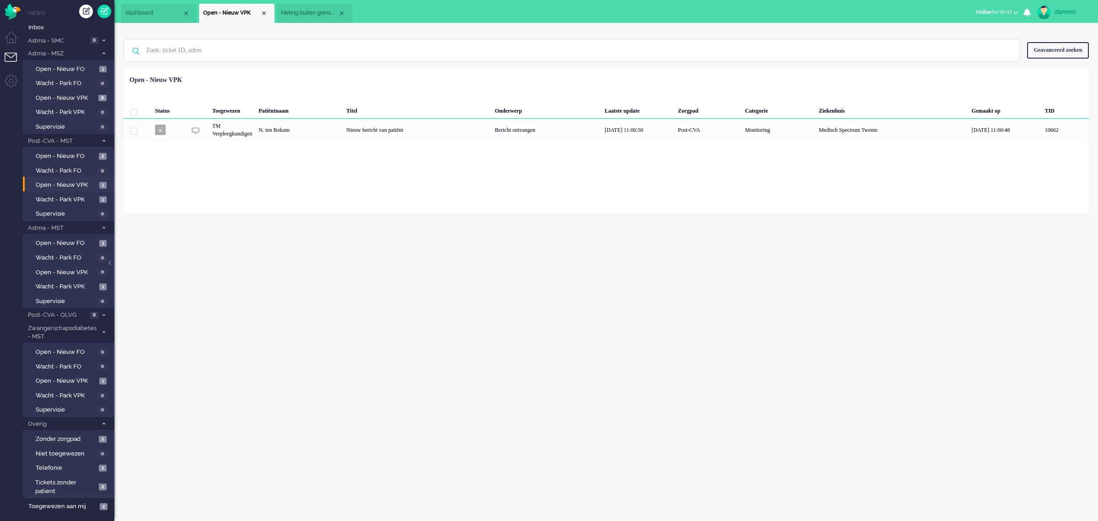
click at [1002, 11] on span "Online for 00:43" at bounding box center [994, 12] width 36 height 6
click at [972, 30] on label "Niet beschikbaar" at bounding box center [980, 31] width 72 height 8
click at [982, 9] on span "Niet beschikbaar" at bounding box center [972, 12] width 40 height 6
click at [965, 41] on label "Online" at bounding box center [980, 41] width 72 height 8
click at [65, 379] on span "Open - Nieuw VPK" at bounding box center [66, 381] width 61 height 9
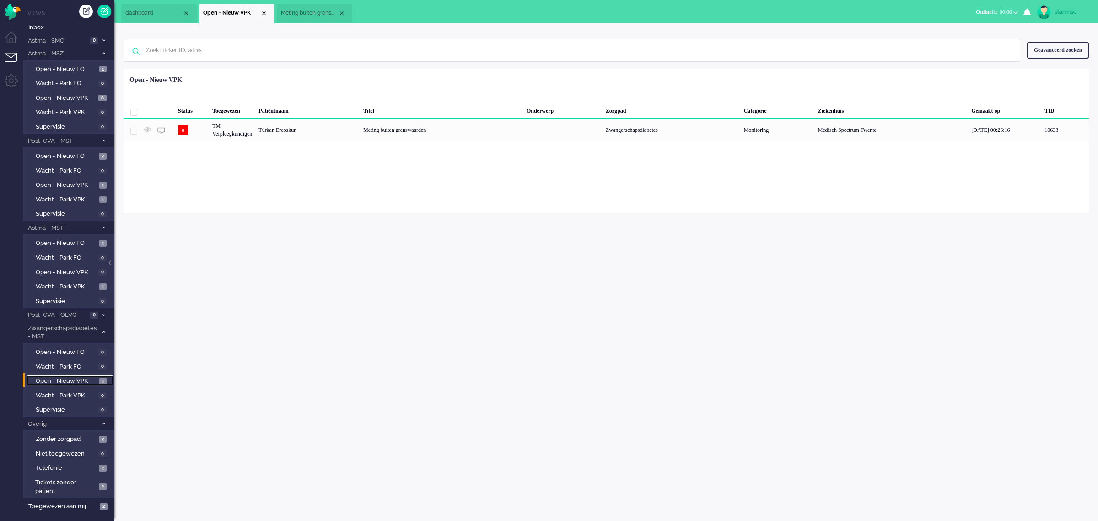
click at [314, 9] on span "Meting buiten grenswaarden" at bounding box center [309, 13] width 57 height 8
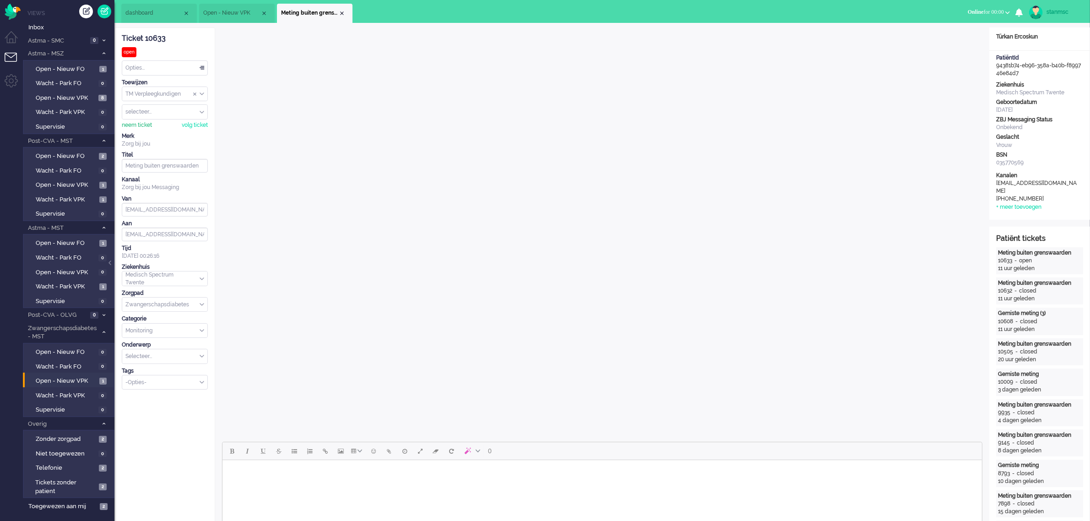
click at [143, 126] on div "neem ticket" at bounding box center [137, 125] width 30 height 8
click at [202, 69] on div "Opties..." at bounding box center [164, 68] width 85 height 14
click at [147, 211] on li "Snooze" at bounding box center [164, 211] width 85 height 13
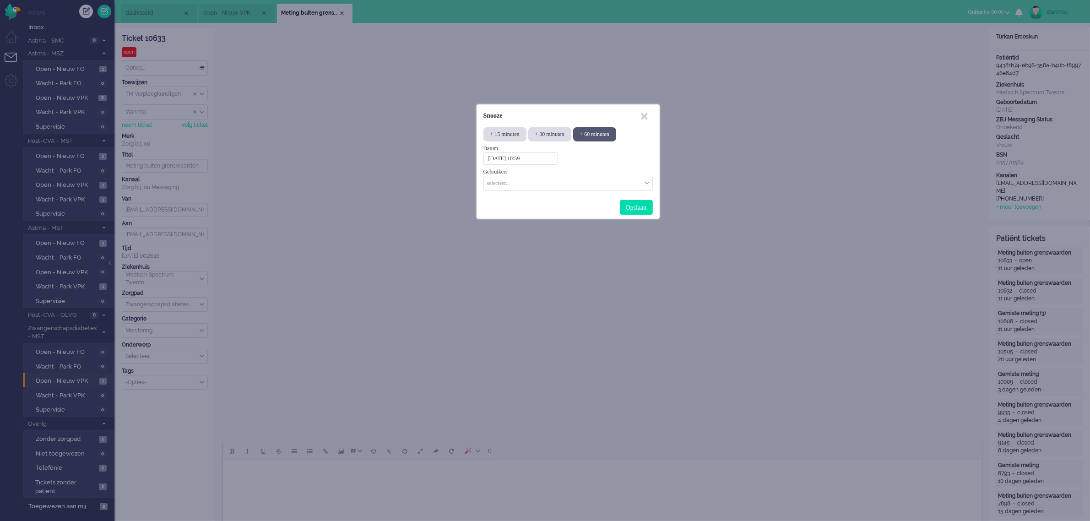
click at [613, 134] on div "+ 60 minuten" at bounding box center [594, 134] width 43 height 14
type input "2025-09-10 12:43"
click at [616, 133] on div "+ 60 minuten" at bounding box center [594, 134] width 43 height 14
click at [610, 184] on input "Select User" at bounding box center [564, 182] width 155 height 8
type input "stan"
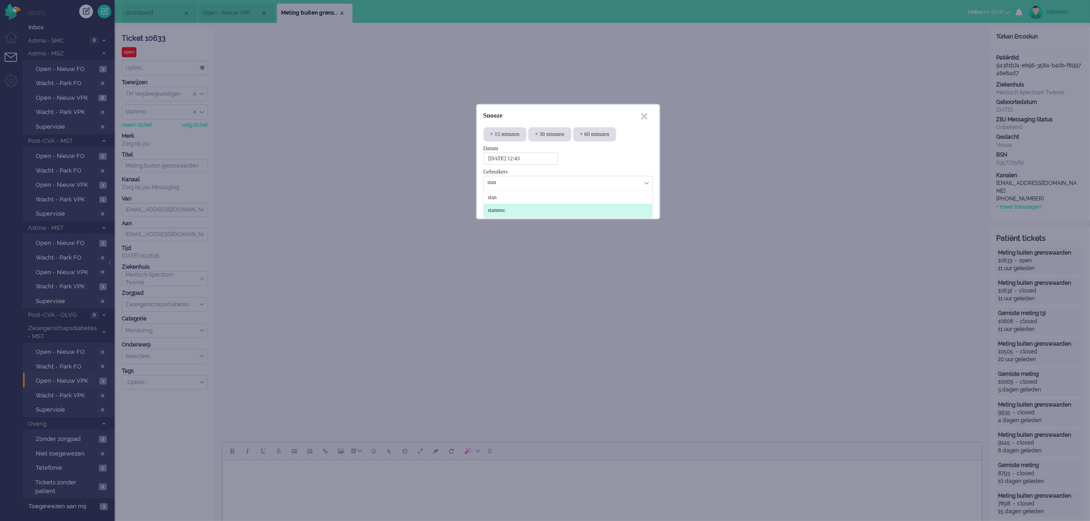
click at [506, 208] on span "stanmsc" at bounding box center [497, 210] width 18 height 8
click at [634, 207] on div "Opslaan" at bounding box center [636, 207] width 33 height 15
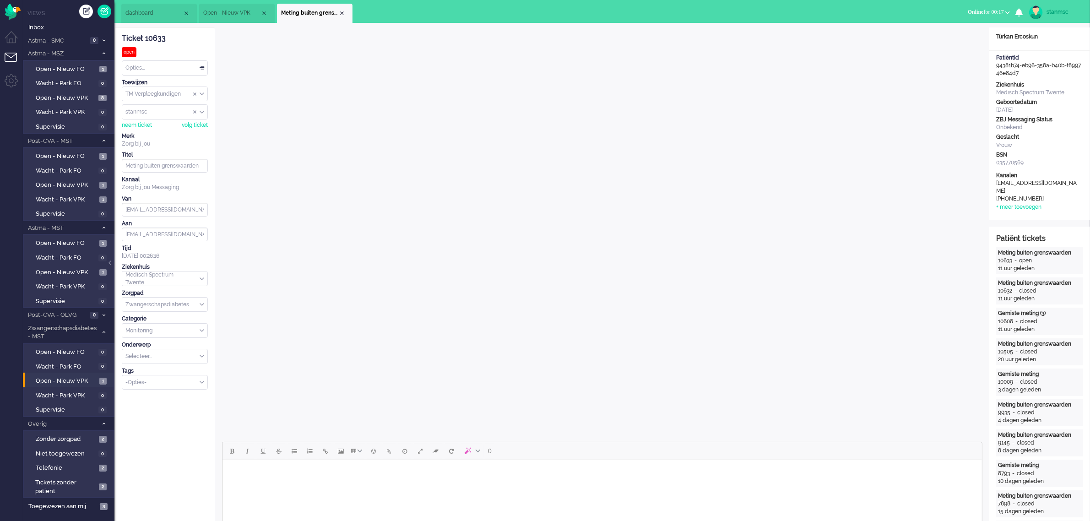
click at [992, 14] on span "Online for 00:17" at bounding box center [985, 12] width 36 height 6
click at [954, 30] on label "Niet beschikbaar" at bounding box center [971, 31] width 72 height 8
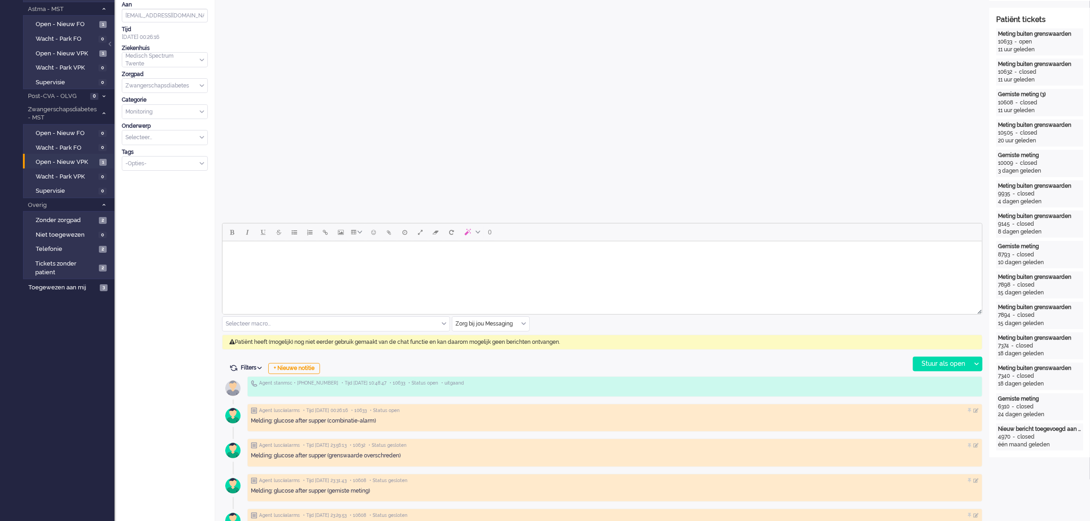
scroll to position [229, 0]
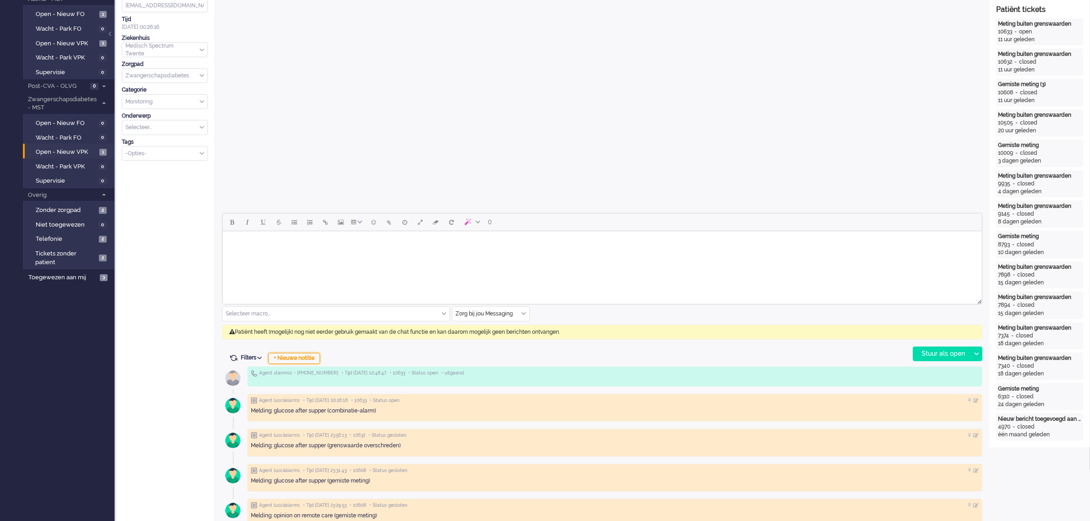
click at [300, 356] on div "+ Nieuwe notitie" at bounding box center [294, 358] width 52 height 11
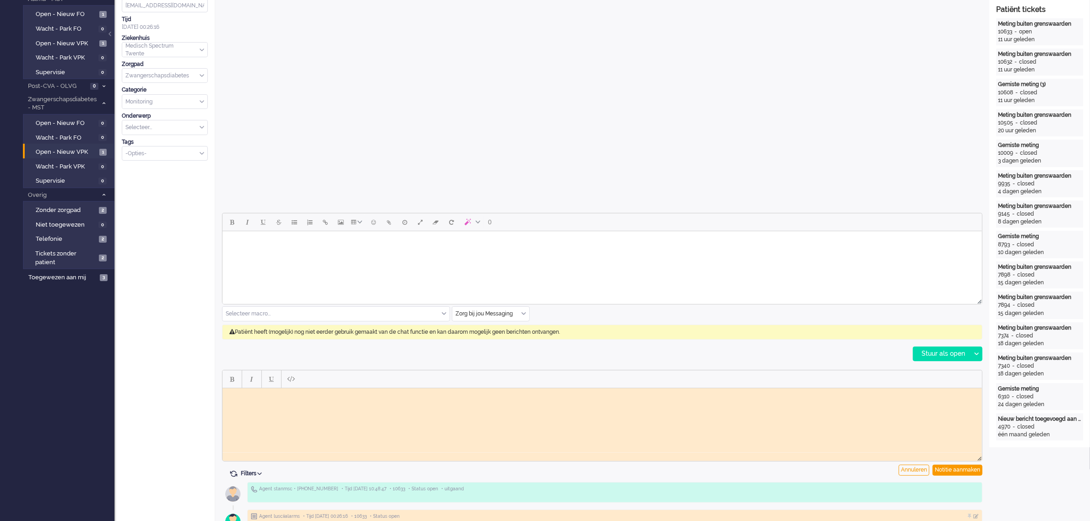
scroll to position [0, 0]
click at [262, 402] on html at bounding box center [601, 395] width 759 height 14
click at [948, 469] on div "Notitie aanmaken" at bounding box center [957, 469] width 50 height 11
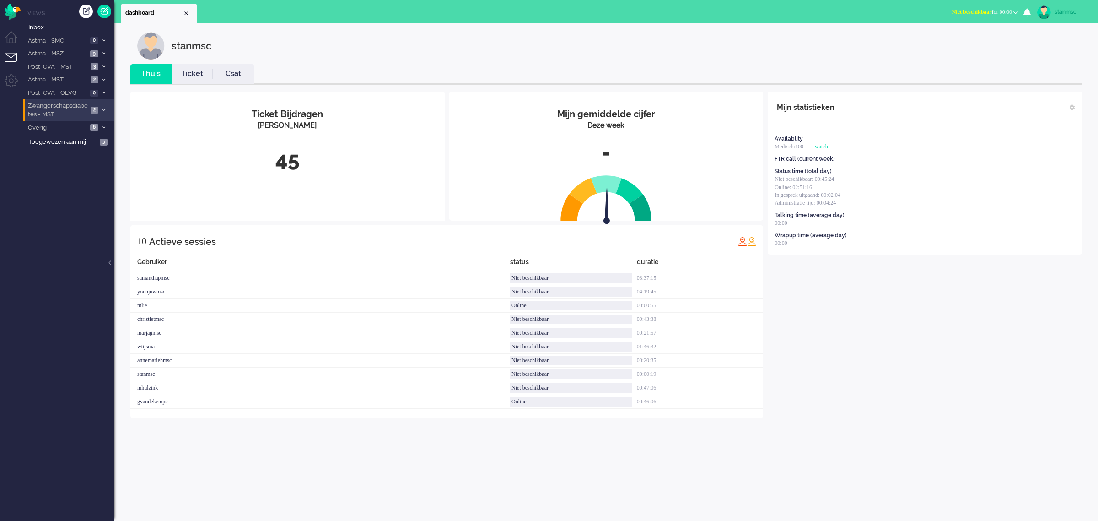
click at [79, 113] on span "Zwangerschapsdiabetes - MST" at bounding box center [57, 110] width 61 height 17
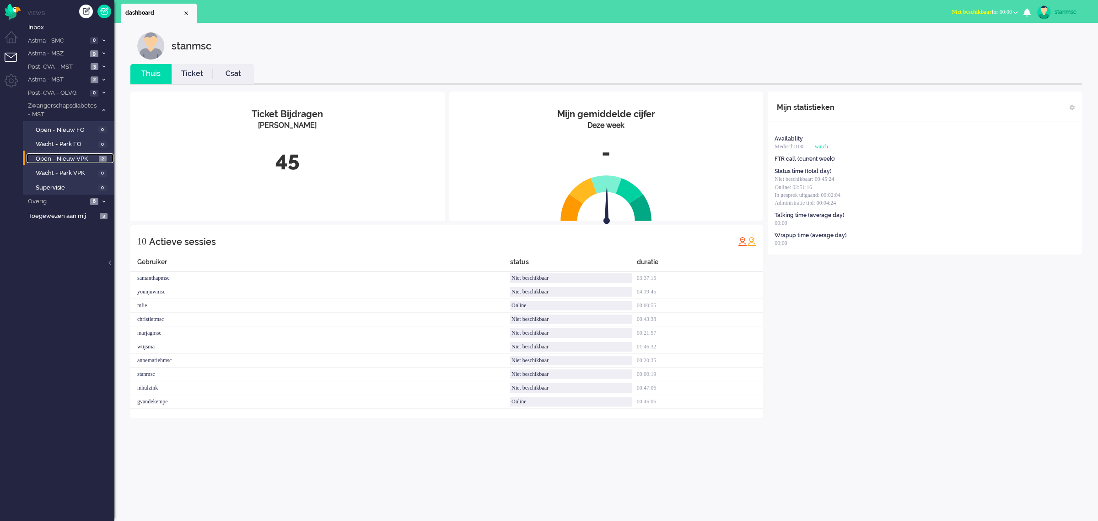
click at [82, 156] on span "Open - Nieuw VPK" at bounding box center [66, 159] width 61 height 9
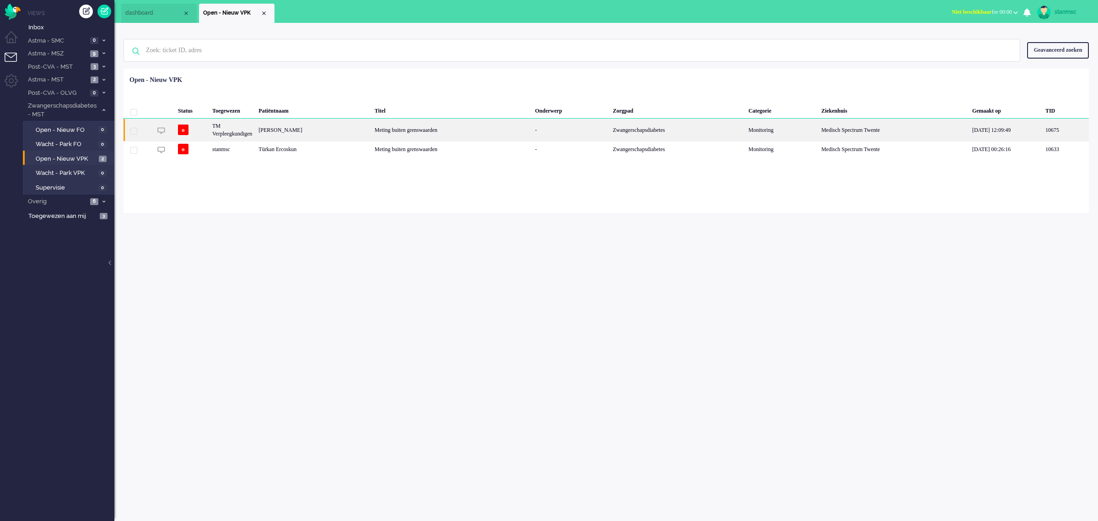
click at [348, 133] on div "[PERSON_NAME]" at bounding box center [313, 130] width 116 height 22
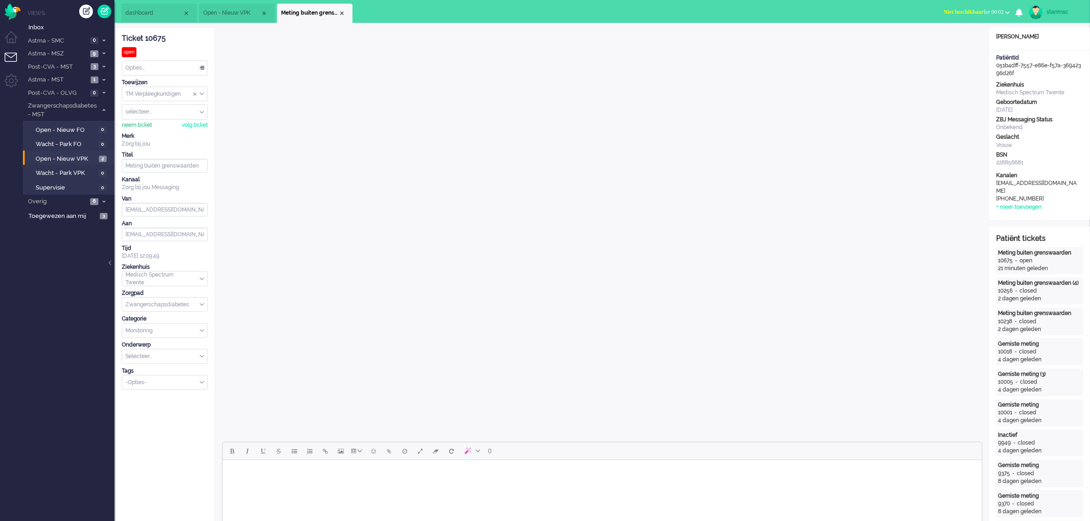
click at [136, 129] on div "neem ticket" at bounding box center [137, 125] width 30 height 8
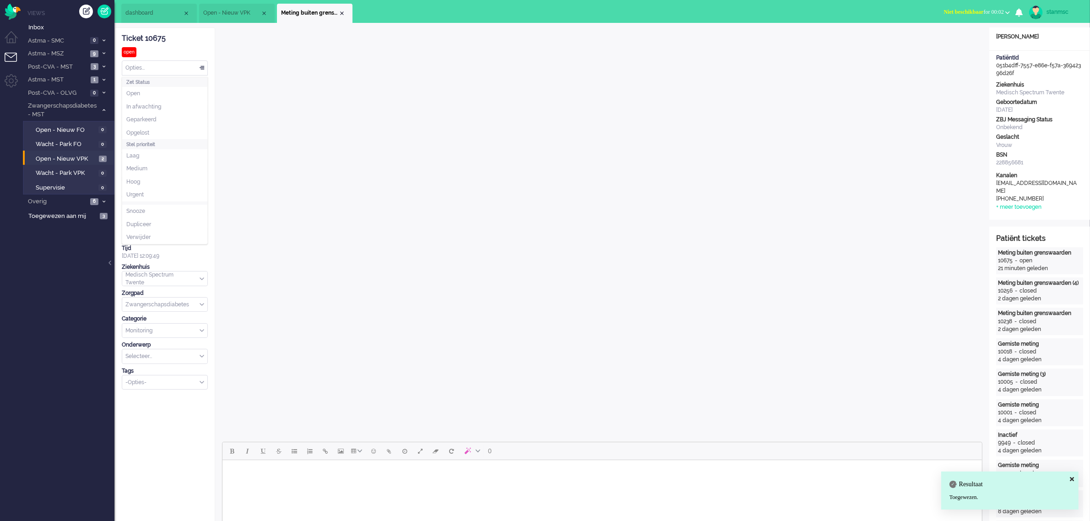
click at [140, 65] on div "Opties..." at bounding box center [164, 68] width 85 height 14
click at [143, 134] on span "Opgelost" at bounding box center [137, 133] width 23 height 8
click at [341, 14] on div "Close tab" at bounding box center [341, 13] width 7 height 7
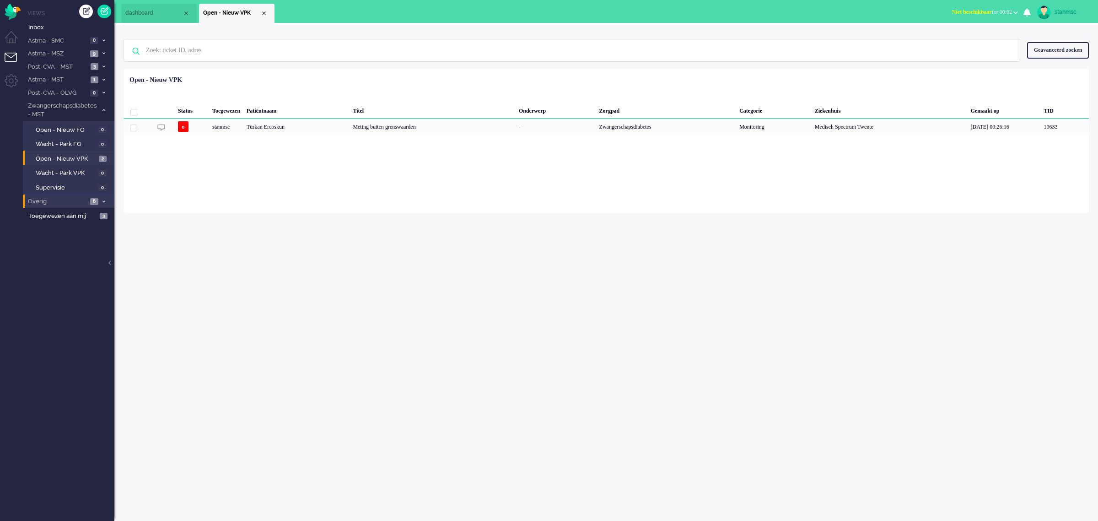
click at [64, 200] on span "Overig" at bounding box center [57, 201] width 61 height 9
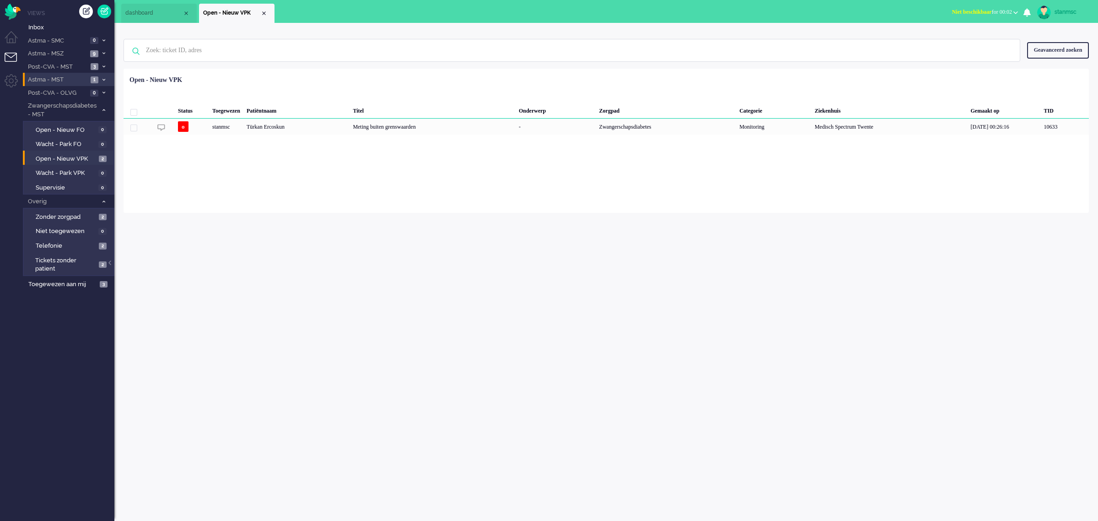
click at [76, 78] on span "Astma - MST" at bounding box center [57, 80] width 61 height 9
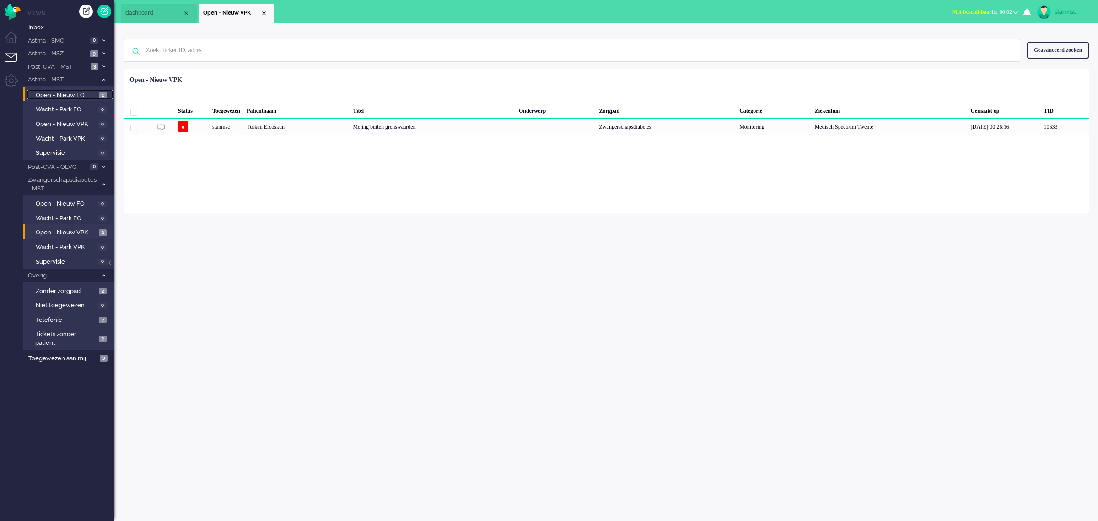
click at [77, 95] on span "Open - Nieuw FO" at bounding box center [66, 95] width 61 height 9
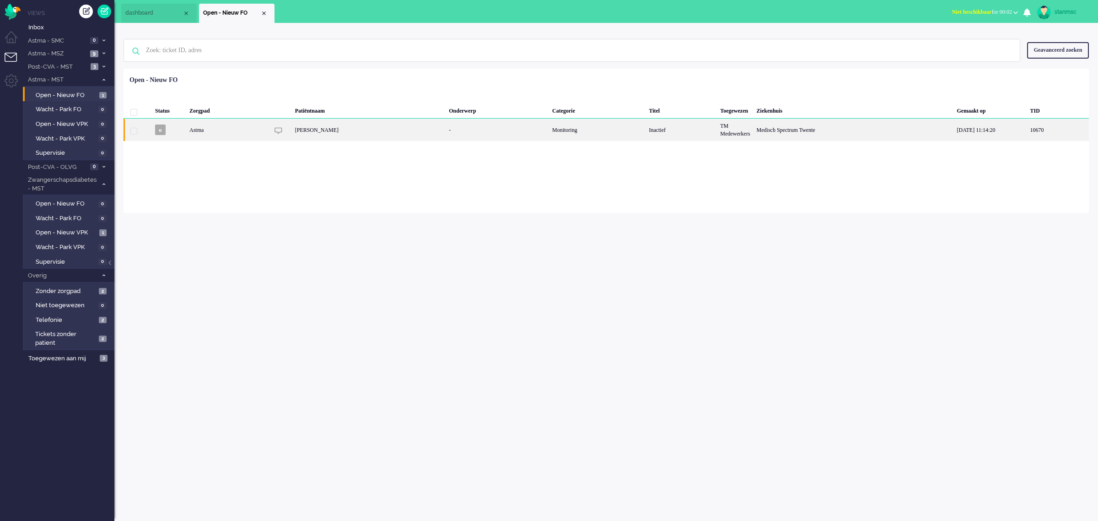
click at [357, 128] on div "Pamela Dominique van Geldrop" at bounding box center [369, 130] width 154 height 22
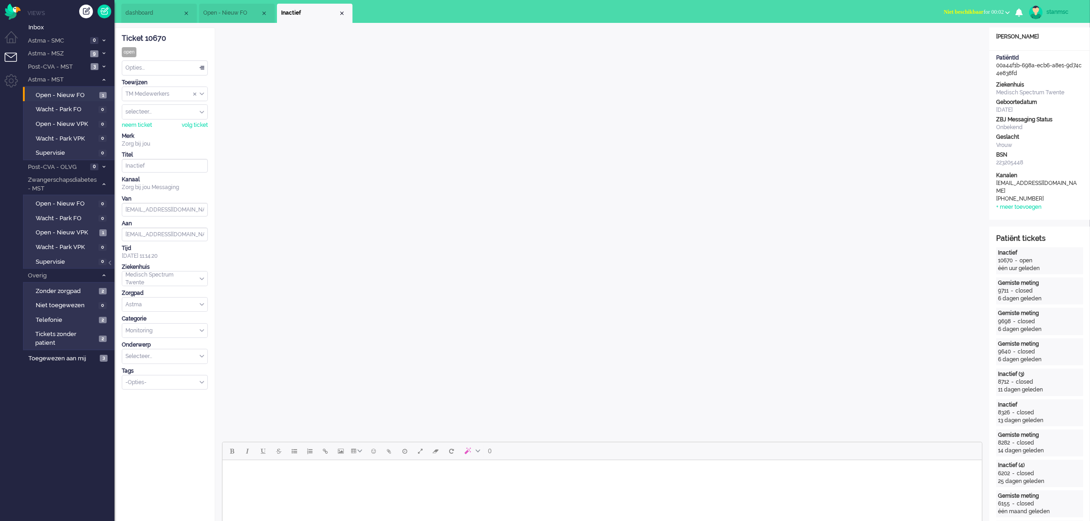
click at [340, 12] on div "Close tab" at bounding box center [341, 13] width 7 height 7
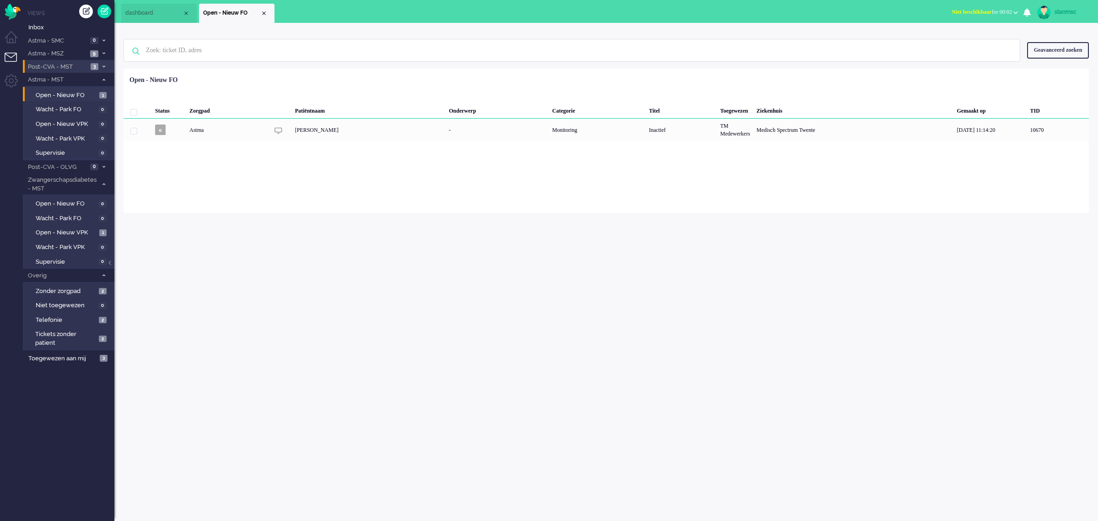
click at [69, 66] on span "Post-CVA - MST" at bounding box center [57, 67] width 61 height 9
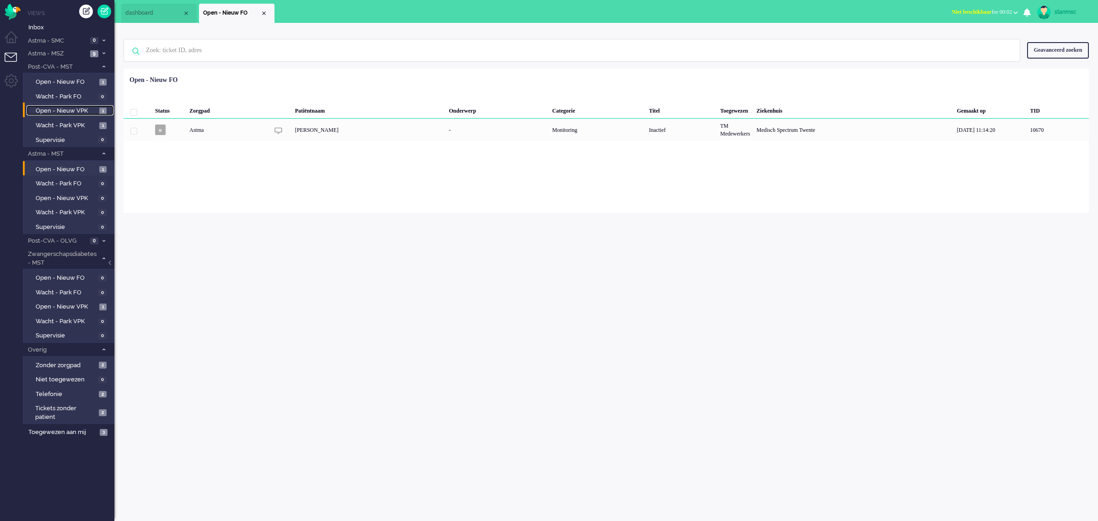
click at [79, 110] on span "Open - Nieuw VPK" at bounding box center [66, 111] width 61 height 9
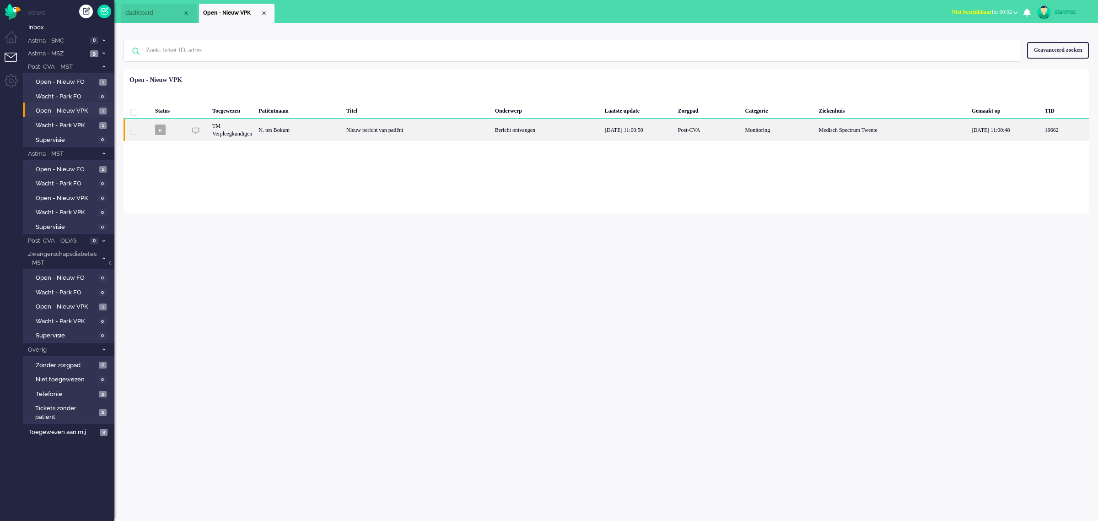
click at [319, 131] on div "N. ten Bokum" at bounding box center [299, 130] width 88 height 22
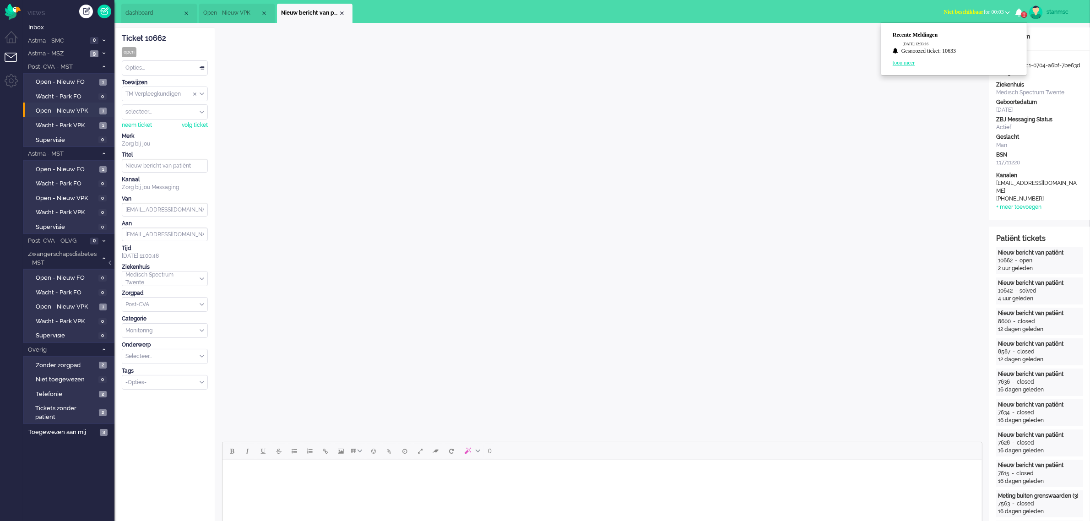
click at [907, 63] on link "toon meer" at bounding box center [903, 62] width 22 height 6
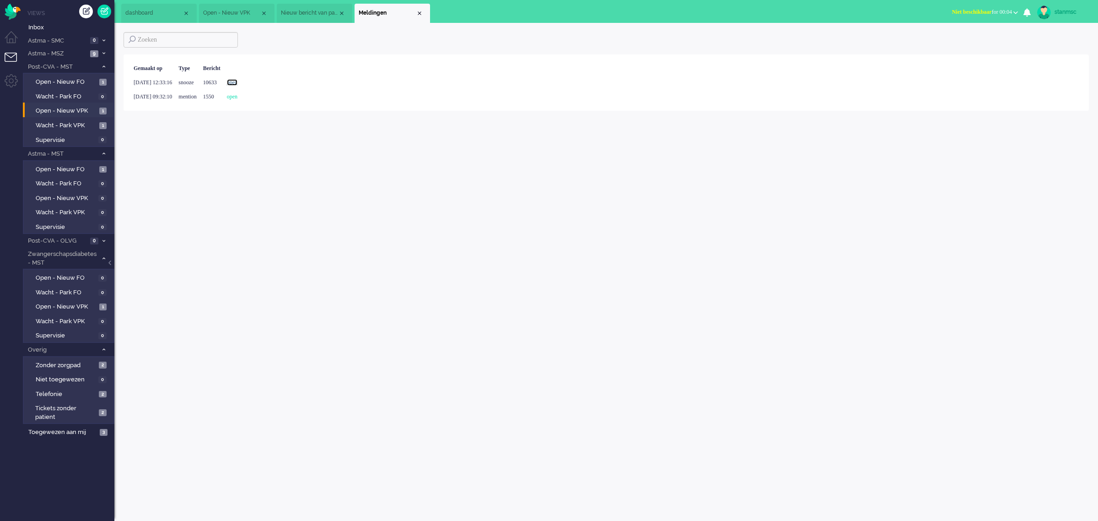
click at [238, 83] on link "open" at bounding box center [232, 82] width 11 height 6
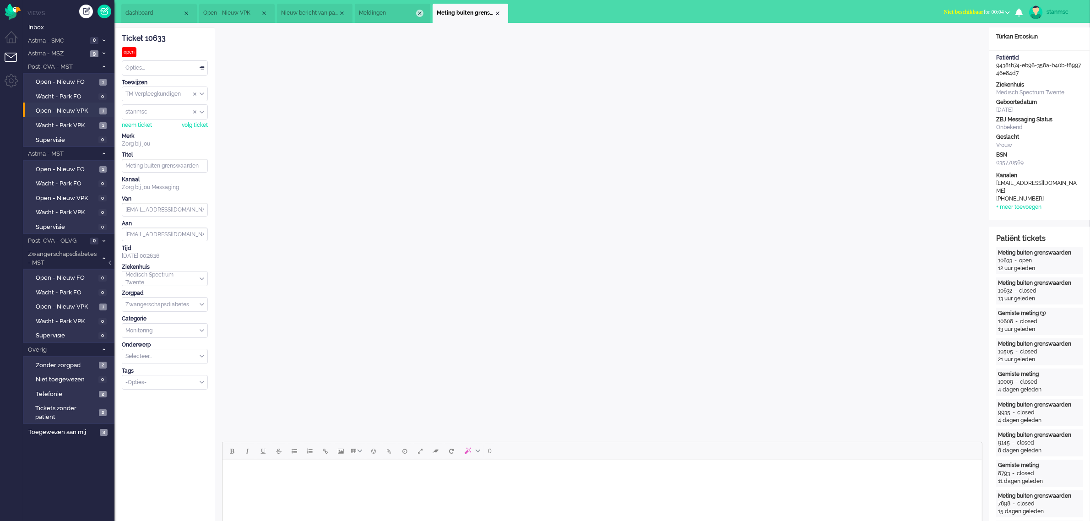
click at [417, 13] on div "Close tab" at bounding box center [419, 13] width 7 height 7
click at [321, 14] on span "Nieuw bericht van patiënt" at bounding box center [309, 13] width 57 height 8
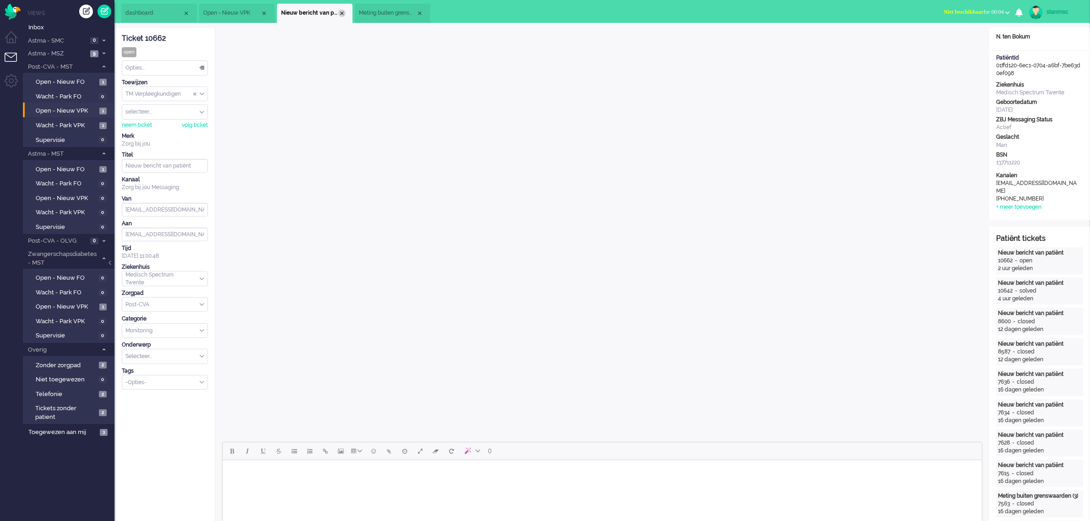
click at [339, 11] on div "Close tab" at bounding box center [341, 13] width 7 height 7
click at [237, 12] on span "Open - Nieuw VPK" at bounding box center [231, 13] width 57 height 8
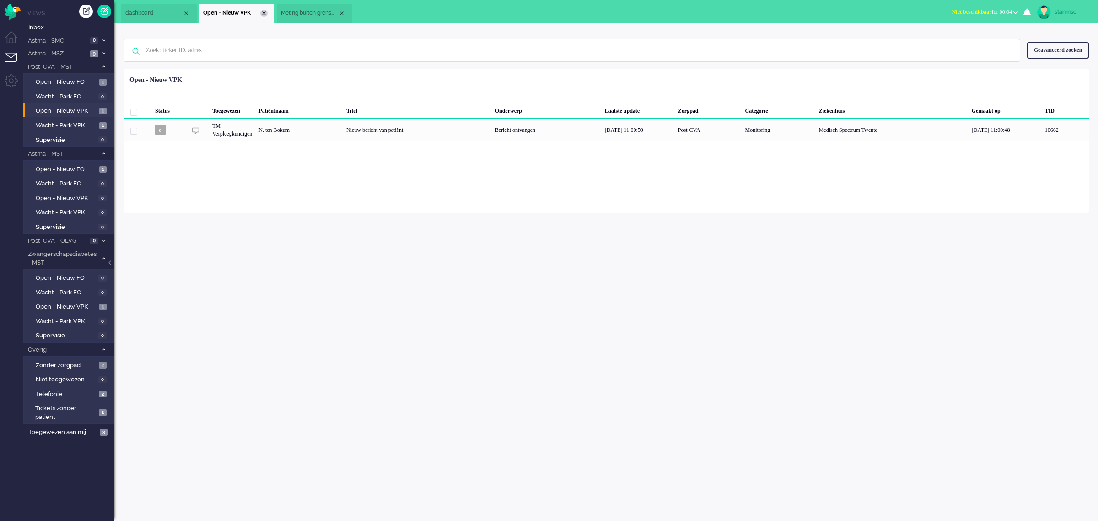
click at [262, 13] on div "Close tab" at bounding box center [263, 13] width 7 height 7
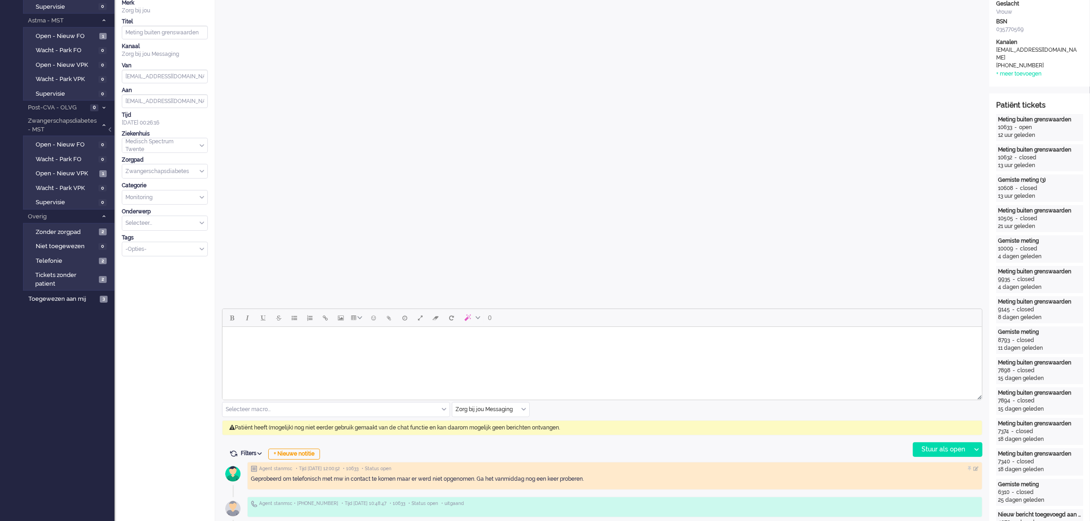
scroll to position [172, 0]
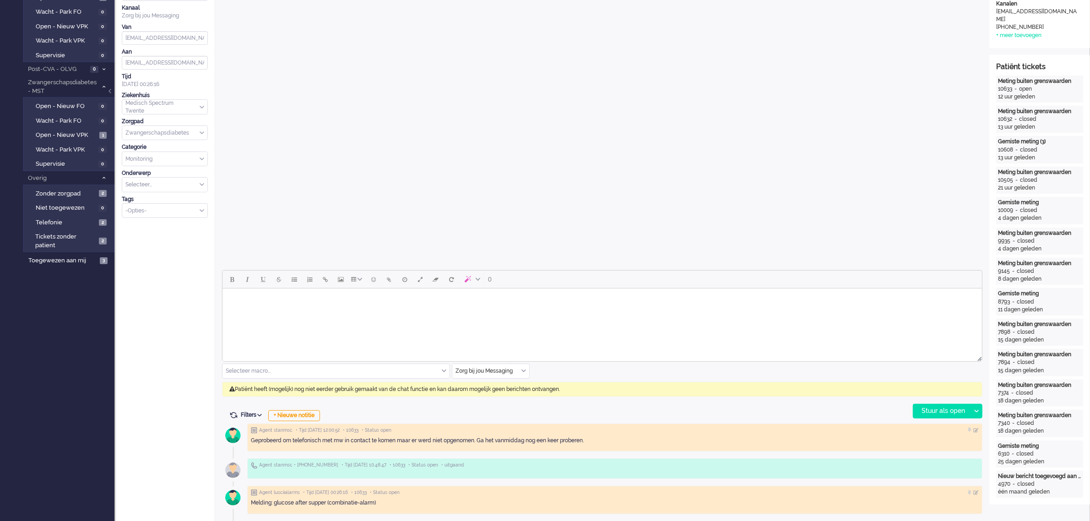
click at [522, 370] on div "Zorg bij jou Messaging" at bounding box center [490, 371] width 77 height 14
click at [497, 397] on span "uitgaand telefoon" at bounding box center [478, 398] width 45 height 8
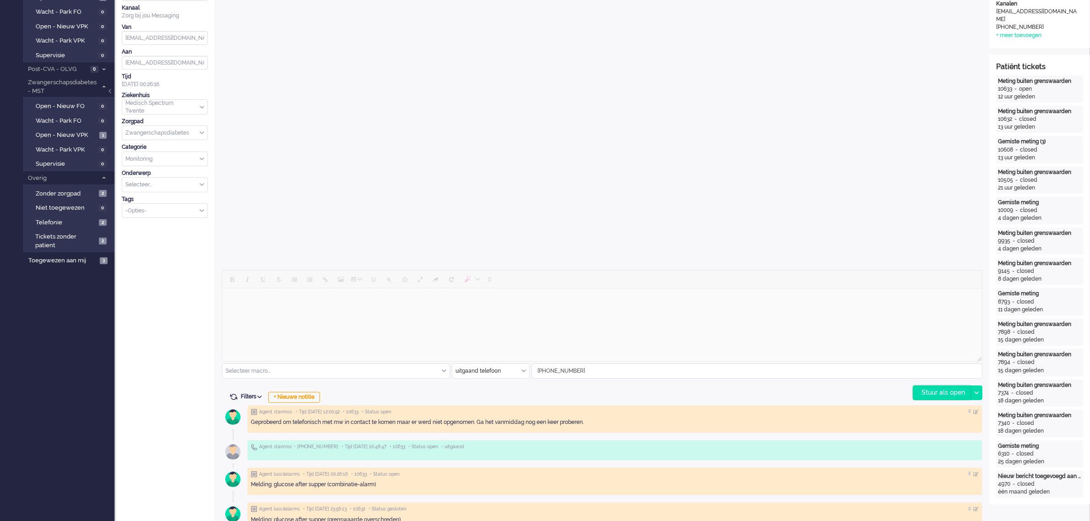
click at [946, 390] on div "Stuur als open" at bounding box center [941, 393] width 57 height 14
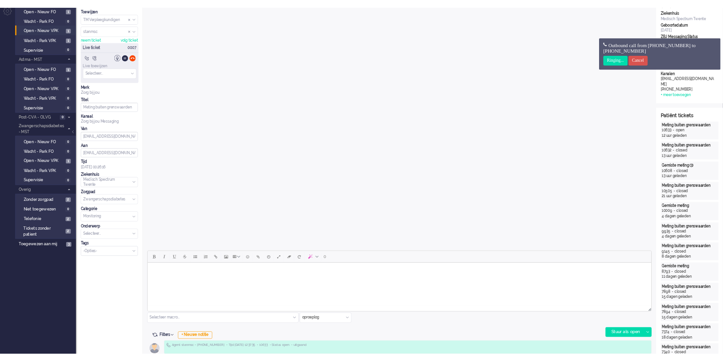
scroll to position [0, 0]
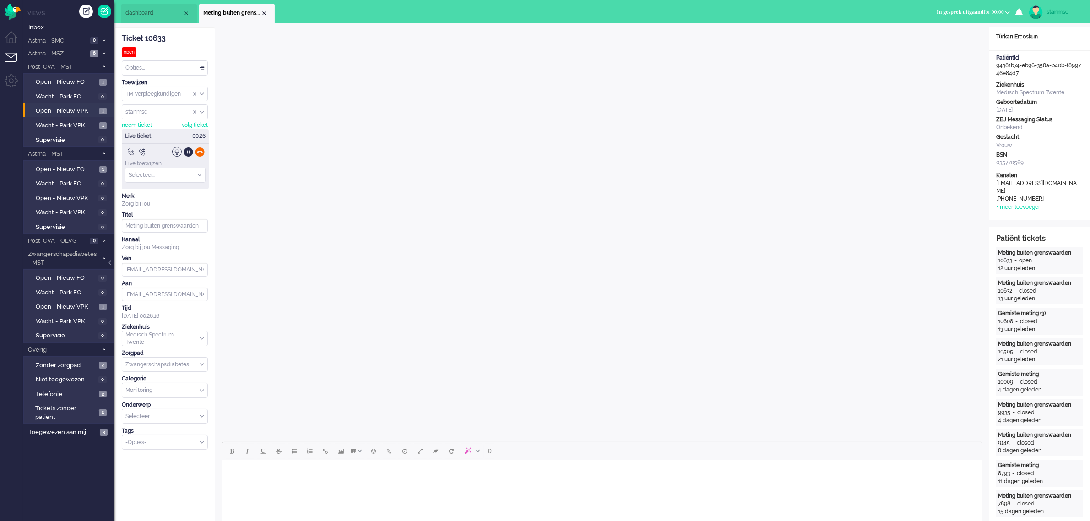
click at [200, 153] on div at bounding box center [200, 152] width 10 height 10
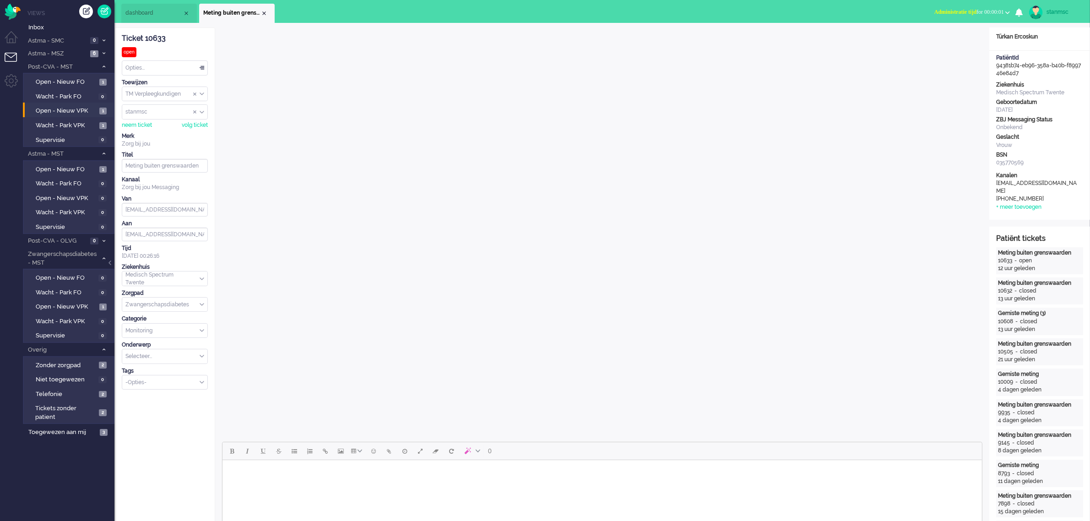
click at [990, 11] on span "Administratie tijd for 00:00:01" at bounding box center [969, 12] width 70 height 6
click at [950, 38] on label "Online" at bounding box center [971, 41] width 72 height 8
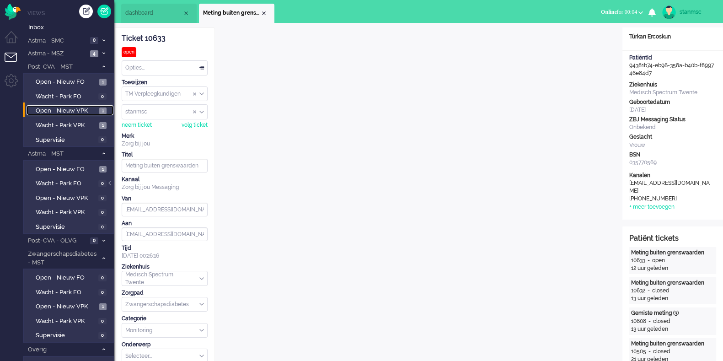
click at [86, 112] on span "Open - Nieuw VPK" at bounding box center [66, 111] width 61 height 9
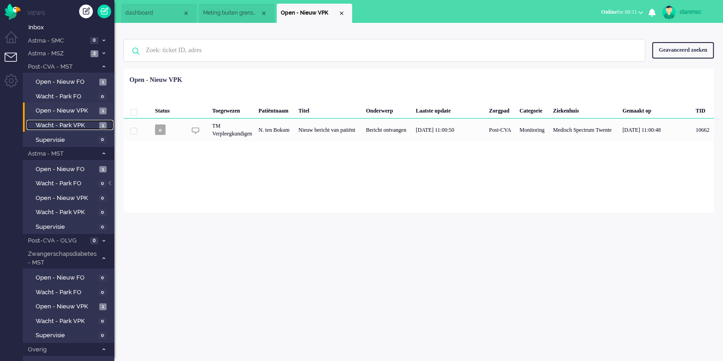
click at [82, 124] on span "Wacht - Park VPK" at bounding box center [66, 125] width 61 height 9
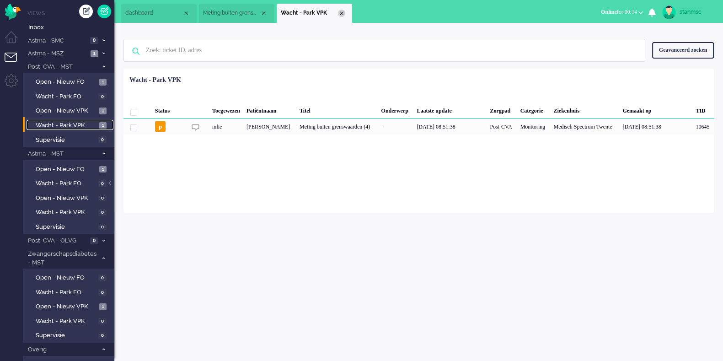
click at [340, 14] on div "Close tab" at bounding box center [341, 13] width 7 height 7
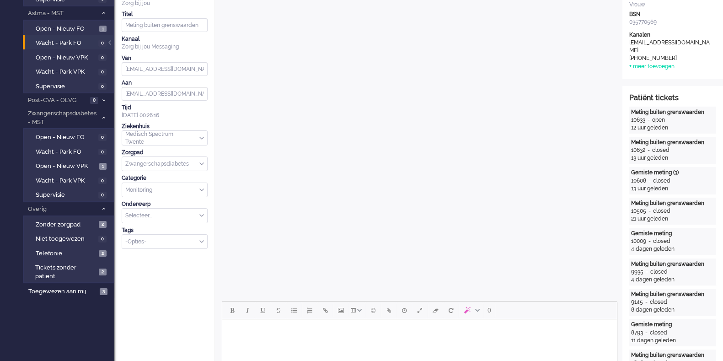
scroll to position [146, 0]
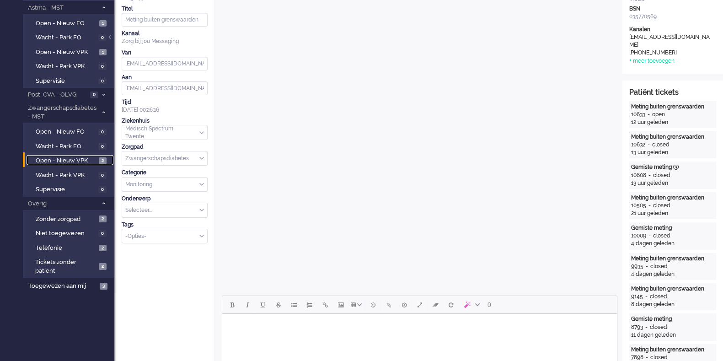
click at [74, 161] on span "Open - Nieuw VPK" at bounding box center [66, 161] width 61 height 9
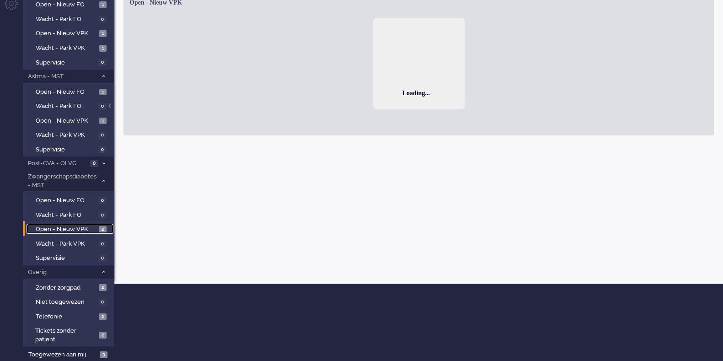
scroll to position [76, 0]
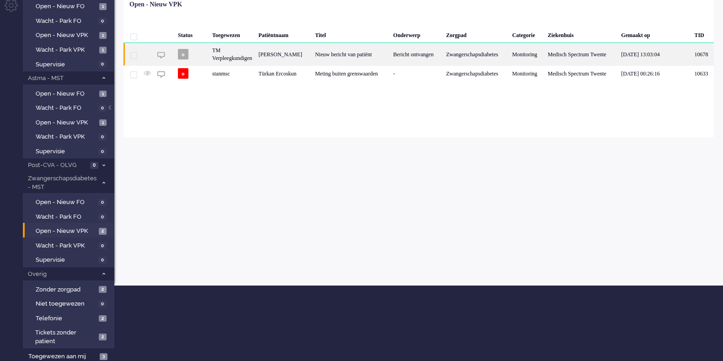
click at [311, 54] on div "Marisol Cheryl Bunskoek" at bounding box center [283, 54] width 57 height 22
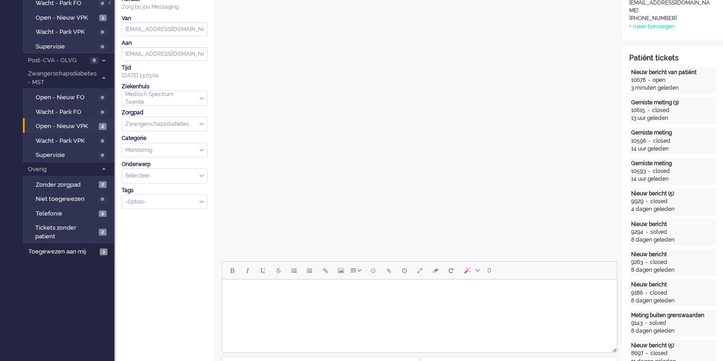
scroll to position [181, 0]
click at [350, 302] on html at bounding box center [419, 290] width 395 height 23
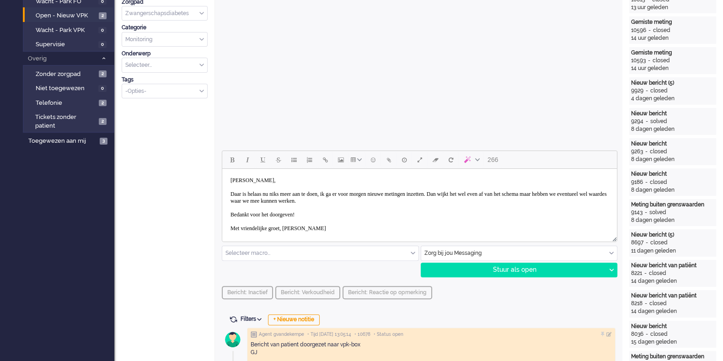
scroll to position [293, 0]
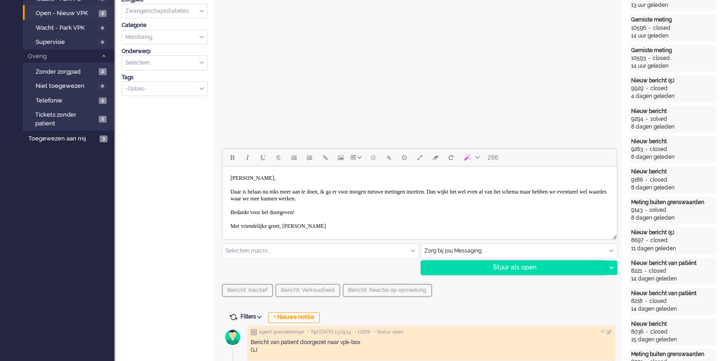
click at [538, 267] on div "Stuur als open" at bounding box center [513, 268] width 185 height 14
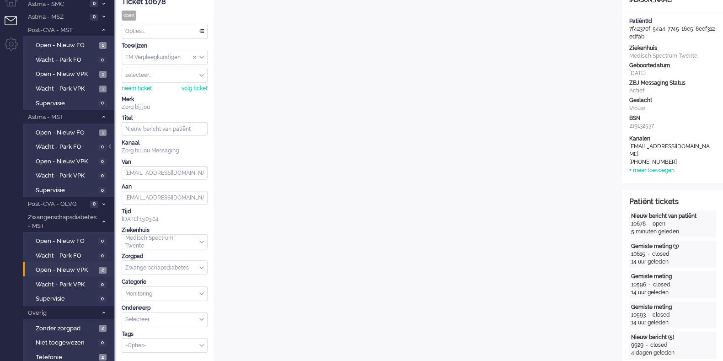
scroll to position [0, 0]
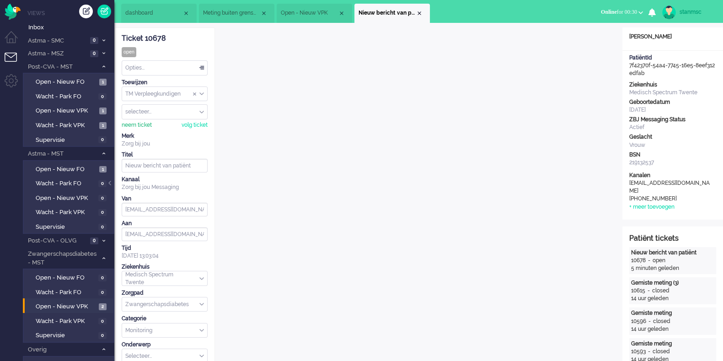
click at [142, 124] on div "neem ticket" at bounding box center [137, 125] width 30 height 8
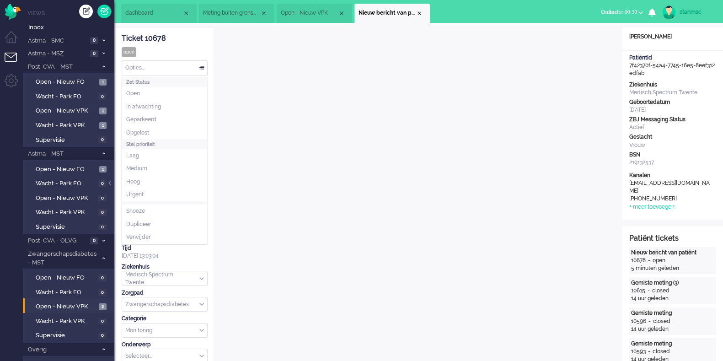
click at [172, 70] on div "Opties..." at bounding box center [164, 68] width 85 height 14
click at [157, 128] on li "Opgelost" at bounding box center [164, 132] width 85 height 13
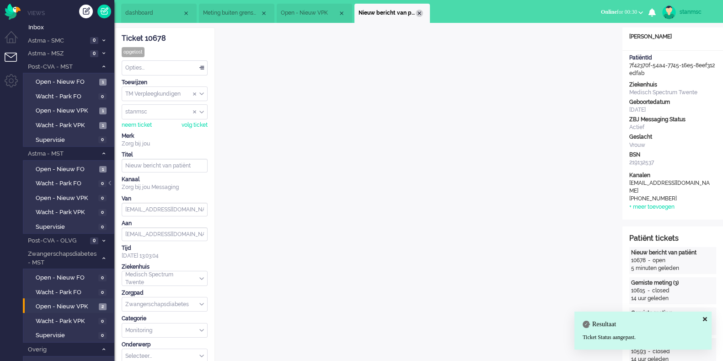
click at [420, 10] on div "Close tab" at bounding box center [419, 13] width 7 height 7
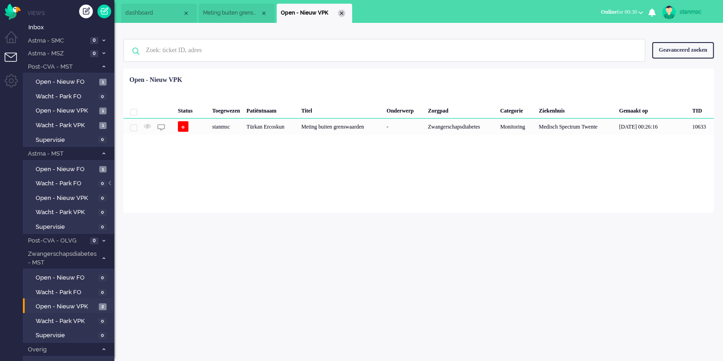
click at [341, 15] on div "Close tab" at bounding box center [341, 13] width 7 height 7
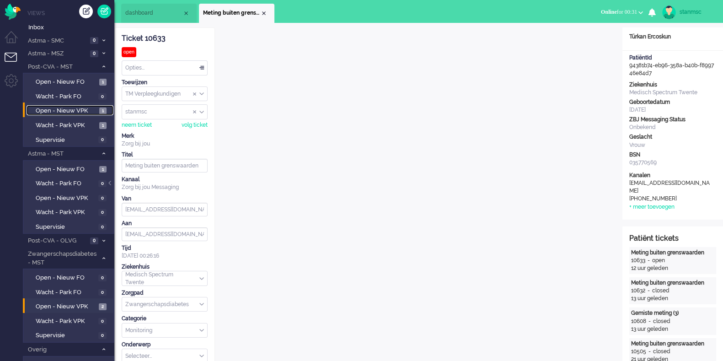
click at [67, 110] on span "Open - Nieuw VPK" at bounding box center [66, 111] width 61 height 9
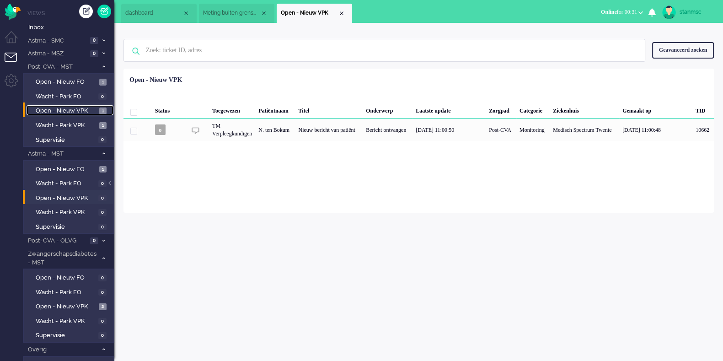
scroll to position [76, 0]
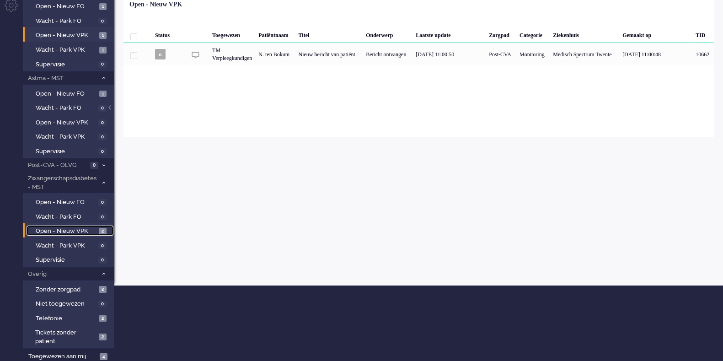
click at [68, 232] on span "Open - Nieuw VPK" at bounding box center [66, 231] width 61 height 9
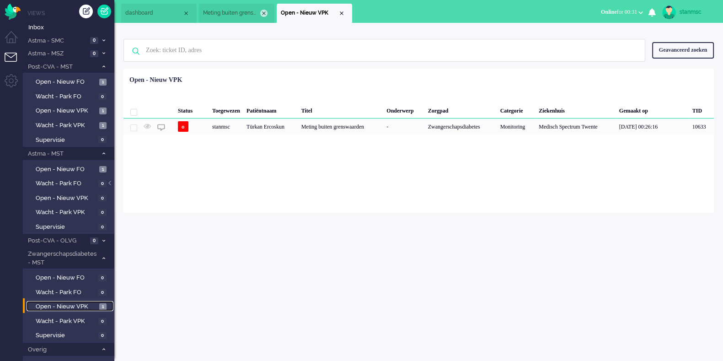
click at [265, 13] on div "Close tab" at bounding box center [263, 13] width 7 height 7
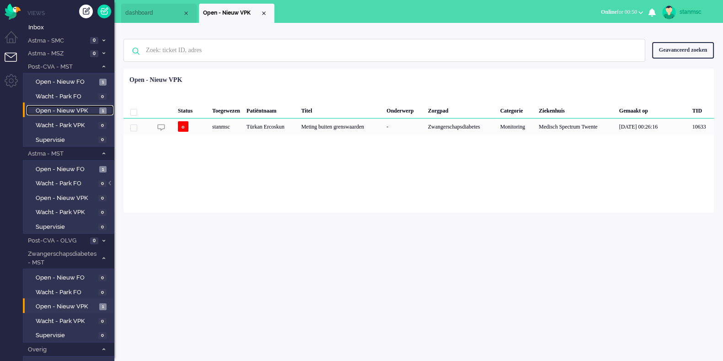
click at [62, 112] on span "Open - Nieuw VPK" at bounding box center [66, 111] width 61 height 9
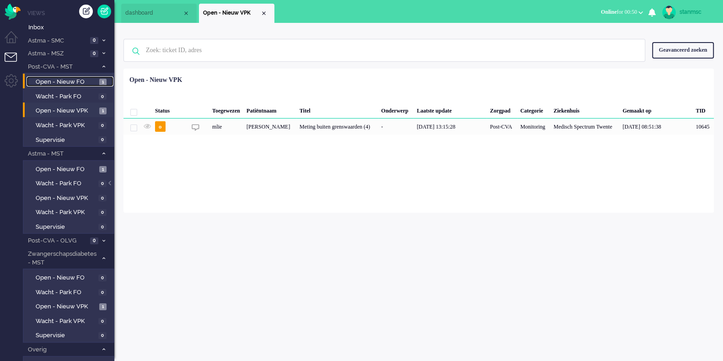
click at [70, 80] on span "Open - Nieuw FO" at bounding box center [66, 82] width 61 height 9
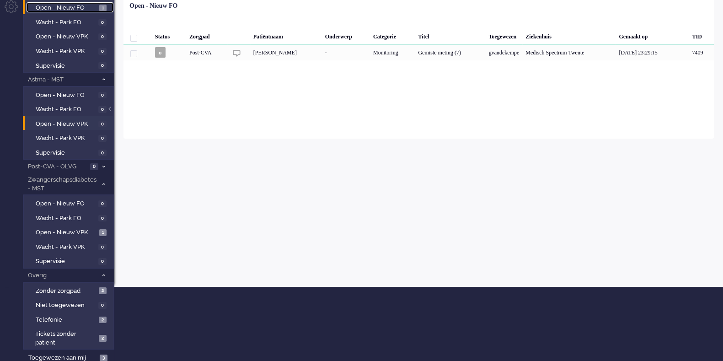
scroll to position [76, 0]
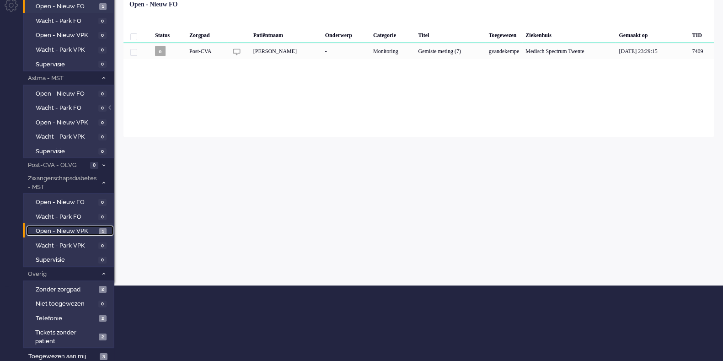
click at [76, 232] on span "Open - Nieuw VPK" at bounding box center [66, 231] width 61 height 9
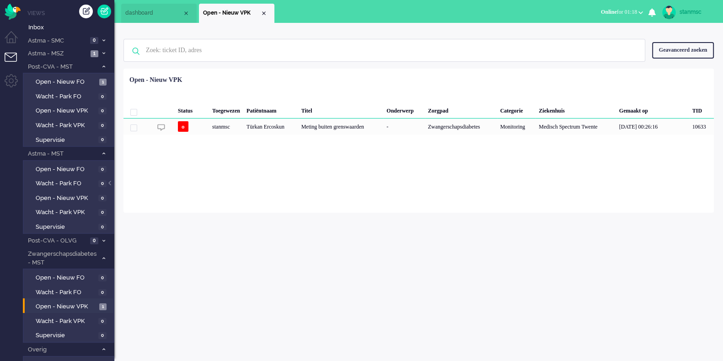
click at [631, 4] on li "Niet beschikbaar Online Outbound pending Online for 01:18 Niet beschikbaar Onli…" at bounding box center [622, 13] width 53 height 20
click at [636, 9] on span "Online for 01:18" at bounding box center [619, 12] width 36 height 6
click at [597, 28] on label "Niet beschikbaar" at bounding box center [605, 31] width 72 height 8
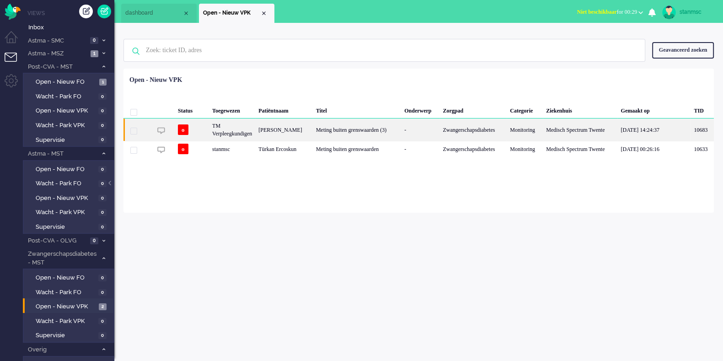
click at [302, 129] on div "Marloes Hilderink" at bounding box center [284, 130] width 58 height 22
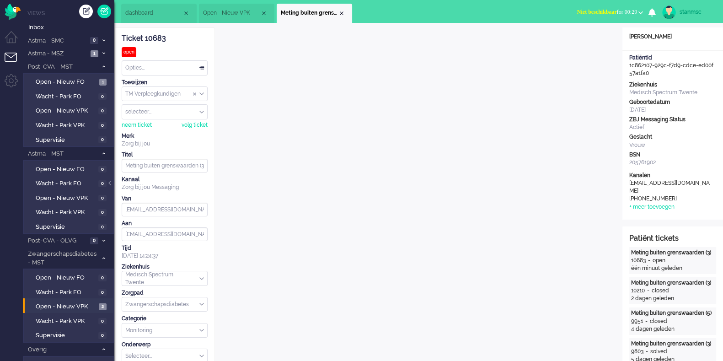
click at [580, 12] on span "Niet beschikbaar" at bounding box center [598, 12] width 40 height 6
click at [578, 40] on label "Online" at bounding box center [605, 41] width 72 height 8
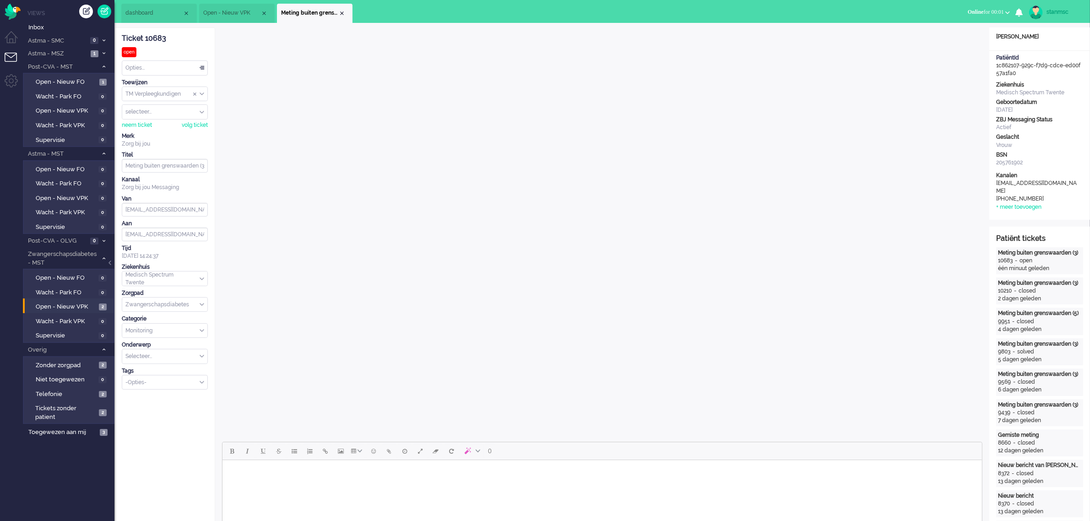
click at [232, 14] on span "Open - Nieuw VPK" at bounding box center [231, 13] width 57 height 8
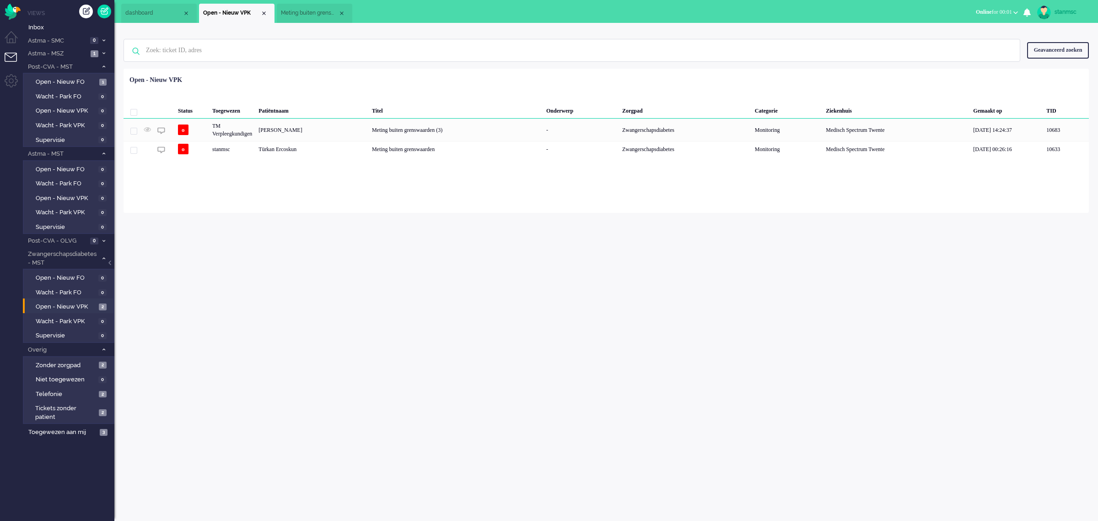
click at [291, 15] on span "Meting buiten grenswaarden (3)" at bounding box center [309, 13] width 57 height 8
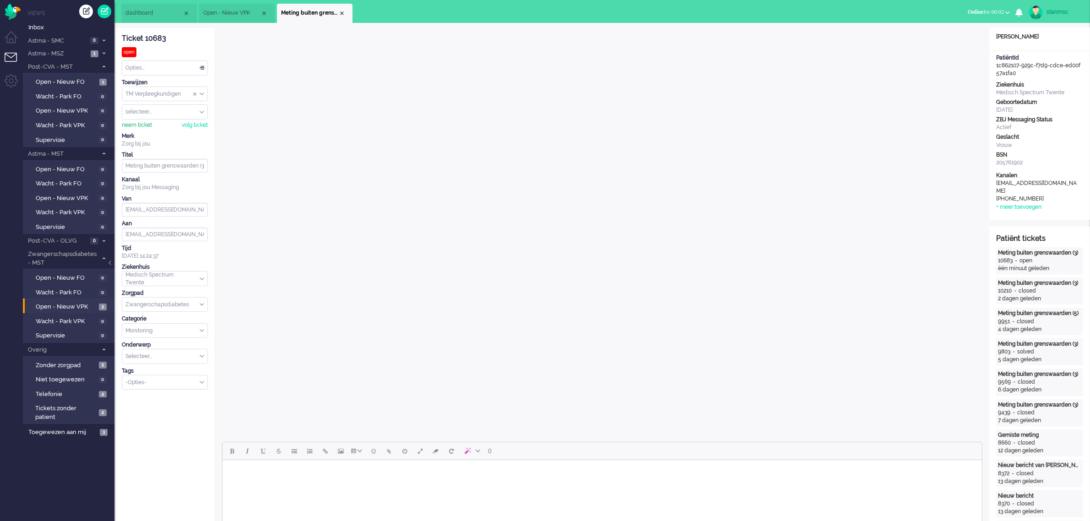
click at [126, 124] on div "neem ticket" at bounding box center [137, 125] width 30 height 8
click at [293, 477] on body "Rich Text Area. Press ALT-0 for help." at bounding box center [602, 472] width 752 height 16
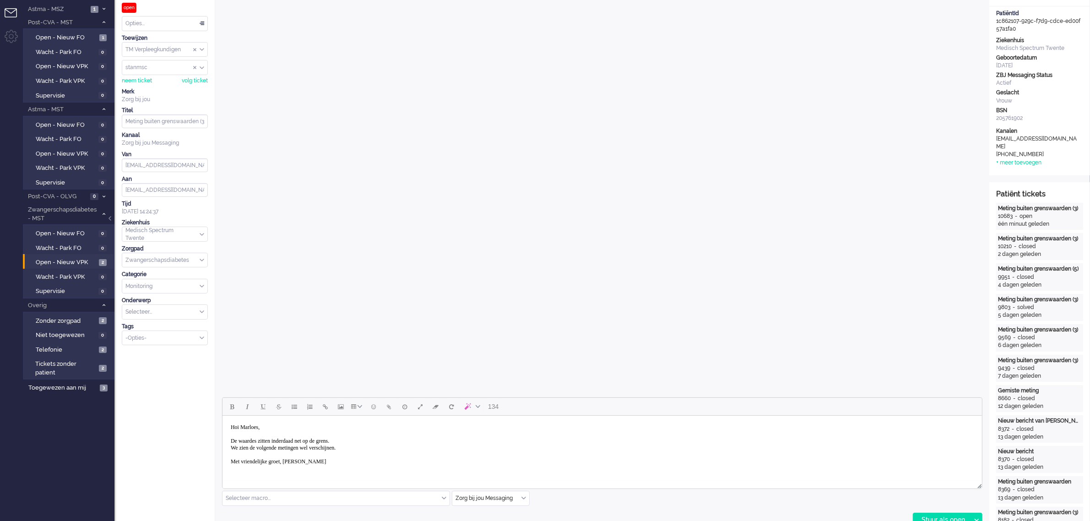
scroll to position [172, 0]
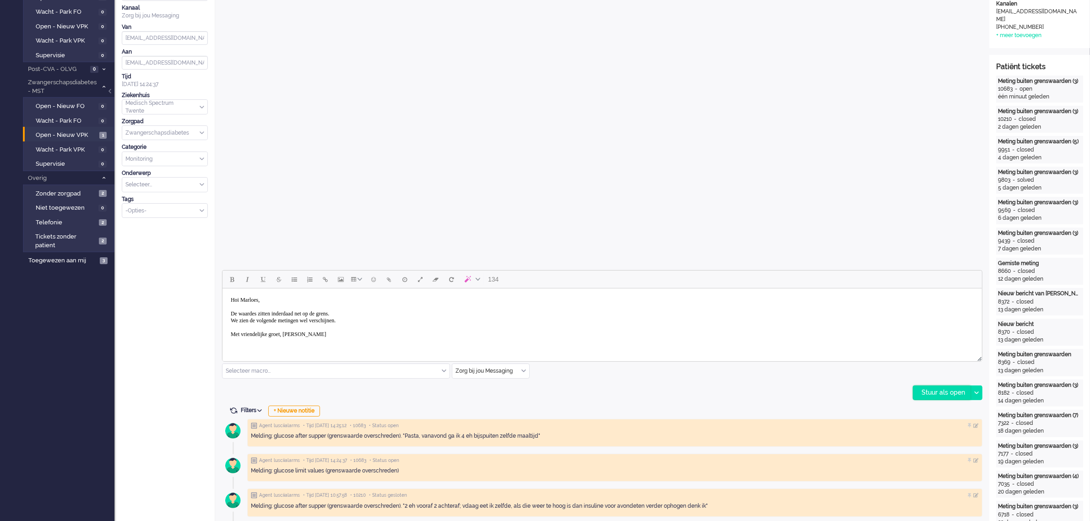
click at [939, 392] on div "Stuur als open" at bounding box center [941, 393] width 57 height 14
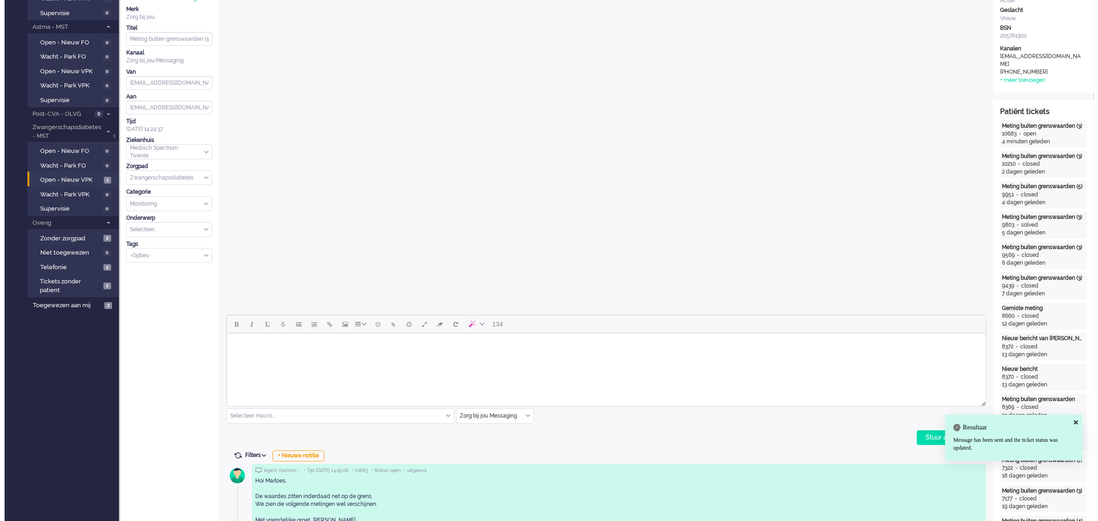
scroll to position [0, 0]
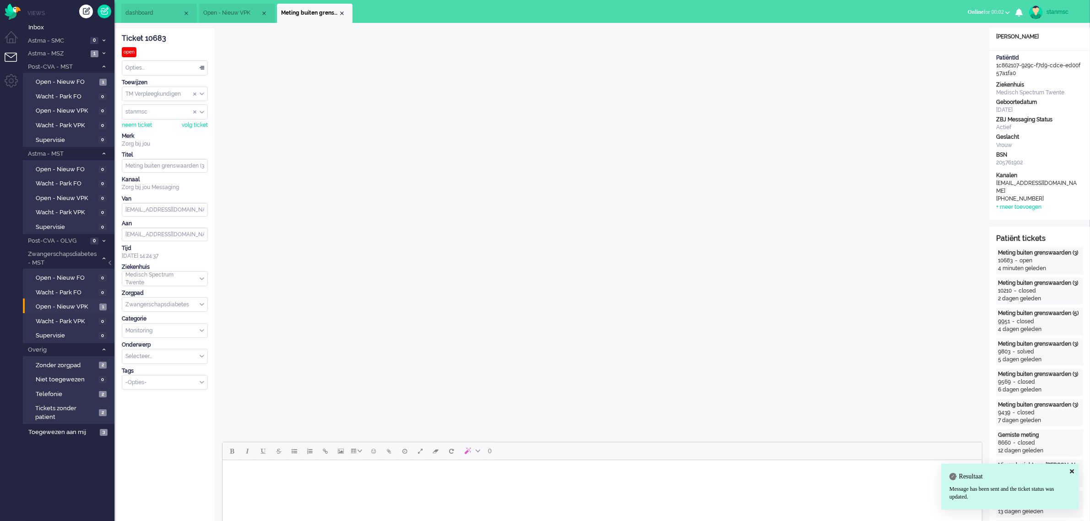
click at [146, 67] on div "Opties..." at bounding box center [164, 68] width 85 height 14
click at [146, 130] on span "Opgelost" at bounding box center [137, 133] width 23 height 8
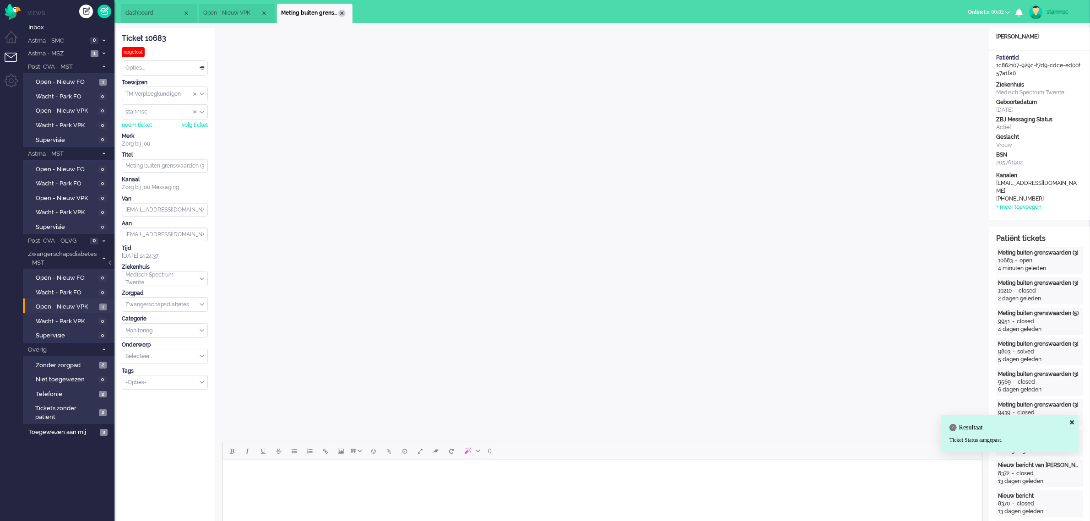
click at [342, 14] on div "Close tab" at bounding box center [341, 13] width 7 height 7
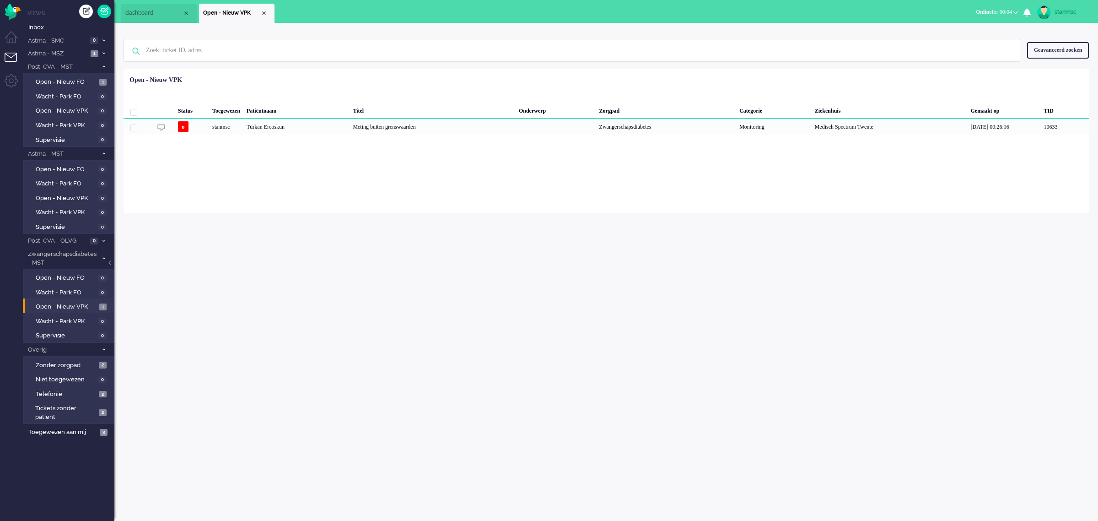
click at [996, 15] on span "Online for 00:04" at bounding box center [994, 12] width 36 height 6
click at [966, 30] on label "Niet beschikbaar" at bounding box center [980, 31] width 72 height 8
click at [263, 15] on div "Close tab" at bounding box center [263, 13] width 7 height 7
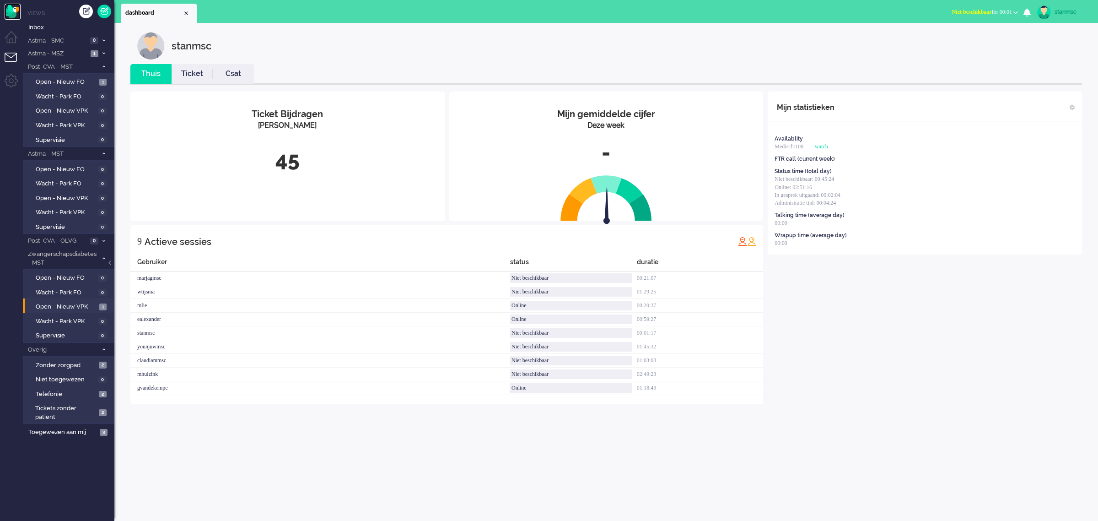
click at [12, 10] on img "Omnidesk" at bounding box center [13, 12] width 16 height 16
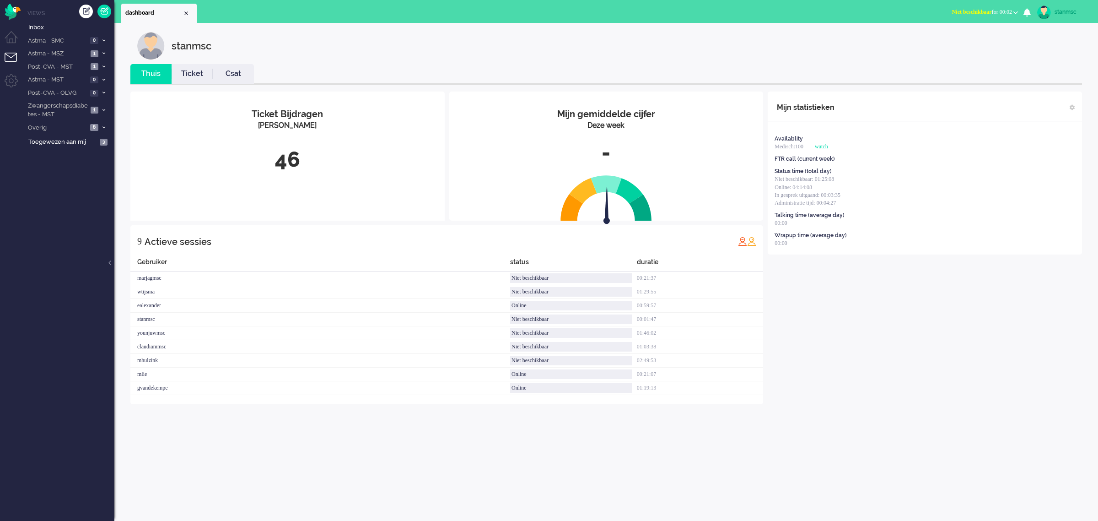
click at [193, 74] on link "Ticket" at bounding box center [192, 74] width 41 height 11
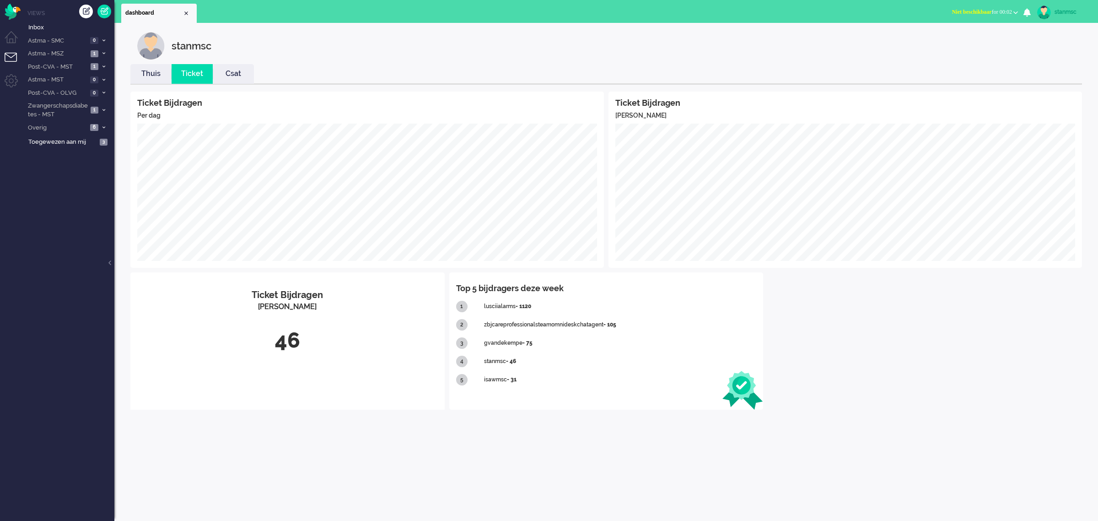
click at [152, 76] on link "Thuis" at bounding box center [150, 74] width 41 height 11
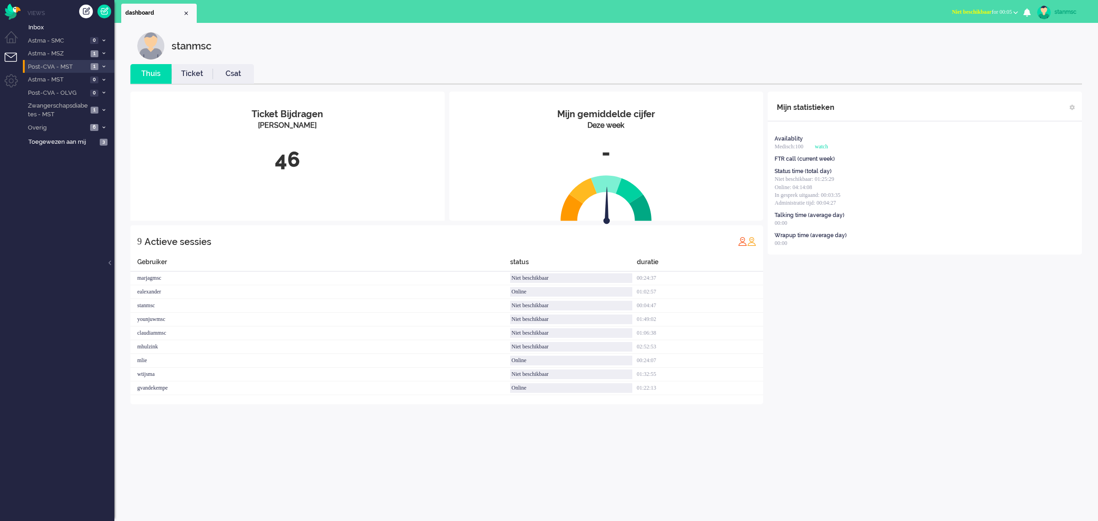
click at [52, 66] on span "Post-CVA - MST" at bounding box center [57, 67] width 61 height 9
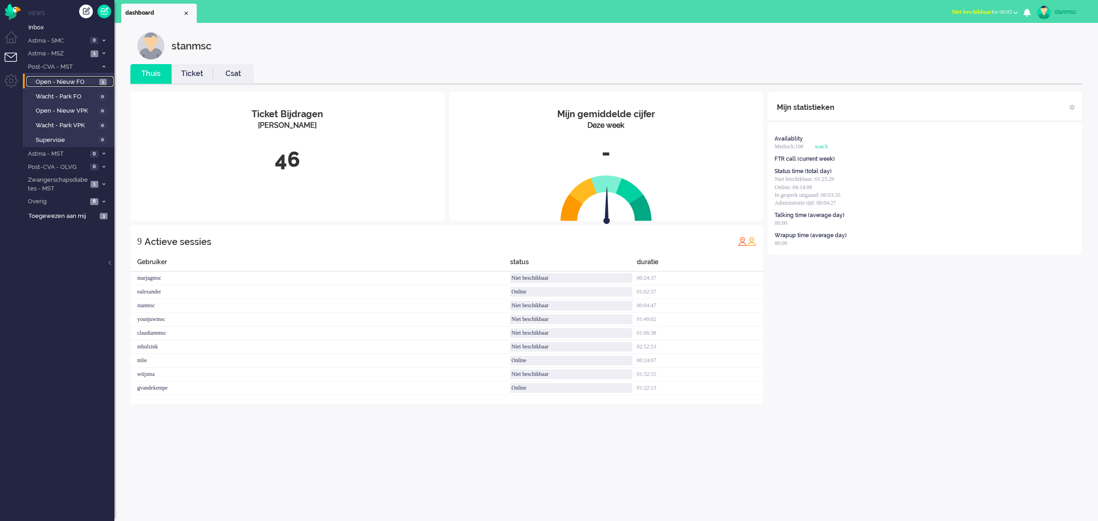
click at [59, 83] on span "Open - Nieuw FO" at bounding box center [66, 82] width 61 height 9
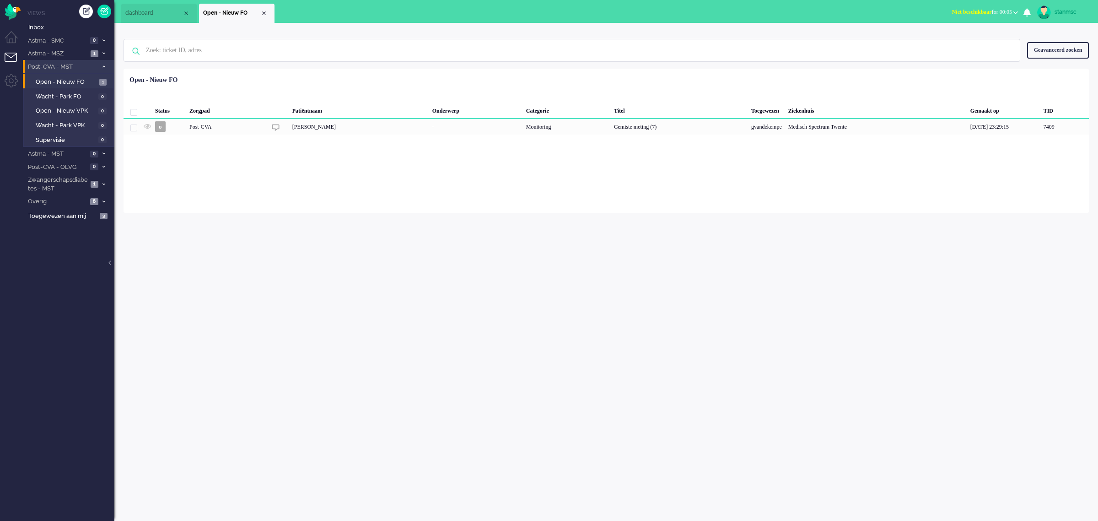
click at [67, 63] on span "Post-CVA - MST" at bounding box center [62, 67] width 71 height 9
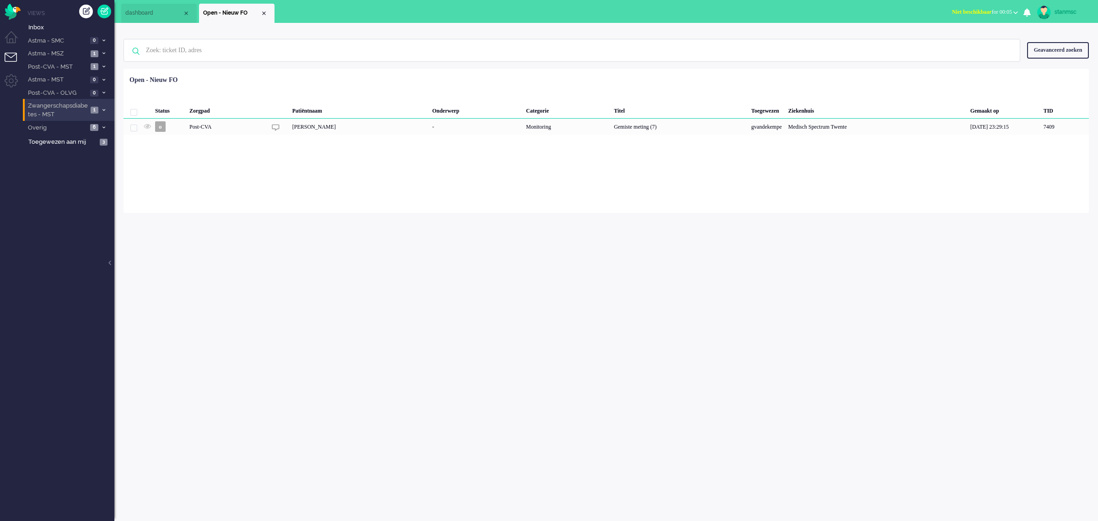
click at [62, 109] on span "Zwangerschapsdiabetes - MST" at bounding box center [57, 110] width 61 height 17
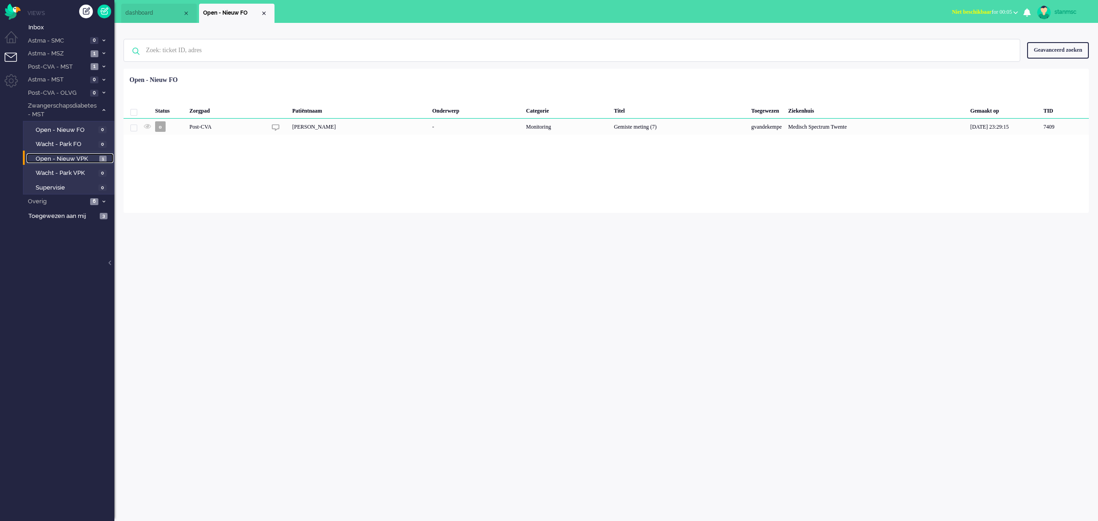
click at [69, 160] on span "Open - Nieuw VPK" at bounding box center [66, 159] width 61 height 9
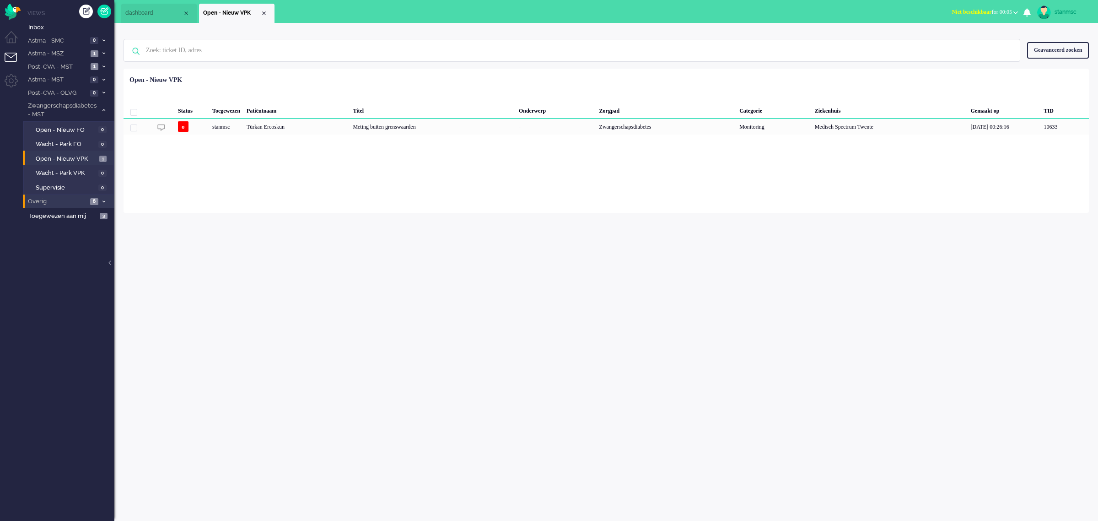
click at [71, 200] on span "Overig" at bounding box center [57, 201] width 61 height 9
click at [71, 215] on span "Zonder zorgpad" at bounding box center [66, 217] width 61 height 9
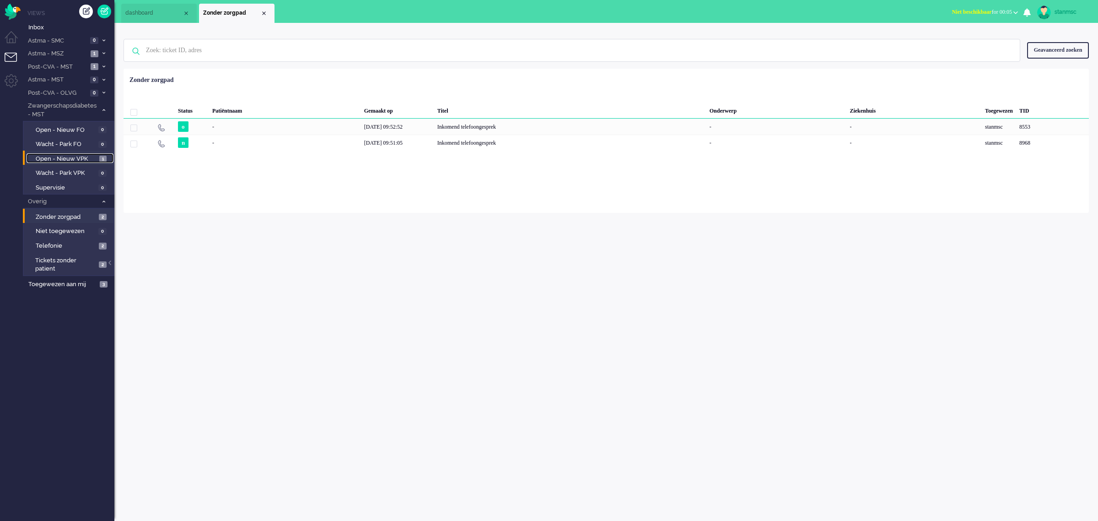
click at [70, 157] on span "Open - Nieuw VPK" at bounding box center [66, 159] width 61 height 9
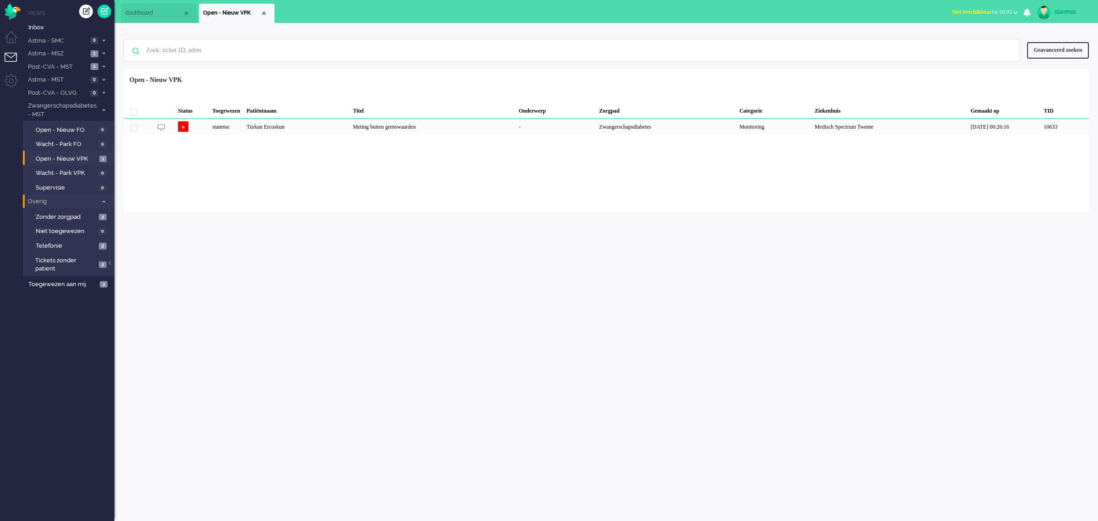
click at [79, 198] on span "Overig" at bounding box center [62, 201] width 71 height 9
click at [79, 214] on span "Toegewezen aan mij" at bounding box center [62, 216] width 69 height 9
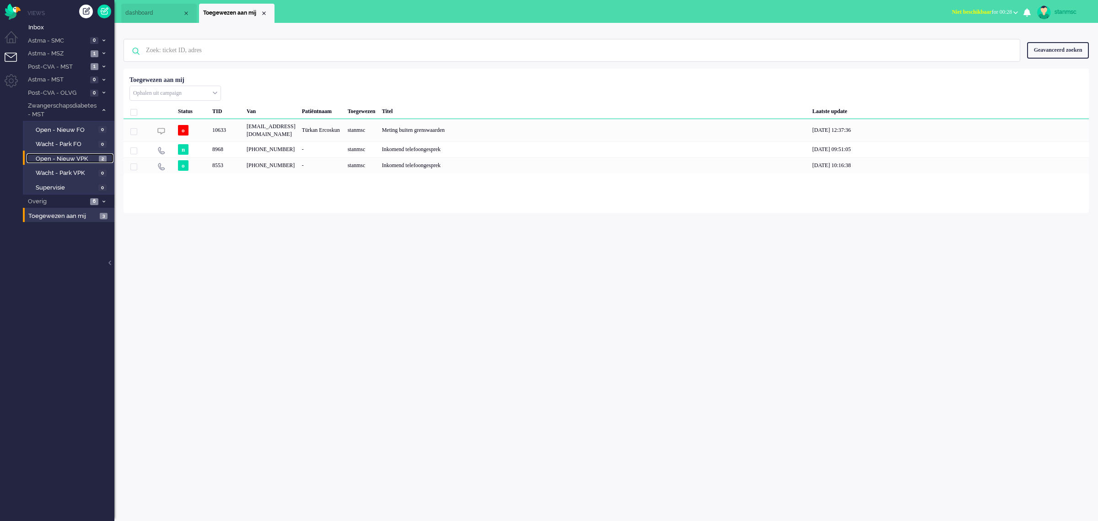
click at [71, 156] on span "Open - Nieuw VPK" at bounding box center [66, 159] width 61 height 9
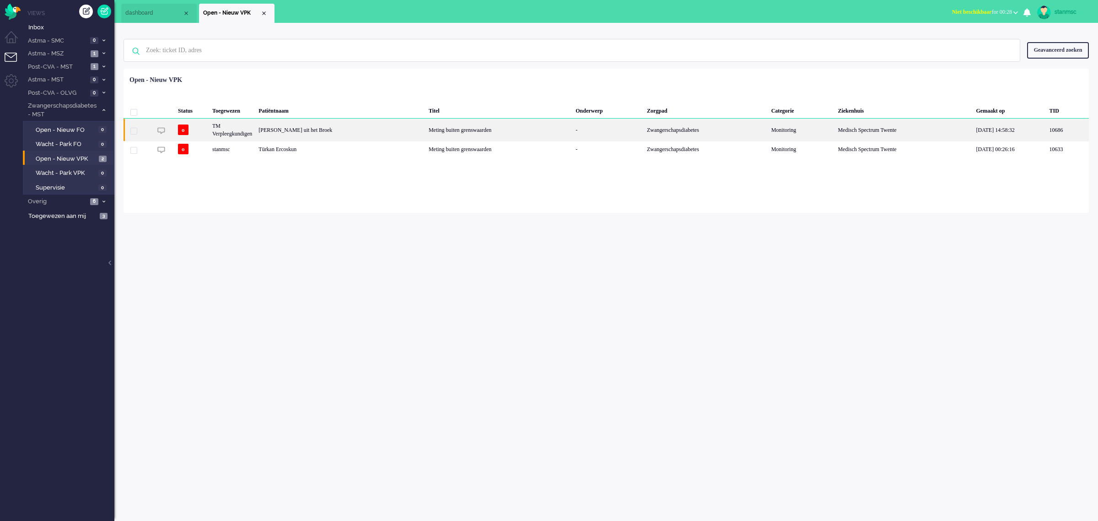
click at [365, 131] on div "Jorien Maria uit het Broek" at bounding box center [340, 130] width 170 height 22
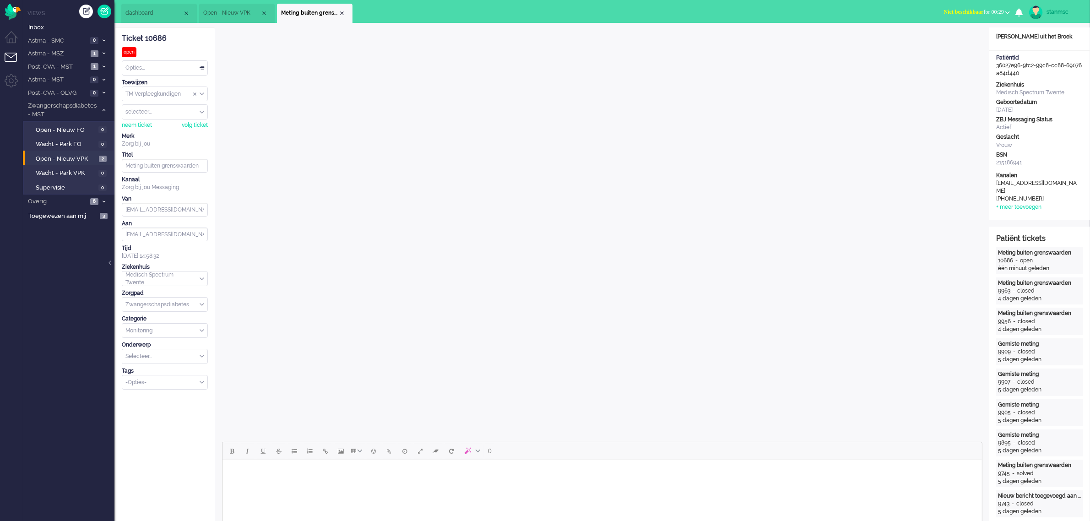
click at [312, 472] on body "Rich Text Area. Press ALT-0 for help." at bounding box center [602, 472] width 752 height 16
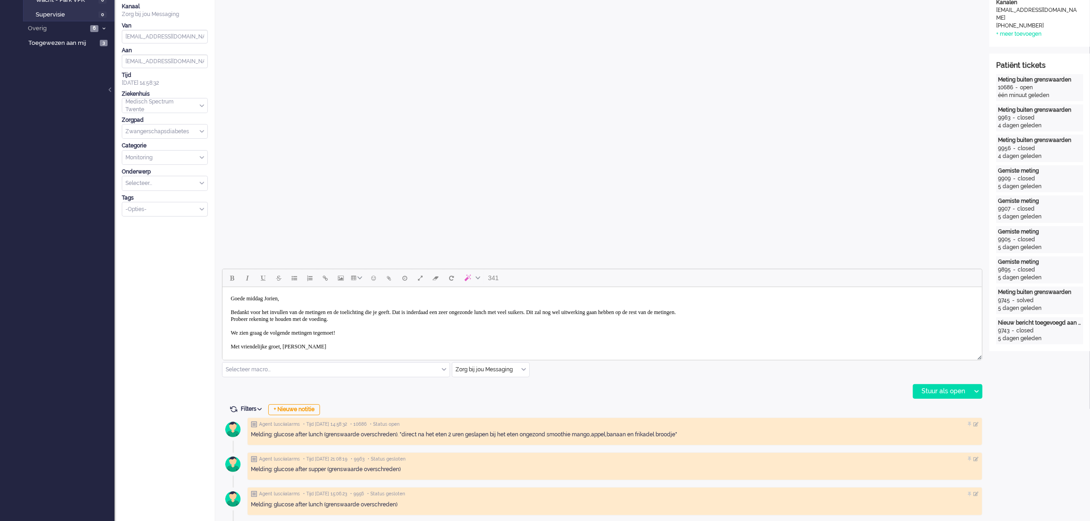
scroll to position [174, 0]
click at [933, 389] on div "Stuur als open" at bounding box center [941, 390] width 57 height 14
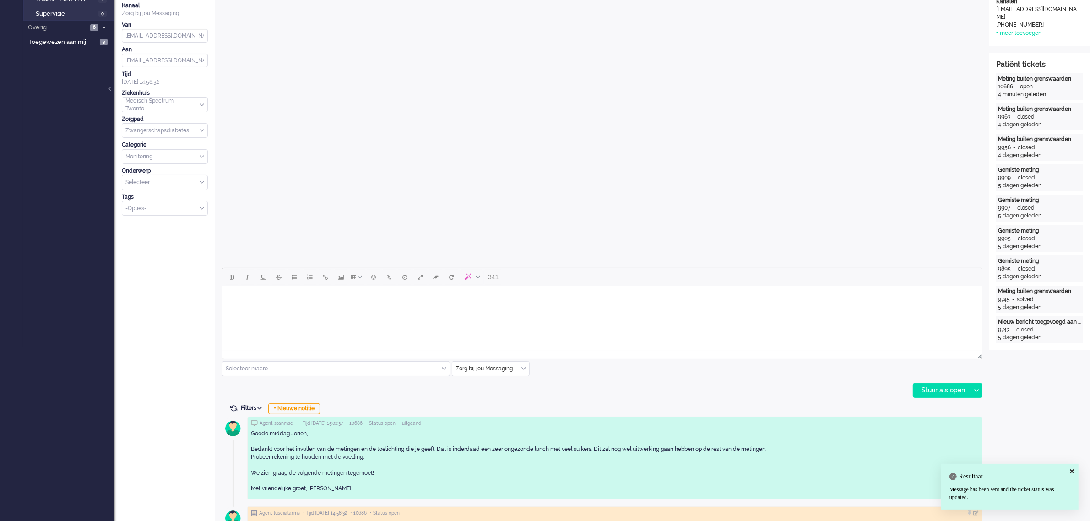
scroll to position [0, 0]
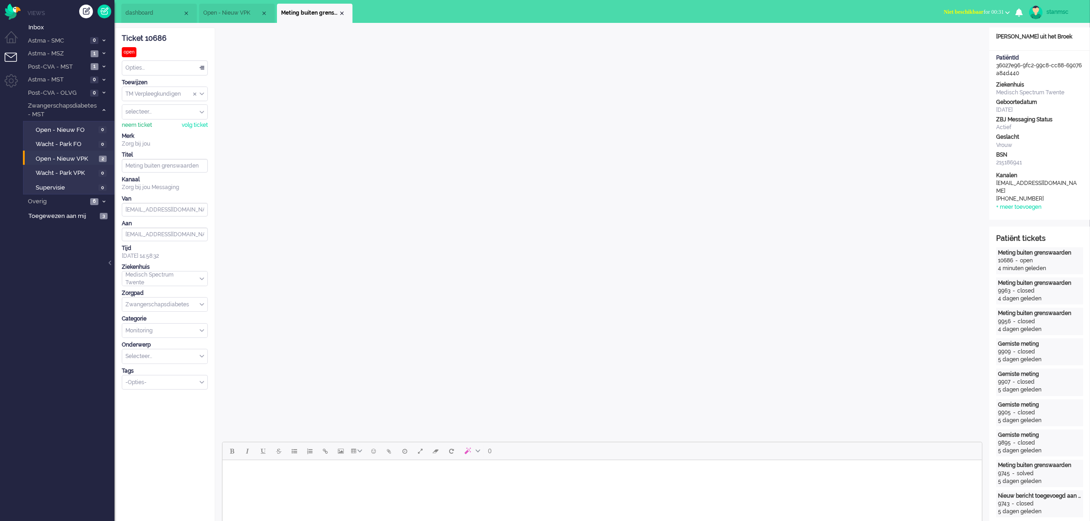
click at [144, 124] on div "neem ticket" at bounding box center [137, 125] width 30 height 8
click at [164, 67] on div "Opties..." at bounding box center [164, 68] width 85 height 14
click at [178, 43] on div "Ticket 10686" at bounding box center [165, 38] width 86 height 11
click at [152, 65] on div "Opties..." at bounding box center [164, 68] width 85 height 14
click at [178, 63] on div "Opties..." at bounding box center [164, 68] width 85 height 14
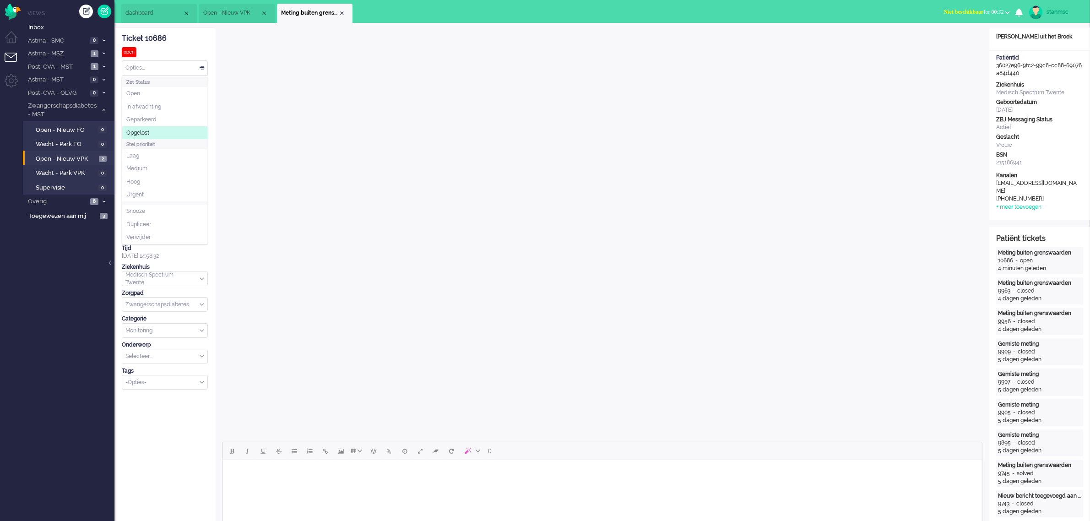
click at [146, 131] on span "Opgelost" at bounding box center [137, 133] width 23 height 8
click at [341, 12] on div "Close tab" at bounding box center [341, 13] width 7 height 7
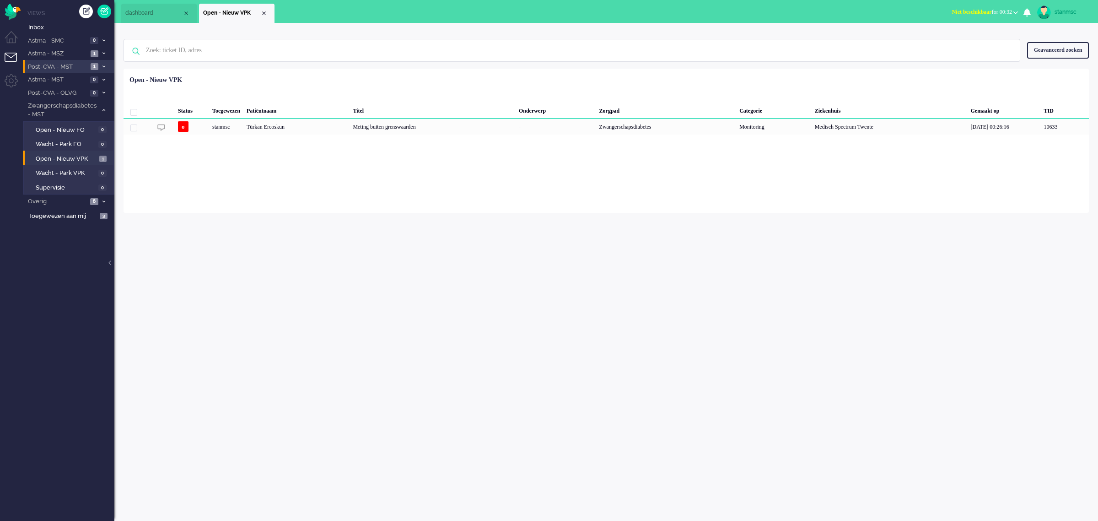
click at [85, 65] on span "Post-CVA - MST" at bounding box center [57, 67] width 61 height 9
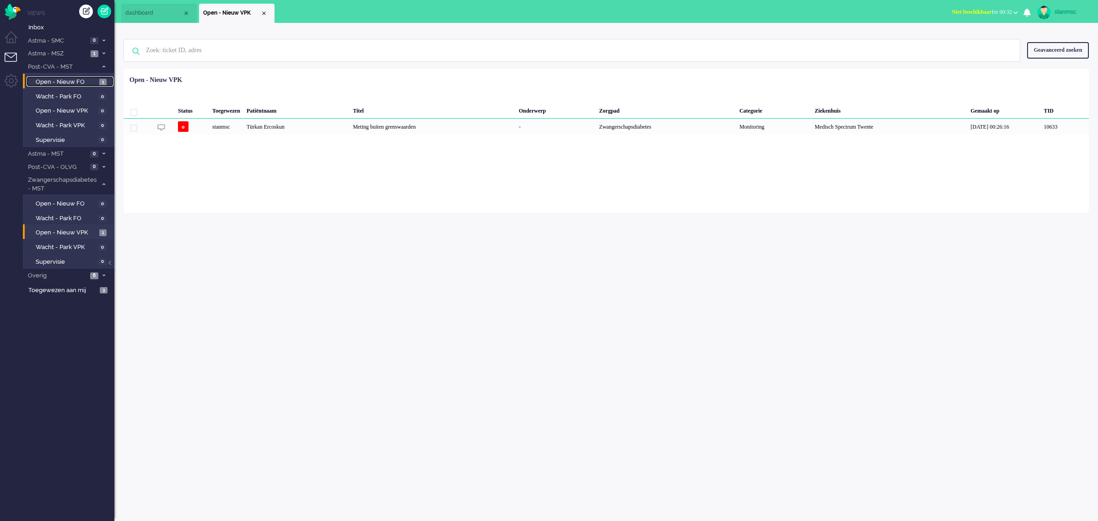
click at [77, 81] on span "Open - Nieuw FO" at bounding box center [66, 82] width 61 height 9
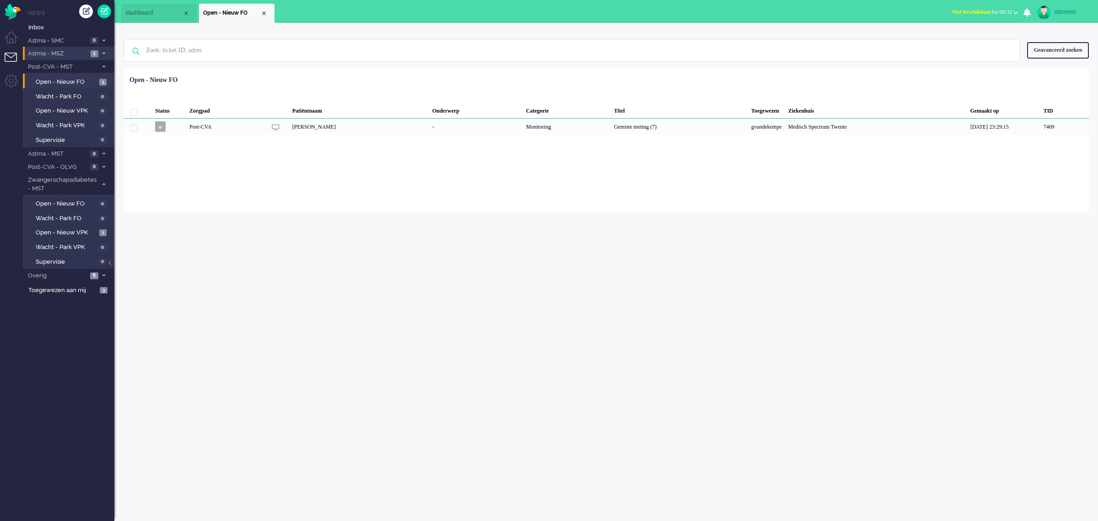
click at [63, 53] on span "Astma - MSZ" at bounding box center [57, 53] width 61 height 9
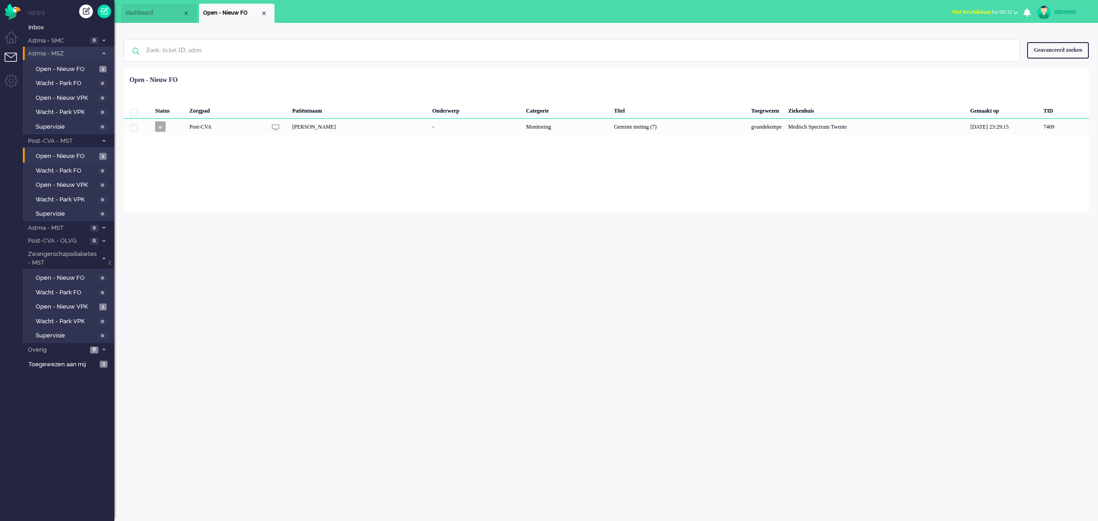
click at [64, 53] on span "Astma - MSZ" at bounding box center [62, 53] width 71 height 9
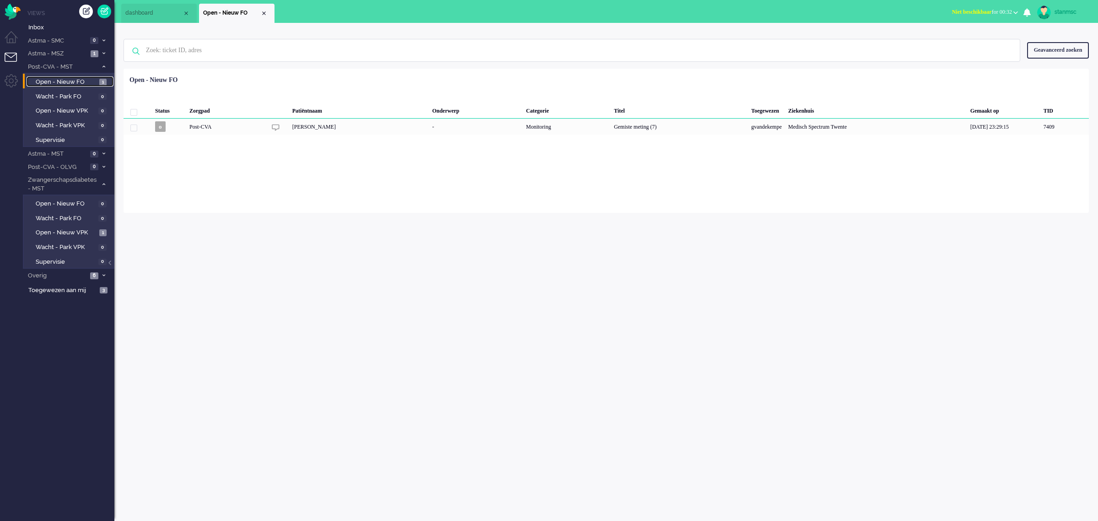
click at [67, 82] on span "Open - Nieuw FO" at bounding box center [66, 82] width 61 height 9
click at [68, 66] on span "Post-CVA - MST" at bounding box center [62, 67] width 71 height 9
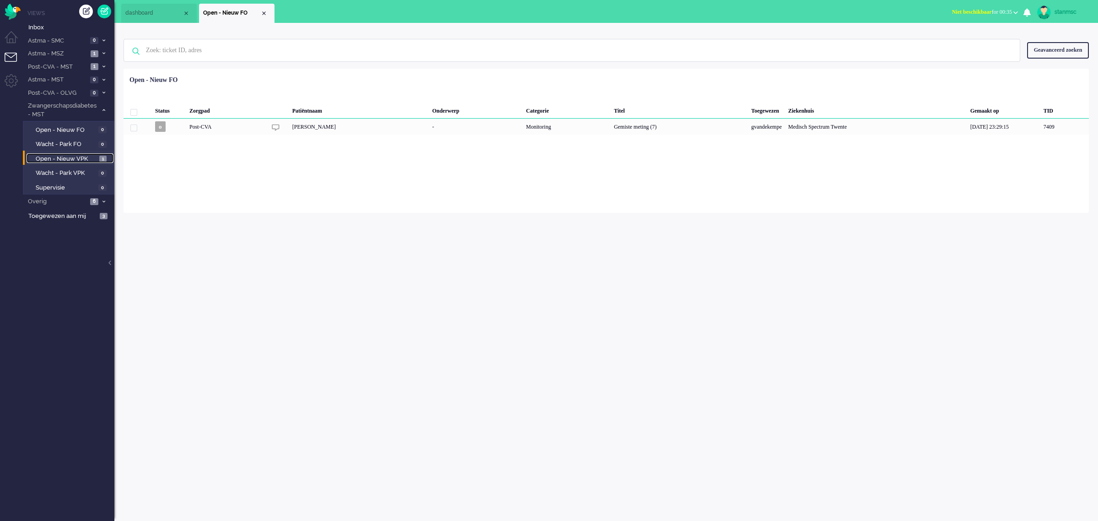
click at [68, 158] on span "Open - Nieuw VPK" at bounding box center [66, 159] width 61 height 9
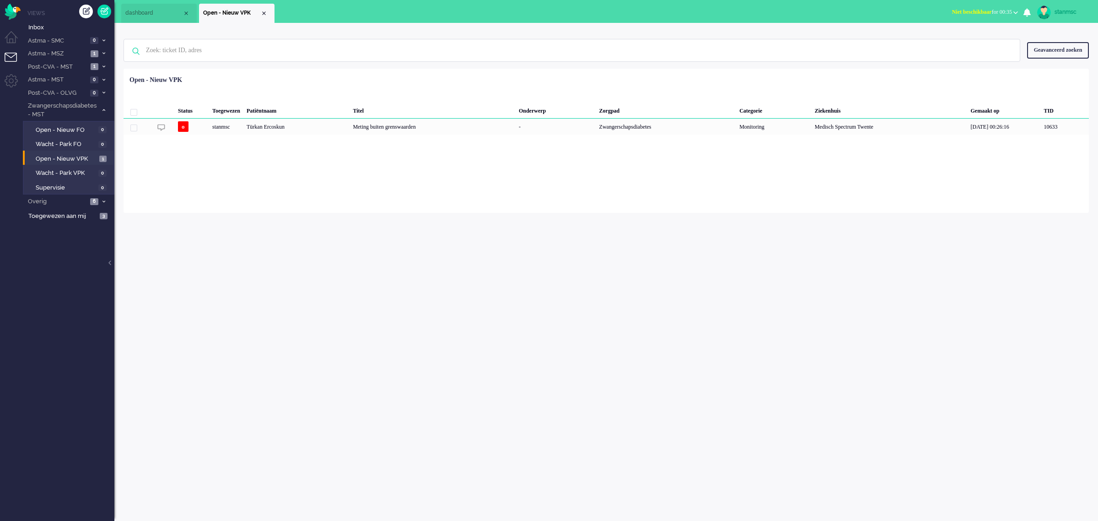
click at [993, 11] on span "Niet beschikbaar for 00:35" at bounding box center [982, 12] width 60 height 6
click at [859, 8] on ul "dashboard Open - Nieuw VPK" at bounding box center [517, 11] width 792 height 23
click at [208, 127] on b "Status" at bounding box center [204, 128] width 15 height 6
click at [324, 128] on div "Türkan Ercoskun" at bounding box center [296, 127] width 106 height 16
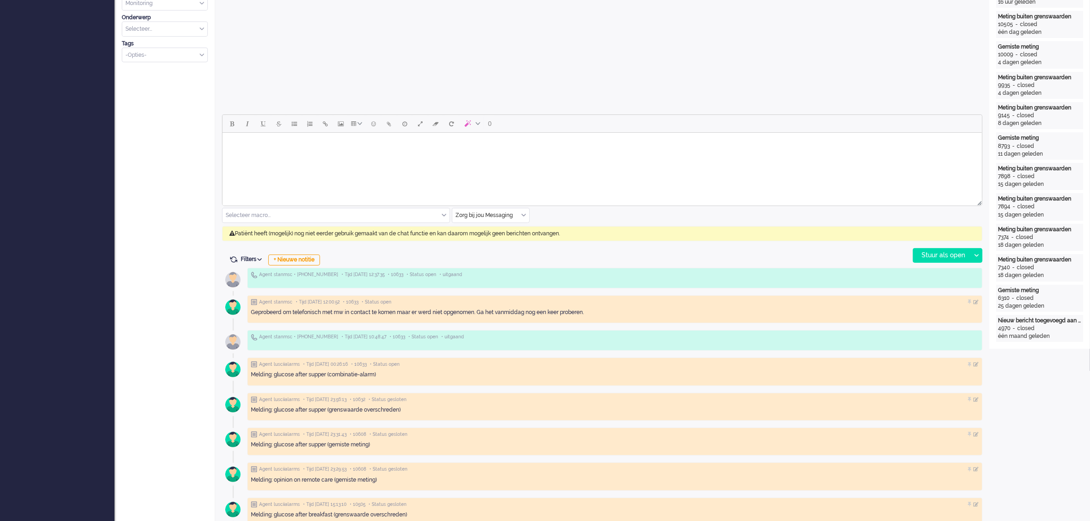
scroll to position [343, 0]
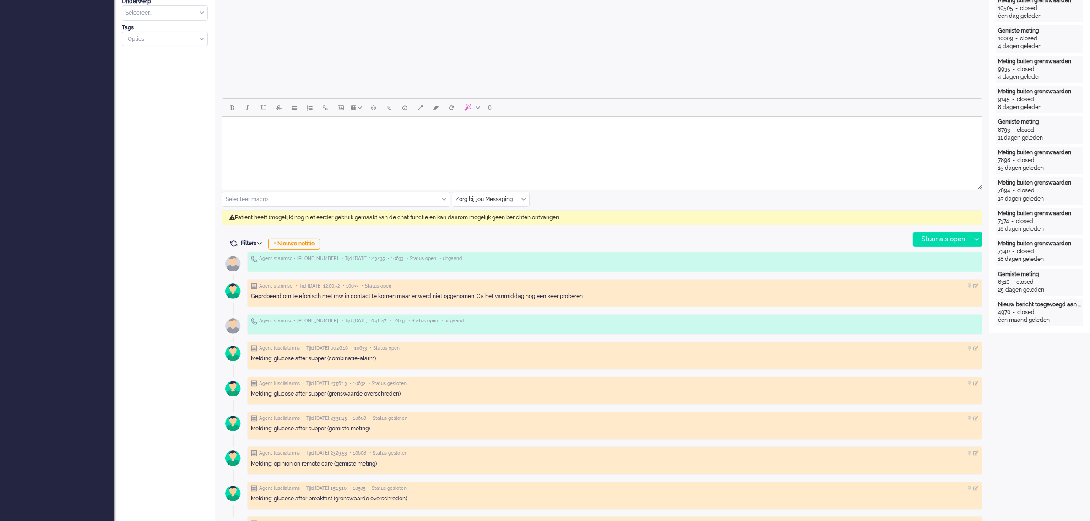
click at [519, 199] on input "text" at bounding box center [490, 199] width 77 height 14
click at [495, 223] on span "uitgaand telefoon" at bounding box center [478, 226] width 45 height 8
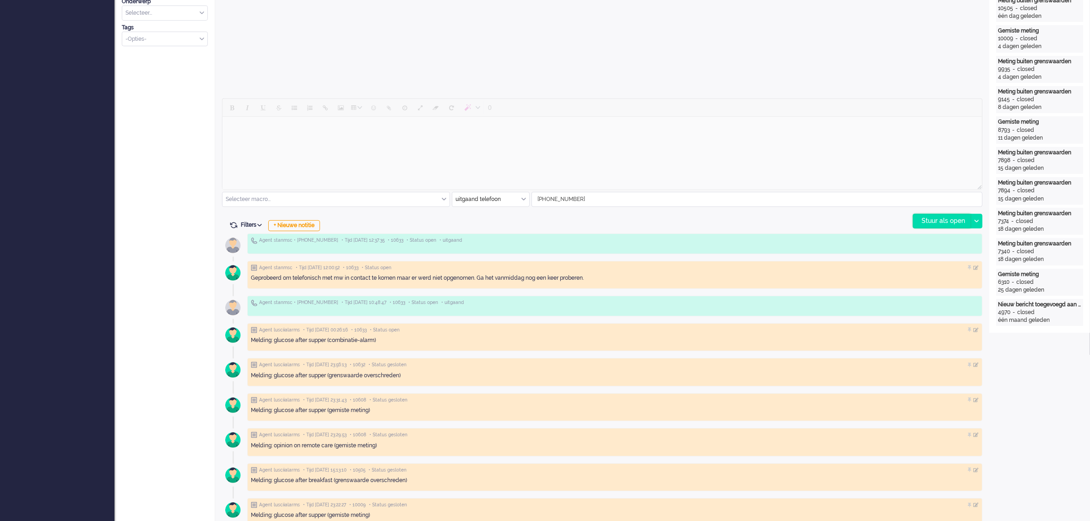
click at [943, 218] on div "Stuur als open" at bounding box center [941, 221] width 57 height 14
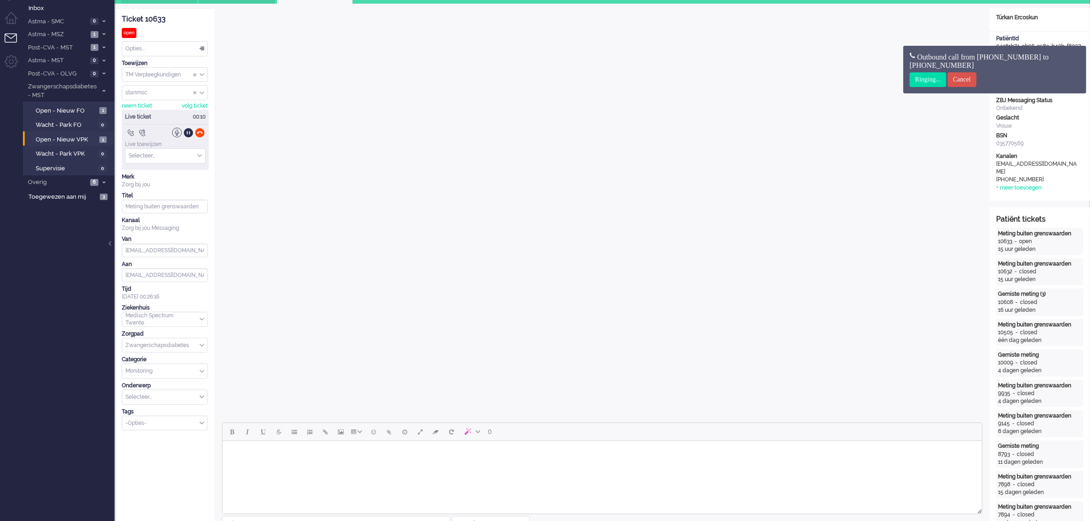
scroll to position [0, 0]
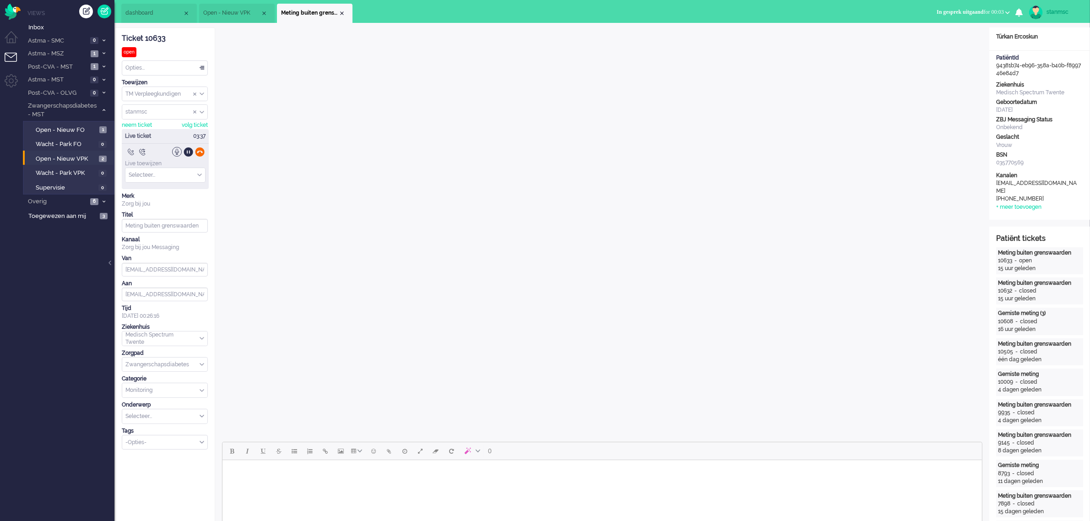
click at [200, 154] on div at bounding box center [200, 152] width 10 height 10
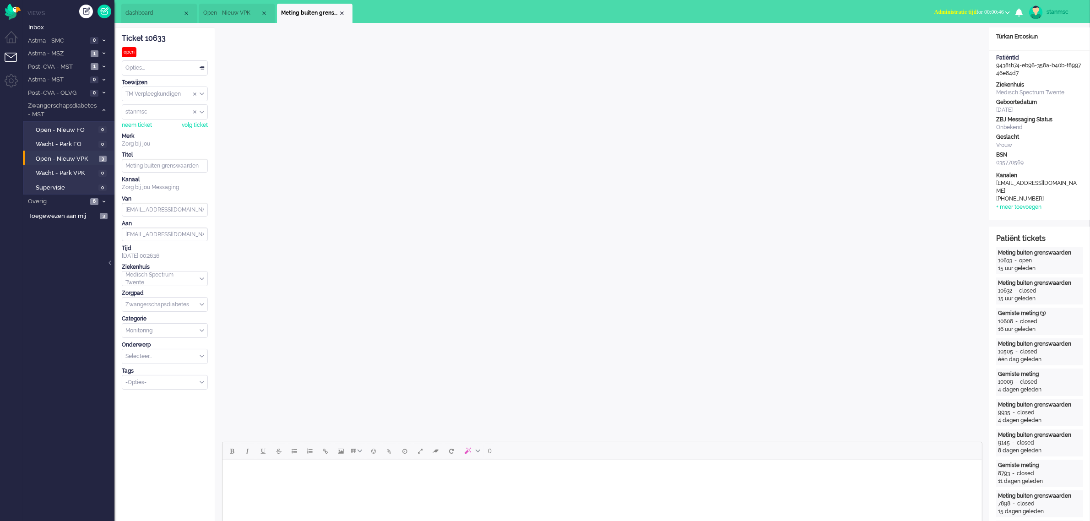
click at [143, 63] on div "Opties..." at bounding box center [164, 68] width 85 height 14
click at [149, 129] on span "Opgelost" at bounding box center [137, 133] width 23 height 8
click at [341, 13] on div "Close tab" at bounding box center [341, 13] width 7 height 7
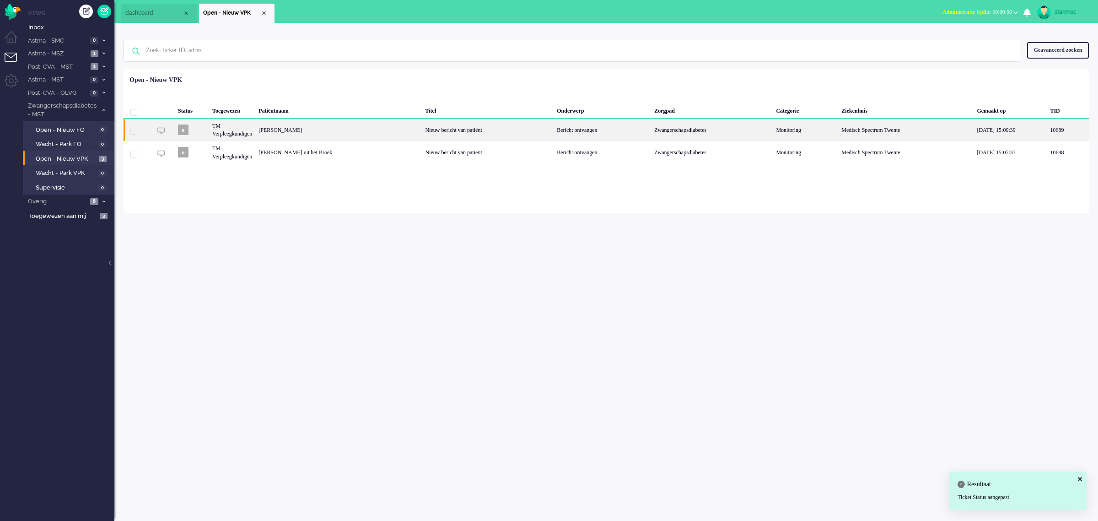
click at [327, 132] on div "Shabilla Rahma Johne" at bounding box center [338, 130] width 167 height 22
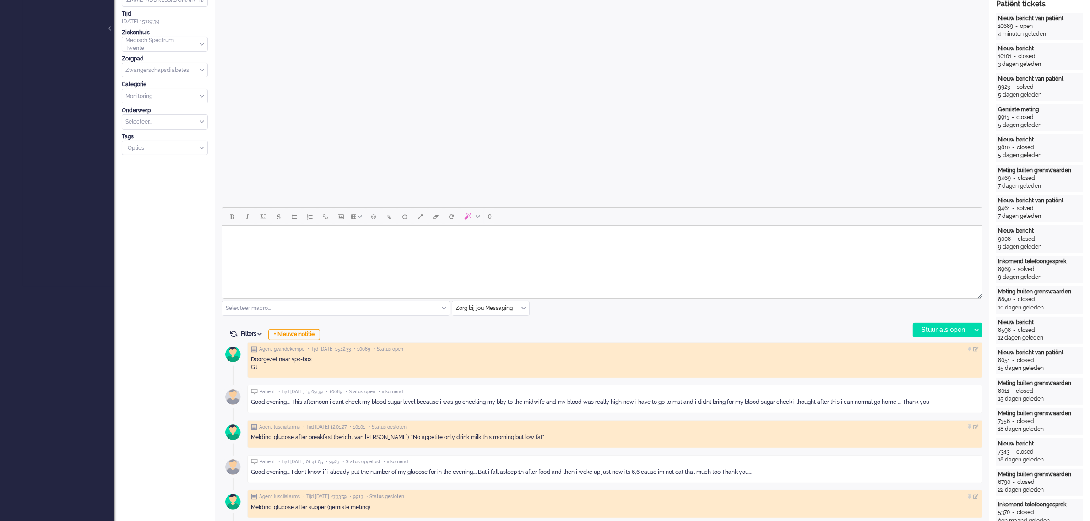
scroll to position [286, 0]
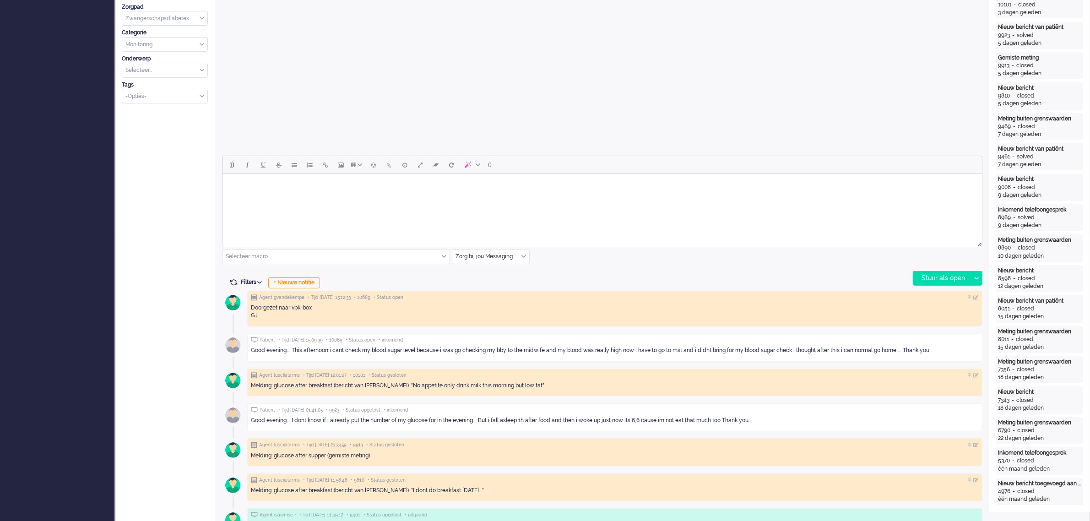
click at [426, 193] on body "Rich Text Area. Press ALT-0 for help." at bounding box center [602, 186] width 752 height 16
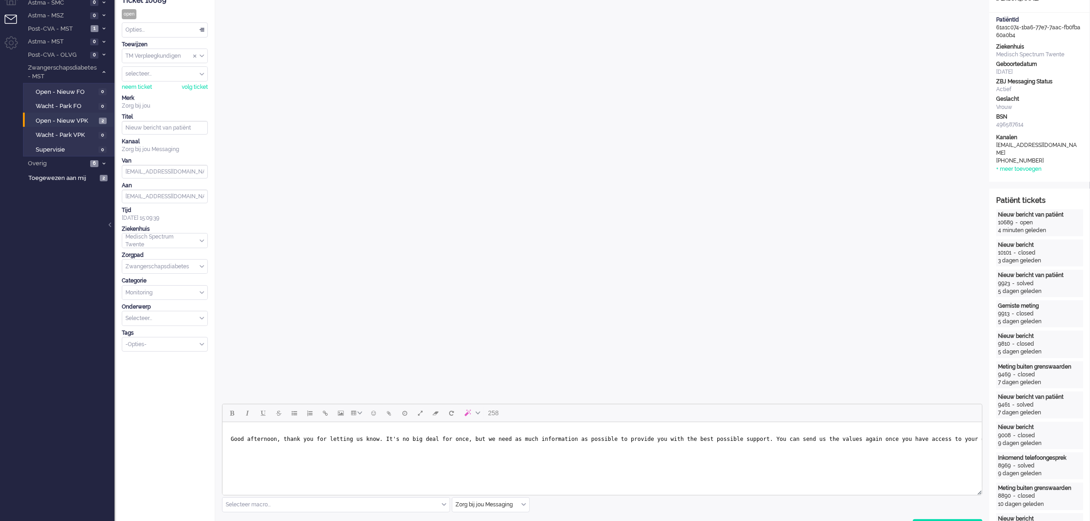
scroll to position [57, 0]
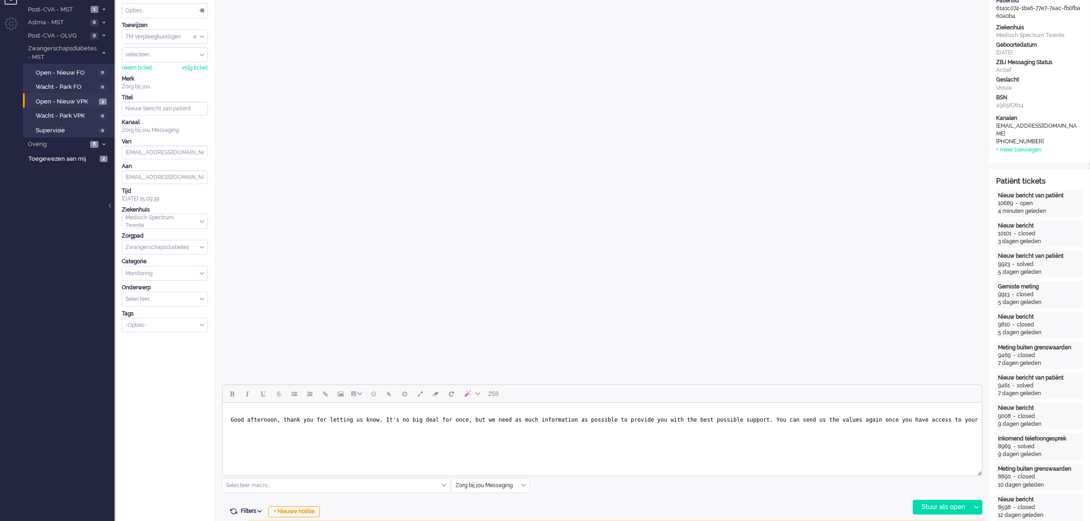
click at [951, 421] on span "Good afternoon, thank you for letting us know. It's no big deal for once, but w…" at bounding box center [653, 419] width 847 height 6
click at [727, 419] on span "Good afternoon, thank you for letting us know. It's no big deal for once, but w…" at bounding box center [643, 419] width 826 height 6
click at [442, 426] on span "Good afternoon, thank you for letting us know. It's no big deal for once, but w…" at bounding box center [501, 422] width 542 height 13
click at [932, 506] on div "Stuur als open" at bounding box center [941, 507] width 57 height 14
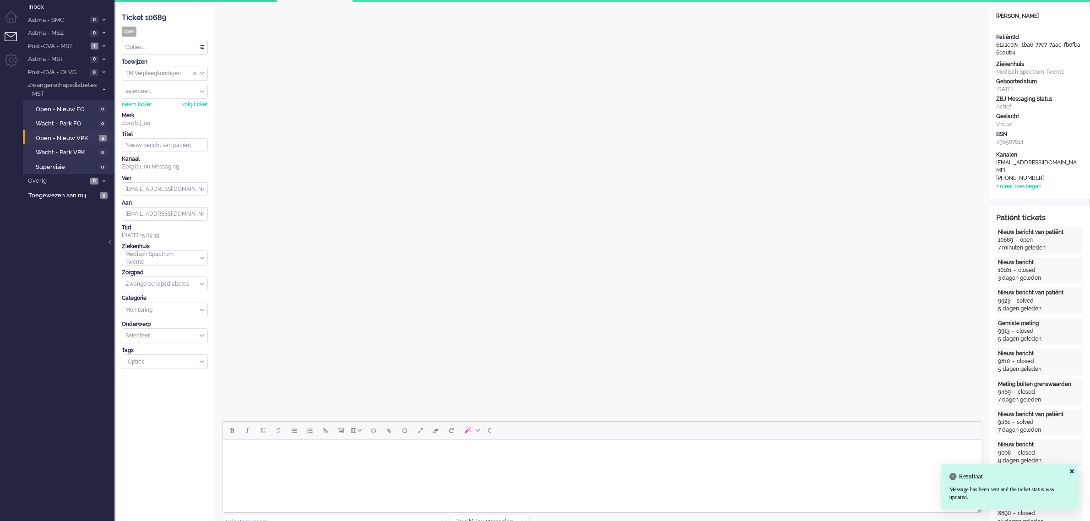
scroll to position [0, 0]
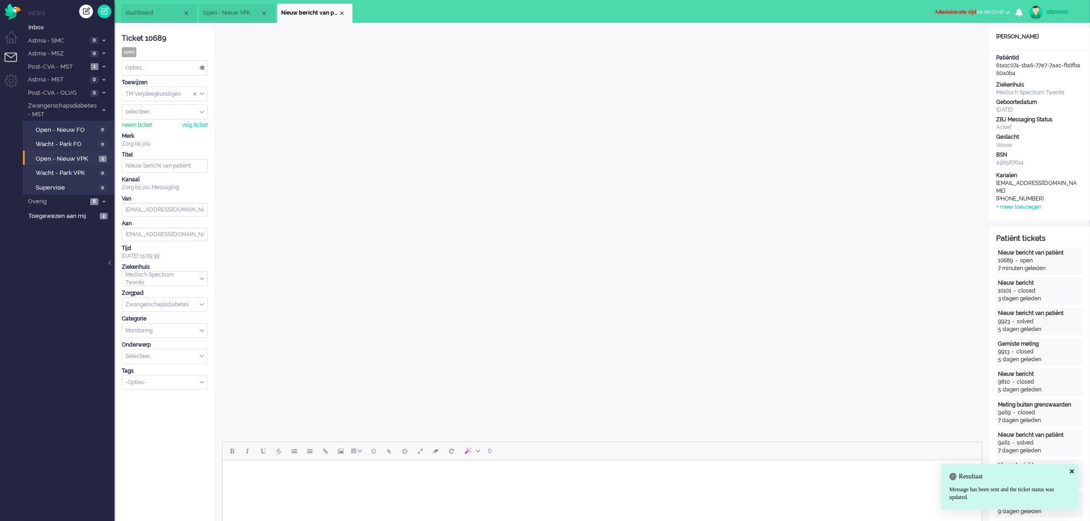
click at [142, 123] on div "neem ticket" at bounding box center [137, 125] width 30 height 8
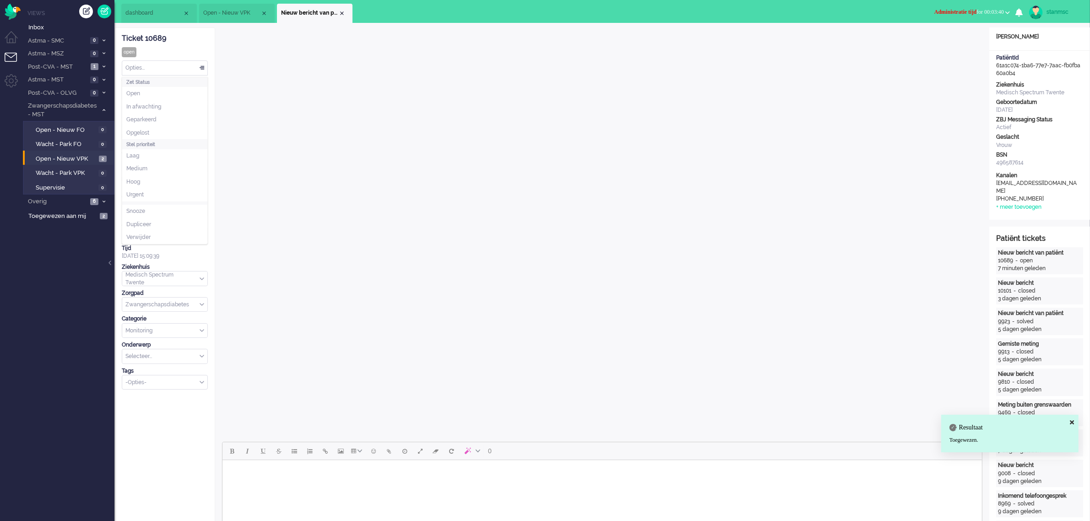
click at [149, 69] on div "Opties..." at bounding box center [164, 68] width 85 height 14
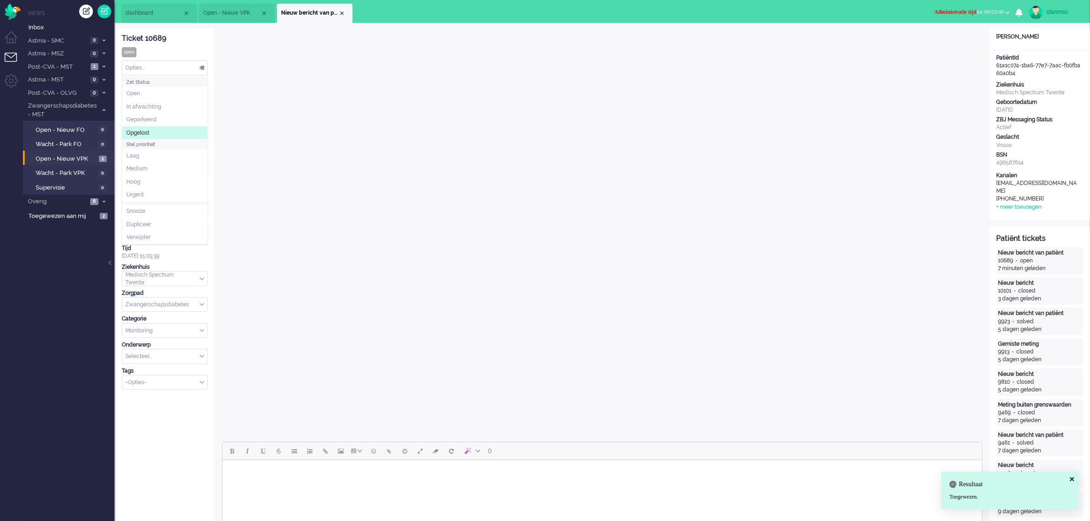
click at [149, 130] on span "Opgelost" at bounding box center [137, 133] width 23 height 8
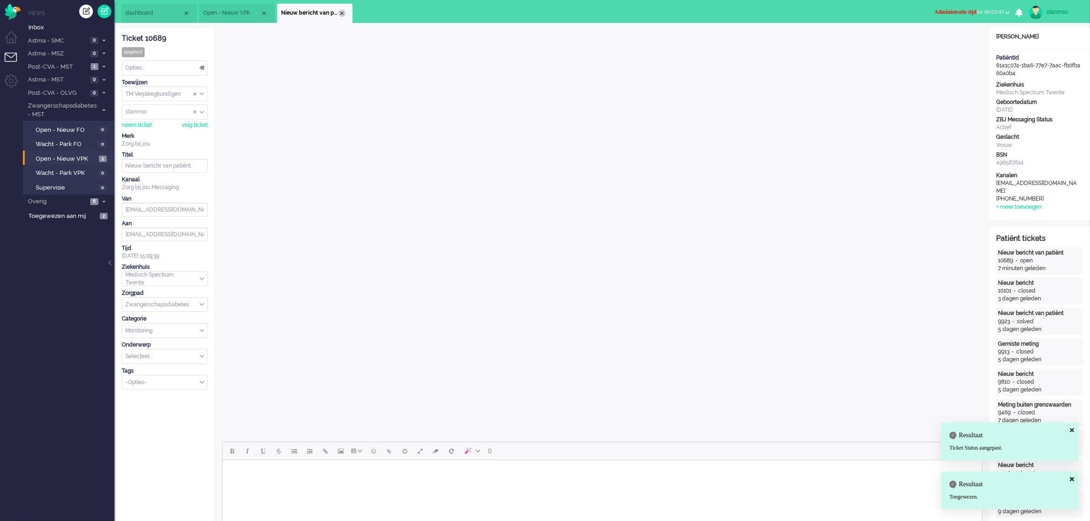
click at [344, 12] on div "Close tab" at bounding box center [341, 13] width 7 height 7
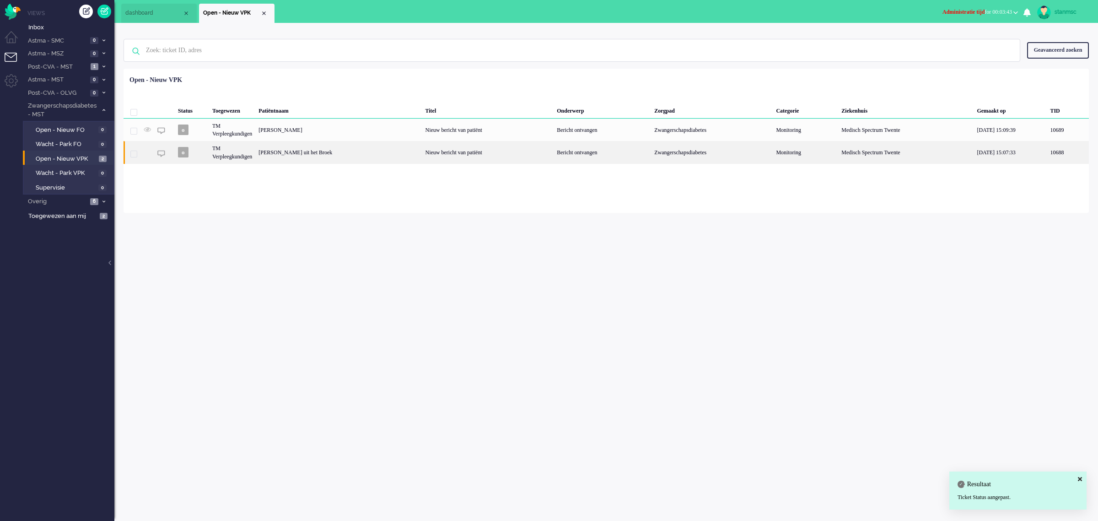
click at [326, 151] on div "Jorien Maria uit het Broek" at bounding box center [338, 152] width 167 height 22
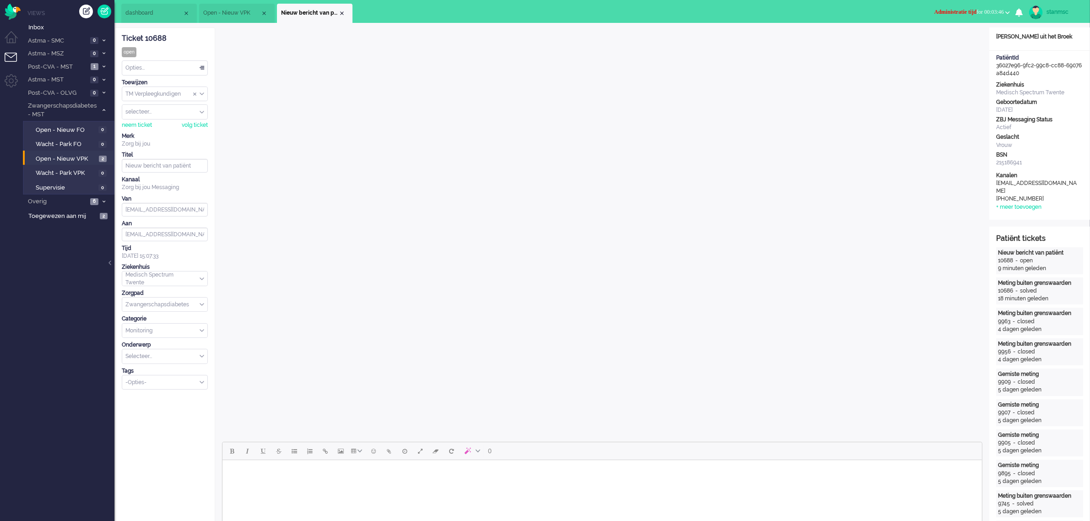
click at [1000, 10] on span "Administratie tijd for 00:03:46" at bounding box center [969, 12] width 70 height 6
click at [962, 42] on label "Online" at bounding box center [971, 41] width 72 height 8
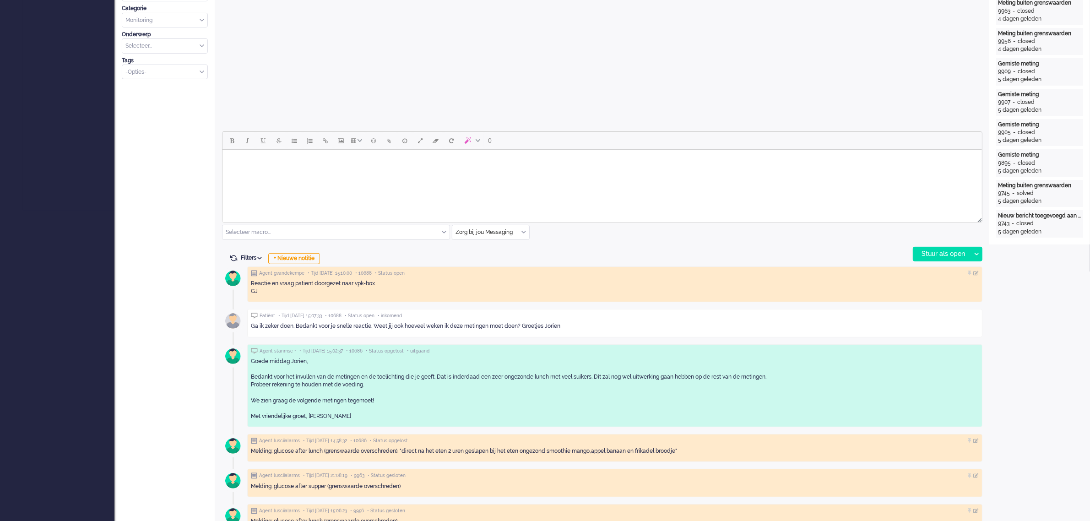
scroll to position [343, 0]
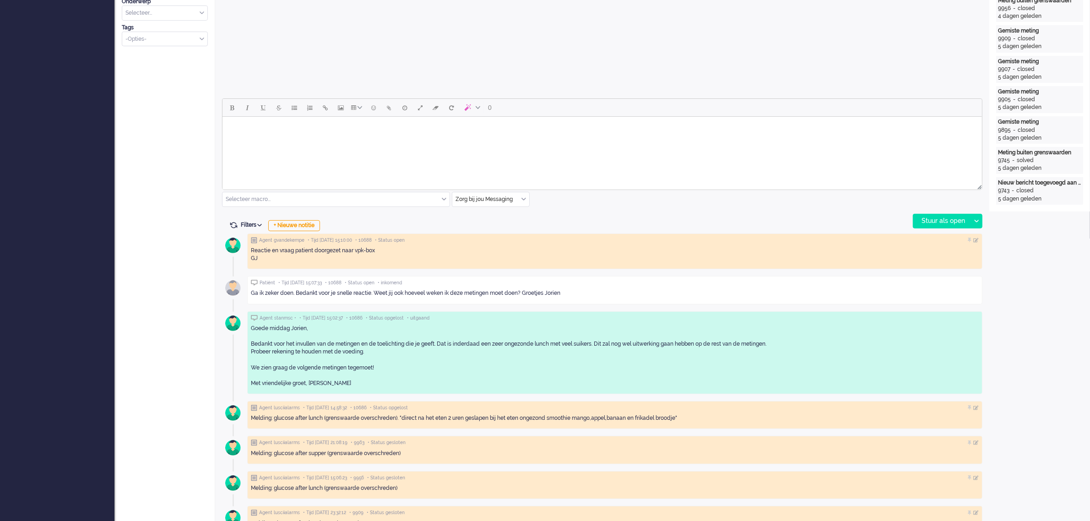
click at [257, 130] on body "Rich Text Area. Press ALT-0 for help." at bounding box center [602, 128] width 752 height 16
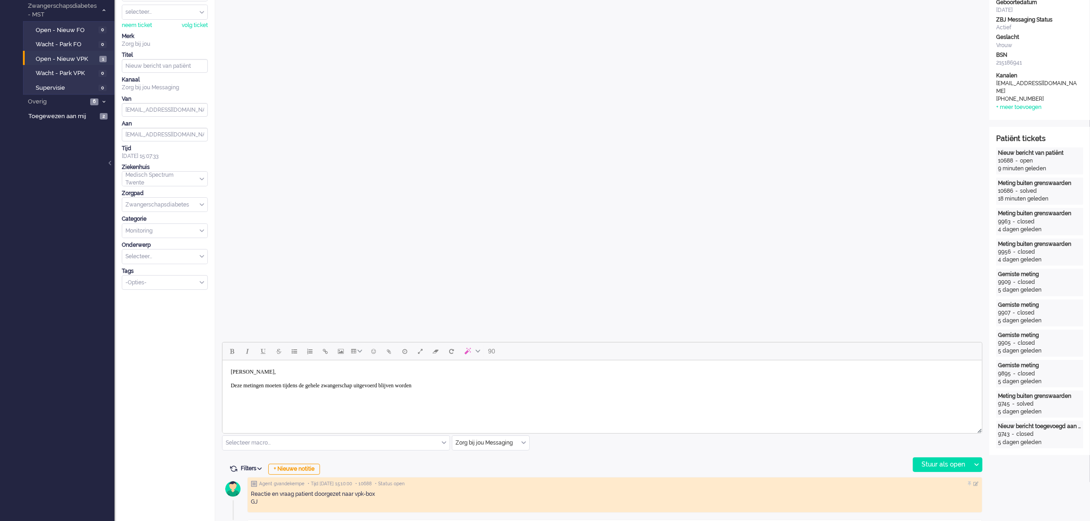
scroll to position [0, 0]
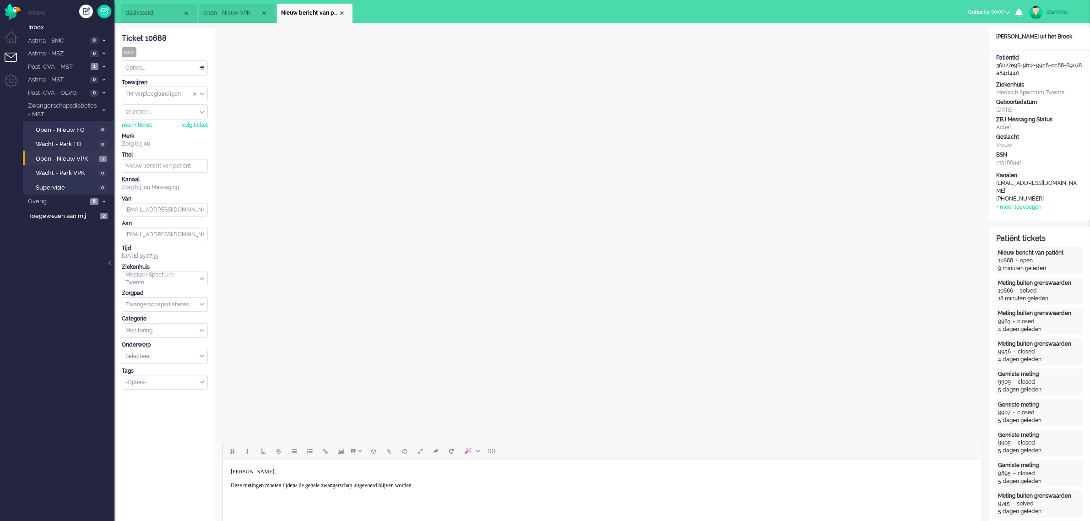
click at [461, 486] on body "Hoi Jorien, Deze metingen moeten tijdens de gehele zwangerschap uitgevoerd blij…" at bounding box center [602, 479] width 752 height 30
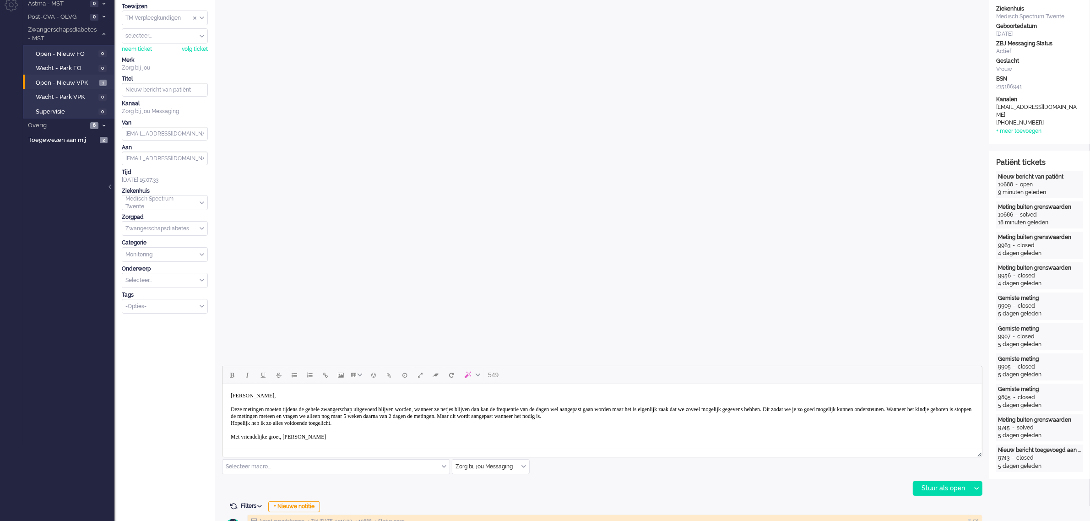
scroll to position [172, 0]
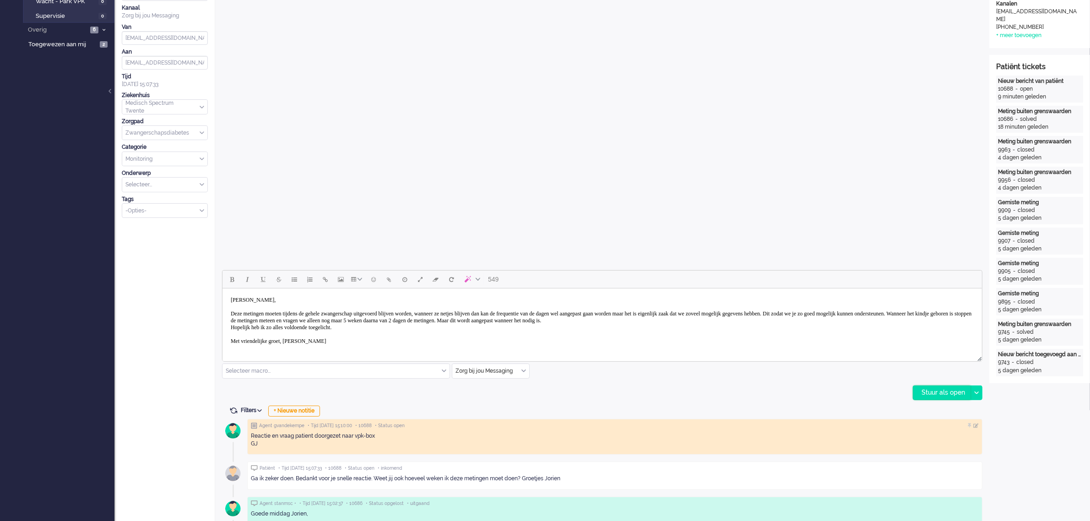
click at [944, 394] on div "Stuur als open" at bounding box center [941, 393] width 57 height 14
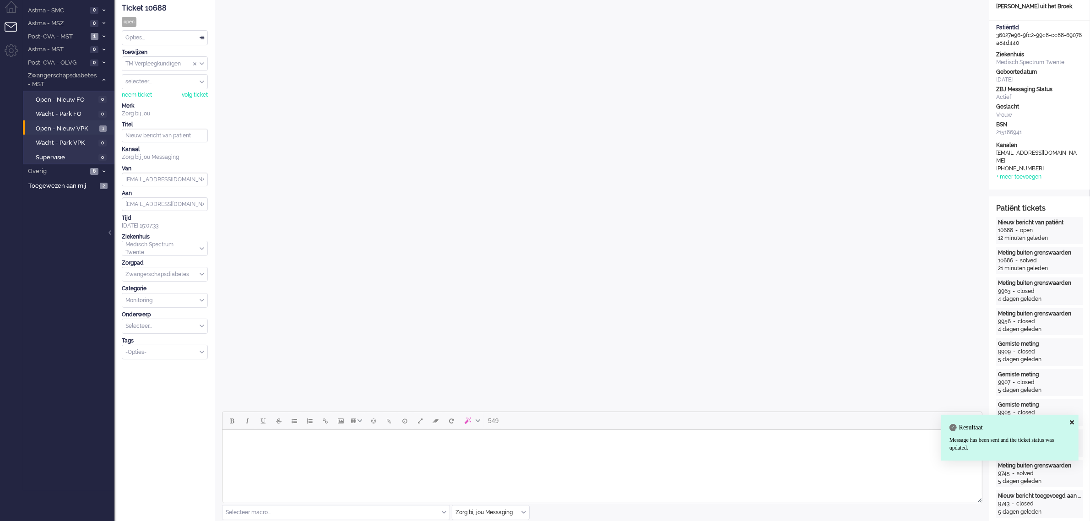
scroll to position [0, 0]
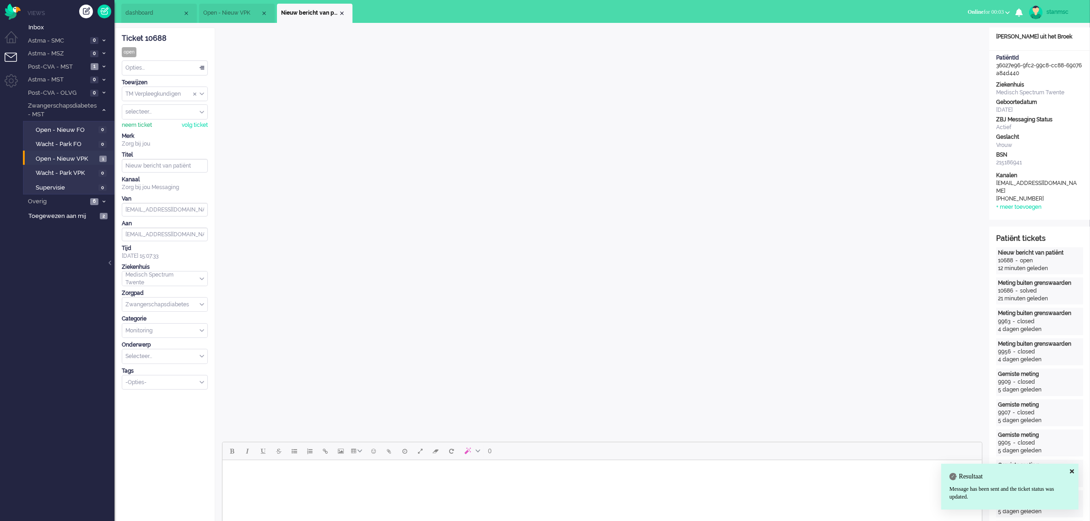
click at [145, 124] on div "neem ticket" at bounding box center [137, 125] width 30 height 8
click at [138, 67] on div "Opties..." at bounding box center [164, 68] width 85 height 14
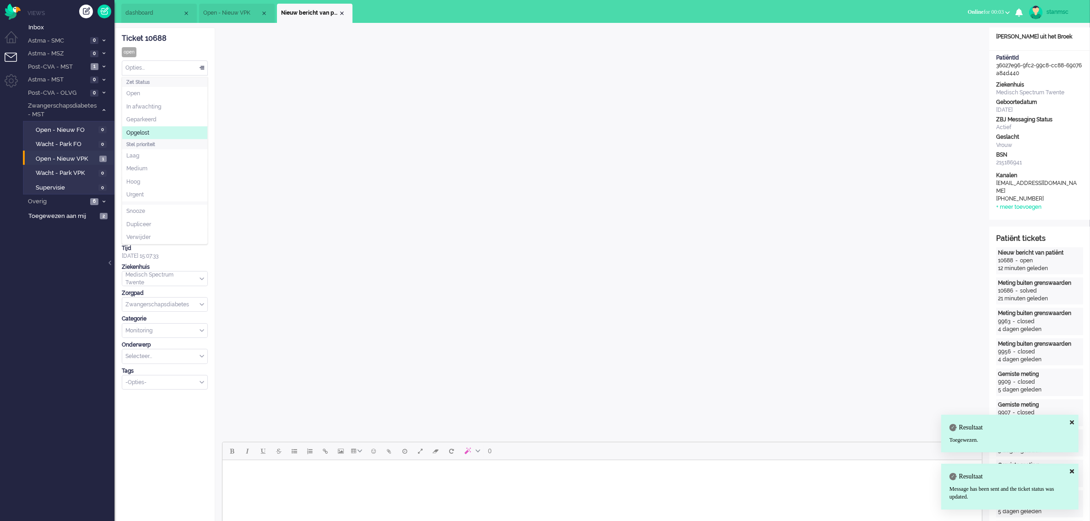
click at [147, 129] on span "Opgelost" at bounding box center [137, 133] width 23 height 8
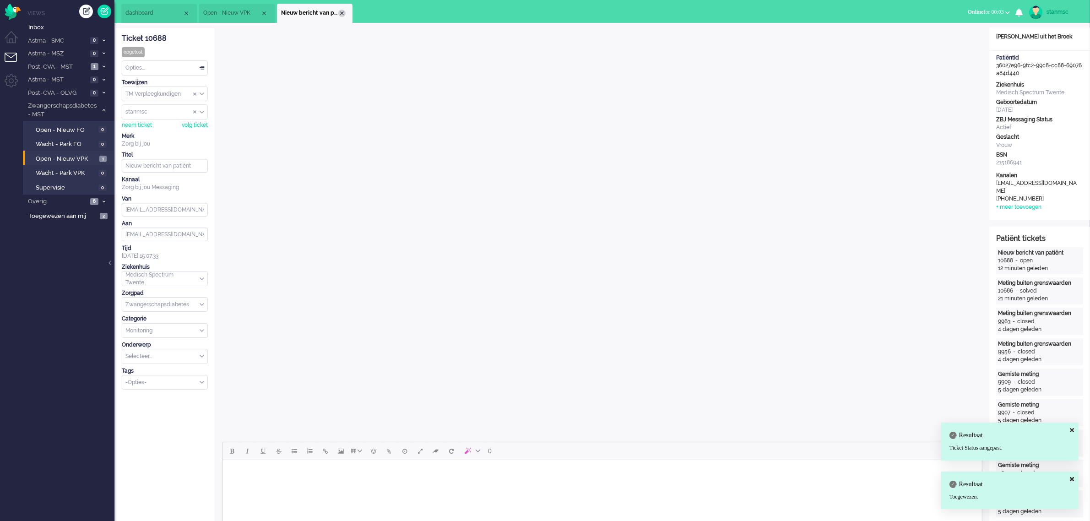
click at [342, 12] on div "Close tab" at bounding box center [341, 13] width 7 height 7
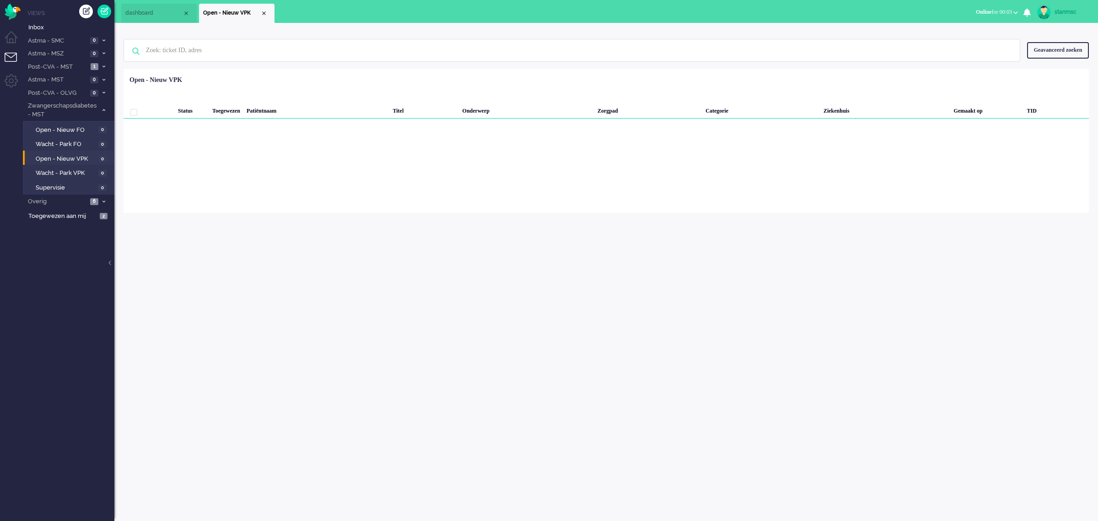
click at [998, 9] on span "Online for 00:03" at bounding box center [994, 12] width 36 height 6
click at [972, 31] on label "Niet beschikbaar" at bounding box center [980, 31] width 72 height 8
click at [82, 131] on span "Open - Nieuw FO" at bounding box center [66, 130] width 61 height 9
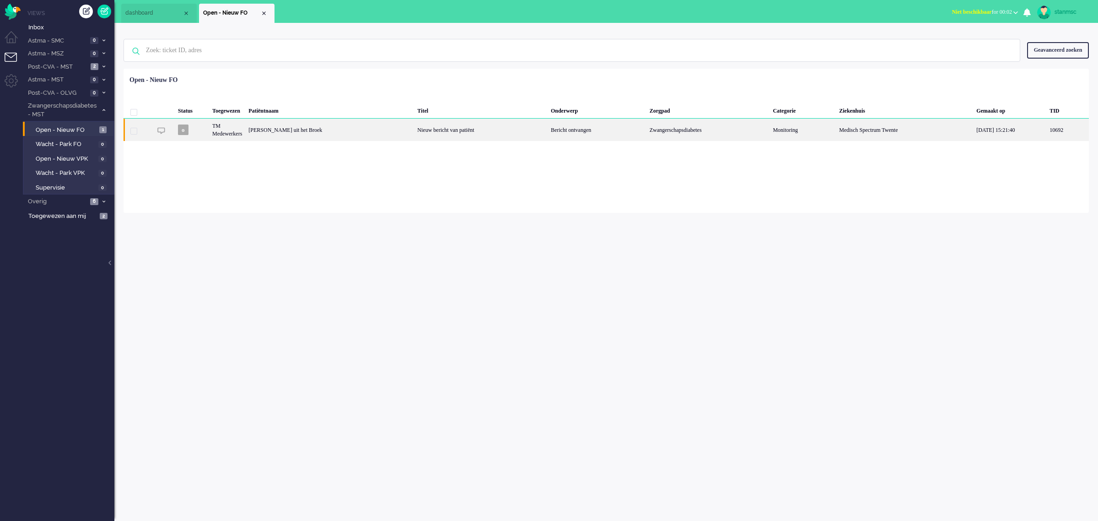
click at [349, 129] on div "Jorien Maria uit het Broek" at bounding box center [329, 130] width 169 height 22
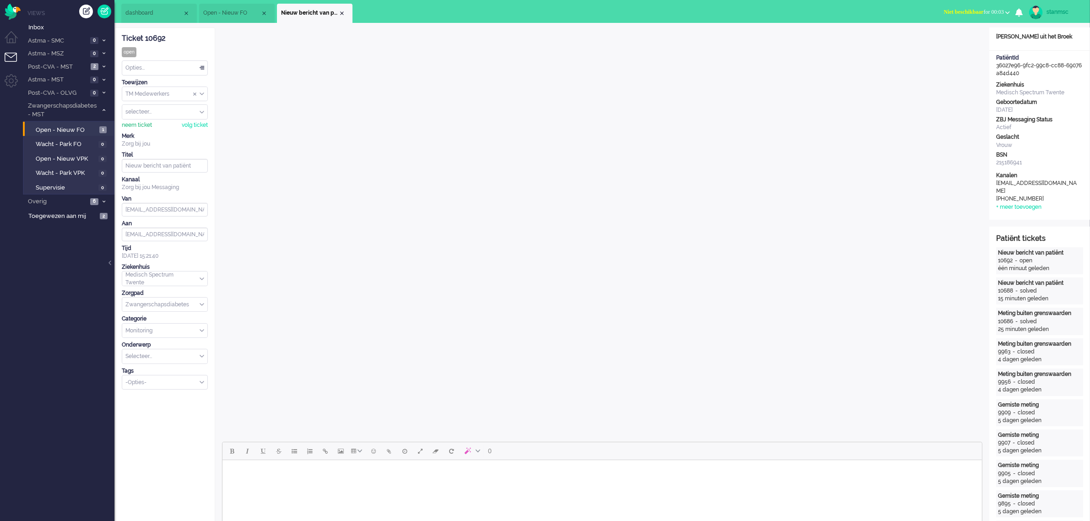
click at [132, 128] on div "neem ticket" at bounding box center [137, 125] width 30 height 8
click at [161, 70] on div "Opties..." at bounding box center [164, 68] width 85 height 14
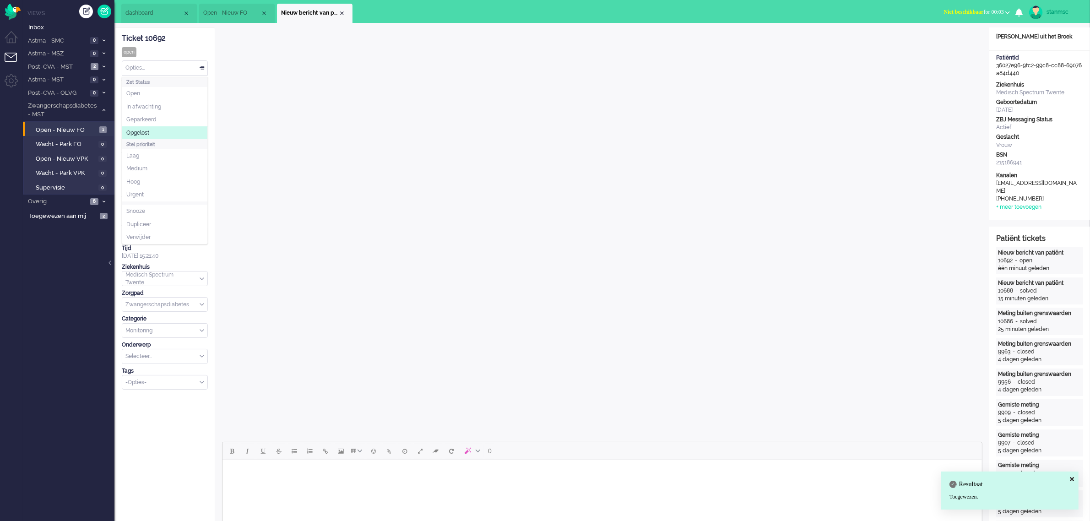
click at [149, 135] on span "Opgelost" at bounding box center [137, 133] width 23 height 8
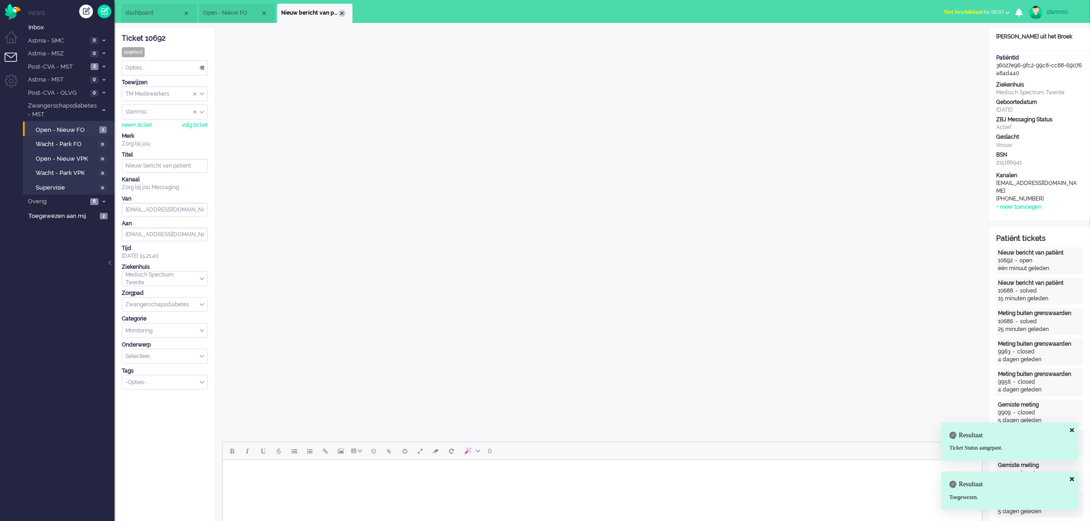
click at [340, 11] on div "Close tab" at bounding box center [341, 13] width 7 height 7
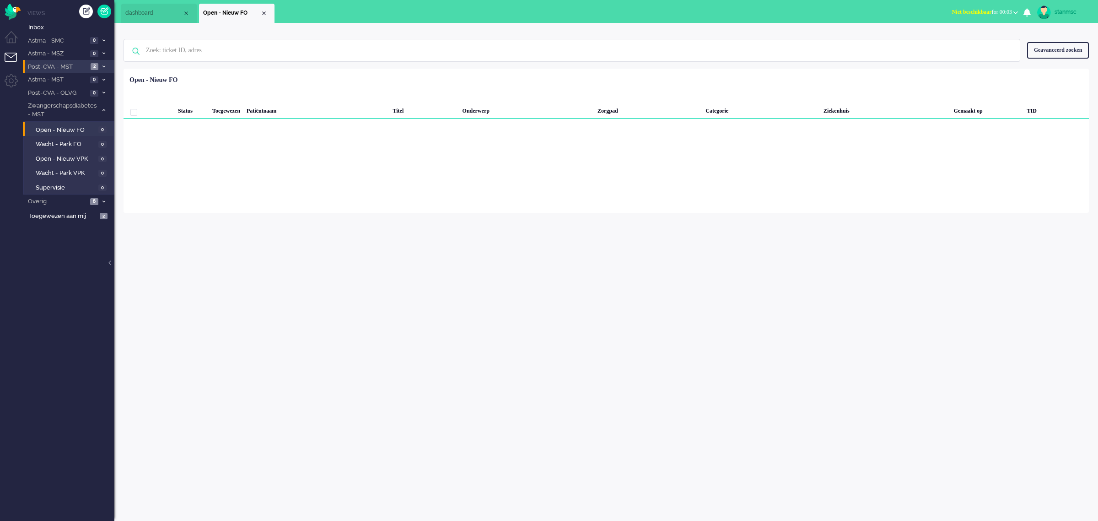
click at [60, 63] on span "Post-CVA - MST" at bounding box center [57, 67] width 61 height 9
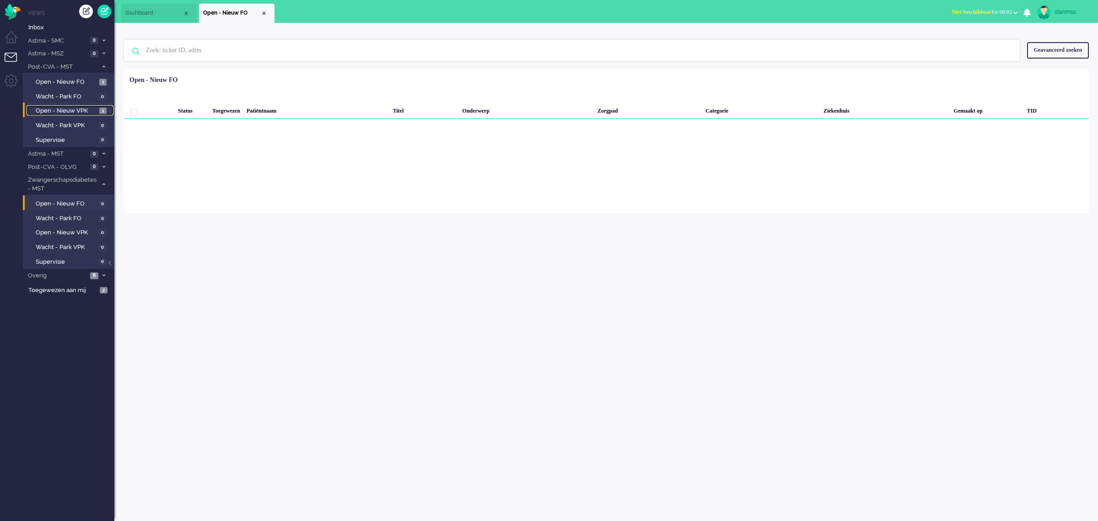
click at [67, 108] on span "Open - Nieuw VPK" at bounding box center [66, 111] width 61 height 9
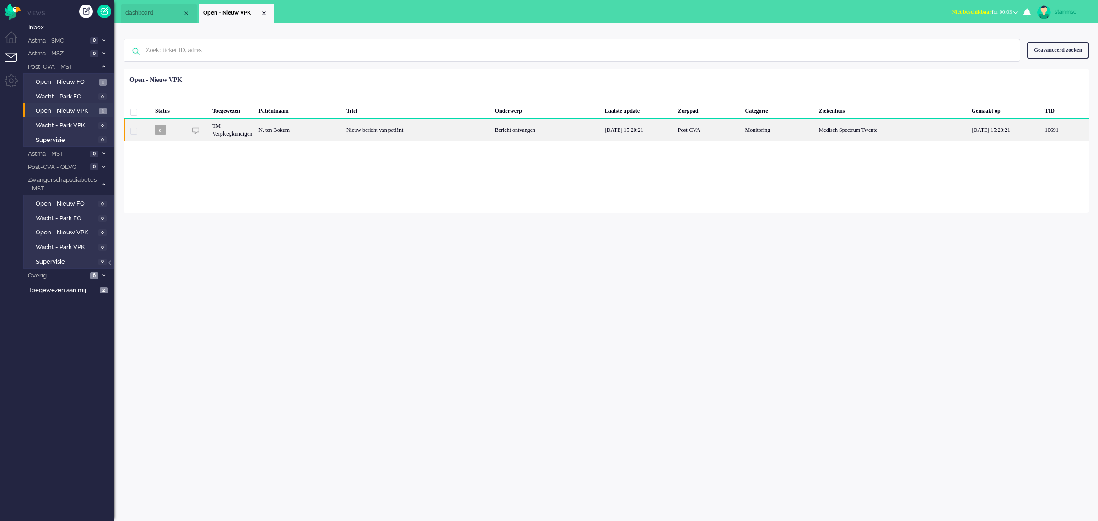
click at [324, 130] on div "N. ten Bokum" at bounding box center [299, 130] width 88 height 22
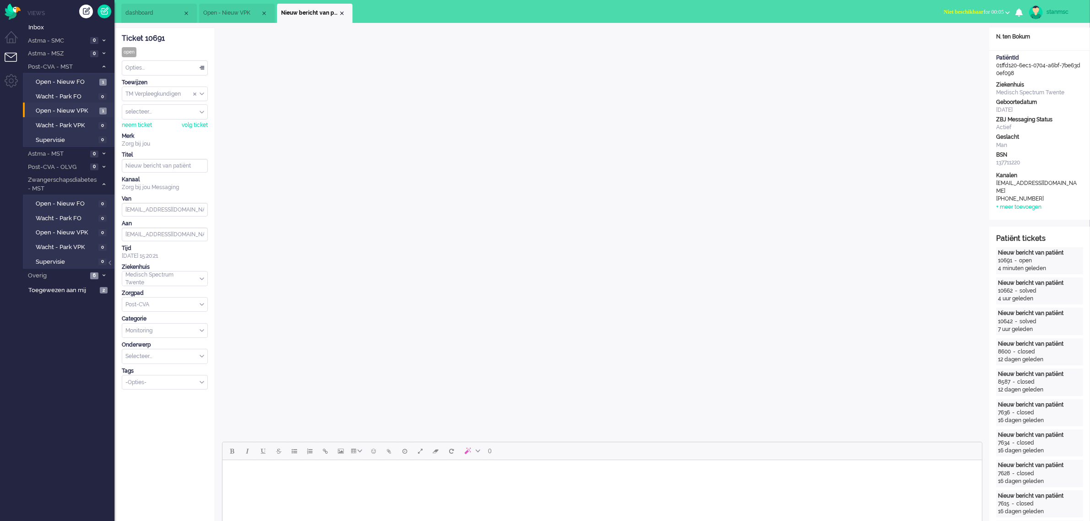
click at [147, 12] on span "dashboard" at bounding box center [153, 13] width 57 height 8
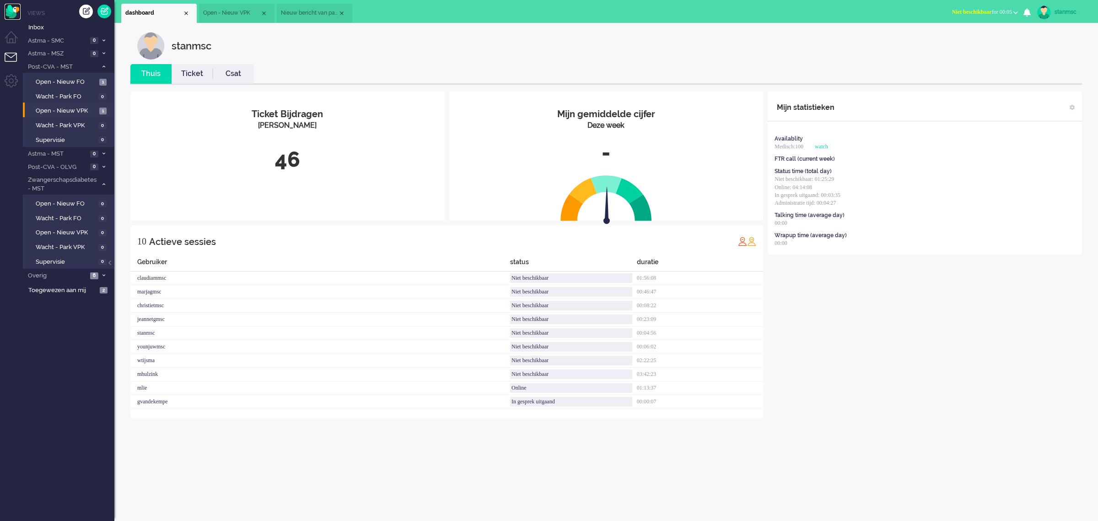
click at [12, 10] on img "Omnidesk" at bounding box center [13, 12] width 16 height 16
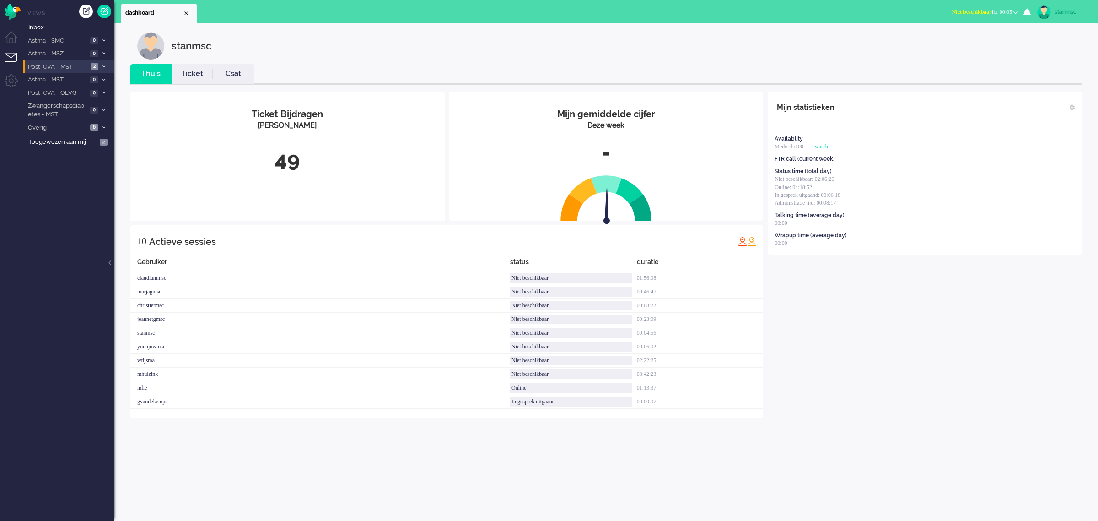
click at [59, 64] on span "Post-CVA - MST" at bounding box center [57, 67] width 61 height 9
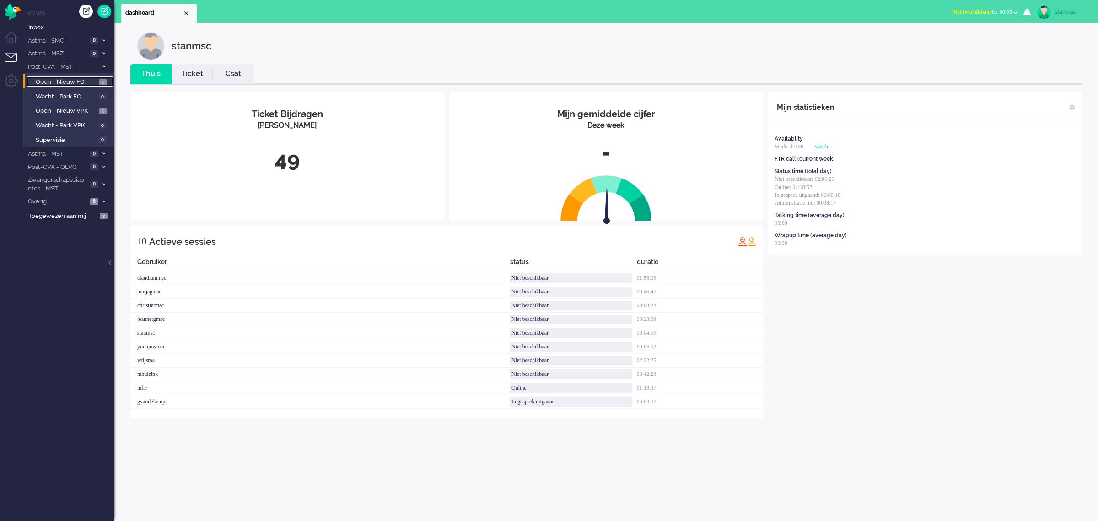
click at [74, 79] on span "Open - Nieuw FO" at bounding box center [66, 82] width 61 height 9
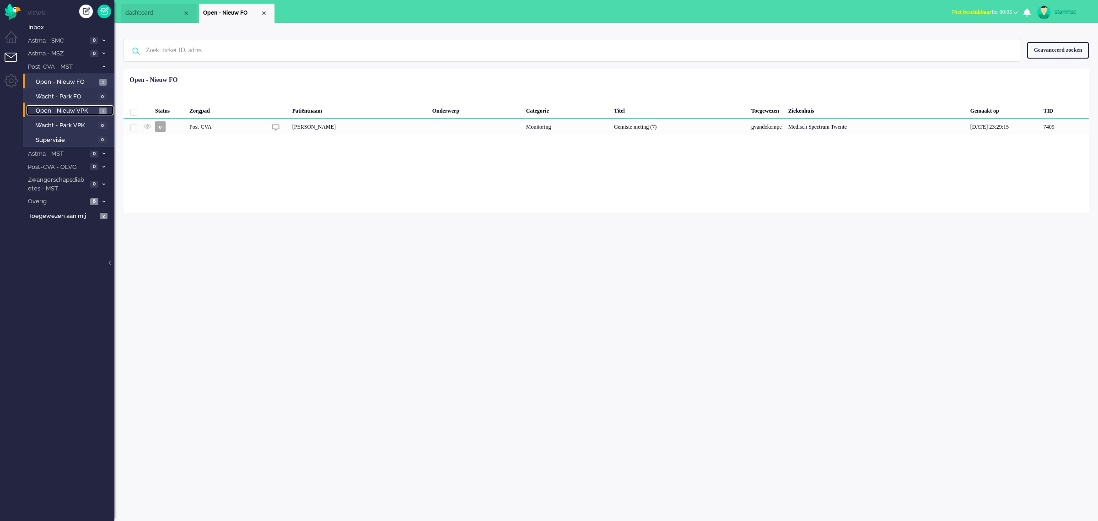
click at [69, 111] on span "Open - Nieuw VPK" at bounding box center [66, 111] width 61 height 9
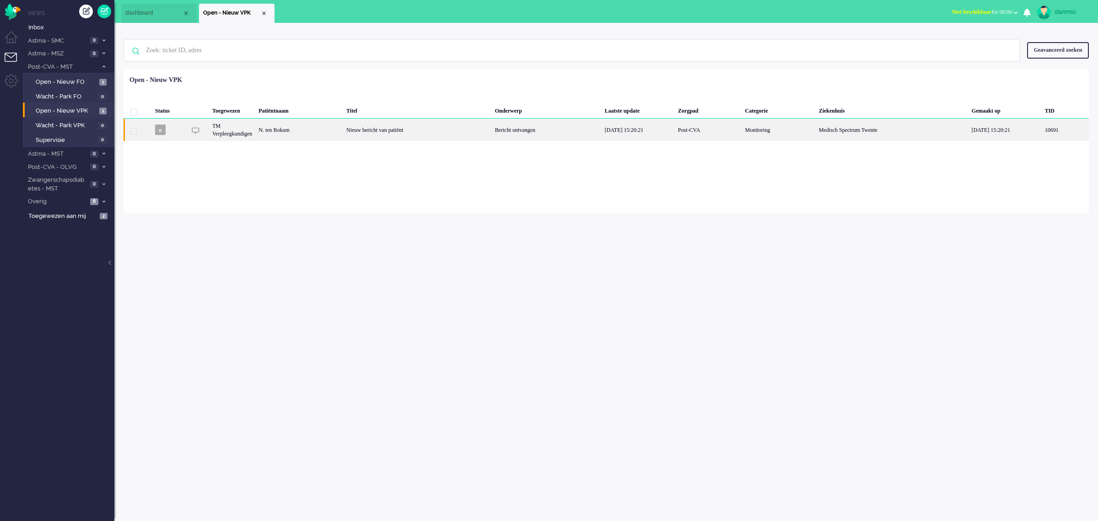
click at [342, 130] on div "N. ten Bokum" at bounding box center [299, 130] width 88 height 22
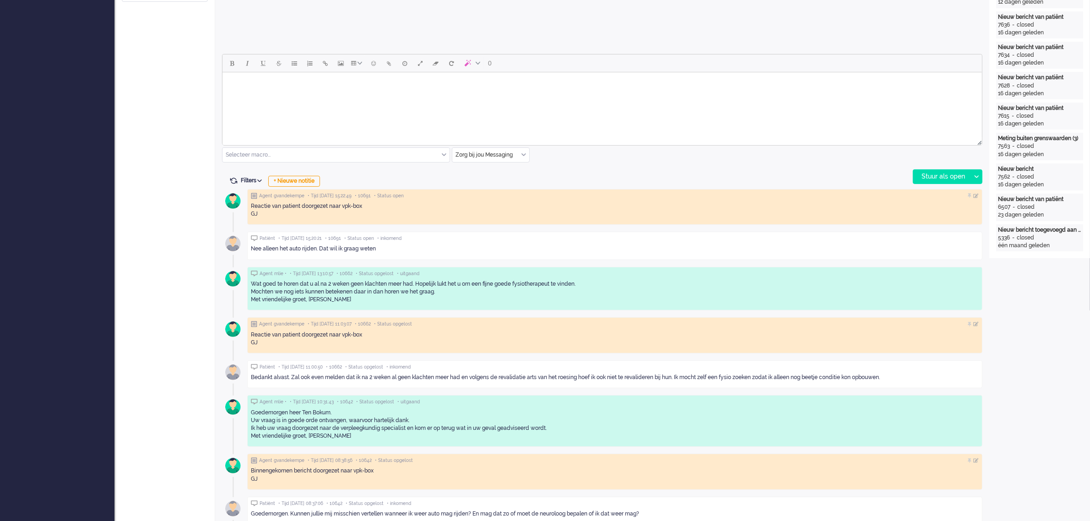
scroll to position [400, 0]
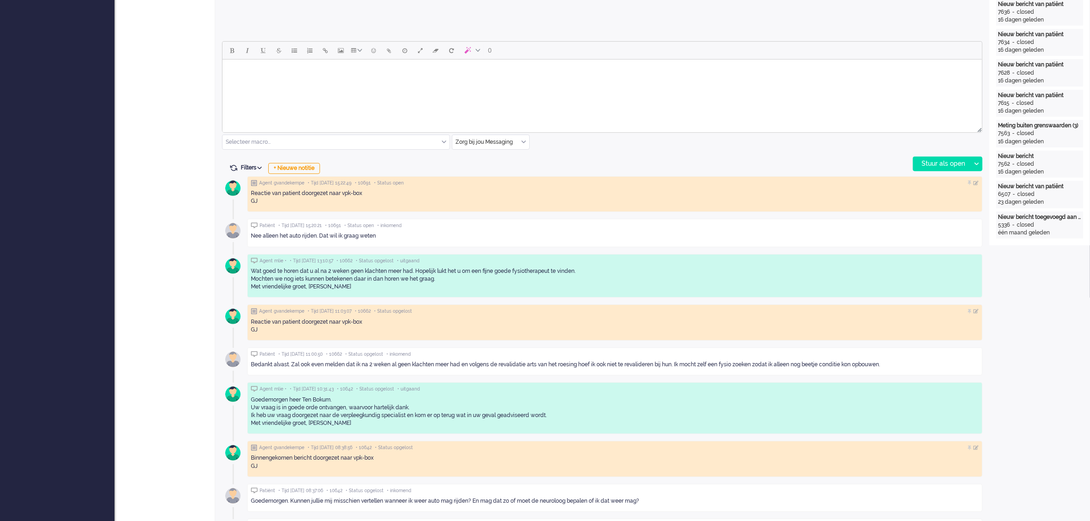
click at [308, 83] on html at bounding box center [601, 70] width 759 height 23
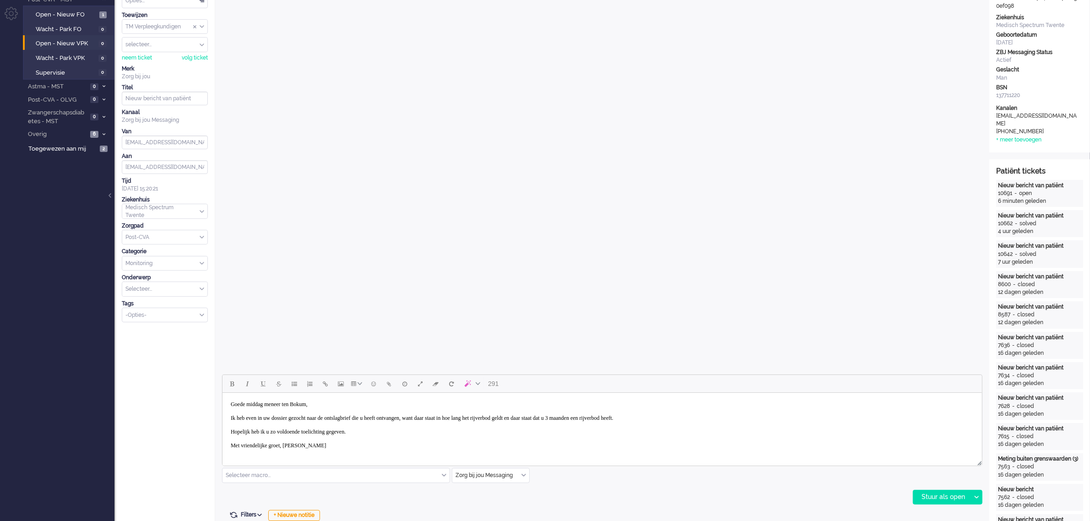
scroll to position [172, 0]
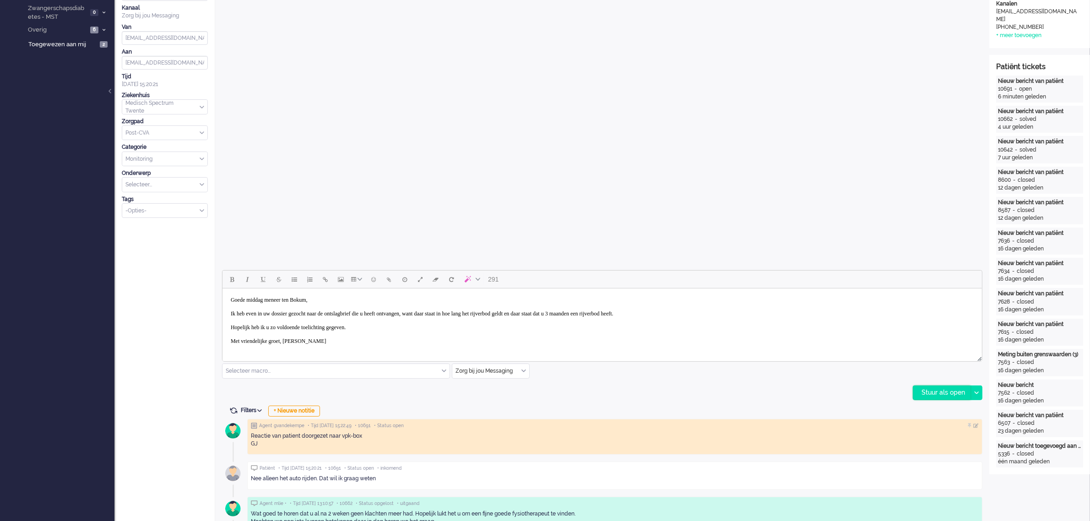
click at [930, 392] on div "Stuur als open" at bounding box center [941, 393] width 57 height 14
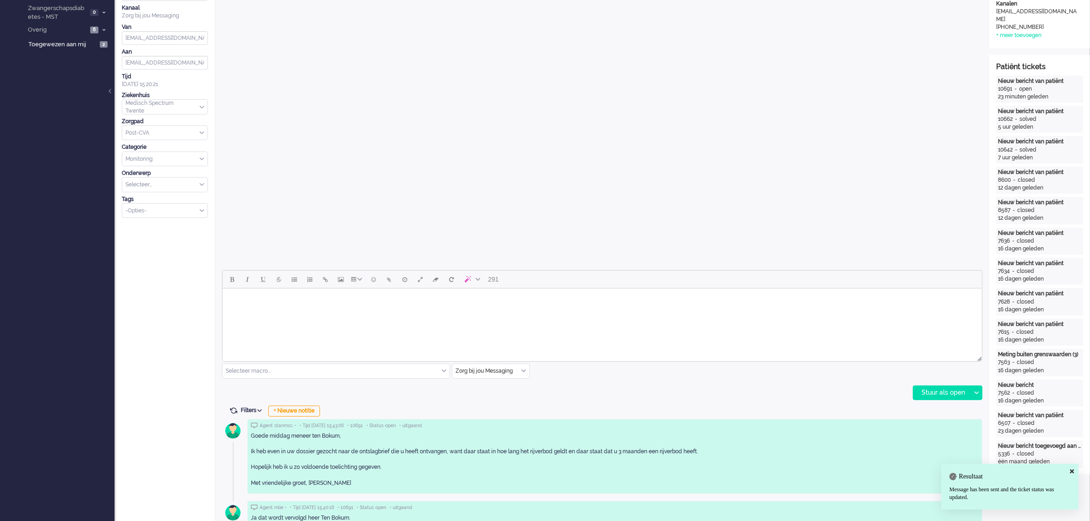
scroll to position [0, 0]
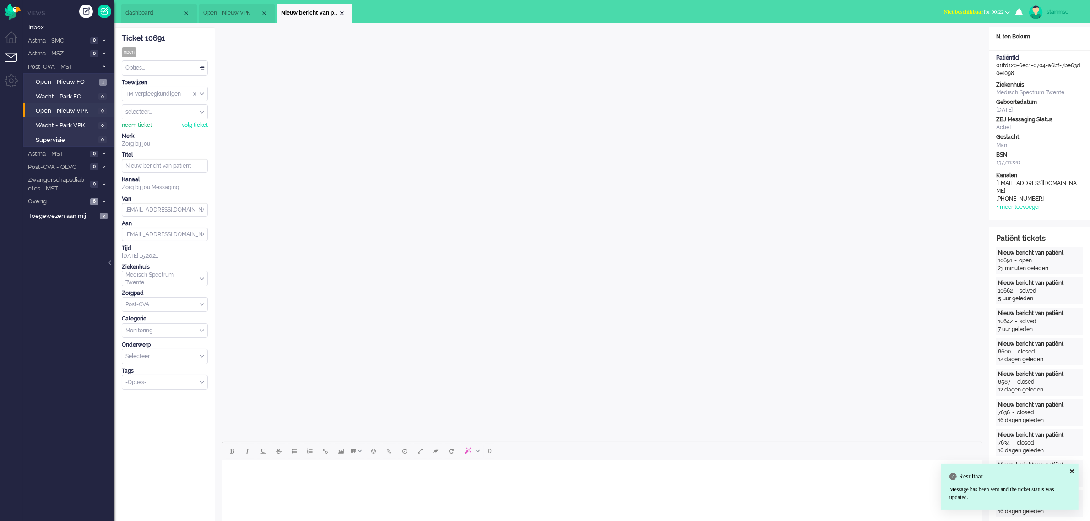
click at [141, 127] on div "neem ticket" at bounding box center [137, 125] width 30 height 8
click at [151, 69] on div "Opties..." at bounding box center [164, 68] width 85 height 14
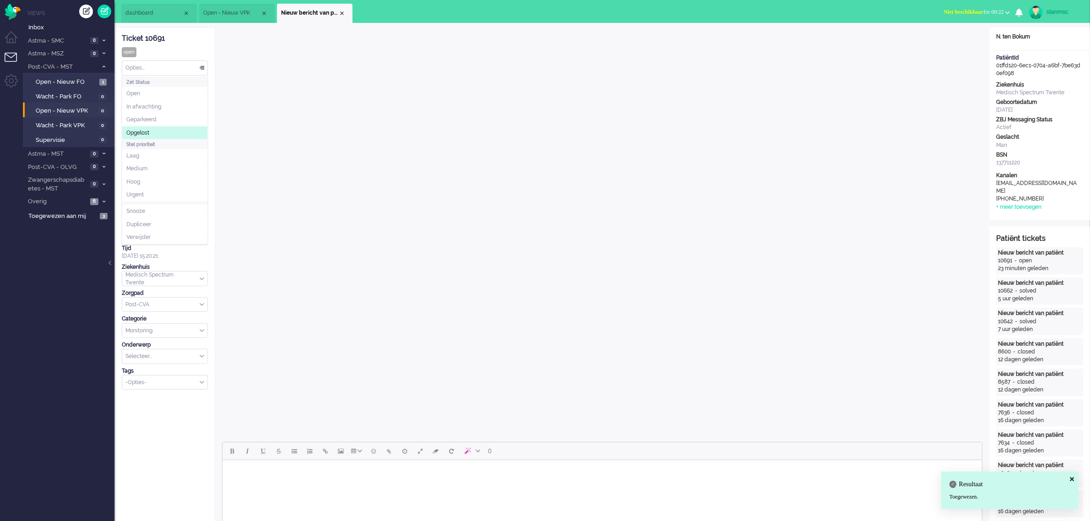
click at [147, 130] on span "Opgelost" at bounding box center [137, 133] width 23 height 8
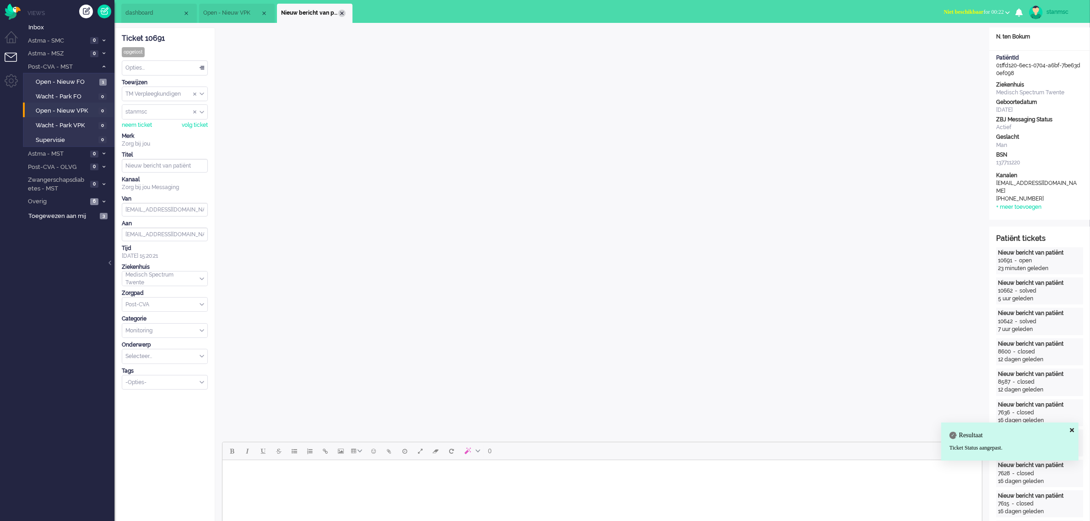
click at [341, 15] on div "Close tab" at bounding box center [341, 13] width 7 height 7
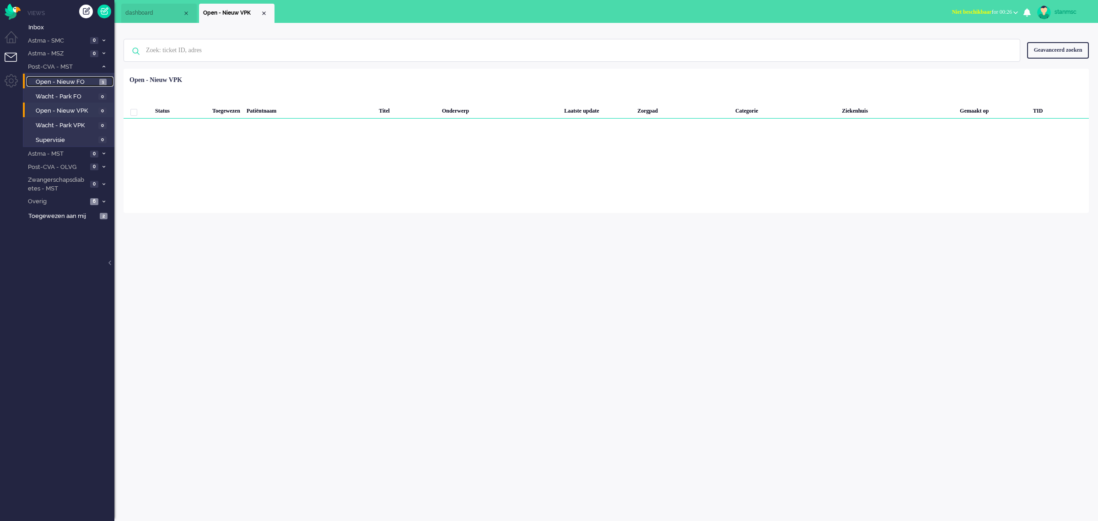
click at [70, 79] on span "Open - Nieuw FO" at bounding box center [66, 82] width 61 height 9
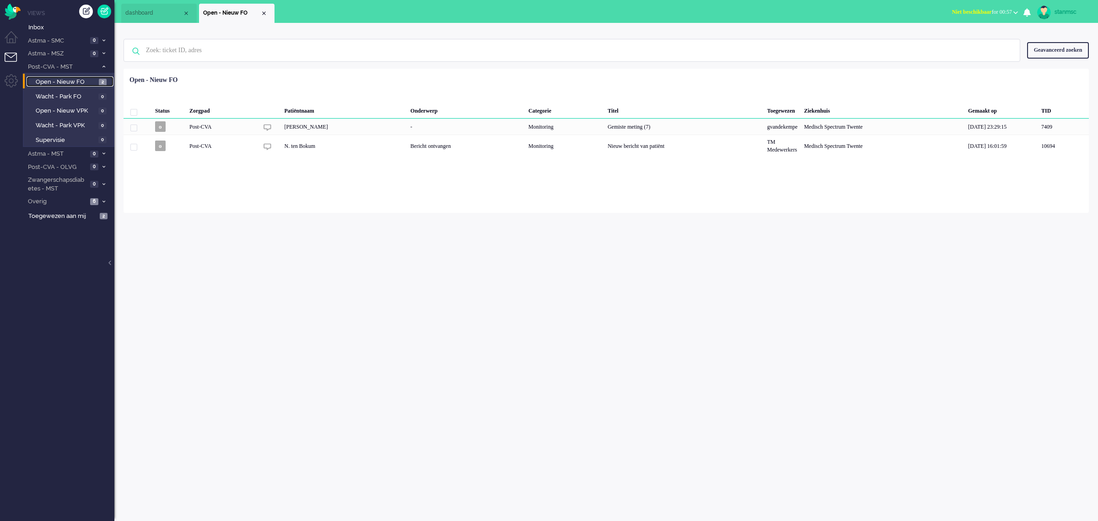
click at [65, 79] on span "Open - Nieuw FO" at bounding box center [66, 82] width 61 height 9
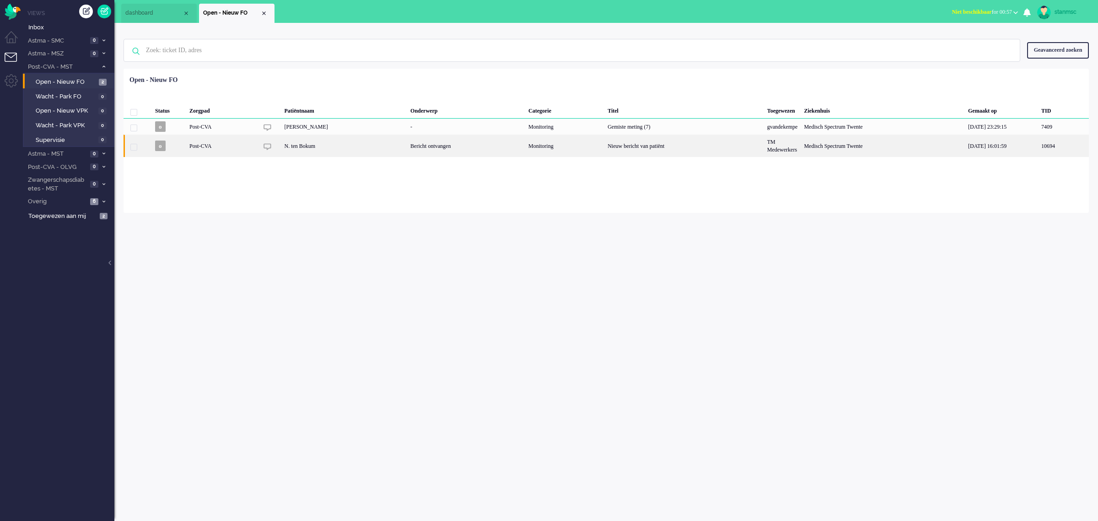
click at [357, 151] on div "N. ten Bokum" at bounding box center [344, 146] width 126 height 22
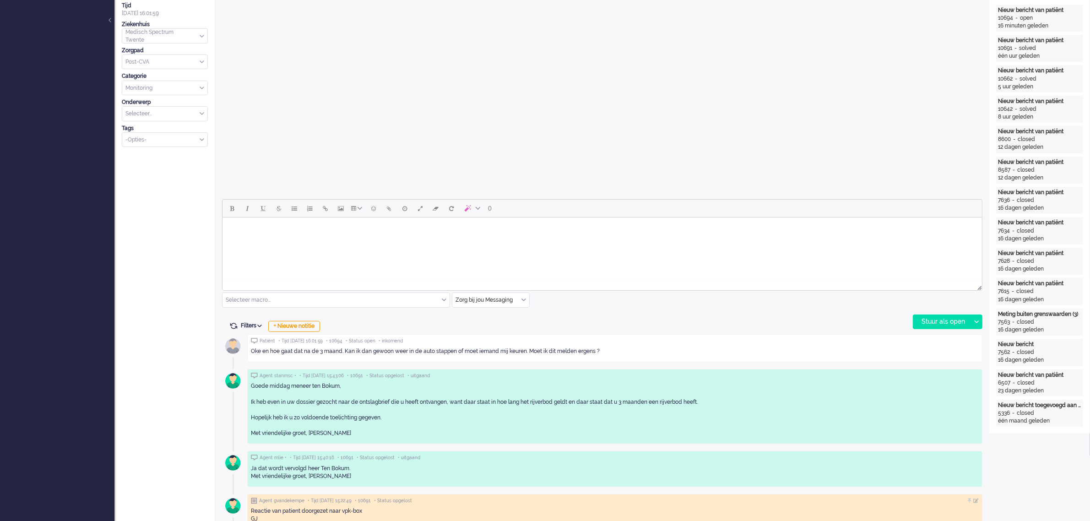
scroll to position [286, 0]
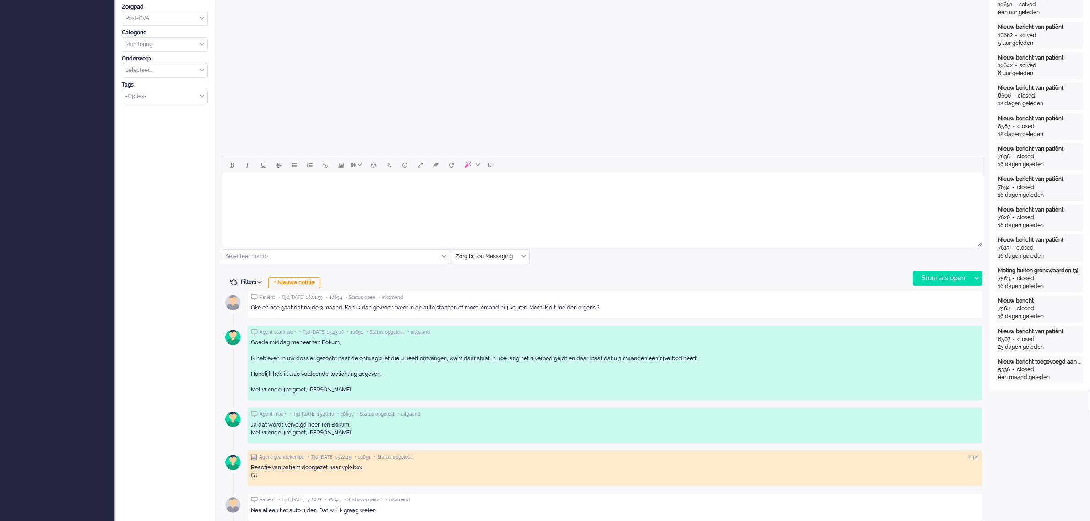
click at [319, 197] on html at bounding box center [601, 185] width 759 height 23
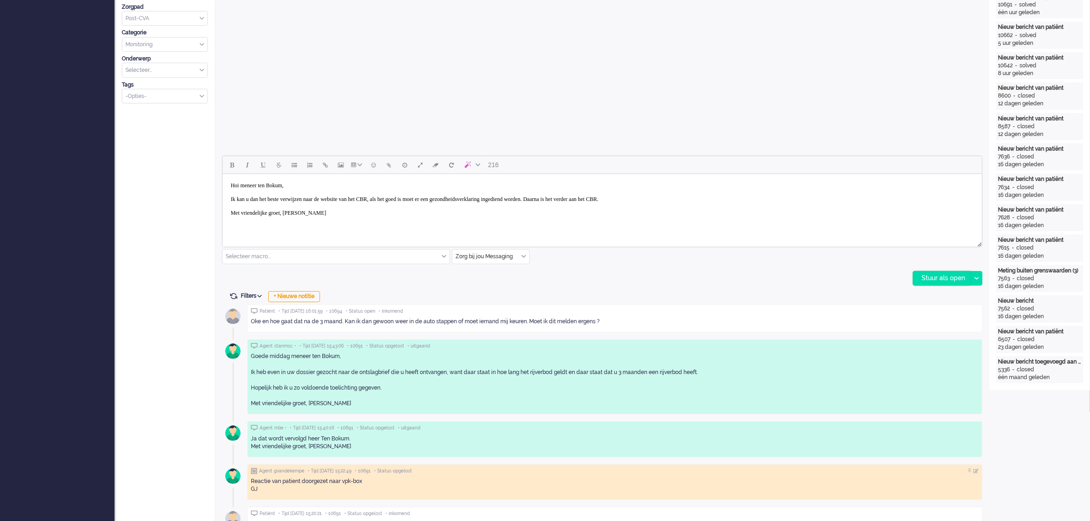
click at [927, 275] on div "Stuur als open" at bounding box center [941, 278] width 57 height 14
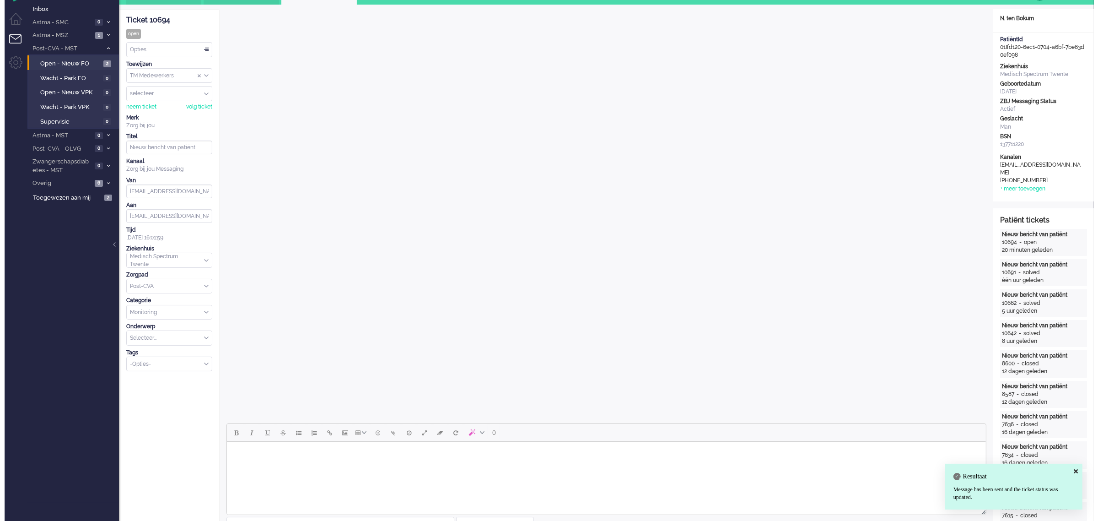
scroll to position [0, 0]
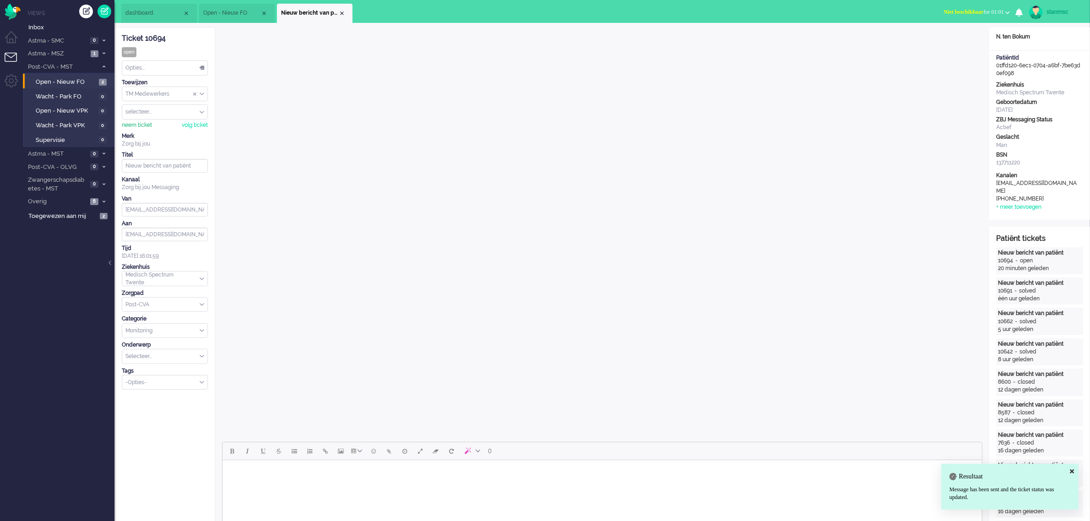
click at [140, 124] on div "neem ticket" at bounding box center [137, 125] width 30 height 8
click at [149, 67] on div "Opties..." at bounding box center [164, 68] width 85 height 14
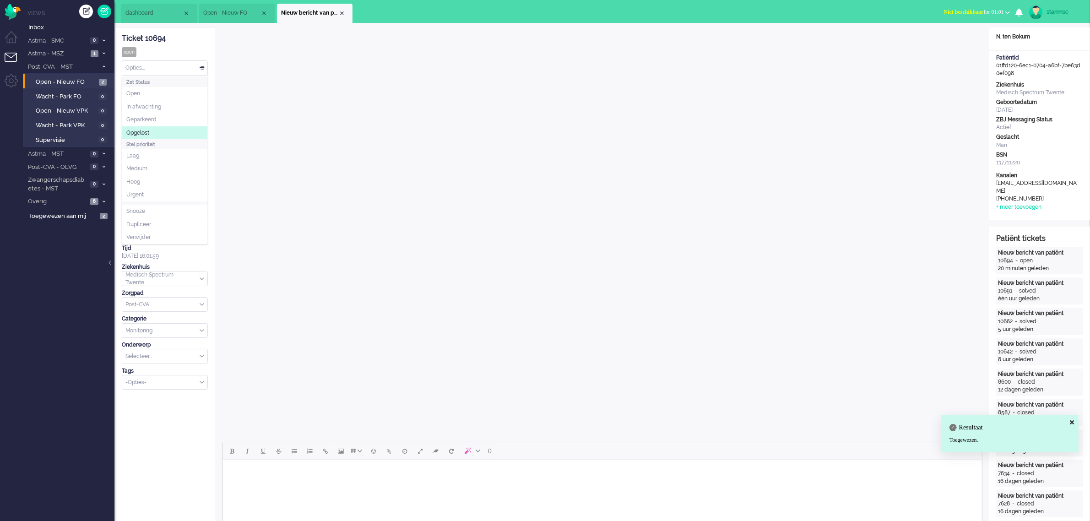
click at [151, 131] on li "Opgelost" at bounding box center [164, 132] width 85 height 13
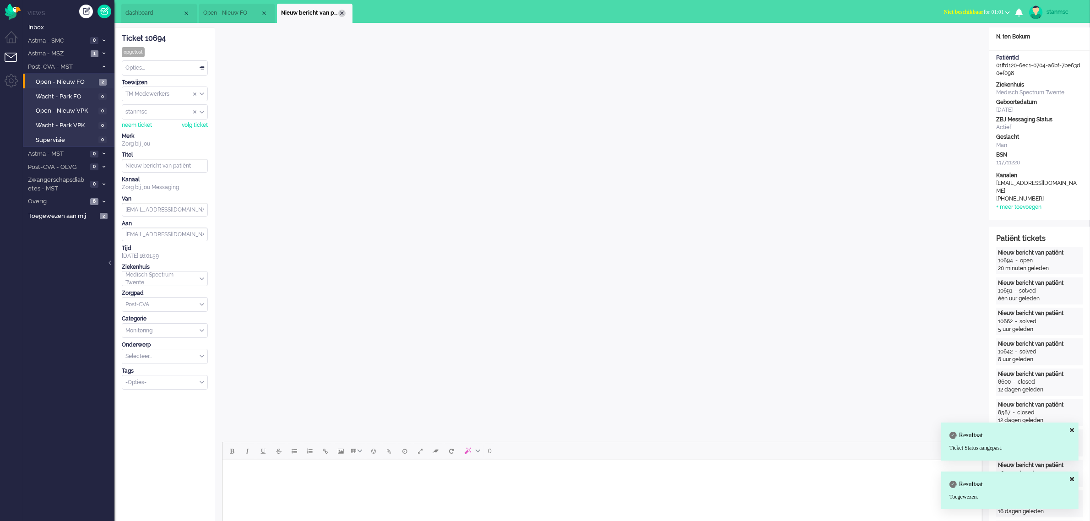
click at [344, 10] on div "Close tab" at bounding box center [341, 13] width 7 height 7
